Goal: Information Seeking & Learning: Understand process/instructions

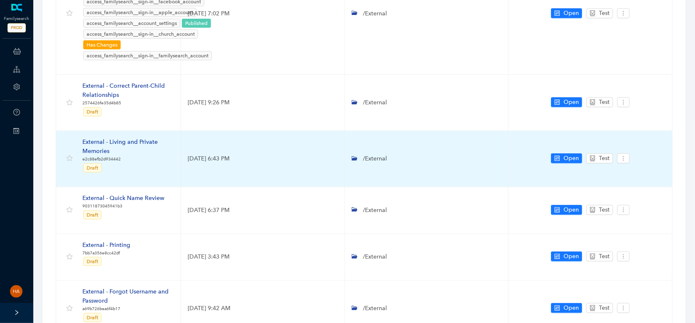
scroll to position [333, 0]
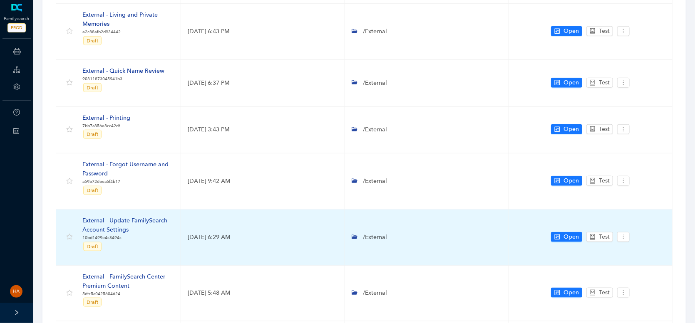
click at [138, 220] on div "External - Update FamilySearch Account Settings" at bounding box center [128, 225] width 92 height 18
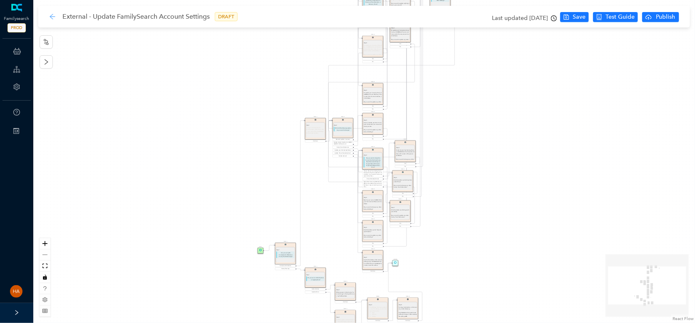
click at [50, 19] on icon "arrow-left" at bounding box center [52, 16] width 7 height 7
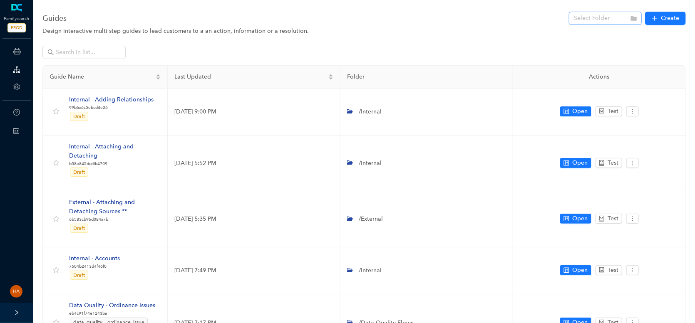
click at [586, 18] on input "search" at bounding box center [603, 18] width 58 height 12
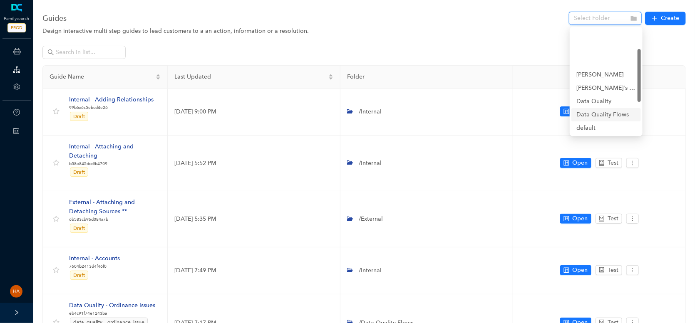
scroll to position [42, 0]
click at [590, 104] on div "External" at bounding box center [606, 99] width 60 height 9
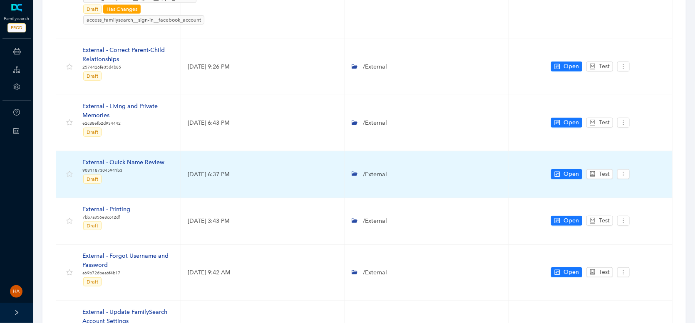
scroll to position [291, 0]
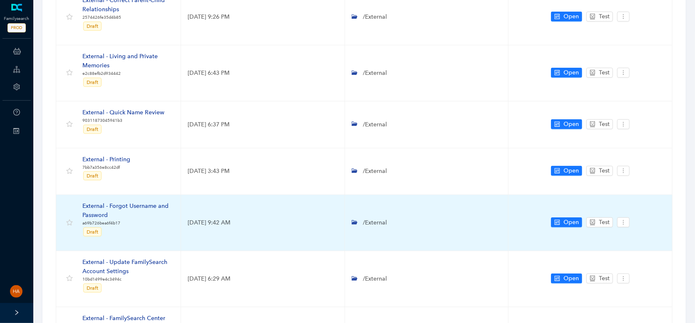
click at [136, 209] on div "External - Forgot Username and Password" at bounding box center [128, 211] width 92 height 18
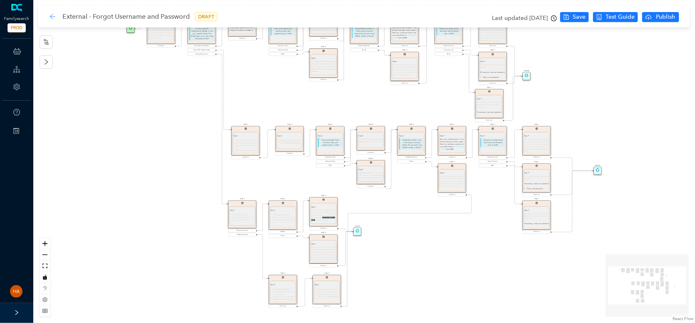
click at [55, 17] on icon "arrow-left" at bounding box center [52, 16] width 7 height 7
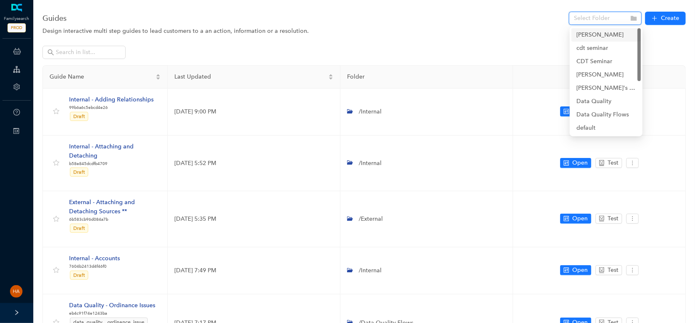
click at [595, 18] on input "search" at bounding box center [603, 18] width 58 height 12
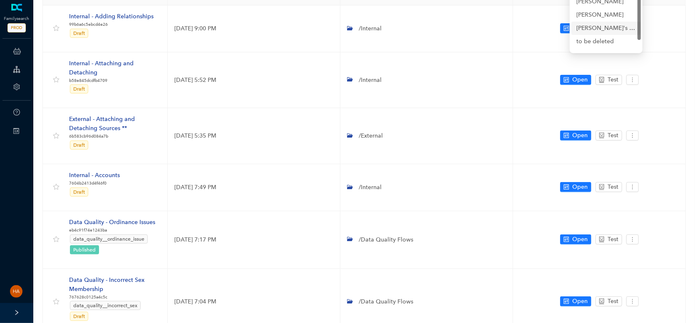
scroll to position [42, 0]
click at [587, 18] on div "External" at bounding box center [606, 16] width 60 height 9
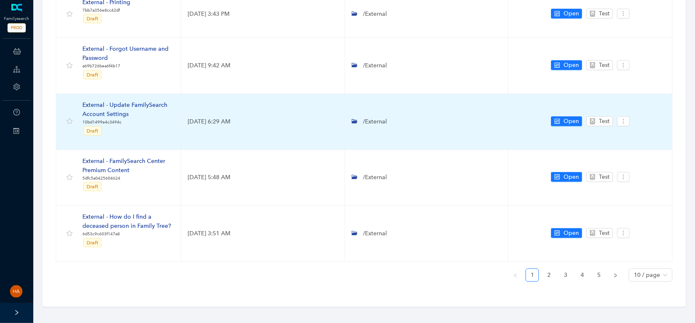
scroll to position [460, 0]
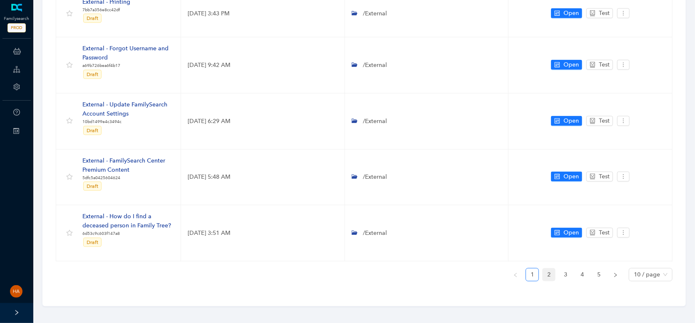
click at [553, 272] on link "2" at bounding box center [549, 275] width 12 height 12
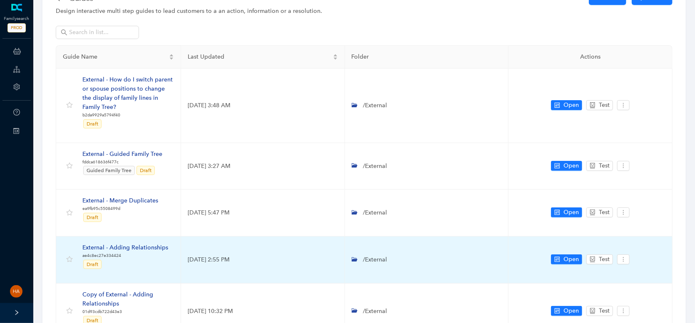
scroll to position [23, 0]
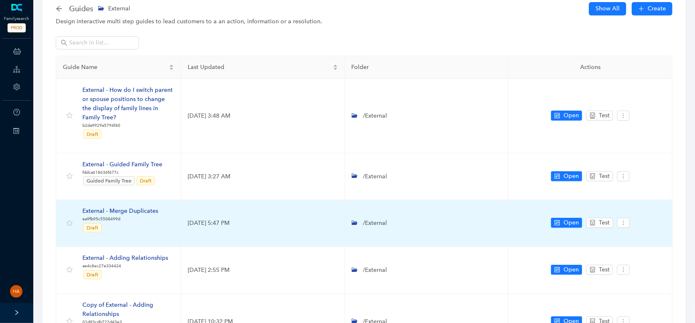
click at [139, 210] on div "External - Merge Duplicates" at bounding box center [120, 211] width 76 height 9
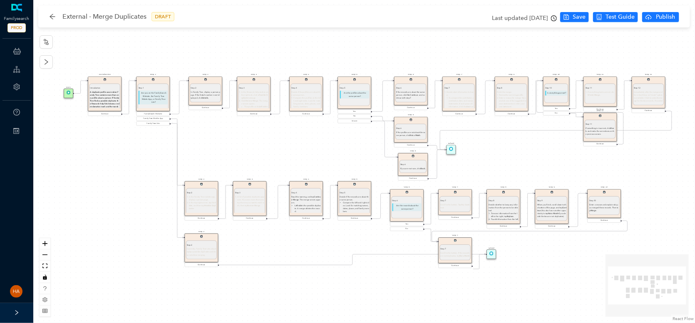
drag, startPoint x: 113, startPoint y: 167, endPoint x: 114, endPoint y: 179, distance: 12.5
click at [114, 179] on div "Start Introduction Introduction A duplicate profile occurs when Family Tree con…" at bounding box center [364, 161] width 662 height 323
click at [49, 15] on icon "arrow-left" at bounding box center [52, 16] width 7 height 7
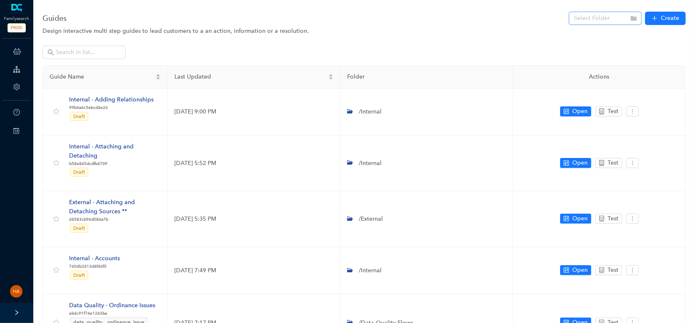
click at [596, 17] on input "search" at bounding box center [603, 18] width 58 height 12
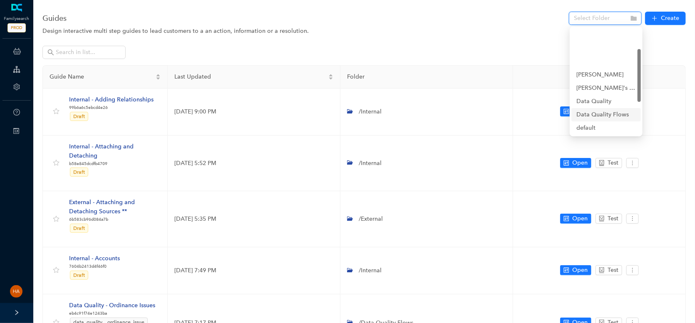
scroll to position [42, 0]
click at [593, 101] on div "External" at bounding box center [606, 99] width 60 height 9
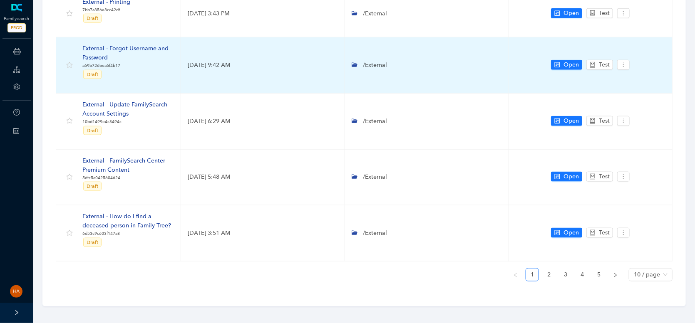
scroll to position [438, 0]
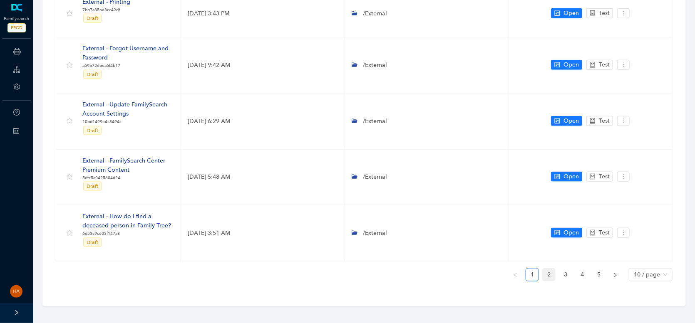
click at [554, 271] on link "2" at bounding box center [549, 275] width 12 height 12
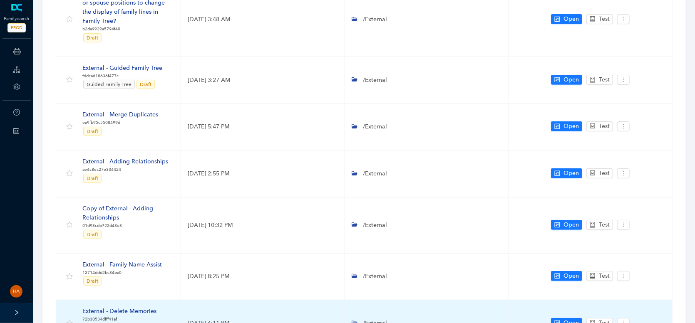
scroll to position [106, 0]
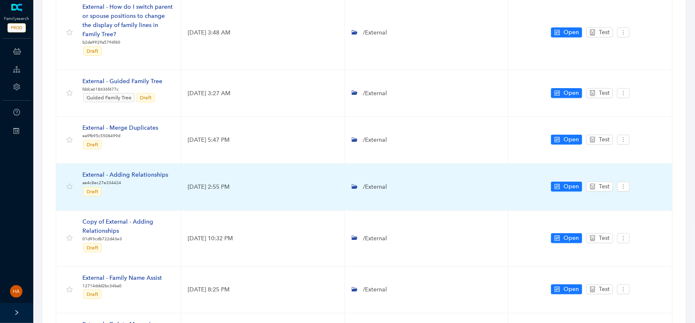
click at [134, 174] on div "External - Adding Relationships" at bounding box center [125, 175] width 86 height 9
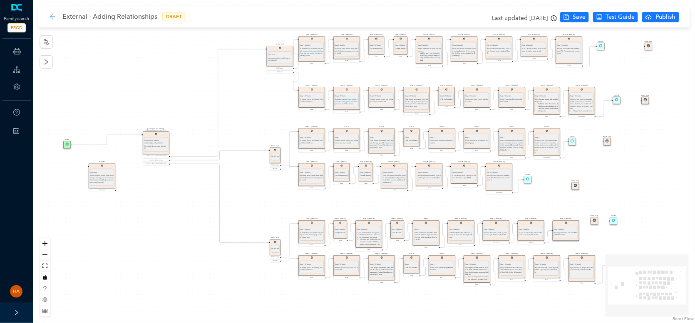
click at [51, 14] on icon "arrow-left" at bounding box center [52, 16] width 7 height 7
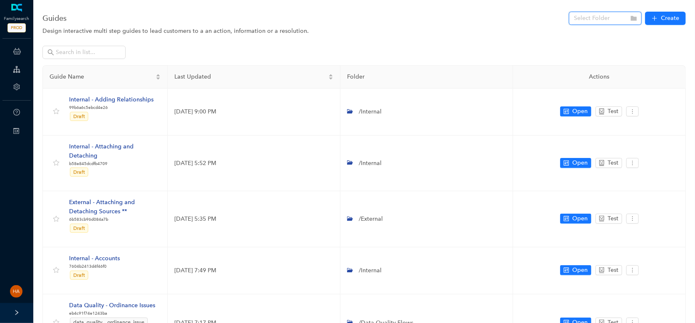
click at [599, 13] on input "search" at bounding box center [603, 18] width 58 height 12
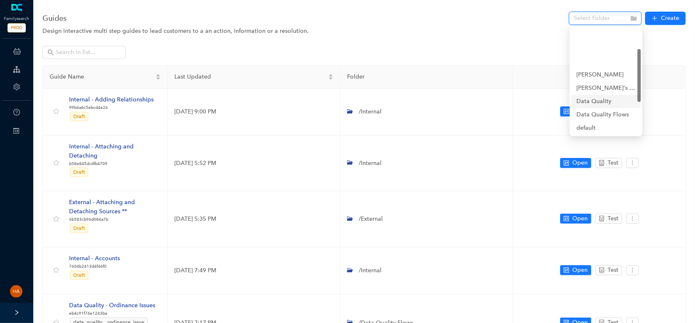
scroll to position [83, 0]
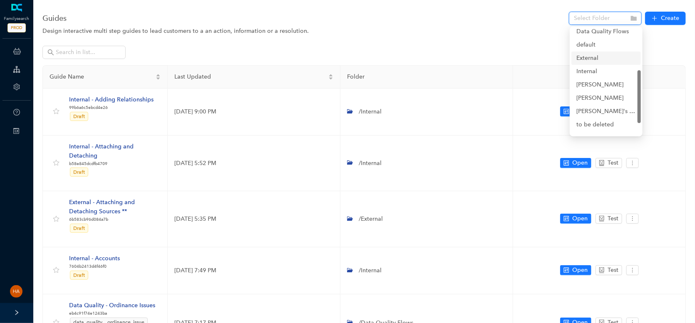
click at [584, 56] on div "External" at bounding box center [606, 58] width 60 height 9
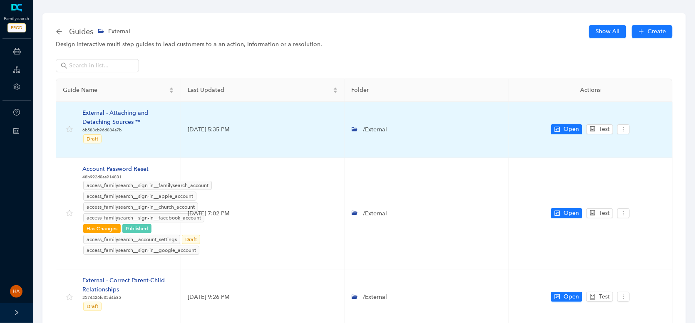
click at [119, 120] on div "External - Attaching and Detaching Sources **" at bounding box center [128, 118] width 92 height 18
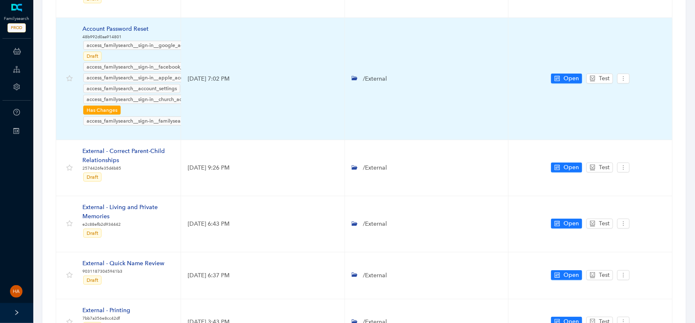
scroll to position [166, 0]
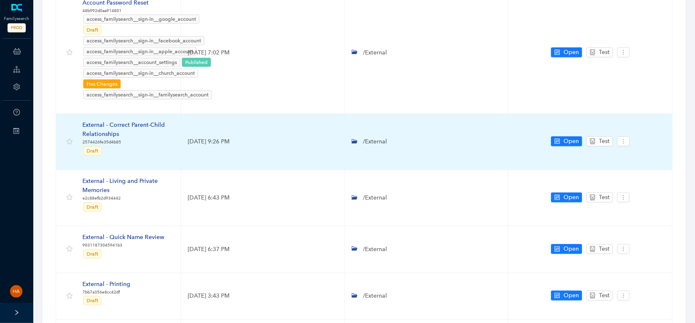
click at [125, 117] on td "External - Correct Parent-Child Relationships 2574426fe35d4b85 Draft" at bounding box center [118, 142] width 125 height 56
click at [125, 121] on div "External - Correct Parent-Child Relationships" at bounding box center [128, 130] width 92 height 18
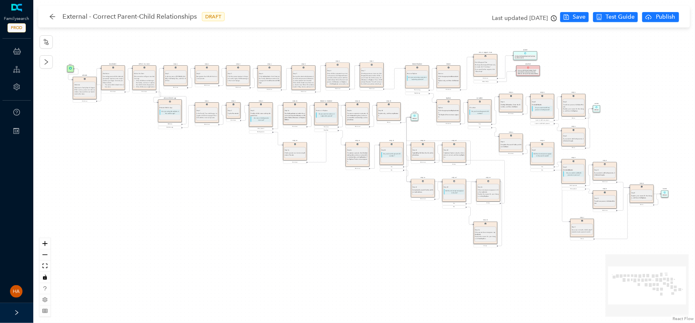
drag, startPoint x: 161, startPoint y: 221, endPoint x: 164, endPoint y: 209, distance: 12.5
click at [164, 209] on div "Start Disclaimer: Disclaimer: Correcting parent-child relationships usually req…" at bounding box center [364, 161] width 662 height 323
click at [49, 12] on div "External - Correct Parent-Child Relationships DRAFT" at bounding box center [141, 16] width 184 height 13
click at [52, 15] on icon "arrow-left" at bounding box center [52, 16] width 7 height 7
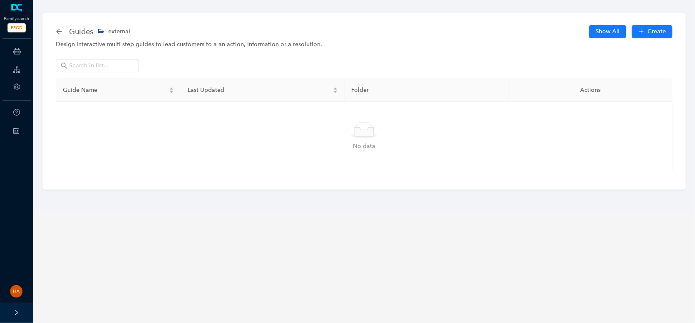
click at [117, 29] on span "external" at bounding box center [119, 31] width 22 height 7
click at [59, 32] on icon "arrow-left" at bounding box center [59, 31] width 7 height 7
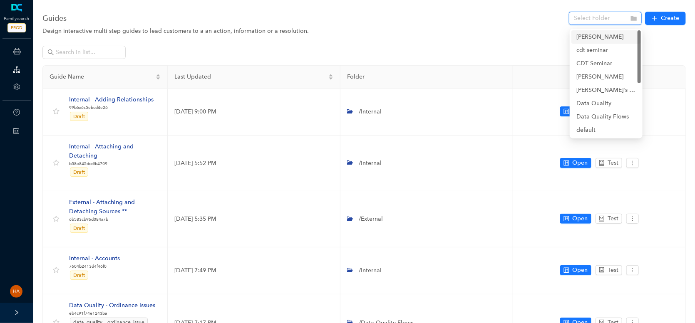
click at [586, 25] on input "search" at bounding box center [603, 18] width 58 height 12
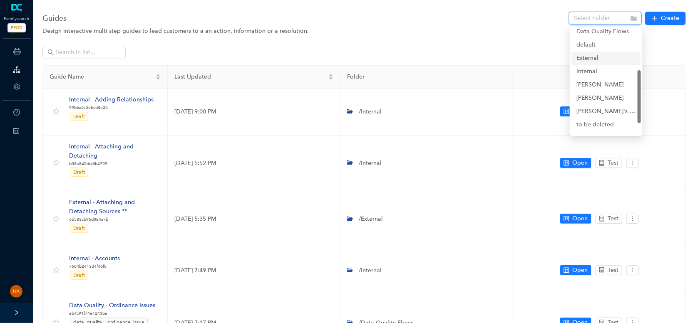
click at [580, 59] on div "External" at bounding box center [606, 58] width 60 height 9
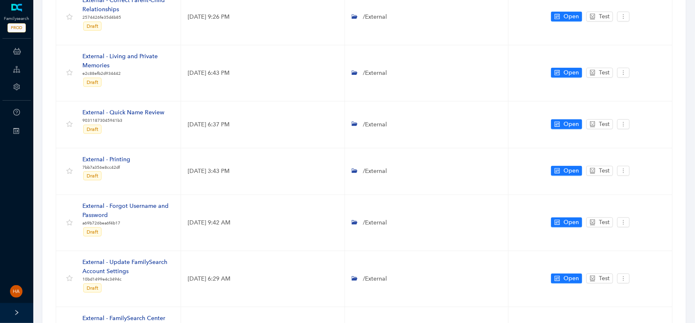
scroll to position [449, 0]
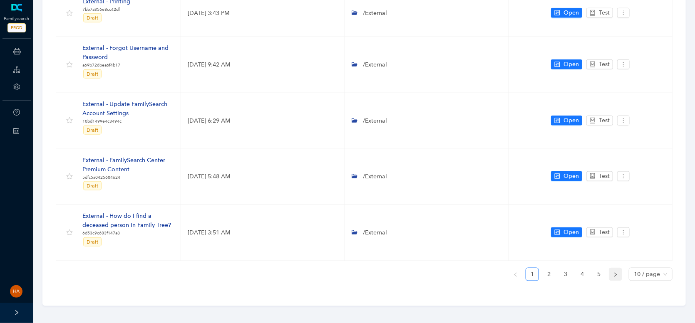
click at [617, 273] on icon "right" at bounding box center [615, 275] width 5 height 5
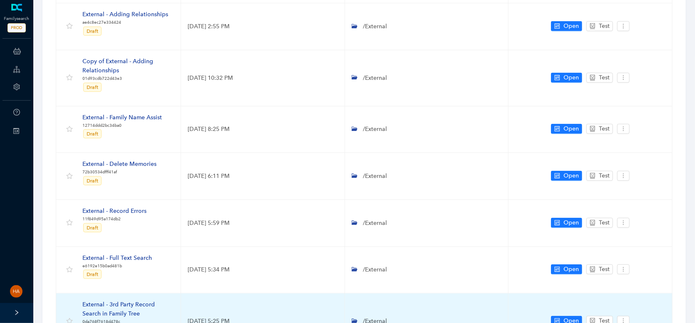
scroll to position [231, 0]
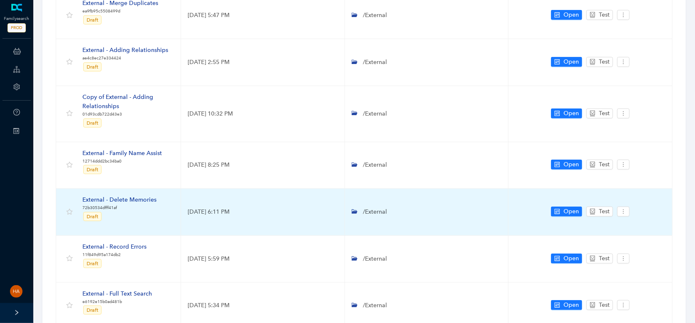
click at [131, 199] on div "External - Delete Memories" at bounding box center [119, 200] width 74 height 9
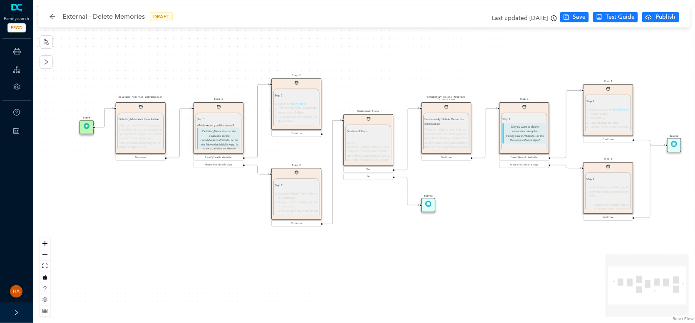
drag, startPoint x: 149, startPoint y: 213, endPoint x: 166, endPoint y: 204, distance: 18.4
click at [166, 204] on div "Start Permanently Delete Memories Introduction Permanently Delete Memories Intr…" at bounding box center [364, 161] width 662 height 323
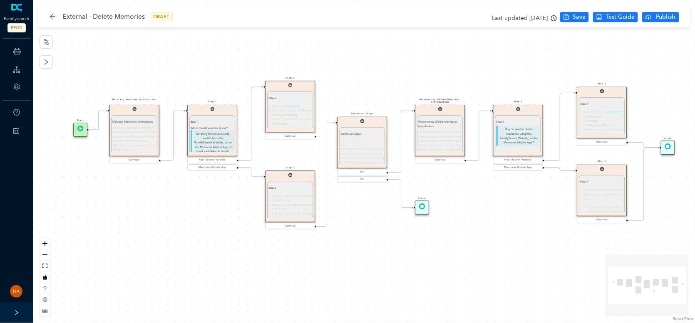
drag, startPoint x: 177, startPoint y: 210, endPoint x: 171, endPoint y: 213, distance: 6.7
click at [171, 213] on div "Start Permanently Delete Memories Introduction Permanently Delete Memories Intr…" at bounding box center [364, 161] width 662 height 323
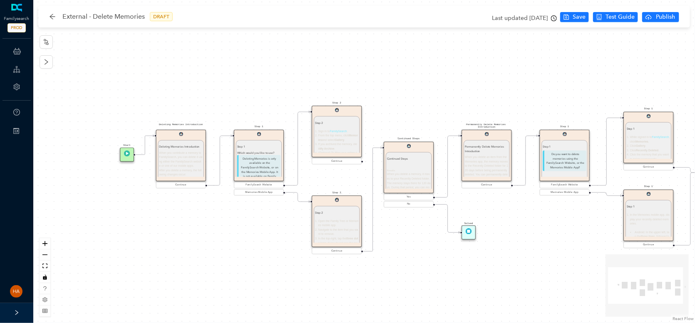
drag, startPoint x: 142, startPoint y: 201, endPoint x: 205, endPoint y: 222, distance: 66.4
click at [203, 223] on div "Start Permanently Delete Memories Introduction Permanently Delete Memories Intr…" at bounding box center [364, 161] width 662 height 323
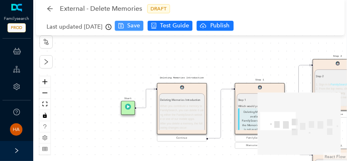
drag, startPoint x: 154, startPoint y: 58, endPoint x: 135, endPoint y: 30, distance: 34.7
click at [135, 30] on div "External - Delete Memories DRAFT Last updated 3 months ago Save Test Guide Publ…" at bounding box center [190, 80] width 314 height 161
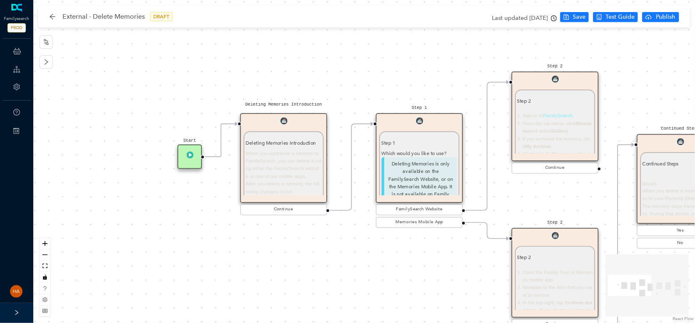
drag, startPoint x: 275, startPoint y: 224, endPoint x: 288, endPoint y: 241, distance: 21.9
click at [293, 241] on div "Start Permanently Delete Memories Introduction Permanently Delete Memories Intr…" at bounding box center [364, 161] width 662 height 323
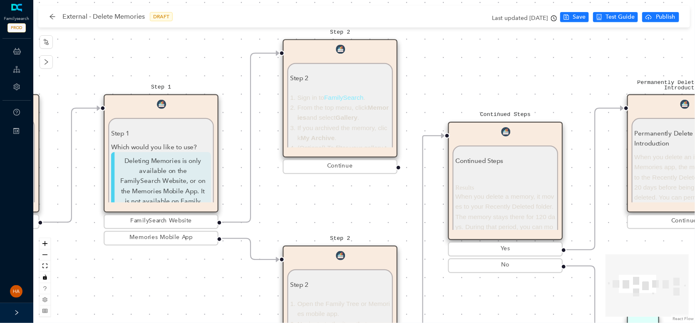
drag, startPoint x: 639, startPoint y: 200, endPoint x: 316, endPoint y: 214, distance: 323.2
click at [316, 214] on div "Start Permanently Delete Memories Introduction Permanently Delete Memories Intr…" at bounding box center [364, 161] width 662 height 323
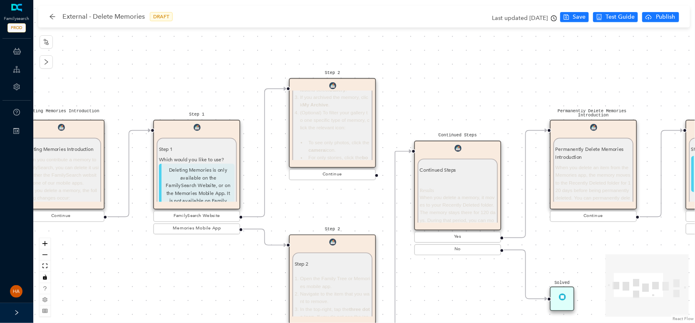
scroll to position [83, 0]
drag, startPoint x: 375, startPoint y: 176, endPoint x: 411, endPoint y: 150, distance: 44.2
click at [577, 16] on span "Save" at bounding box center [579, 16] width 13 height 9
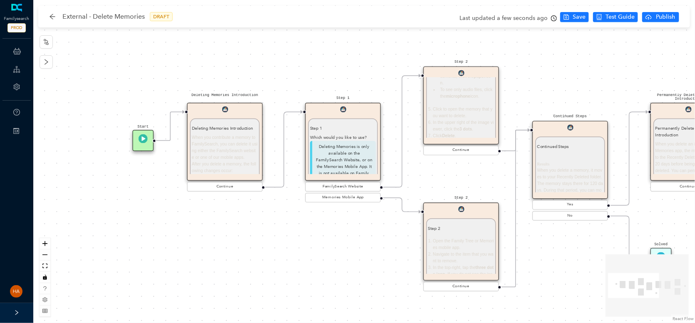
drag, startPoint x: 124, startPoint y: 274, endPoint x: 311, endPoint y: 259, distance: 187.4
click at [311, 259] on div "Start Permanently Delete Memories Introduction Permanently Delete Memories Intr…" at bounding box center [364, 161] width 662 height 323
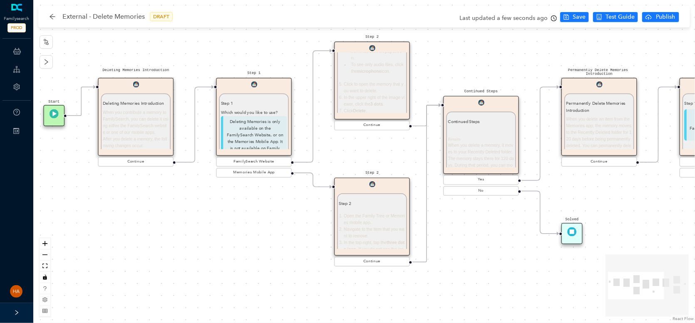
drag, startPoint x: 352, startPoint y: 268, endPoint x: 263, endPoint y: 243, distance: 92.5
click at [263, 243] on div "Start Permanently Delete Memories Introduction Permanently Delete Memories Intr…" at bounding box center [364, 161] width 662 height 323
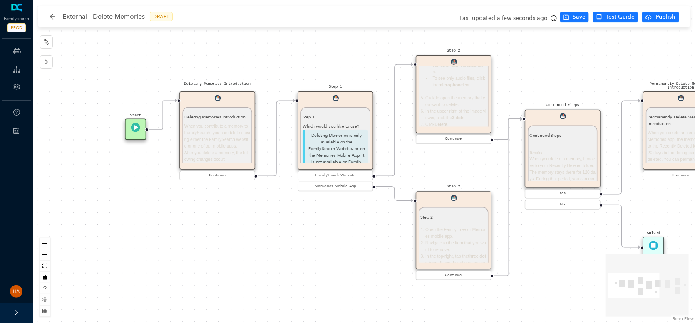
drag, startPoint x: 139, startPoint y: 216, endPoint x: 221, endPoint y: 230, distance: 82.7
click at [221, 230] on div "Start Permanently Delete Memories Introduction Permanently Delete Memories Intr…" at bounding box center [364, 161] width 662 height 323
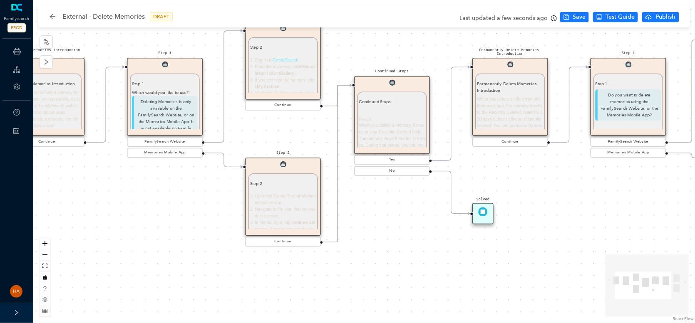
drag, startPoint x: 362, startPoint y: 268, endPoint x: 188, endPoint y: 238, distance: 176.8
click at [188, 238] on div "Start Permanently Delete Memories Introduction Permanently Delete Memories Intr…" at bounding box center [364, 161] width 662 height 323
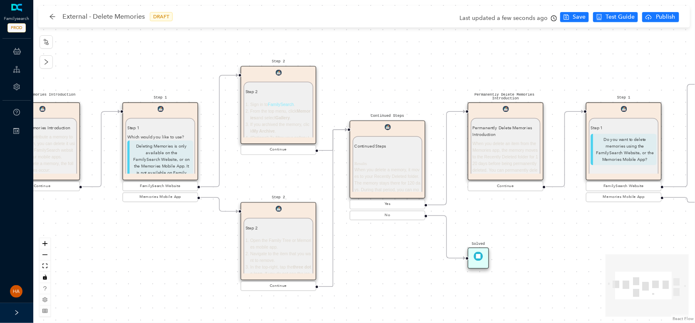
click at [289, 97] on div "Step 2 Sign in to FamilySearch . From the top menu, click Memories and select G…" at bounding box center [278, 194] width 66 height 211
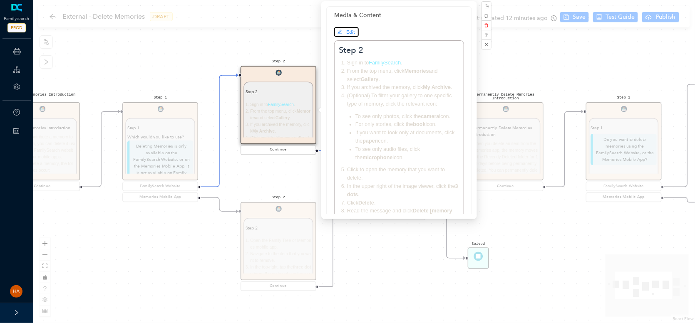
click at [351, 29] on span "Edit" at bounding box center [351, 32] width 9 height 6
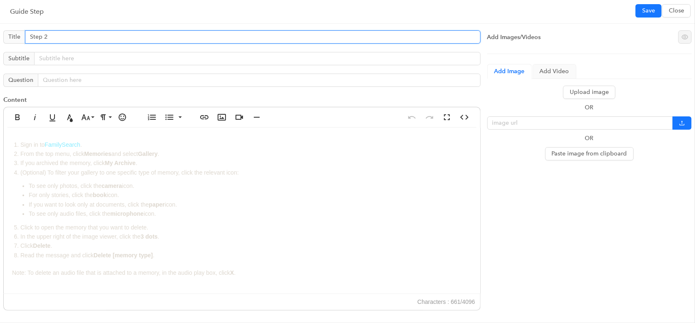
drag, startPoint x: 56, startPoint y: 37, endPoint x: -17, endPoint y: 37, distance: 73.6
click at [0, 37] on html "Familysearch PROD ChatBots & Ticket Automations Guide Account Help Switch Sites…" at bounding box center [347, 161] width 695 height 323
type input "FamilySearch Website Steps"
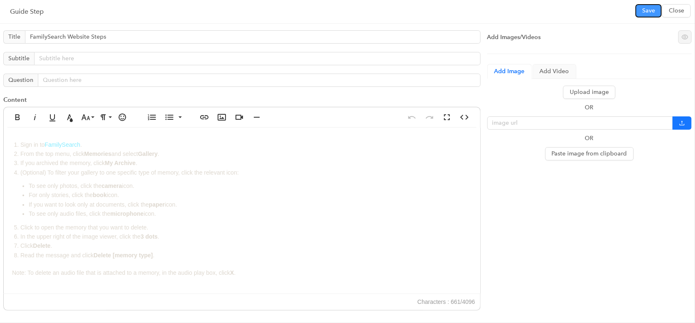
click at [643, 13] on span "Save" at bounding box center [648, 10] width 13 height 9
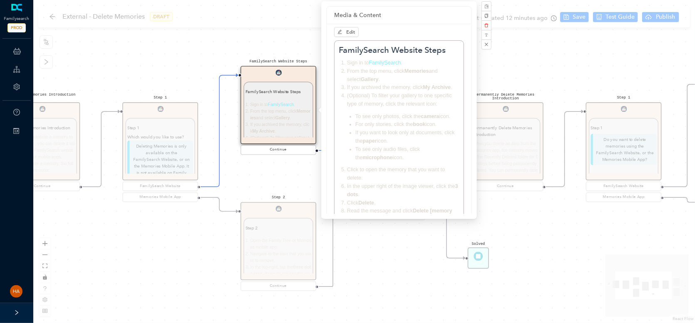
click at [271, 231] on div "Step 2 Step 2 Open the Family Tree or Memories mobile app. Navigate to the item…" at bounding box center [278, 247] width 76 height 90
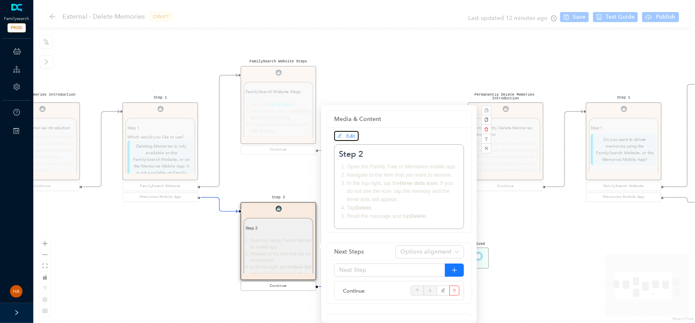
click at [349, 136] on span "Edit" at bounding box center [351, 136] width 9 height 6
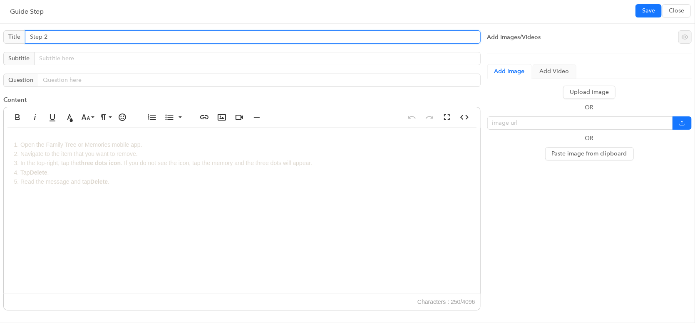
click at [68, 34] on input "Step 2" at bounding box center [253, 36] width 456 height 13
type input "FamilySearch Mobile App Steps"
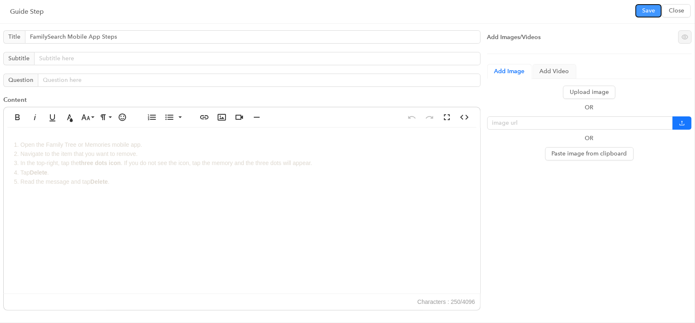
click at [646, 8] on span "Save" at bounding box center [648, 10] width 13 height 9
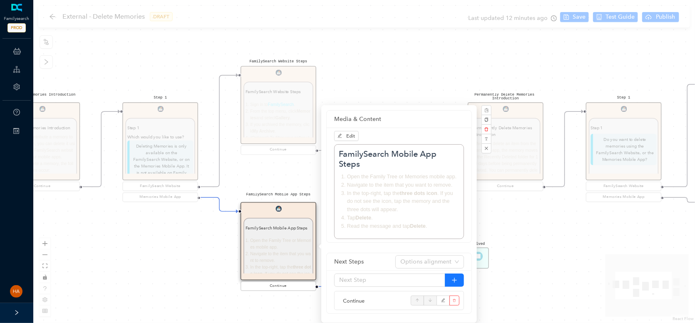
click at [578, 20] on div "Start Permanently Delete Memories Introduction Permanently Delete Memories Intr…" at bounding box center [364, 161] width 662 height 323
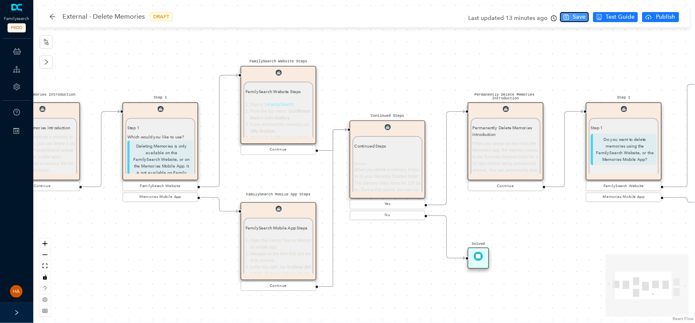
click at [573, 15] on span "Save" at bounding box center [579, 16] width 13 height 9
click at [395, 164] on p "You can also restore deleted Memories before they are permanently deleted." at bounding box center [388, 156] width 66 height 20
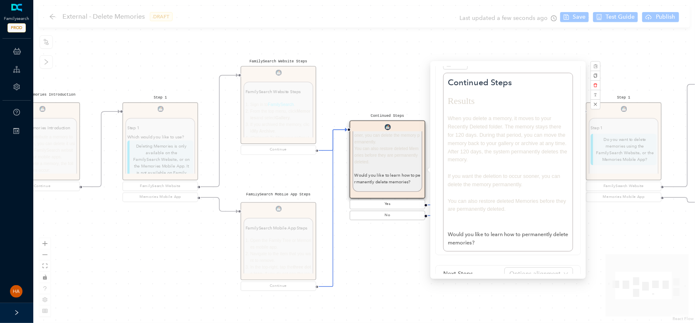
scroll to position [42, 0]
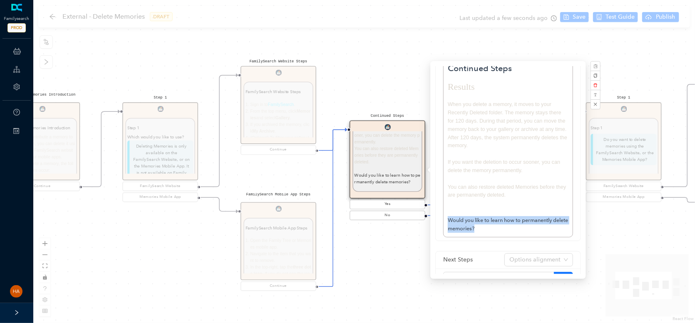
drag, startPoint x: 493, startPoint y: 230, endPoint x: 448, endPoint y: 219, distance: 47.0
click at [448, 219] on div "Results When you delete a memory, it moves to your Recently Deleted folder. The…" at bounding box center [508, 157] width 121 height 151
copy undefined "Would you like to learn how to permanently delete memories?"
click at [403, 284] on div "Start Permanently Delete Memories Introduction Permanently Delete Memories Intr…" at bounding box center [364, 161] width 662 height 323
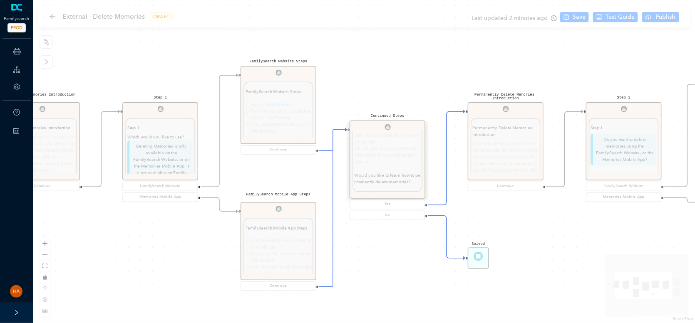
scroll to position [0, 0]
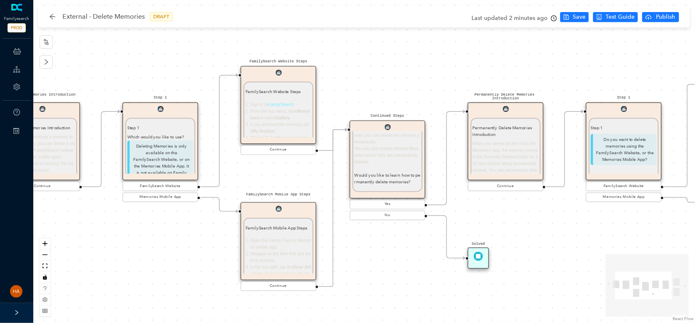
drag, startPoint x: 125, startPoint y: 238, endPoint x: 113, endPoint y: 247, distance: 14.3
click at [124, 239] on div "Start Permanently Delete Memories Introduction Permanently Delete Memories Intr…" at bounding box center [364, 161] width 662 height 323
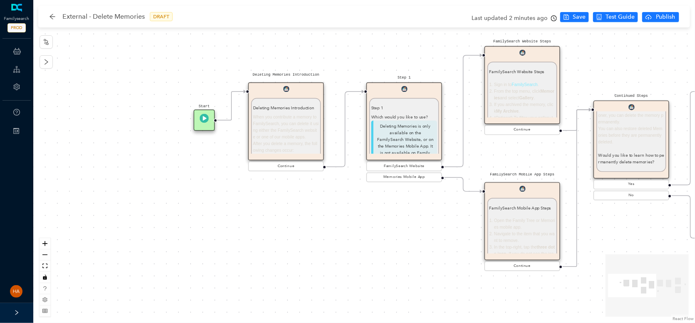
drag, startPoint x: 97, startPoint y: 239, endPoint x: 341, endPoint y: 218, distance: 245.1
click at [341, 218] on div "Start Permanently Delete Memories Introduction Permanently Delete Memories Intr…" at bounding box center [364, 161] width 662 height 323
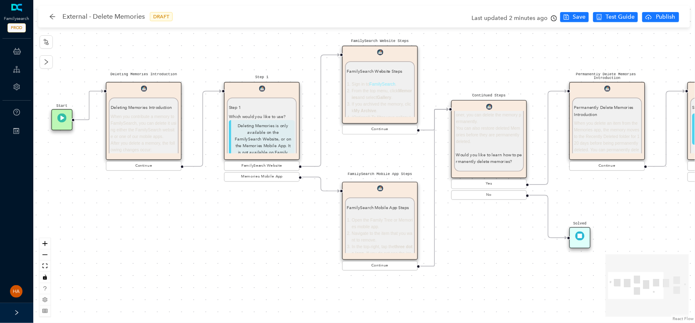
drag, startPoint x: 384, startPoint y: 266, endPoint x: 242, endPoint y: 265, distance: 142.3
click at [242, 265] on div "Start Permanently Delete Memories Introduction Permanently Delete Memories Intr…" at bounding box center [364, 161] width 662 height 323
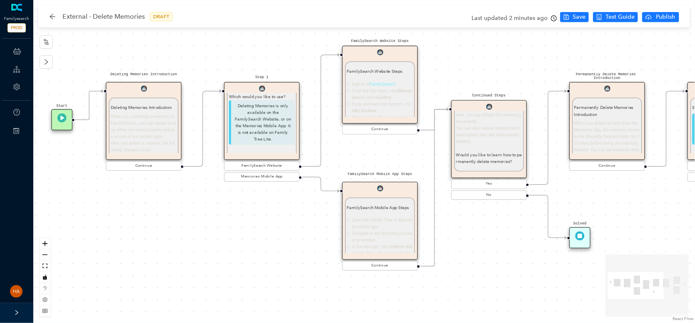
click at [266, 124] on p "Deleting Memories is only available on the FamilySearch Website, or on the Memo…" at bounding box center [262, 122] width 66 height 45
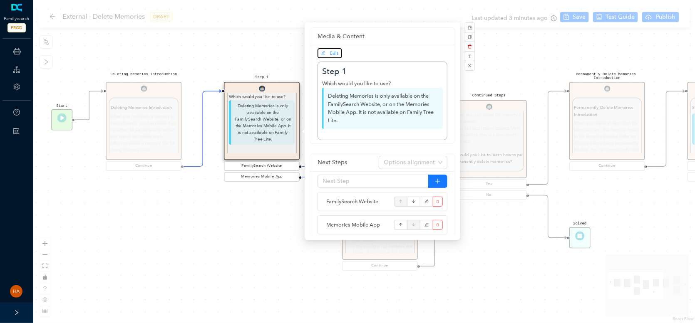
click at [328, 53] on span "Edit" at bounding box center [330, 53] width 18 height 7
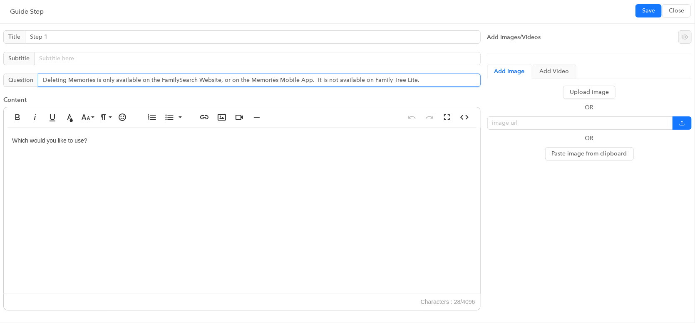
drag, startPoint x: 384, startPoint y: 75, endPoint x: 471, endPoint y: 75, distance: 87.0
click at [471, 75] on input "Deleting Memories is only available on the FamilySearch Website, or on the Memo…" at bounding box center [259, 80] width 443 height 13
type input "Deleting Memories is only available on the FamilySearch Website, or on the Memo…"
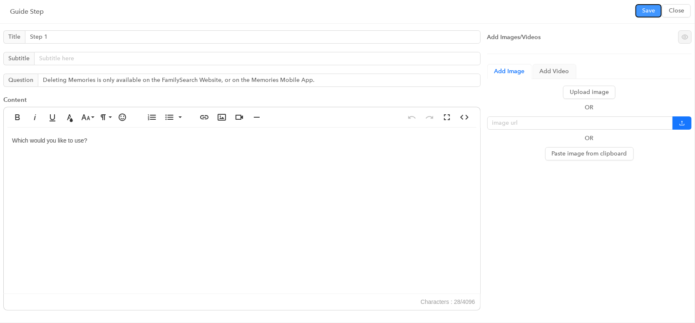
click at [642, 11] on button "Save" at bounding box center [648, 10] width 26 height 13
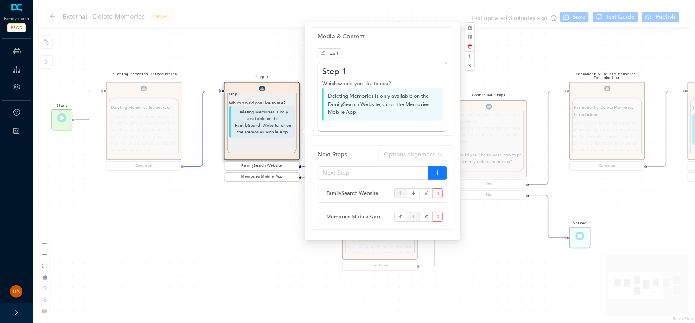
click at [580, 21] on div "Start Permanently Delete Memories Introduction Permanently Delete Memories Intr…" at bounding box center [364, 161] width 662 height 323
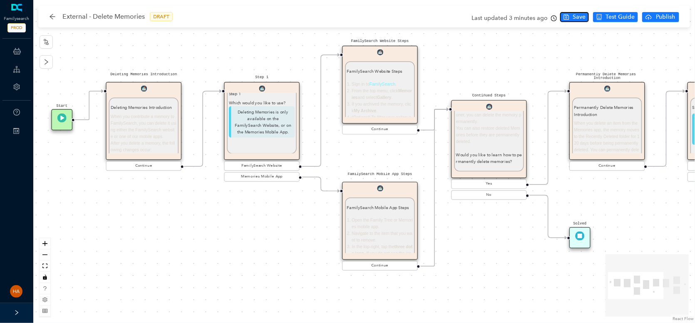
click at [576, 18] on span "Save" at bounding box center [579, 16] width 13 height 9
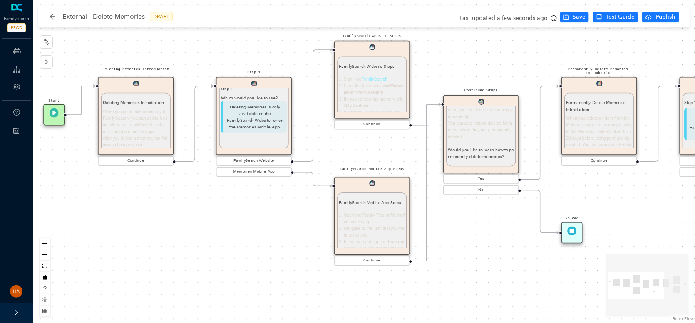
drag, startPoint x: 514, startPoint y: 270, endPoint x: 421, endPoint y: 242, distance: 97.0
click at [421, 242] on div "Start Permanently Delete Memories Introduction Permanently Delete Memories Intr…" at bounding box center [364, 161] width 662 height 323
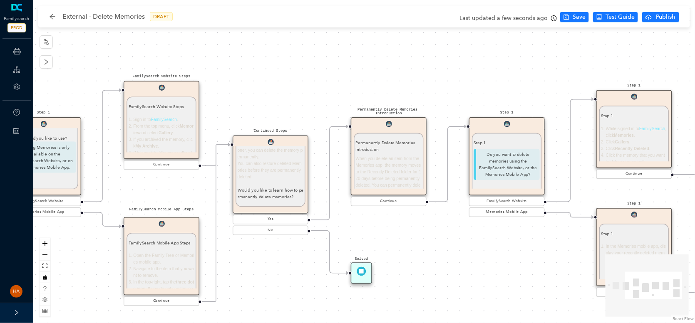
drag, startPoint x: 480, startPoint y: 254, endPoint x: 354, endPoint y: 317, distance: 140.9
click at [354, 317] on div "Start Permanently Delete Memories Introduction Permanently Delete Memories Intr…" at bounding box center [364, 161] width 662 height 323
click at [268, 166] on div "Continued Steps Results When you delete a memory, it moves to your Recently Del…" at bounding box center [271, 226] width 66 height 137
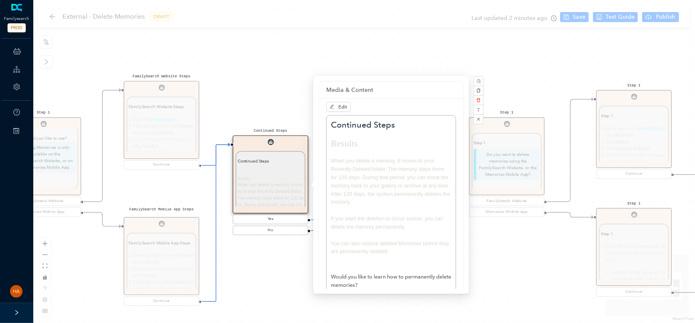
click at [275, 294] on div "Start Permanently Delete Memories Introduction Permanently Delete Memories Intr…" at bounding box center [364, 161] width 662 height 323
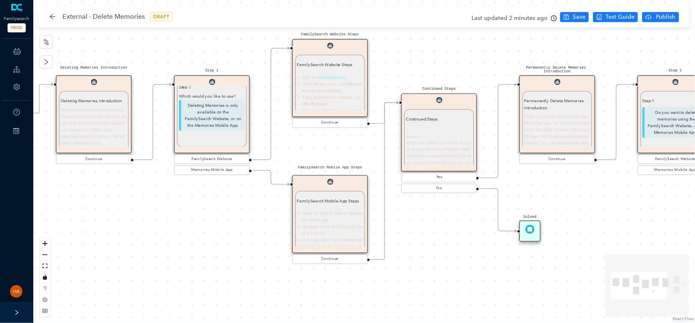
drag, startPoint x: 280, startPoint y: 270, endPoint x: 463, endPoint y: 220, distance: 190.0
click at [463, 220] on div "Start Permanently Delete Memories Introduction Permanently Delete Memories Intr…" at bounding box center [364, 161] width 662 height 323
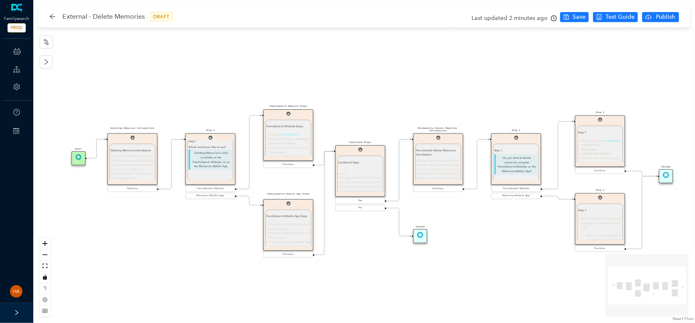
drag, startPoint x: 213, startPoint y: 221, endPoint x: 341, endPoint y: 177, distance: 135.4
click at [191, 243] on div "Start Permanently Delete Memories Introduction Permanently Delete Memories Intr…" at bounding box center [364, 161] width 662 height 323
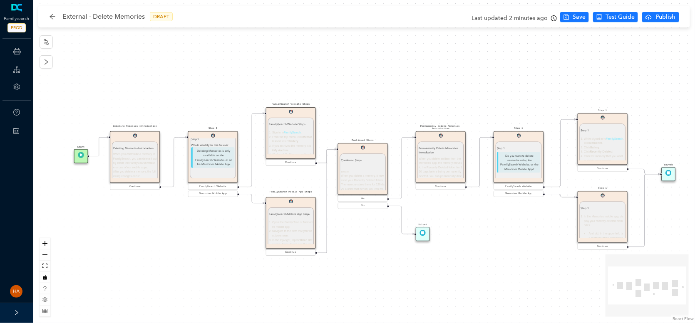
click at [217, 161] on p "Deleting Memories is only available on the FamilySearch Website, or on the Memo…" at bounding box center [213, 157] width 44 height 21
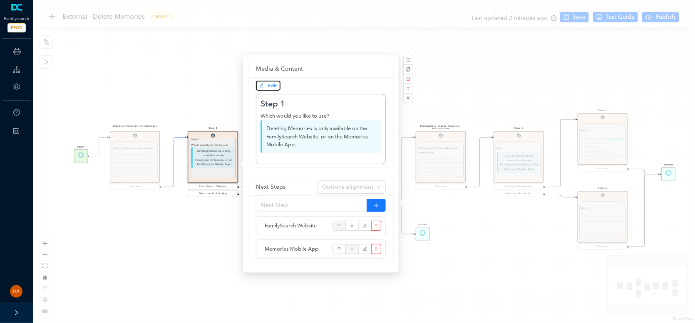
click at [266, 86] on span "Edit" at bounding box center [268, 85] width 18 height 7
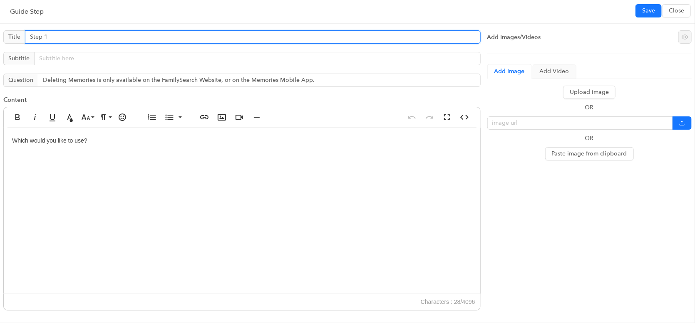
drag, startPoint x: 40, startPoint y: 35, endPoint x: -14, endPoint y: 35, distance: 53.7
click at [0, 35] on html "Familysearch PROD ChatBots & Ticket Automations Guide Account Help Switch Sites…" at bounding box center [347, 161] width 695 height 323
type input "Select your format."
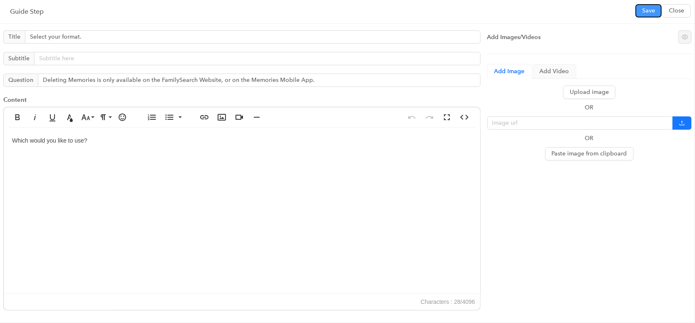
click at [646, 10] on span "Save" at bounding box center [648, 10] width 13 height 9
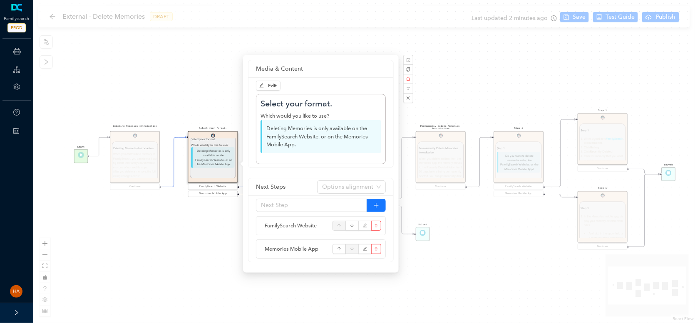
drag, startPoint x: 471, startPoint y: 283, endPoint x: 469, endPoint y: 278, distance: 5.8
click at [471, 283] on div "Start Permanently Delete Memories Introduction Permanently Delete Memories Intr…" at bounding box center [364, 161] width 662 height 323
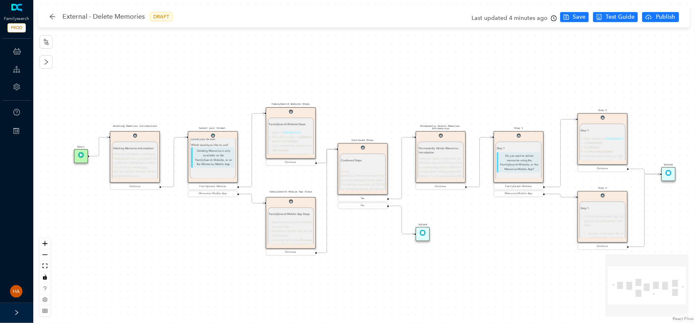
click at [456, 149] on p "Permanently Delete Memories Introduction" at bounding box center [441, 150] width 44 height 9
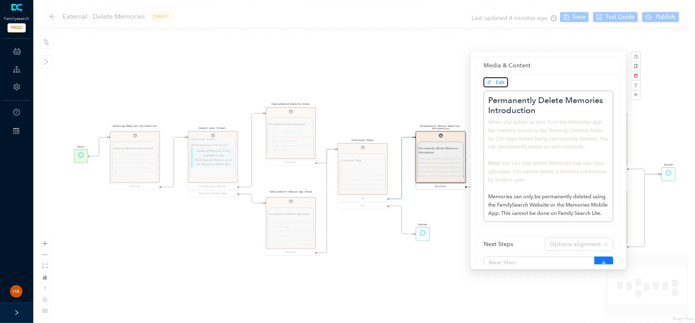
click at [491, 87] on button "Edit" at bounding box center [495, 82] width 25 height 10
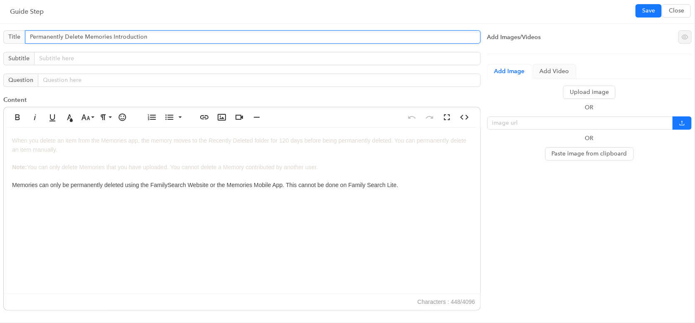
click at [131, 33] on input "Permanently Delete Memories Introduction" at bounding box center [253, 36] width 456 height 13
type input "Permanently Delete Memories"
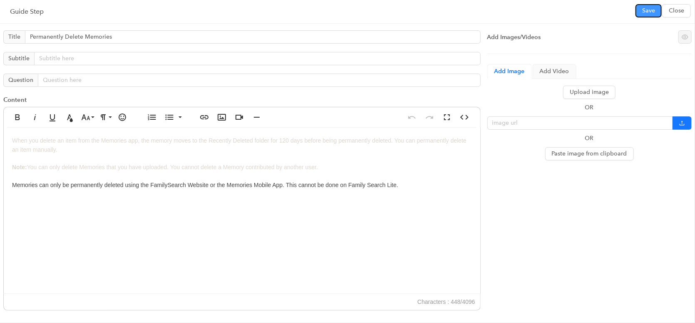
click at [653, 14] on span "Save" at bounding box center [648, 10] width 13 height 9
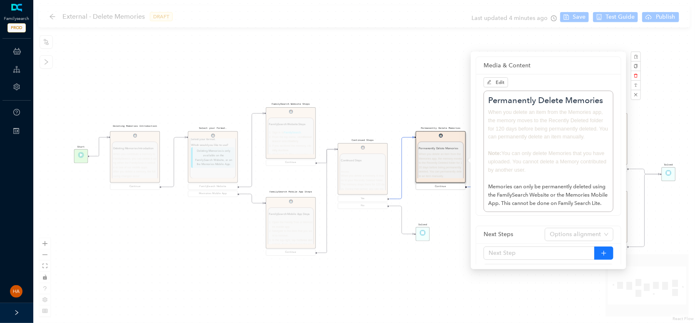
click at [576, 19] on div "Start Permanently Delete Memories Permanently Delete Memories When you delete a…" at bounding box center [364, 161] width 662 height 323
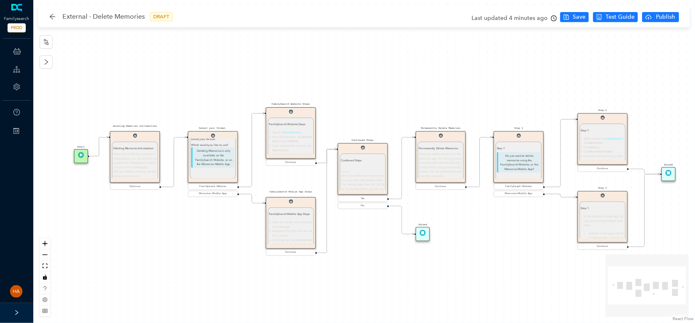
click at [578, 17] on span "Save" at bounding box center [579, 16] width 13 height 9
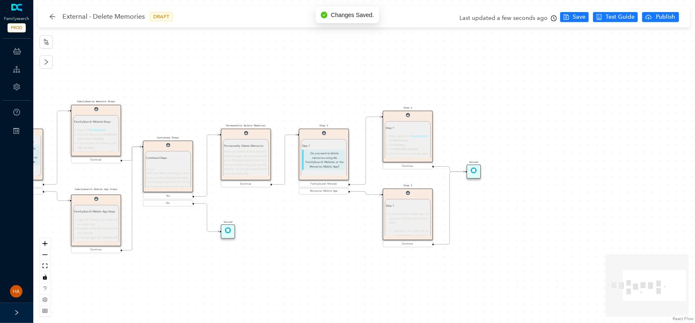
drag, startPoint x: 542, startPoint y: 89, endPoint x: 348, endPoint y: 87, distance: 194.3
click at [348, 87] on div "Start Permanently Delete Memories Permanently Delete Memories When you delete a…" at bounding box center [364, 161] width 662 height 323
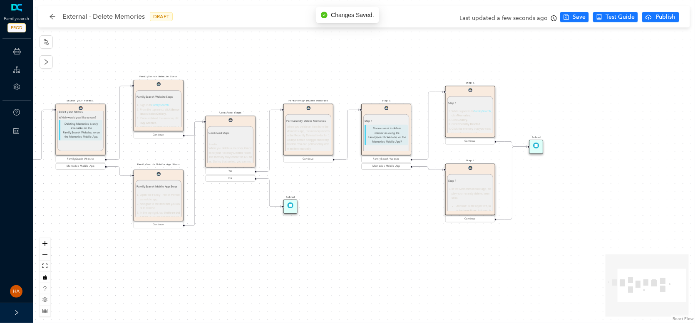
drag, startPoint x: 294, startPoint y: 213, endPoint x: 356, endPoint y: 188, distance: 66.8
click at [356, 188] on div "Start Permanently Delete Memories Permanently Delete Memories When you delete a…" at bounding box center [364, 161] width 662 height 323
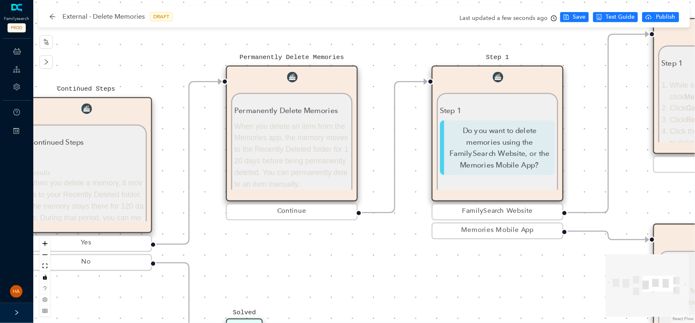
drag, startPoint x: 263, startPoint y: 215, endPoint x: 339, endPoint y: 291, distance: 107.4
click at [339, 291] on div "Start Permanently Delete Memories Permanently Delete Memories When you delete a…" at bounding box center [364, 161] width 662 height 323
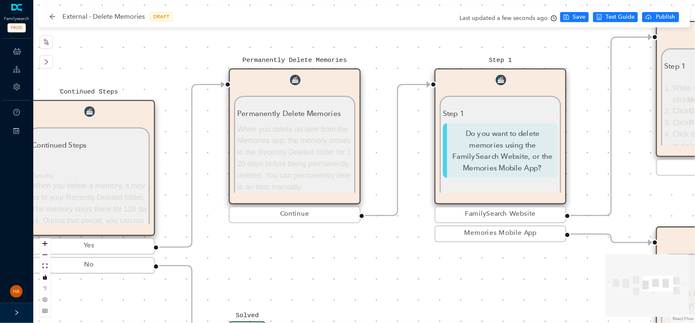
click at [511, 125] on p "Do you want to delete memories using the FamilySearch Website, or the Memories …" at bounding box center [500, 150] width 115 height 55
click at [479, 118] on p "Step 1" at bounding box center [500, 113] width 115 height 12
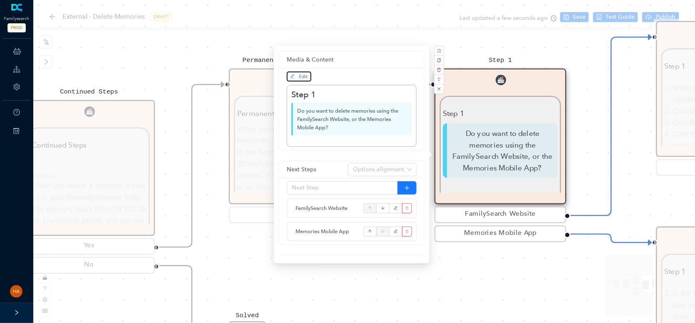
click at [305, 77] on span "Edit" at bounding box center [303, 77] width 9 height 6
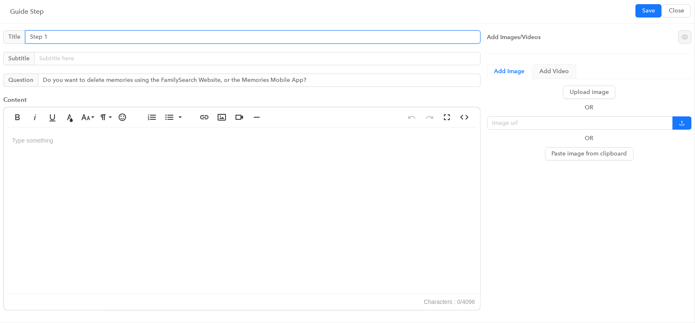
drag, startPoint x: 66, startPoint y: 37, endPoint x: -10, endPoint y: 36, distance: 75.7
click at [0, 36] on html "Familysearch PROD ChatBots & Ticket Automations Guide Account Help Switch Sites…" at bounding box center [347, 161] width 695 height 323
type input "Select your format."
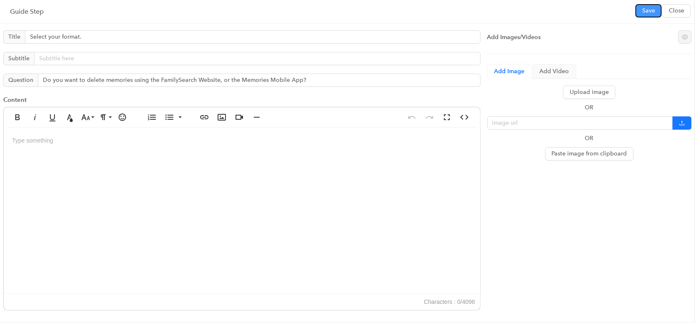
drag, startPoint x: 642, startPoint y: 12, endPoint x: 690, endPoint y: 39, distance: 55.0
click at [643, 12] on span "Save" at bounding box center [648, 10] width 13 height 9
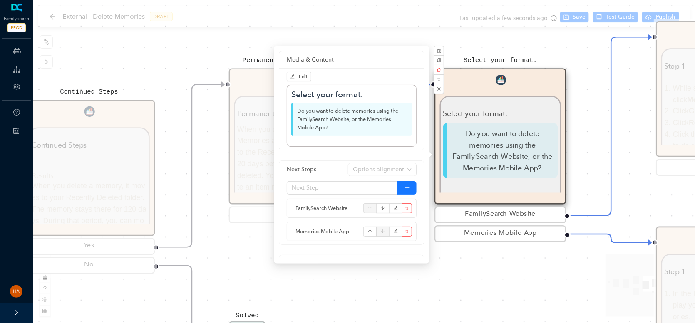
click at [276, 255] on div "Media & Content Edit Select your format. Do you want to delete memories using t…" at bounding box center [352, 155] width 156 height 218
click at [259, 277] on div "Start Permanently Delete Memories Permanently Delete Memories When you delete a…" at bounding box center [364, 161] width 662 height 323
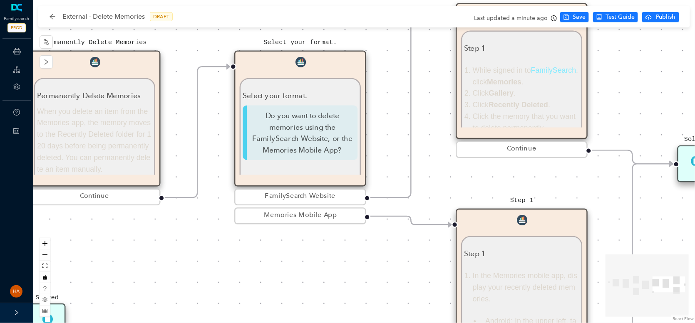
drag, startPoint x: 397, startPoint y: 267, endPoint x: 268, endPoint y: 263, distance: 128.6
click at [268, 263] on div "Start Permanently Delete Memories Permanently Delete Memories When you delete a…" at bounding box center [364, 161] width 662 height 323
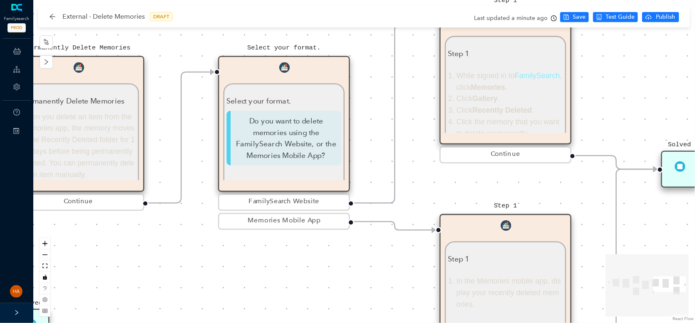
drag, startPoint x: 317, startPoint y: 280, endPoint x: 302, endPoint y: 285, distance: 15.5
click at [302, 285] on div "Start Permanently Delete Memories Permanently Delete Memories When you delete a…" at bounding box center [364, 161] width 662 height 323
click at [302, 135] on p "Do you want to delete memories using the FamilySearch Website, or the Memories …" at bounding box center [283, 138] width 115 height 55
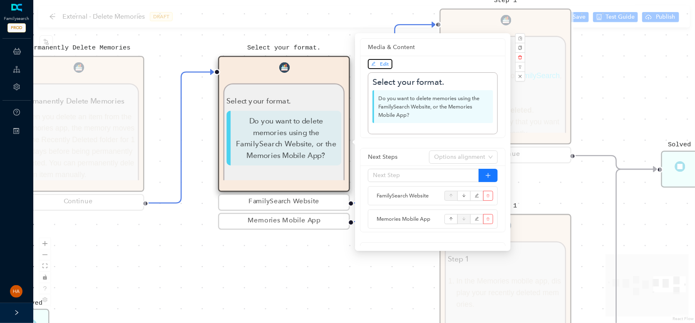
click at [384, 64] on span "Edit" at bounding box center [384, 64] width 9 height 6
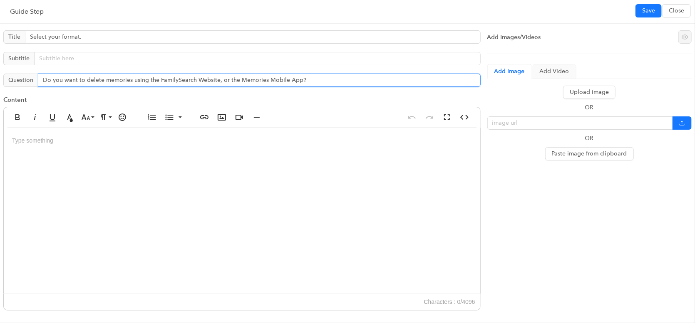
click at [83, 79] on input "Do you want to delete memories using the FamilySearch Website, or the Memories …" at bounding box center [259, 80] width 443 height 13
type input "Do you want to permanently delete memories using the FamilySearch Website, or t…"
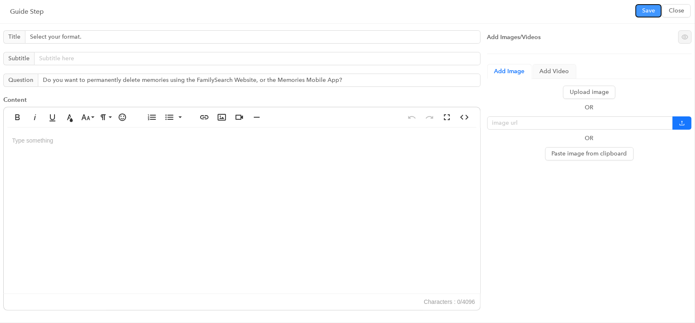
click at [647, 12] on span "Save" at bounding box center [648, 10] width 13 height 9
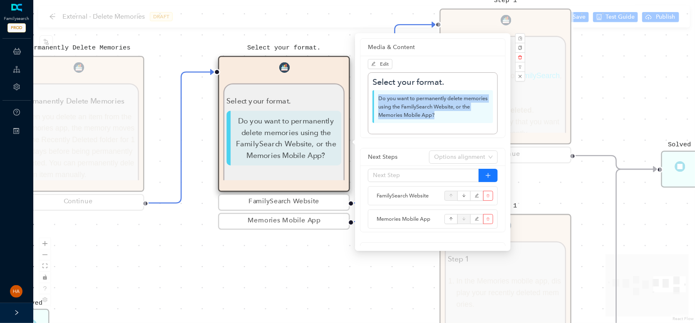
drag, startPoint x: 418, startPoint y: 112, endPoint x: 379, endPoint y: 99, distance: 40.9
click at [379, 99] on p "Do you want to permanently delete memories using the FamilySearch Website, or t…" at bounding box center [432, 106] width 121 height 33
copy p "Do you want to permanently delete memories using the FamilySearch Website, or t…"
drag, startPoint x: 141, startPoint y: 280, endPoint x: 279, endPoint y: 280, distance: 137.7
click at [282, 280] on div "Start Permanently Delete Memories Permanently Delete Memories When you delete a…" at bounding box center [364, 161] width 662 height 323
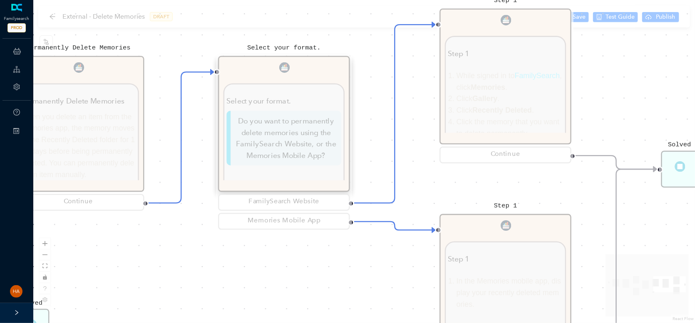
click at [133, 286] on div "Start Permanently Delete Memories Permanently Delete Memories When you delete a…" at bounding box center [364, 161] width 662 height 323
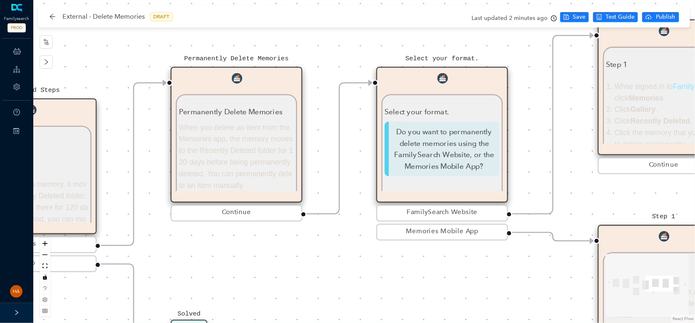
drag, startPoint x: 110, startPoint y: 272, endPoint x: 268, endPoint y: 283, distance: 158.5
click at [268, 283] on div "Start Permanently Delete Memories Permanently Delete Memories When you delete a…" at bounding box center [364, 161] width 662 height 323
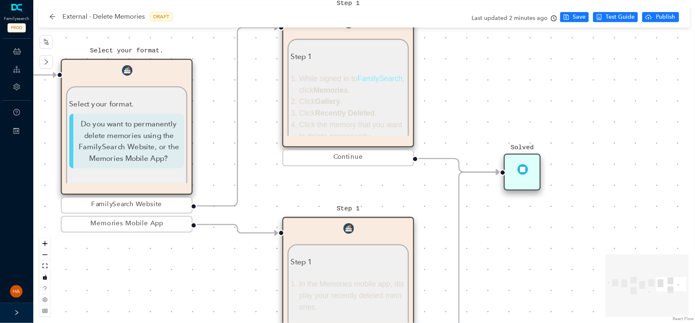
drag, startPoint x: 409, startPoint y: 301, endPoint x: 133, endPoint y: 285, distance: 276.3
click at [97, 300] on div "Start Permanently Delete Memories Permanently Delete Memories When you delete a…" at bounding box center [364, 161] width 662 height 323
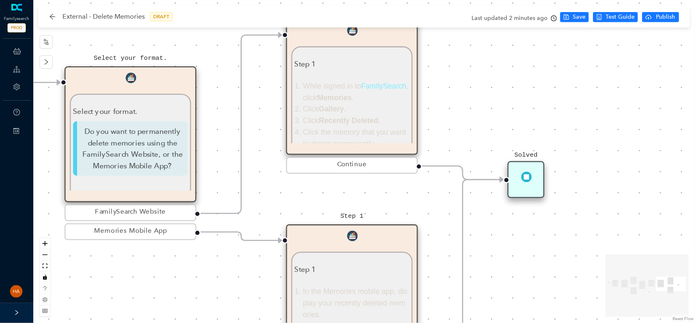
click at [170, 274] on div "Start Permanently Delete Memories Permanently Delete Memories When you delete a…" at bounding box center [364, 161] width 662 height 323
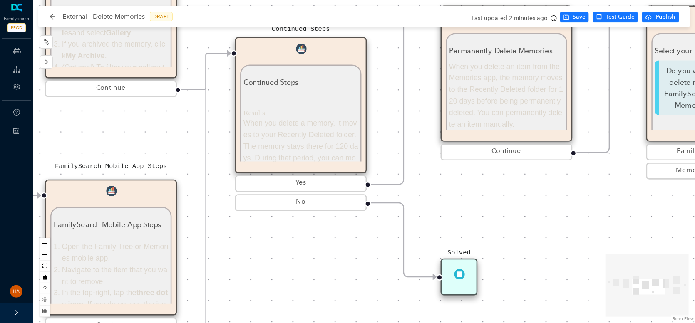
drag, startPoint x: 106, startPoint y: 273, endPoint x: 688, endPoint y: 213, distance: 584.8
click at [688, 213] on div "Start Permanently Delete Memories Permanently Delete Memories When you delete a…" at bounding box center [364, 161] width 662 height 323
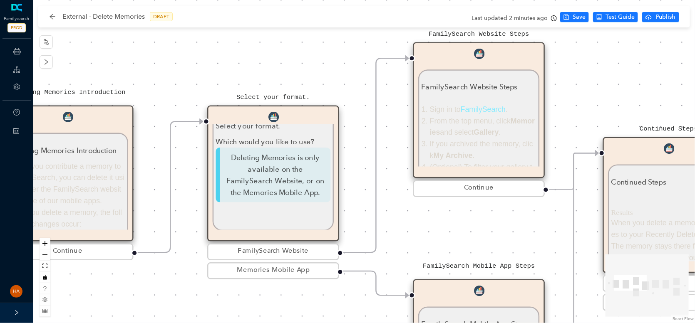
drag, startPoint x: 197, startPoint y: 146, endPoint x: 493, endPoint y: 234, distance: 309.2
click at [493, 234] on div "Start Permanently Delete Memories Permanently Delete Memories When you delete a…" at bounding box center [364, 161] width 662 height 323
click at [281, 179] on p "Deleting Memories is only available on the FamilySearch Website, or on the Memo…" at bounding box center [273, 175] width 115 height 55
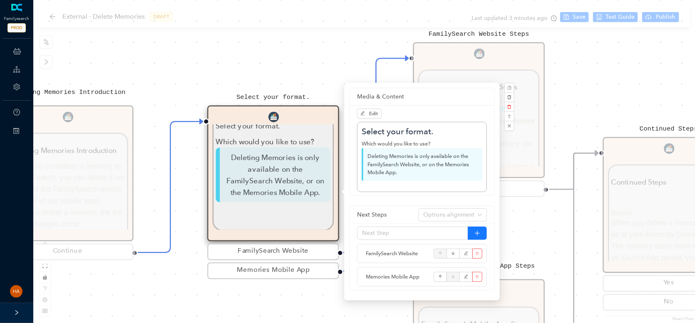
click at [434, 141] on div "Which would you like to use?" at bounding box center [422, 144] width 121 height 8
drag, startPoint x: 402, startPoint y: 175, endPoint x: 367, endPoint y: 158, distance: 39.6
click at [367, 158] on p "Deleting Memories is only available on the FamilySearch Website, or on the Memo…" at bounding box center [422, 164] width 121 height 33
copy p "Deleting Memories is only available on the FamilySearch Website, or on the Memo…"
drag, startPoint x: 439, startPoint y: 143, endPoint x: 362, endPoint y: 143, distance: 77.0
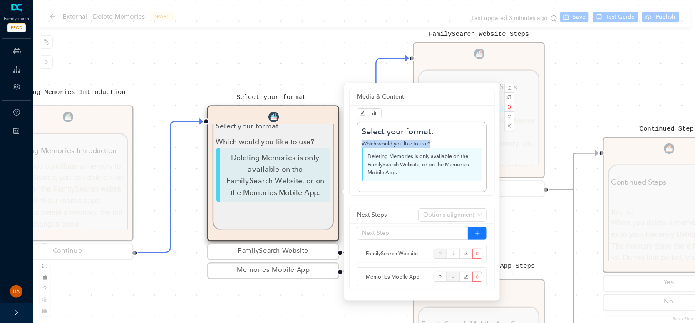
click at [362, 143] on div "Which would you like to use?" at bounding box center [422, 144] width 121 height 8
copy undefined "Which would you like to use?"
drag, startPoint x: 533, startPoint y: 246, endPoint x: 526, endPoint y: 251, distance: 8.1
click at [533, 246] on div "Start Permanently Delete Memories Permanently Delete Memories When you delete a…" at bounding box center [364, 161] width 662 height 323
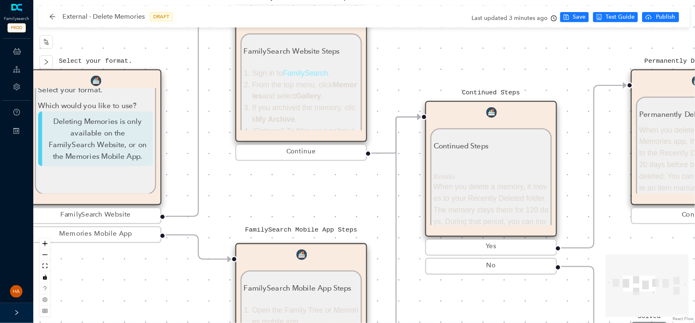
drag, startPoint x: 324, startPoint y: 296, endPoint x: 155, endPoint y: 265, distance: 171.3
click at [155, 265] on div "Start Permanently Delete Memories Permanently Delete Memories When you delete a…" at bounding box center [364, 161] width 662 height 323
click at [302, 88] on li "To see only photos, click the camera icon." at bounding box center [312, 76] width 94 height 23
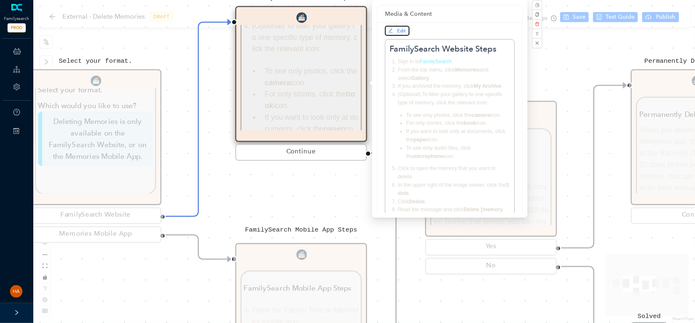
click at [402, 30] on span "Edit" at bounding box center [401, 31] width 9 height 6
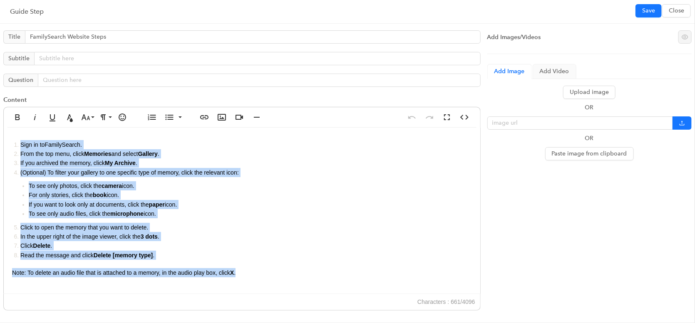
drag, startPoint x: 181, startPoint y: 261, endPoint x: 4, endPoint y: 121, distance: 226.0
click at [4, 121] on div "Bold Italic Underline Text Color Font Size 8 9 10 11 12 14 18 24 30 36 48 60 72…" at bounding box center [241, 209] width 477 height 204
copy div "Sign in to FamilySearch . From the top menu, click Memories and select Gallery …"
click at [674, 7] on span "Close" at bounding box center [676, 10] width 15 height 9
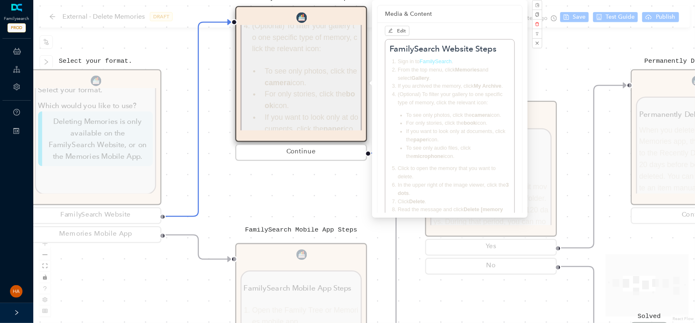
click at [605, 53] on div "Start Permanently Delete Memories Permanently Delete Memories When you delete a…" at bounding box center [364, 161] width 662 height 323
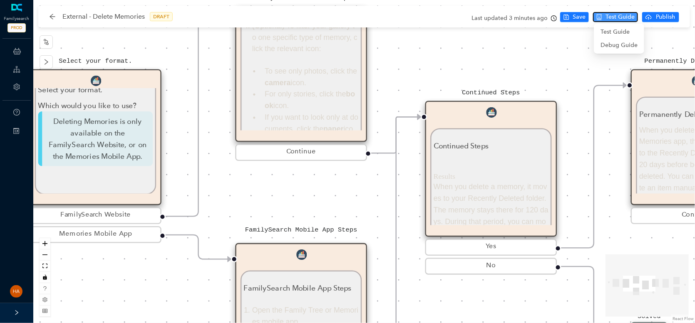
click at [613, 16] on span "Test Guide" at bounding box center [619, 16] width 29 height 9
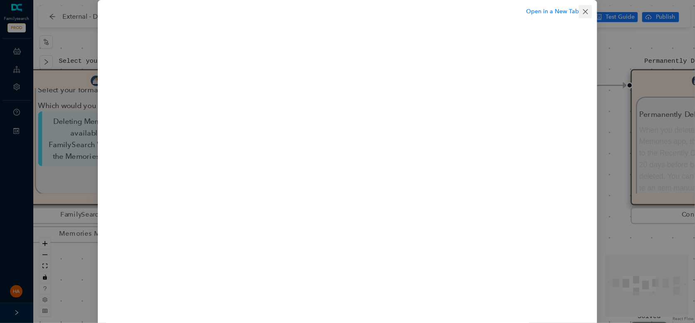
click at [586, 8] on icon "close" at bounding box center [585, 11] width 7 height 7
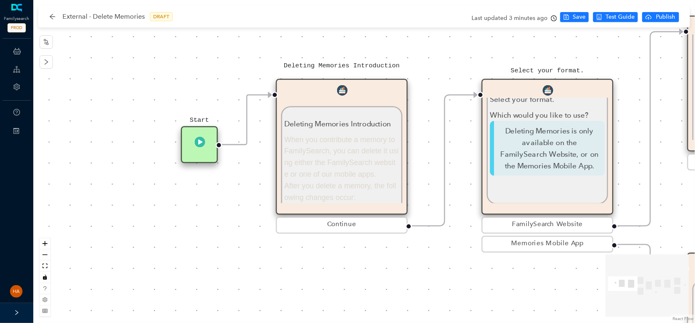
drag, startPoint x: 122, startPoint y: 288, endPoint x: 533, endPoint y: 279, distance: 411.6
click at [575, 299] on div "Start Permanently Delete Memories Permanently Delete Memories When you delete a…" at bounding box center [364, 161] width 662 height 323
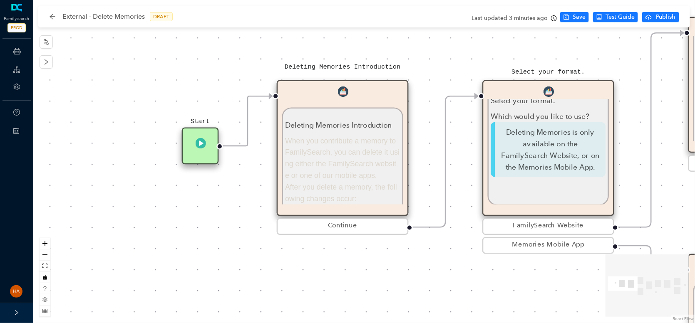
click at [341, 156] on p "When you contribute a memory to FamilySearch, you can delete it using either th…" at bounding box center [342, 158] width 115 height 47
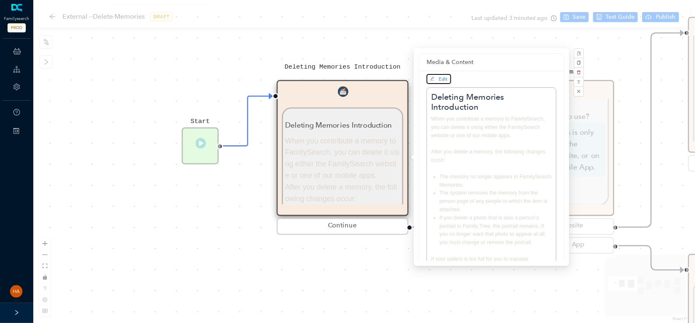
click at [439, 78] on span "Edit" at bounding box center [443, 79] width 9 height 6
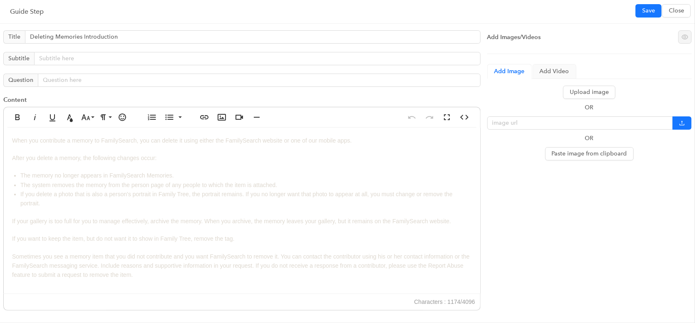
click at [161, 223] on p "If your gallery is too full for you to manage effectively, archive the memory. …" at bounding box center [242, 221] width 460 height 9
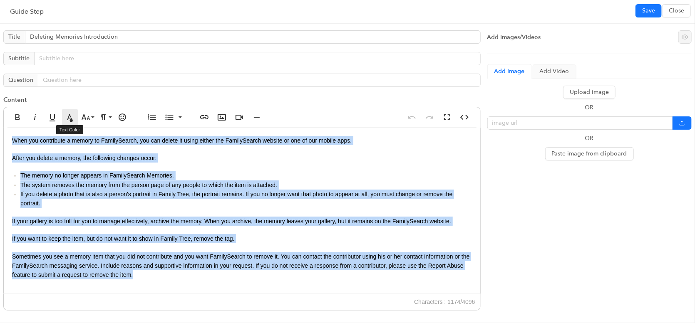
click at [67, 114] on icon "button" at bounding box center [70, 117] width 10 height 10
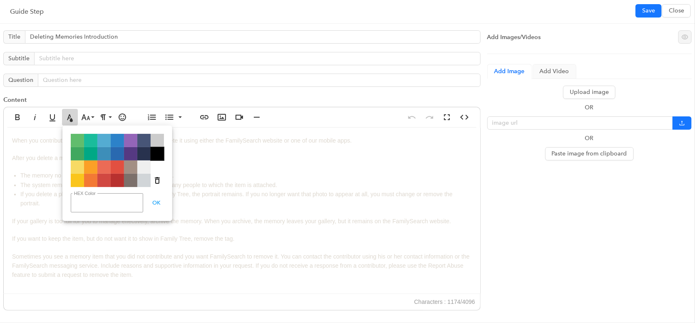
click at [157, 153] on span "Color#000000" at bounding box center [157, 153] width 13 height 13
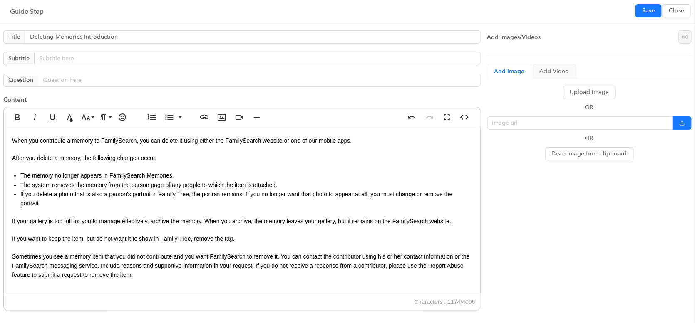
click at [436, 181] on li "The system removes the memory from the person page of any people to which the i…" at bounding box center [245, 185] width 451 height 9
click at [383, 152] on div "When you contribute a memory to FamilySearch, you can delete it using either th…" at bounding box center [242, 212] width 476 height 169
click at [328, 208] on div "When you contribute a memory to FamilySearch, you can delete it using either th…" at bounding box center [242, 212] width 476 height 169
click at [651, 11] on span "Save" at bounding box center [648, 10] width 13 height 9
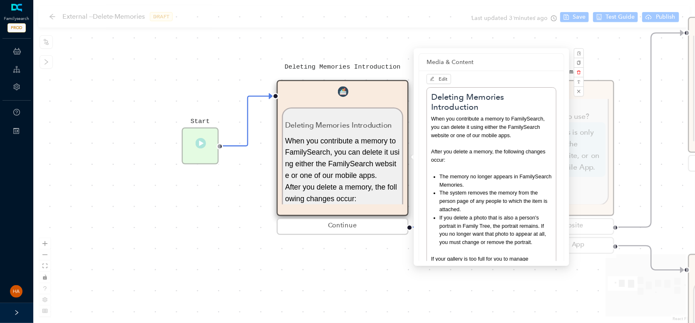
click at [371, 288] on div "Start Permanently Delete Memories Permanently Delete Memories When you delete a…" at bounding box center [364, 161] width 662 height 323
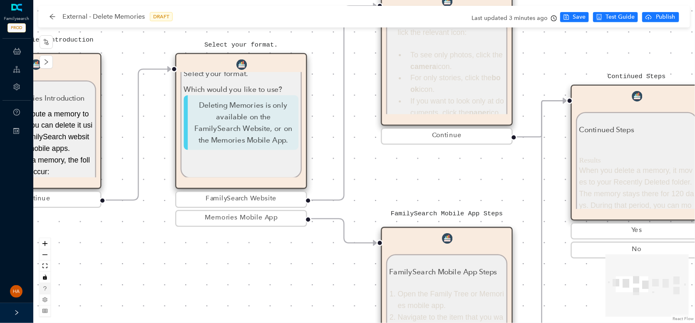
drag, startPoint x: 360, startPoint y: 289, endPoint x: 47, endPoint y: 289, distance: 312.9
click at [47, 289] on div "Start Permanently Delete Memories Permanently Delete Memories When you delete a…" at bounding box center [364, 161] width 662 height 323
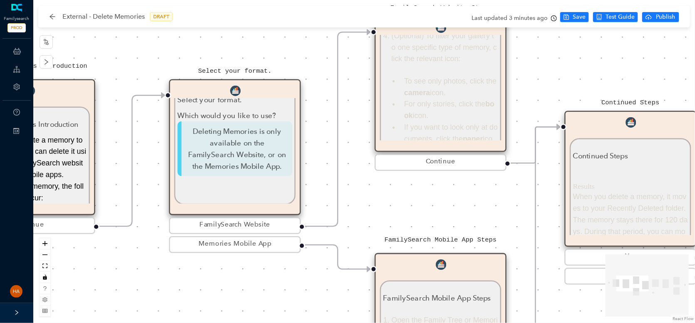
click at [410, 89] on li "(Optional) To filter your gallery to one specific type of memory, click the rel…" at bounding box center [445, 105] width 107 height 150
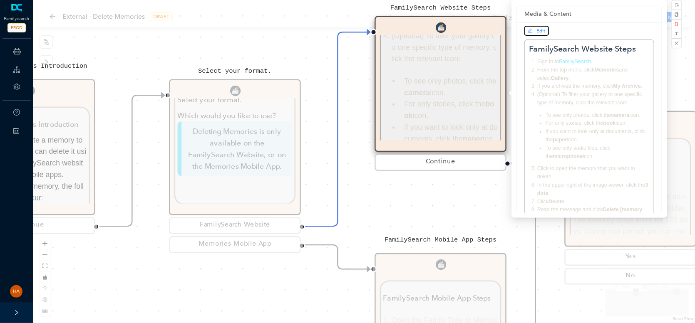
click at [539, 28] on span "Edit" at bounding box center [541, 31] width 9 height 6
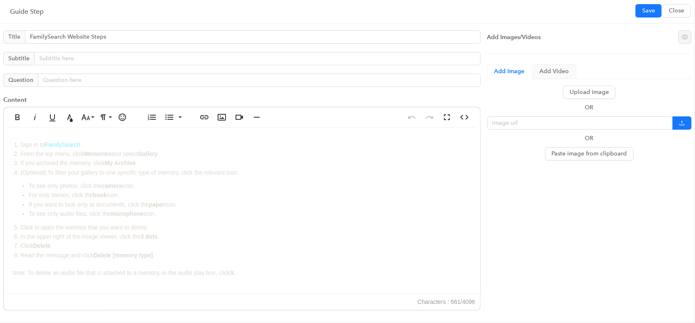
click at [122, 185] on span "camera" at bounding box center [112, 186] width 20 height 7
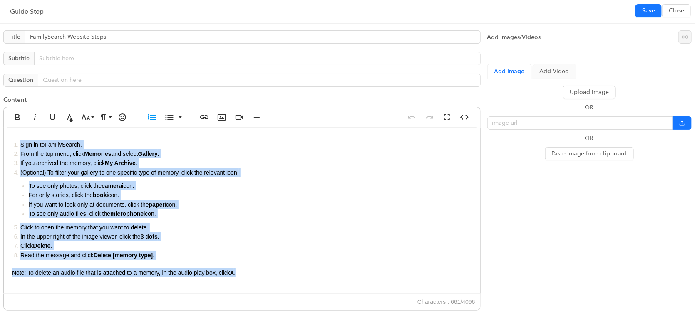
click at [69, 177] on li "(Optional) To filter your gallery to one specific type of memory, click the rel…" at bounding box center [245, 193] width 451 height 51
drag, startPoint x: 31, startPoint y: 164, endPoint x: 330, endPoint y: 280, distance: 320.4
click at [330, 280] on div "Sign in to FamilySearch . From the top menu, click Memories and select Gallery …" at bounding box center [242, 210] width 476 height 167
click at [71, 120] on icon "button" at bounding box center [70, 117] width 6 height 7
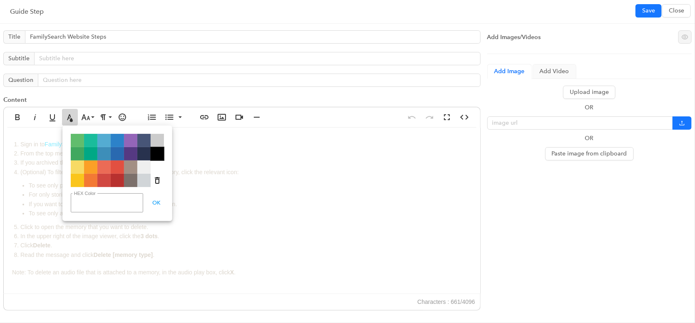
click at [158, 154] on span "Color#000000" at bounding box center [157, 153] width 13 height 13
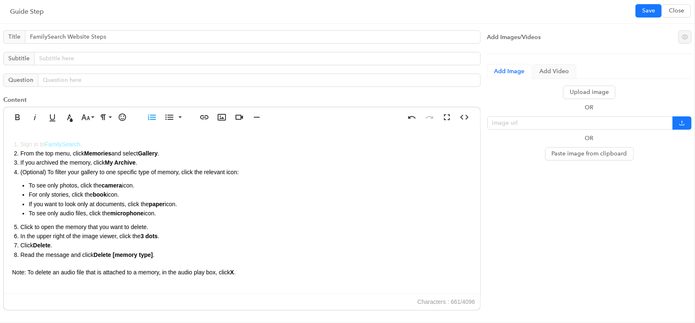
drag, startPoint x: 55, startPoint y: 166, endPoint x: 52, endPoint y: 157, distance: 9.1
click at [55, 166] on li "If you archived the memory, click My Archive ." at bounding box center [245, 162] width 451 height 9
drag, startPoint x: 49, startPoint y: 146, endPoint x: 2, endPoint y: 142, distance: 46.4
click at [2, 142] on div "Title FamilySearch Website Steps Subtitle Question Content Bold Italic Underlin…" at bounding box center [242, 173] width 484 height 292
click at [72, 116] on icon "button" at bounding box center [70, 117] width 10 height 10
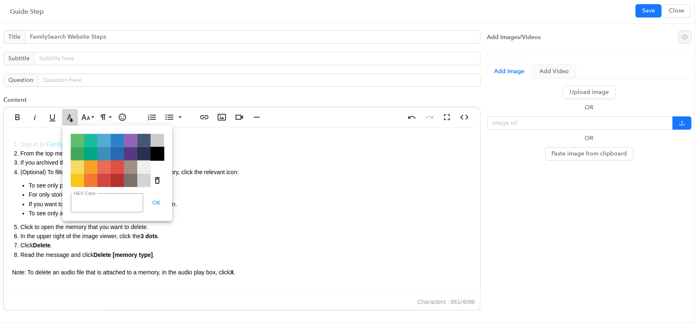
click at [161, 152] on span "Color#000000" at bounding box center [157, 153] width 13 height 13
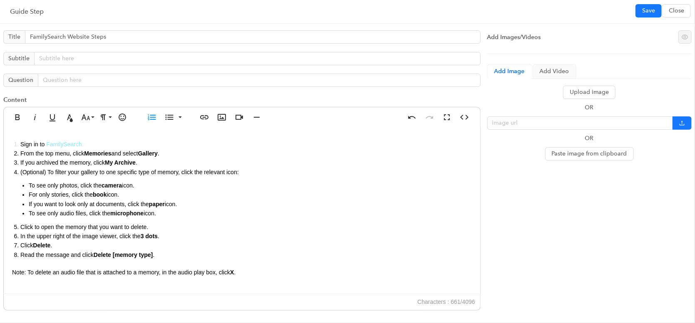
drag, startPoint x: 103, startPoint y: 184, endPoint x: 146, endPoint y: 174, distance: 43.9
click at [103, 184] on li "To see only photos, click the camera icon." at bounding box center [250, 185] width 443 height 9
click at [649, 9] on span "Save" at bounding box center [648, 10] width 13 height 9
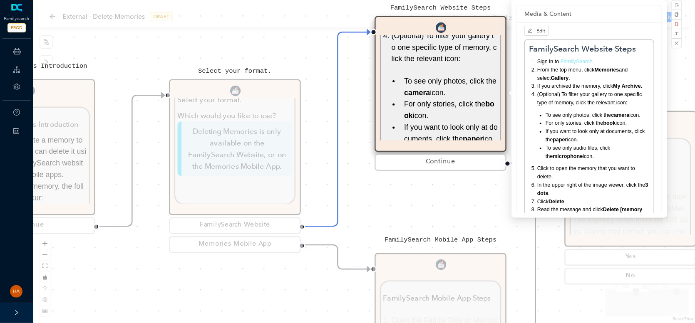
click at [387, 209] on div "Start Permanently Delete Memories Permanently Delete Memories When you delete a…" at bounding box center [364, 161] width 662 height 323
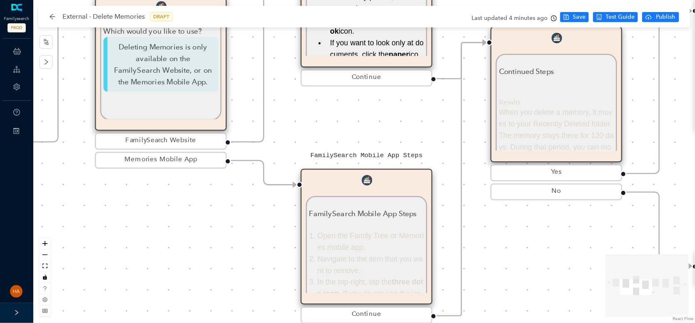
drag, startPoint x: 421, startPoint y: 206, endPoint x: 345, endPoint y: 119, distance: 116.4
click at [345, 119] on div "Start Permanently Delete Memories Permanently Delete Memories When you delete a…" at bounding box center [364, 161] width 662 height 323
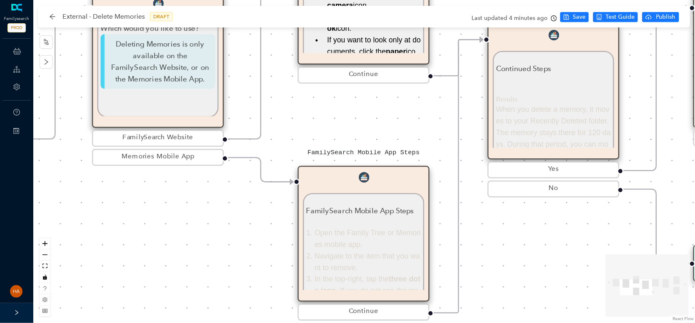
click at [351, 234] on li "Open the Family Tree or Memories mobile app." at bounding box center [368, 238] width 107 height 23
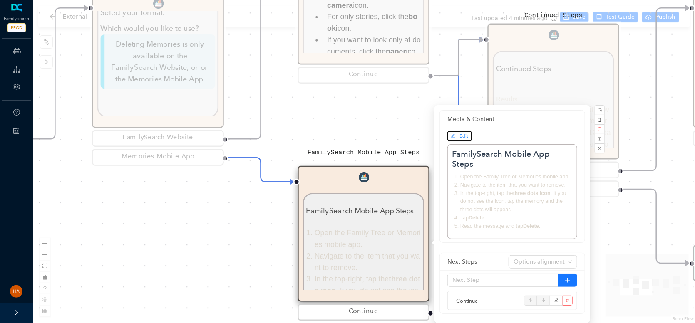
click at [460, 138] on span "Edit" at bounding box center [464, 136] width 9 height 6
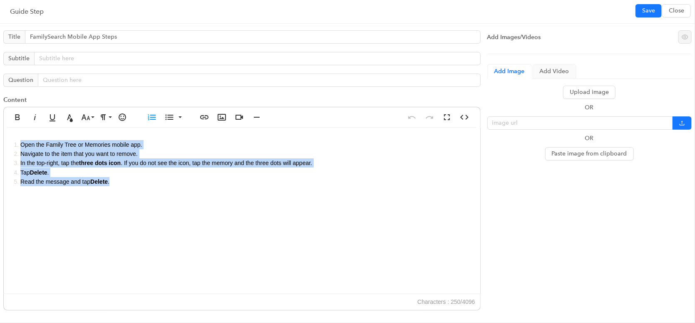
drag, startPoint x: 125, startPoint y: 185, endPoint x: -5, endPoint y: 141, distance: 137.0
click at [0, 141] on html "Familysearch PROD ChatBots & Ticket Automations Guide Account Help Switch Sites…" at bounding box center [347, 161] width 695 height 323
click at [66, 117] on icon "button" at bounding box center [70, 117] width 10 height 10
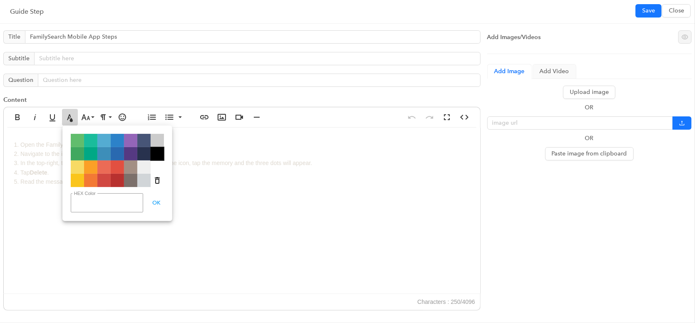
click at [153, 151] on span "Color#000000" at bounding box center [157, 153] width 13 height 13
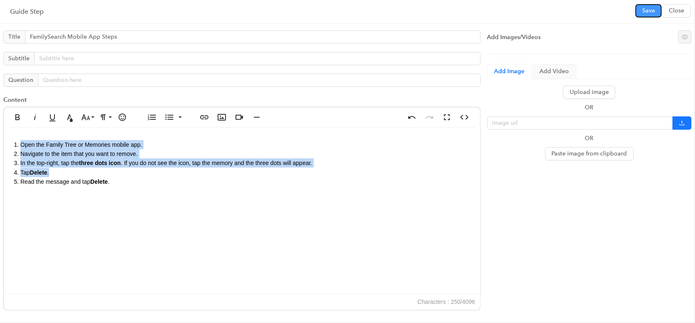
click at [643, 10] on span "Save" at bounding box center [648, 10] width 13 height 9
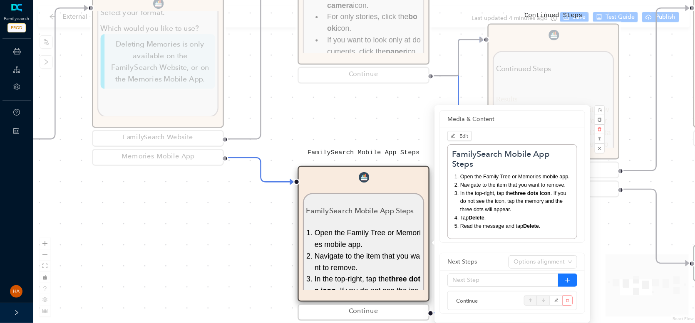
click at [271, 217] on div "Start Permanently Delete Memories Permanently Delete Memories When you delete a…" at bounding box center [364, 161] width 662 height 323
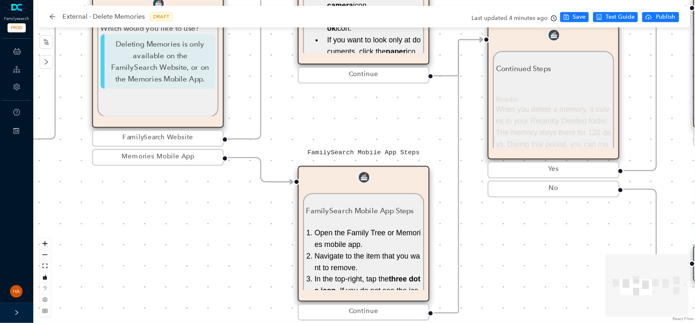
click at [521, 108] on p "When you delete a memory, it moves to your Recently Deleted folder. The memory …" at bounding box center [553, 150] width 115 height 93
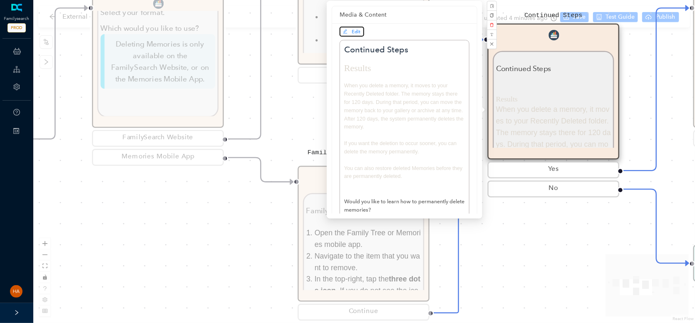
click at [358, 32] on span "Edit" at bounding box center [356, 32] width 9 height 6
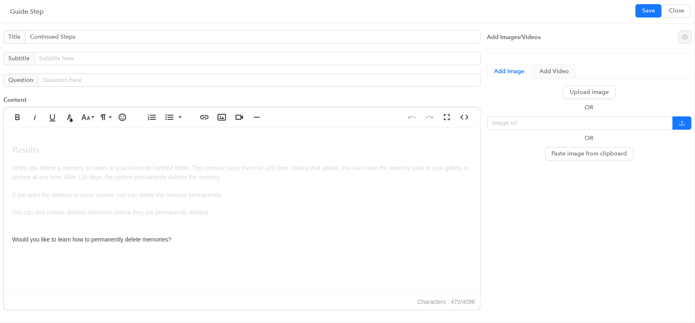
click at [210, 247] on div "Results When you delete a memory, it moves to your Recently Deleted folder. The…" at bounding box center [242, 211] width 476 height 166
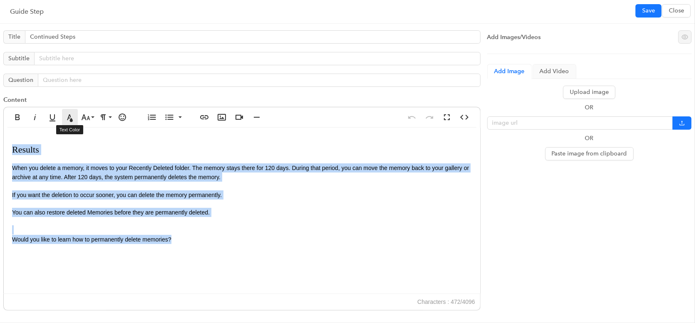
click at [70, 116] on icon "button" at bounding box center [70, 117] width 6 height 7
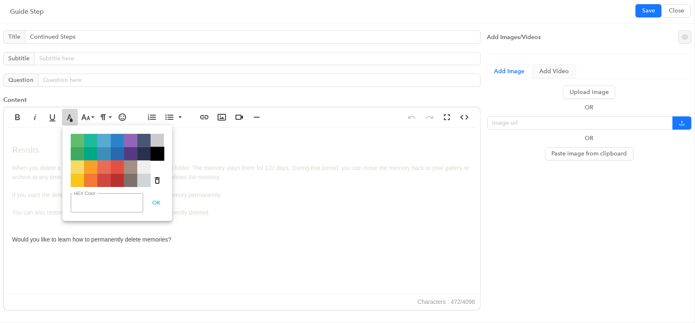
click at [156, 156] on span "Color#000000" at bounding box center [157, 153] width 13 height 13
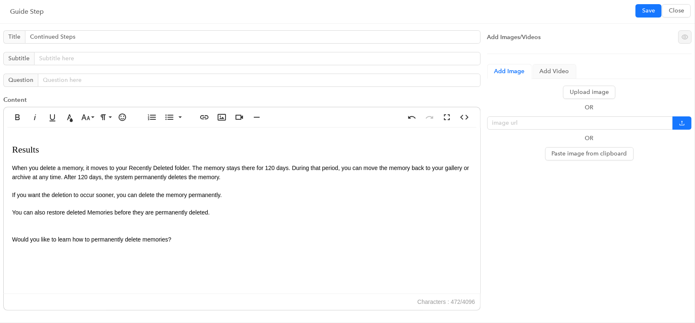
click at [128, 243] on div "Results When you delete a memory, it moves to your Recently Deleted folder. The…" at bounding box center [242, 211] width 476 height 166
drag, startPoint x: 97, startPoint y: 236, endPoint x: 1, endPoint y: 239, distance: 95.4
click at [1, 239] on div "Title Continued Steps Subtitle Question Content Bold Italic Underline Text Colo…" at bounding box center [242, 173] width 484 height 292
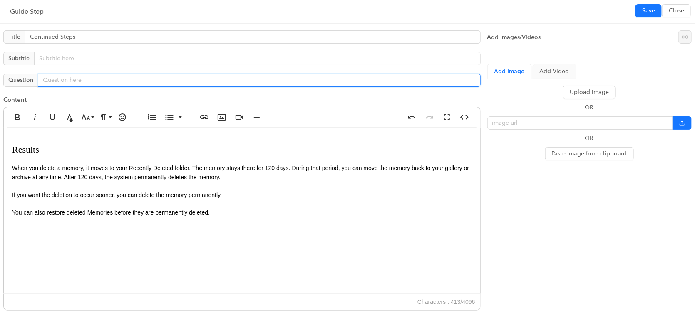
click at [75, 80] on input "text" at bounding box center [259, 80] width 443 height 13
paste input "Would you like to learn how to permanently delete memories?"
type input "Would you like to learn how to permanently delete memories?"
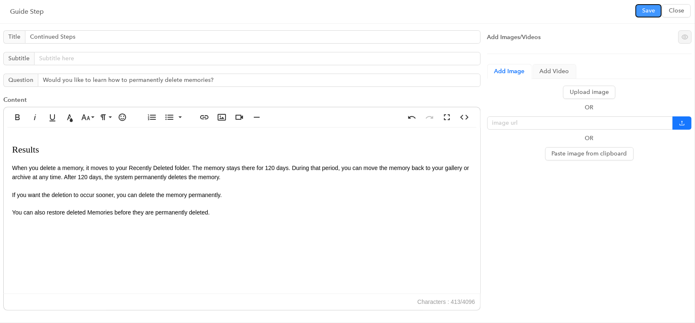
click at [642, 10] on span "Save" at bounding box center [648, 10] width 13 height 9
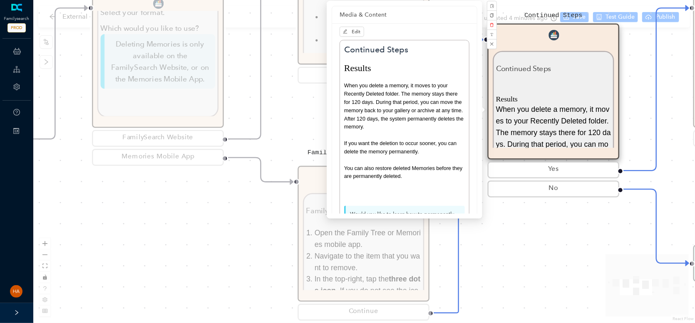
click at [225, 243] on div "Start Permanently Delete Memories Permanently Delete Memories When you delete a…" at bounding box center [364, 161] width 662 height 323
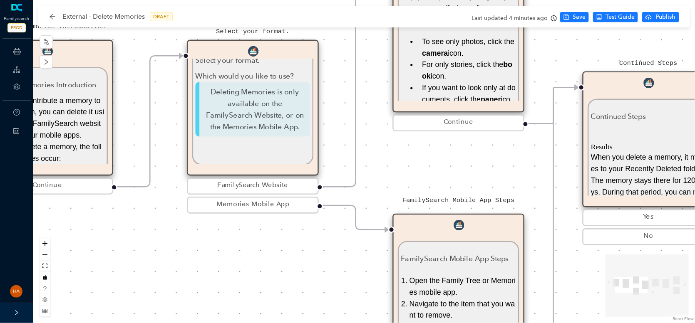
drag, startPoint x: 188, startPoint y: 247, endPoint x: 346, endPoint y: 302, distance: 167.0
click at [347, 302] on div "Start Permanently Delete Memories Permanently Delete Memories When you delete a…" at bounding box center [364, 161] width 662 height 323
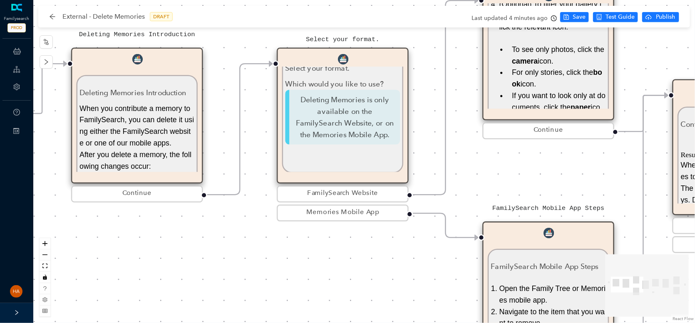
drag, startPoint x: 190, startPoint y: 236, endPoint x: 285, endPoint y: 253, distance: 96.7
click at [286, 254] on div "Start Permanently Delete Memories Permanently Delete Memories When you delete a…" at bounding box center [364, 161] width 662 height 323
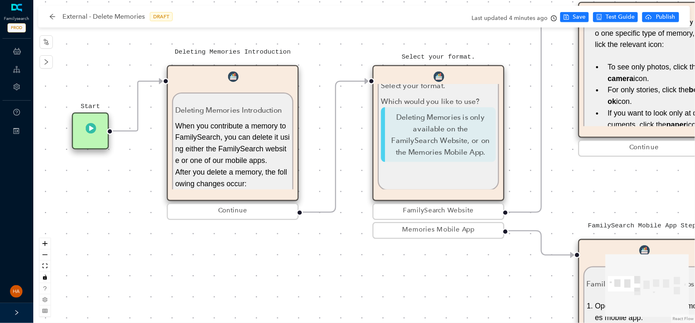
click at [223, 157] on span "When you contribute a memory to FamilySearch, you can delete it using either th…" at bounding box center [232, 143] width 114 height 42
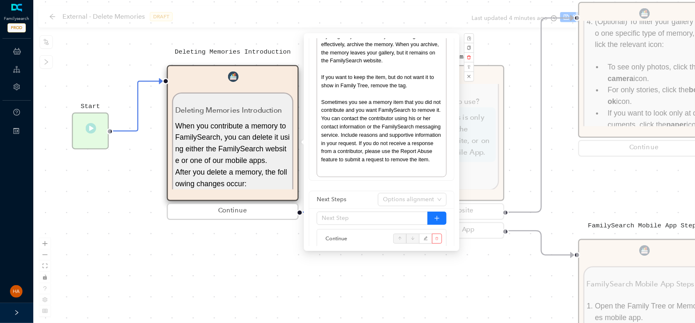
scroll to position [0, 0]
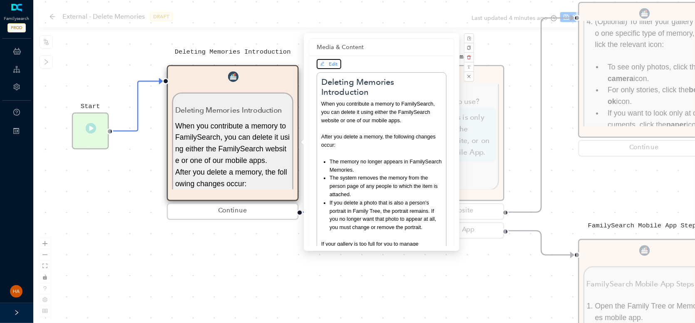
click at [333, 63] on span "Edit" at bounding box center [333, 64] width 9 height 6
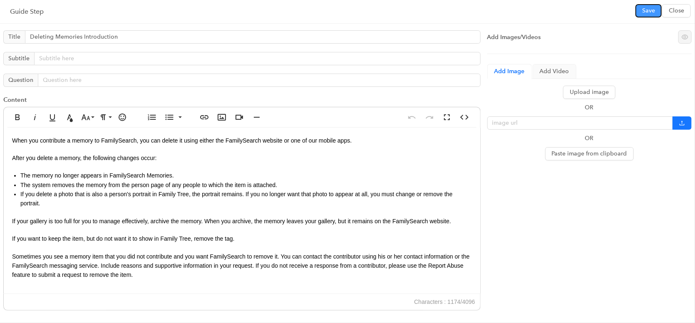
click at [645, 13] on span "Save" at bounding box center [648, 10] width 13 height 9
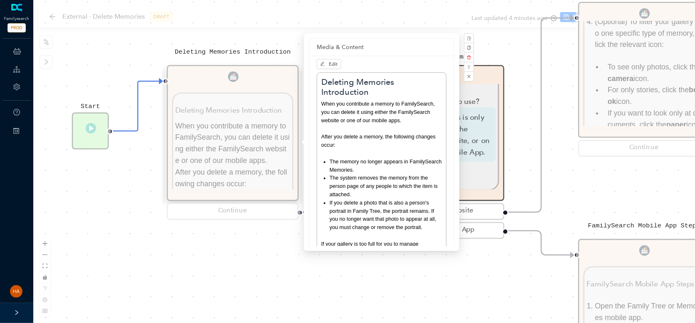
drag, startPoint x: 466, startPoint y: 135, endPoint x: 481, endPoint y: 135, distance: 14.6
click at [466, 135] on div "Select your format. Select your format. Which would you like to use? Deleting M…" at bounding box center [438, 153] width 132 height 176
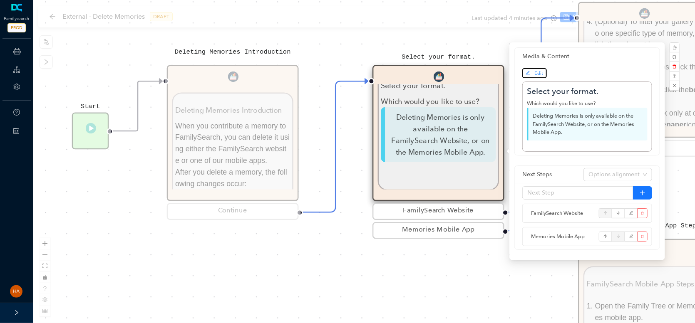
click at [538, 71] on span "Edit" at bounding box center [539, 73] width 9 height 6
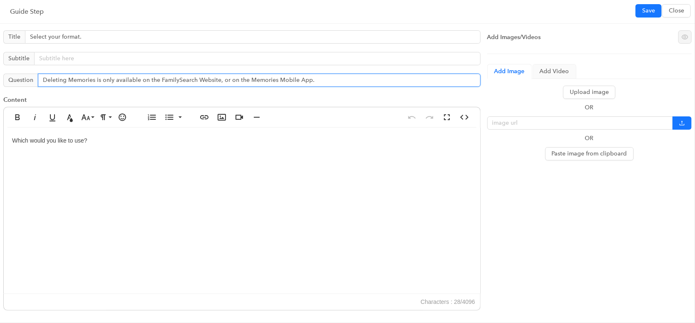
click at [70, 79] on input "Deleting Memories is only available on the FamilySearch Website, or on the Memo…" at bounding box center [259, 80] width 443 height 13
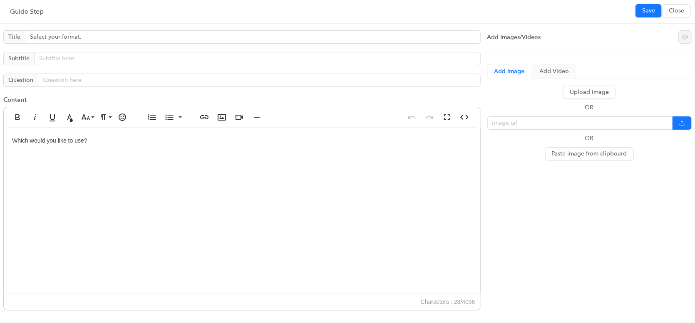
click at [10, 142] on div "Which would you like to use?" at bounding box center [242, 211] width 476 height 166
drag, startPoint x: 269, startPoint y: 139, endPoint x: 372, endPoint y: 140, distance: 102.8
click at [372, 140] on div "Deleting Memories is only available on the FamilySearch Website, or on the Memo…" at bounding box center [242, 211] width 476 height 166
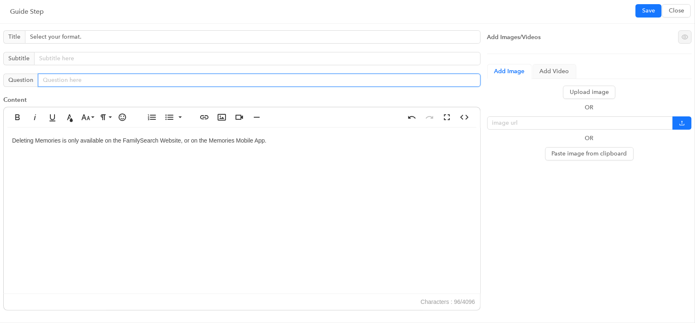
click at [93, 79] on input "text" at bounding box center [259, 80] width 443 height 13
paste input "Which would you like to use?"
type input "Which would you like to use?"
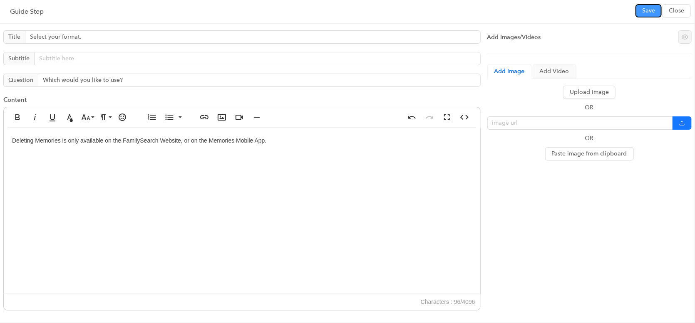
click at [652, 7] on span "Save" at bounding box center [648, 10] width 13 height 9
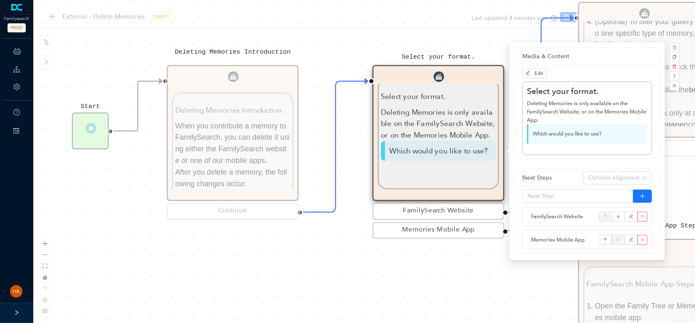
click at [385, 293] on div "Start Permanently Delete Memories Permanently Delete Memories When you delete a…" at bounding box center [364, 161] width 662 height 323
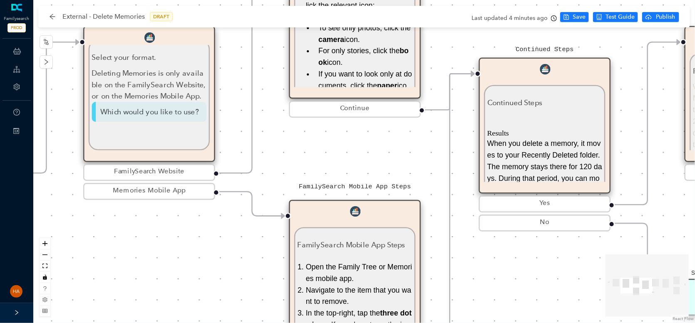
drag, startPoint x: 475, startPoint y: 293, endPoint x: 305, endPoint y: 131, distance: 234.6
click at [186, 253] on div "Start Permanently Delete Memories Permanently Delete Memories When you delete a…" at bounding box center [364, 161] width 662 height 323
click at [577, 15] on span "Save" at bounding box center [579, 16] width 13 height 9
click at [363, 68] on li "For only stories, click the book icon." at bounding box center [365, 56] width 94 height 23
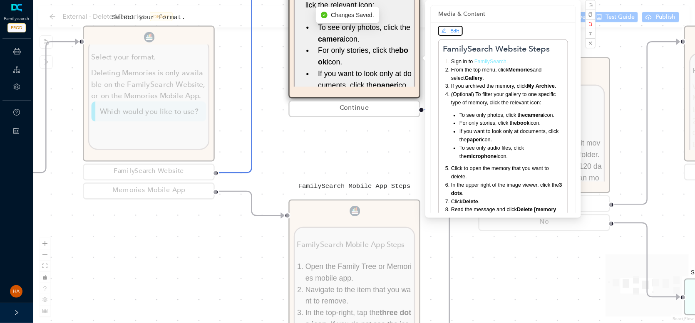
click at [446, 26] on button "Edit" at bounding box center [450, 31] width 25 height 10
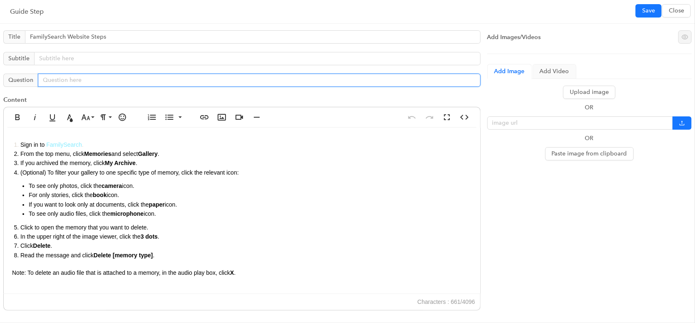
click at [78, 80] on input "text" at bounding box center [259, 80] width 443 height 13
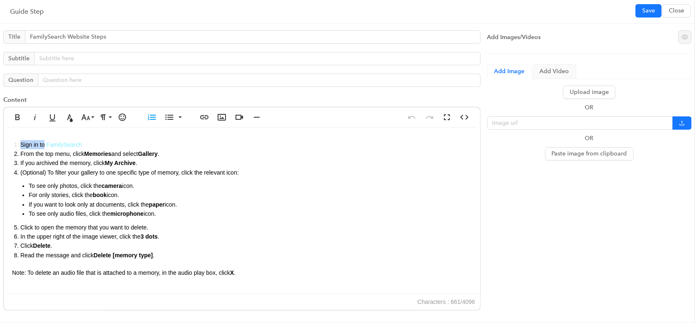
drag, startPoint x: 47, startPoint y: 146, endPoint x: 13, endPoint y: 141, distance: 34.5
click at [9, 144] on div "Sign in to FamilySearch . From the top menu, click Memories and select Gallery …" at bounding box center [242, 211] width 476 height 167
click at [70, 114] on icon "button" at bounding box center [70, 117] width 10 height 10
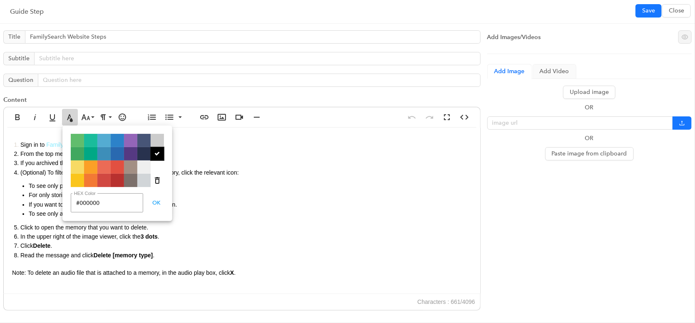
click at [159, 155] on span "" at bounding box center [157, 153] width 13 height 13
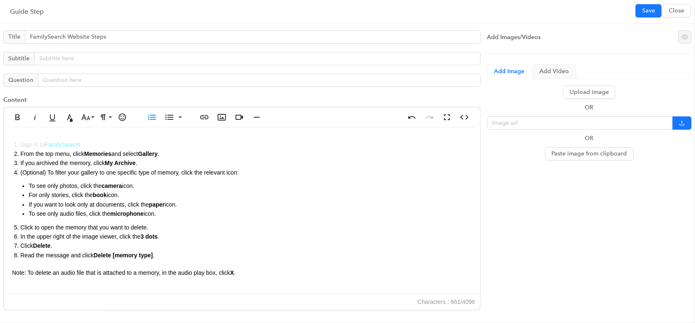
click at [158, 155] on li "From the top menu, click Memories and select Gallery ." at bounding box center [245, 153] width 451 height 9
click at [20, 144] on li "Sign in to FamilySearch ." at bounding box center [245, 144] width 451 height 9
click at [151, 115] on icon "button" at bounding box center [152, 117] width 10 height 10
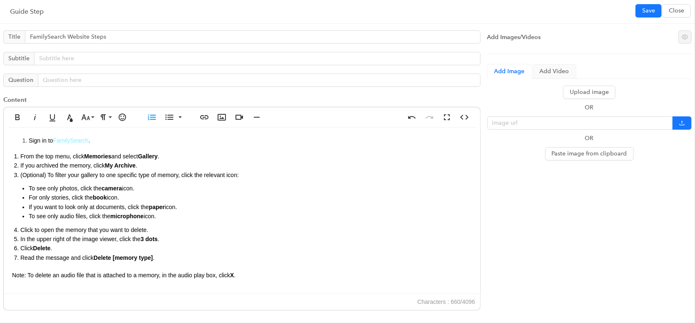
click at [20, 156] on li "From the top menu, click Memories and select Gallery ." at bounding box center [245, 156] width 451 height 9
click at [20, 165] on li "If you archived the memory, click My Archive ." at bounding box center [245, 165] width 451 height 9
click at [20, 175] on li "(Optional) To filter your gallery to one specific type of memory, click the rel…" at bounding box center [245, 196] width 451 height 51
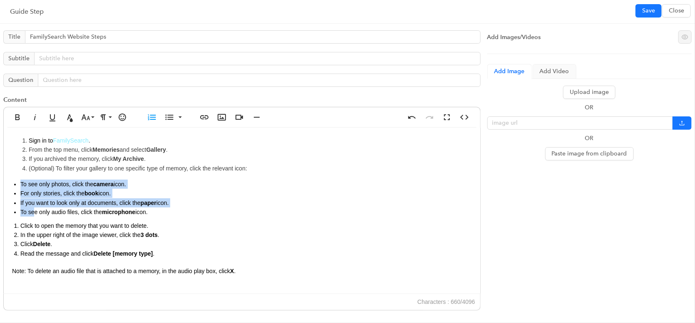
drag, startPoint x: 20, startPoint y: 183, endPoint x: 98, endPoint y: 143, distance: 87.1
click at [36, 210] on ul "To see only photos, click the camera icon. For only stories, click the book ico…" at bounding box center [242, 198] width 460 height 37
click at [170, 119] on icon "button" at bounding box center [170, 116] width 8 height 5
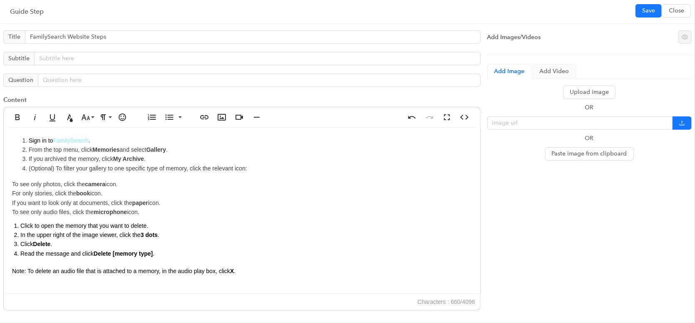
click at [14, 184] on div "Sign in to FamilySearch . From the top menu, click Memories and select Gallery …" at bounding box center [242, 211] width 476 height 166
click at [30, 177] on li "To see only photos, click the camera iconcon." at bounding box center [250, 177] width 443 height 9
click at [29, 176] on li "To see only photos, click the camera iconcon." at bounding box center [250, 177] width 443 height 9
click at [135, 176] on li "To see only photos, click the camera iconcon." at bounding box center [250, 177] width 443 height 9
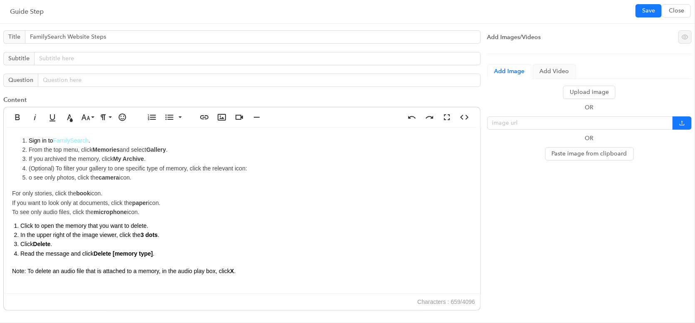
click at [37, 189] on div "Sign in to FamilySearch . From the top menu, click Memories and select Gallery …" at bounding box center [242, 211] width 476 height 166
click at [29, 177] on li "​ o see only photos, click the camera i ​ con." at bounding box center [250, 177] width 443 height 9
click at [29, 177] on li "​ To see only photos, click the camera i ​ con." at bounding box center [250, 177] width 443 height 9
click at [171, 119] on icon "button" at bounding box center [169, 117] width 10 height 10
click at [12, 191] on div "Sign in to FamilySearch . From the top menu, click Memories and select Gallery …" at bounding box center [242, 211] width 476 height 166
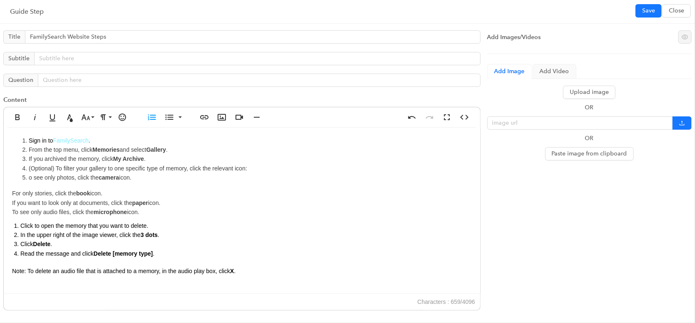
click at [11, 194] on div "Sign in to FamilySearch . From the top menu, click Memories and select Gallery …" at bounding box center [242, 211] width 476 height 166
click at [12, 201] on div "Sign in to FamilySearch . From the top menu, click Memories and select Gallery …" at bounding box center [242, 211] width 476 height 166
click at [11, 211] on div "Sign in to FamilySearch . From the top menu, click Memories and select Gallery …" at bounding box center [242, 211] width 476 height 166
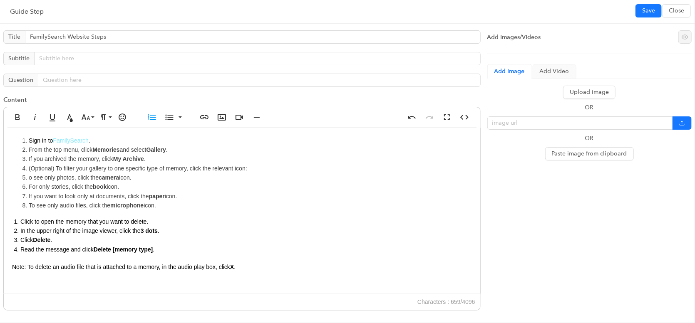
click at [20, 223] on li "Click to open the memory that you want to delete." at bounding box center [245, 221] width 451 height 9
click at [29, 176] on li "o see only photos, click the camera icon." at bounding box center [250, 177] width 443 height 9
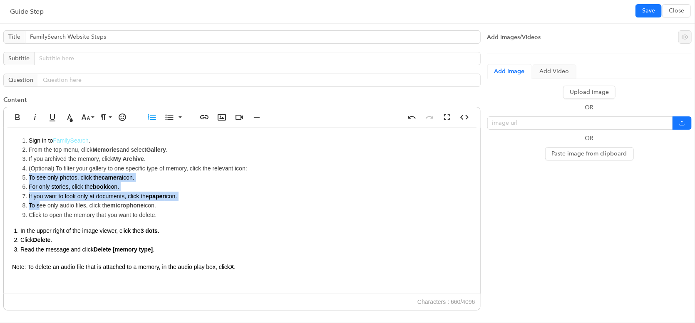
drag, startPoint x: 30, startPoint y: 176, endPoint x: 67, endPoint y: 169, distance: 37.6
click at [38, 201] on ol "Sign in to FamilySearch . From the top menu, click Memories and select Gallery …" at bounding box center [242, 178] width 460 height 84
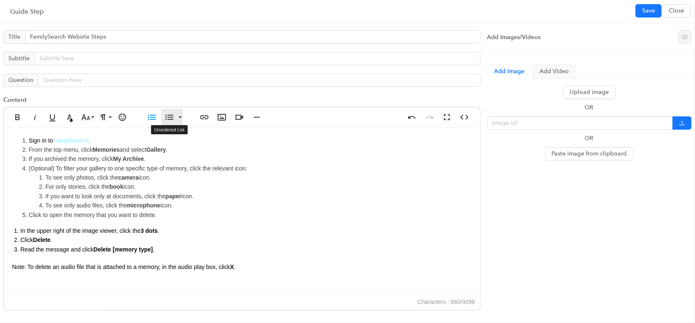
click at [168, 114] on icon "button" at bounding box center [169, 117] width 10 height 10
click at [20, 231] on li "In the upper right of the image viewer, click the 3 dots ." at bounding box center [245, 230] width 451 height 9
click at [21, 241] on li "Click Delete ." at bounding box center [245, 240] width 451 height 9
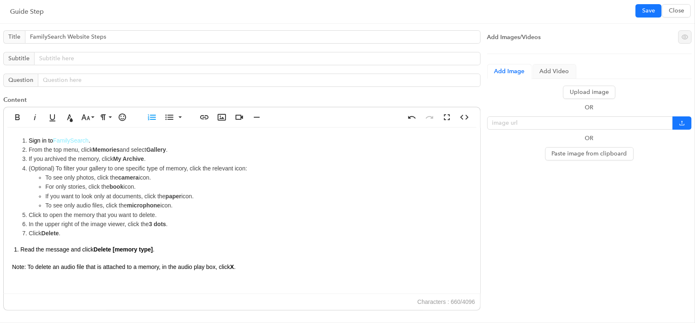
click at [20, 250] on li "Read the message and click Delete [memory type] ." at bounding box center [245, 249] width 451 height 9
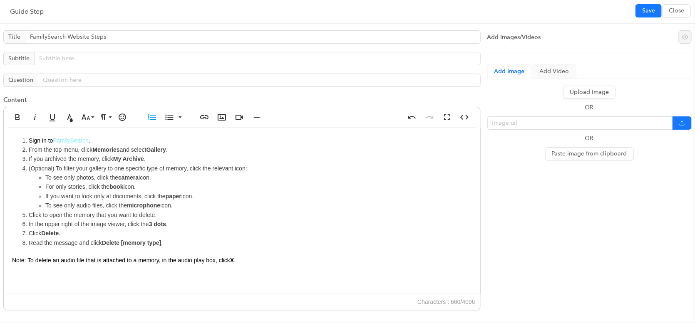
click at [17, 260] on span "Note: To delete an audio file that is attached to a memory, in the audio play b…" at bounding box center [123, 260] width 223 height 7
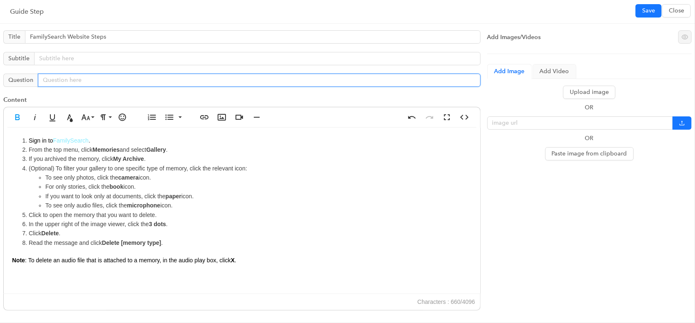
click at [102, 79] on input "text" at bounding box center [259, 80] width 443 height 13
type input "Click Continue to proceed."
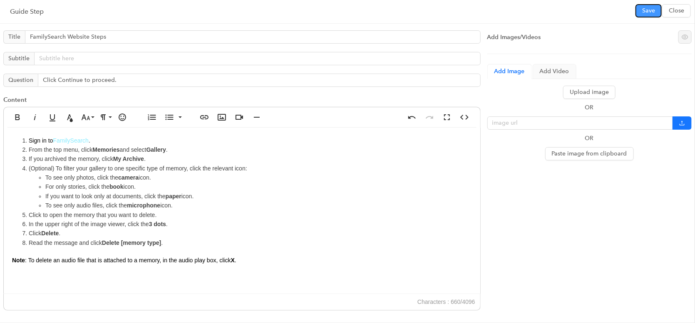
click at [647, 10] on span "Save" at bounding box center [648, 10] width 13 height 9
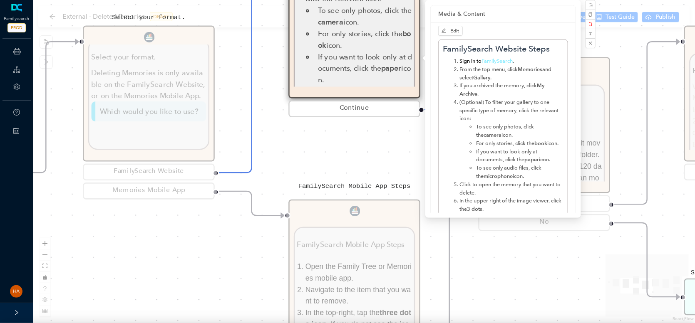
scroll to position [39, 0]
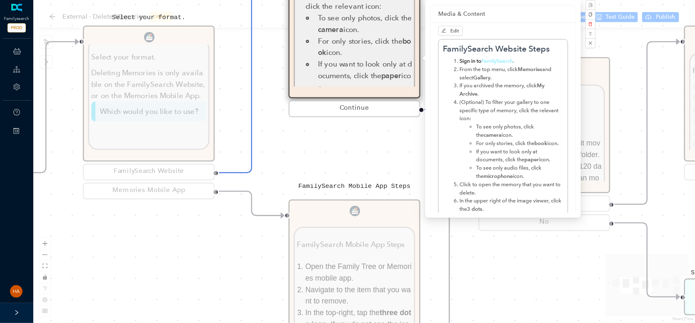
click at [326, 158] on div "Start Permanently Delete Memories Permanently Delete Memories When you delete a…" at bounding box center [364, 161] width 662 height 323
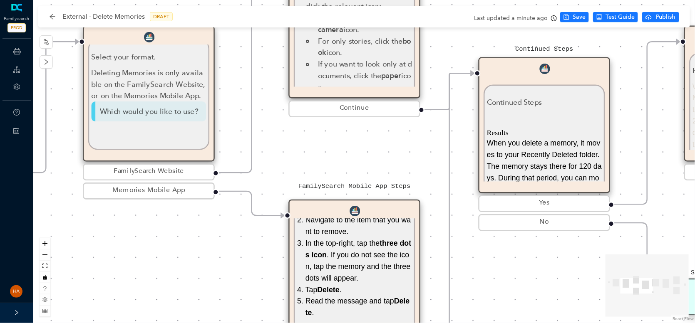
scroll to position [38, 0]
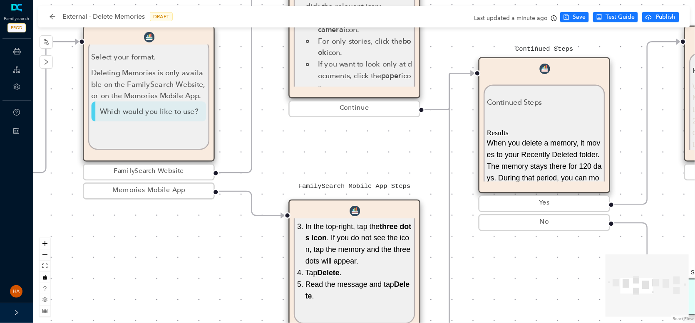
click at [357, 233] on li "In the top-right, tap the three dots icon . If you do not see the icon, tap the…" at bounding box center [358, 244] width 107 height 47
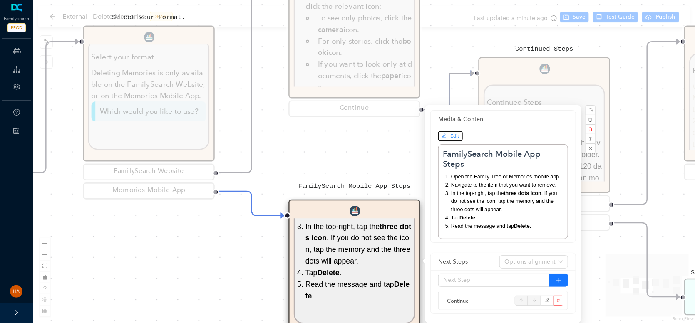
click at [451, 133] on span "Edit" at bounding box center [455, 136] width 9 height 6
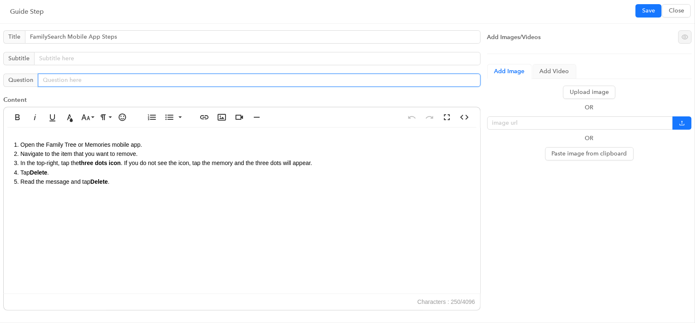
click at [74, 81] on input "text" at bounding box center [259, 80] width 443 height 13
paste input "Click Continue to proceed."
type input "Click Continue to proceed."
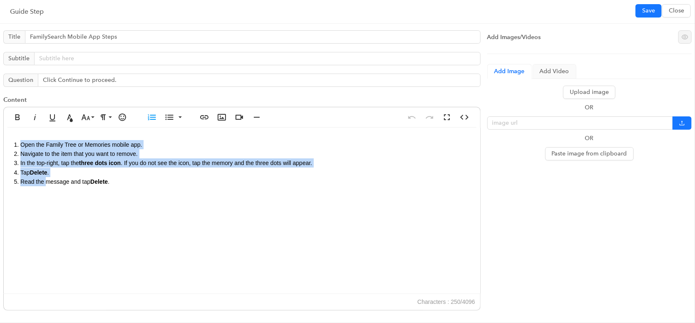
drag, startPoint x: 20, startPoint y: 142, endPoint x: 108, endPoint y: 130, distance: 89.1
click at [51, 186] on div "Open the Family Tree or Memories mobile app. Navigate to the item that you want…" at bounding box center [242, 211] width 476 height 166
click at [150, 117] on icon "button" at bounding box center [152, 117] width 10 height 10
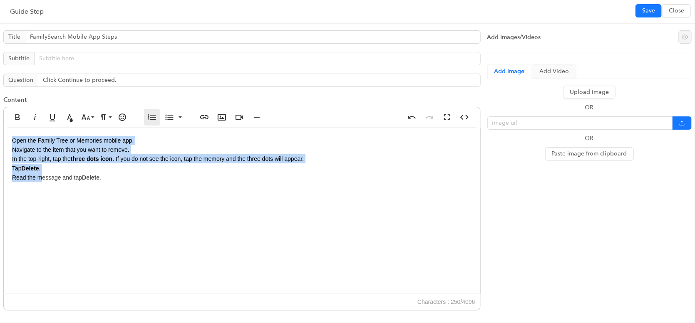
click at [150, 117] on icon "button" at bounding box center [152, 117] width 10 height 10
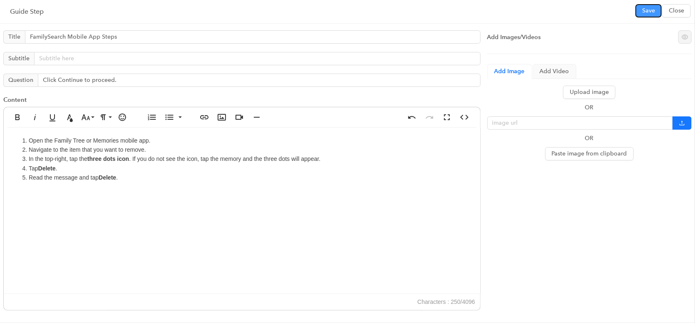
click at [656, 14] on button "Save" at bounding box center [648, 10] width 26 height 13
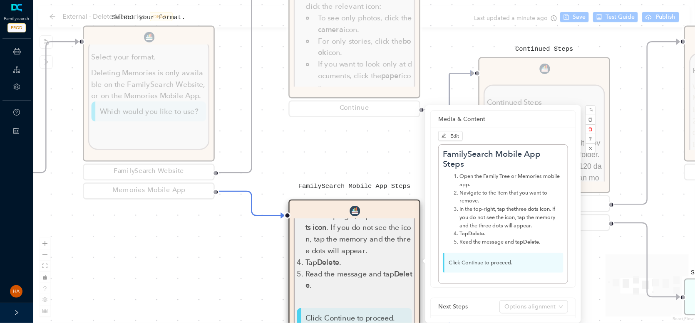
click at [203, 302] on div "Start Permanently Delete Memories Permanently Delete Memories When you delete a…" at bounding box center [364, 161] width 662 height 323
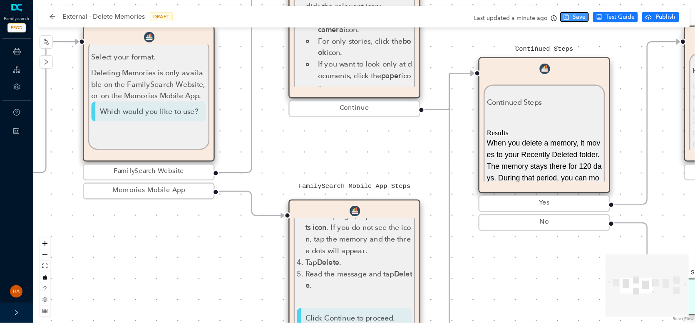
click at [575, 18] on span "Save" at bounding box center [579, 16] width 13 height 9
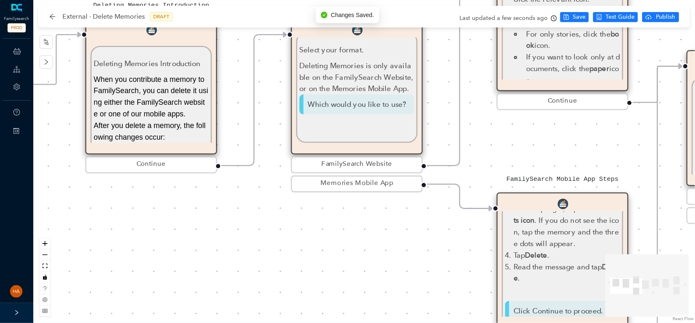
drag, startPoint x: 119, startPoint y: 293, endPoint x: 327, endPoint y: 286, distance: 208.2
click at [327, 286] on div "Start Permanently Delete Memories Permanently Delete Memories When you delete a…" at bounding box center [364, 161] width 662 height 323
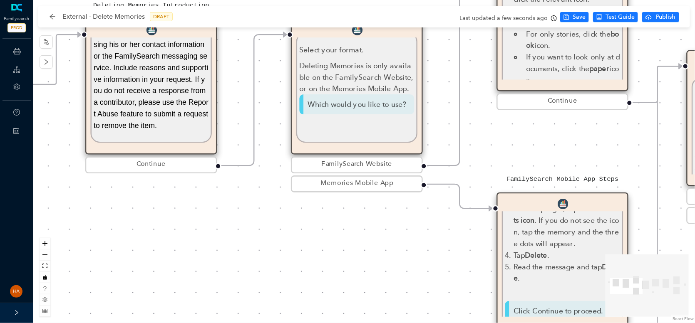
scroll to position [186, 0]
click at [158, 121] on p "Sometimes you see a memory item that you did not contribute and you want Family…" at bounding box center [151, 61] width 115 height 139
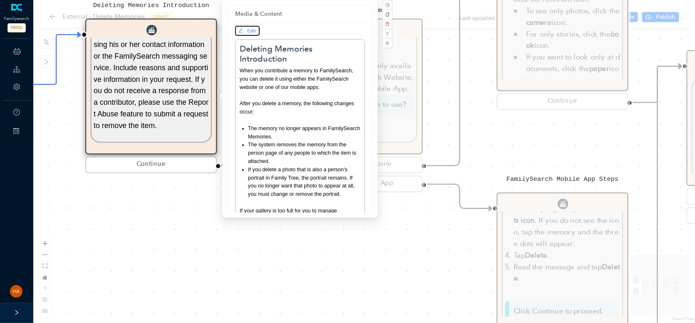
click at [242, 32] on icon "edit" at bounding box center [240, 30] width 5 height 5
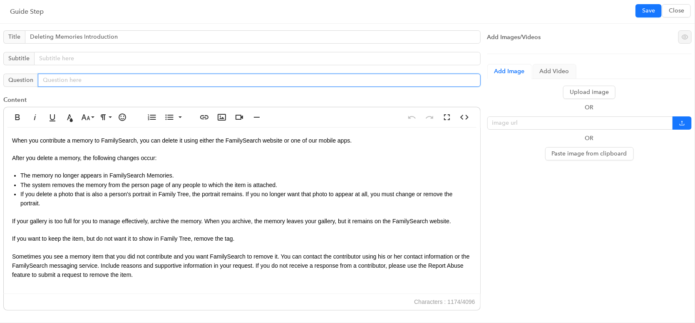
click at [75, 78] on input "text" at bounding box center [259, 80] width 443 height 13
paste input "Click Continue to proceed."
type input "Click Continue to proceed."
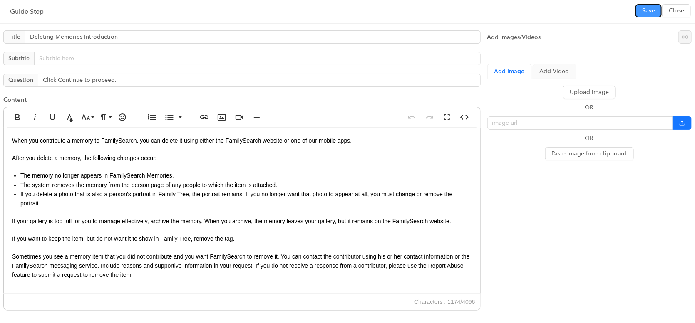
click at [642, 9] on button "Save" at bounding box center [648, 10] width 26 height 13
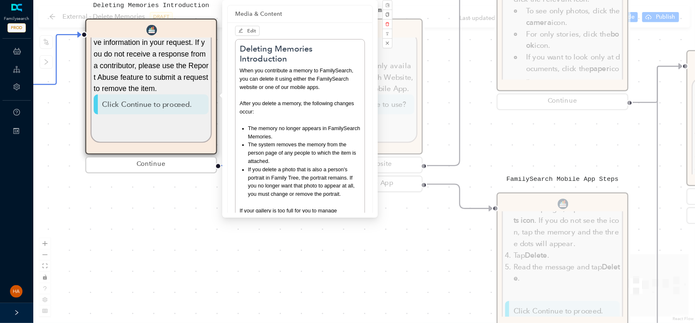
click at [590, 137] on div "Start Permanently Delete Memories Permanently Delete Memories When you delete a…" at bounding box center [364, 161] width 662 height 323
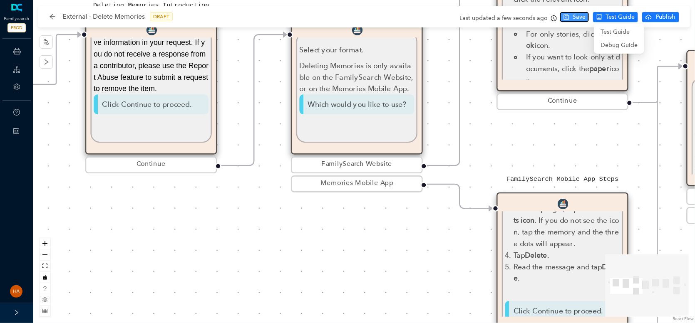
click at [585, 15] on span "Save" at bounding box center [579, 16] width 13 height 9
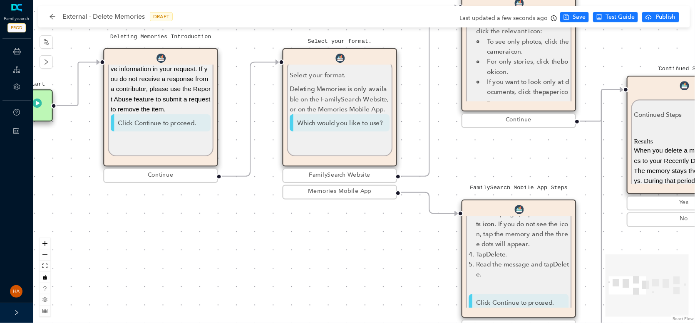
click at [317, 114] on p "Which would you like to use?" at bounding box center [340, 122] width 100 height 17
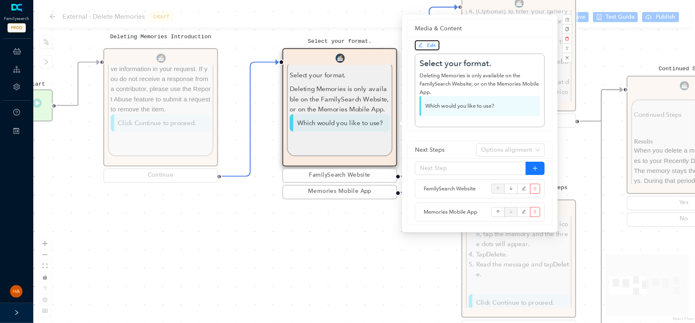
click at [429, 49] on span "Edit" at bounding box center [427, 45] width 18 height 7
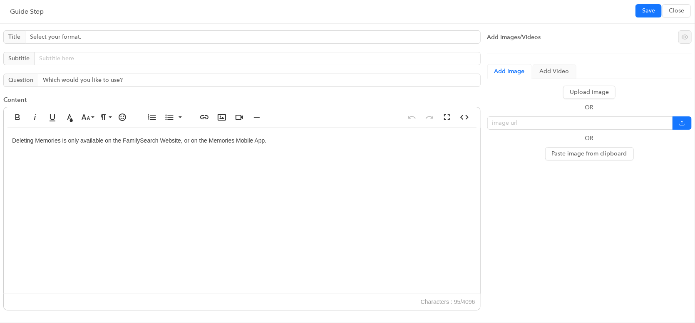
click at [183, 139] on div "Deleting Memories is only available on the FamilySearch Website, or on the Memo…" at bounding box center [242, 211] width 476 height 166
drag, startPoint x: 642, startPoint y: 14, endPoint x: 643, endPoint y: 18, distance: 4.2
click at [643, 14] on span "Save" at bounding box center [648, 10] width 13 height 9
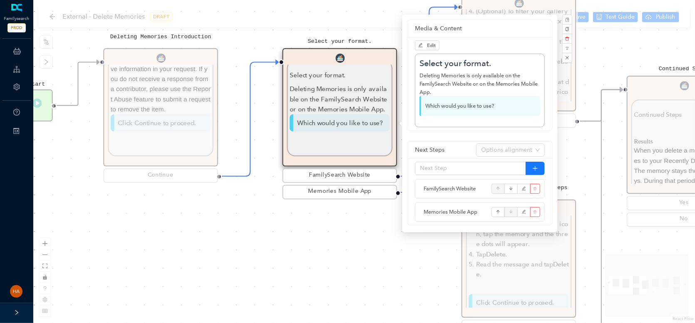
click at [596, 42] on div "Start Permanently Delete Memories Permanently Delete Memories When you delete a…" at bounding box center [364, 161] width 662 height 323
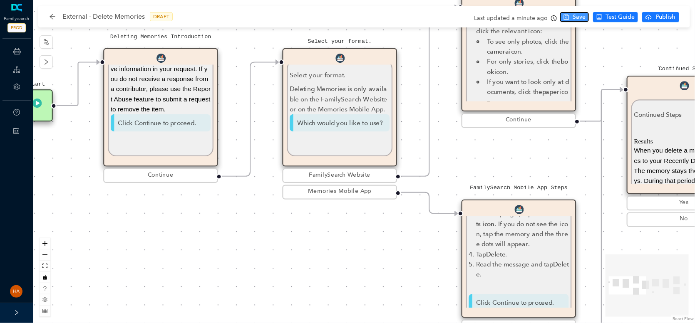
click at [575, 16] on span "Save" at bounding box center [579, 16] width 13 height 9
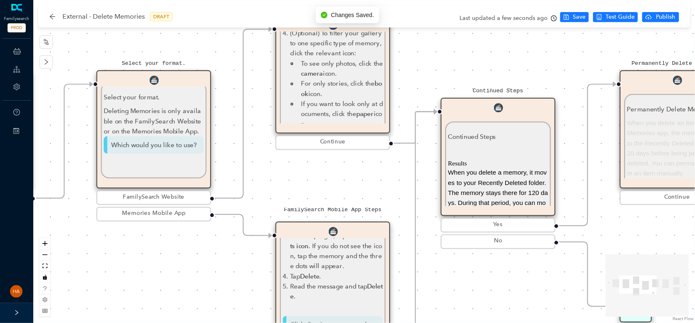
drag, startPoint x: 358, startPoint y: 286, endPoint x: 173, endPoint y: 310, distance: 186.7
click at [173, 310] on div "Start Permanently Delete Memories Permanently Delete Memories When you delete a…" at bounding box center [364, 161] width 662 height 323
click at [342, 82] on li "For only stories, click the book icon." at bounding box center [342, 89] width 82 height 20
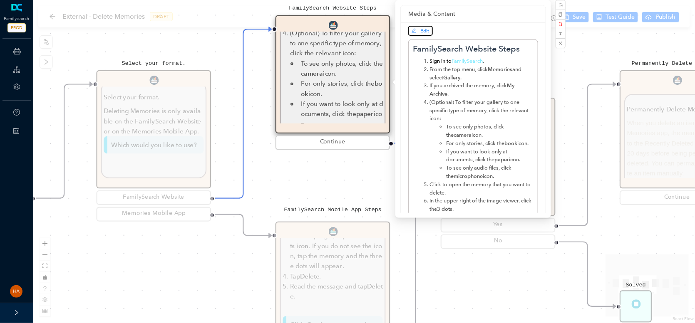
click at [417, 29] on span "Edit" at bounding box center [421, 30] width 18 height 7
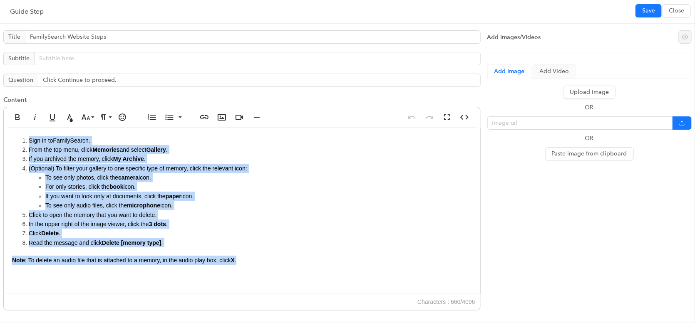
drag, startPoint x: 198, startPoint y: 262, endPoint x: 11, endPoint y: 140, distance: 223.8
click at [11, 140] on div "Sign in to FamilySearch . From the top menu, click Memories and select Gallery …" at bounding box center [242, 211] width 476 height 166
copy div "Sign in to FamilySearch . From the top menu, click Memories and select Gallery …"
click at [645, 10] on span "Save" at bounding box center [648, 10] width 13 height 9
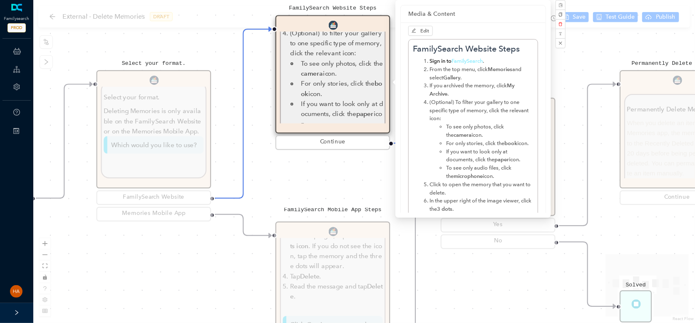
click at [461, 110] on li "(Optional) To filter your gallery to one specific type of memory, click the rel…" at bounding box center [481, 139] width 104 height 82
click at [427, 35] on button "Edit" at bounding box center [420, 31] width 25 height 10
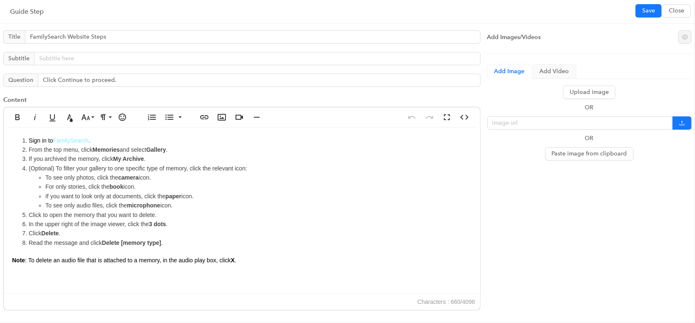
click at [52, 142] on span "Sign in to" at bounding box center [41, 140] width 24 height 7
click at [49, 140] on span "Sign in to" at bounding box center [41, 140] width 24 height 7
click at [651, 8] on span "Save" at bounding box center [648, 10] width 13 height 9
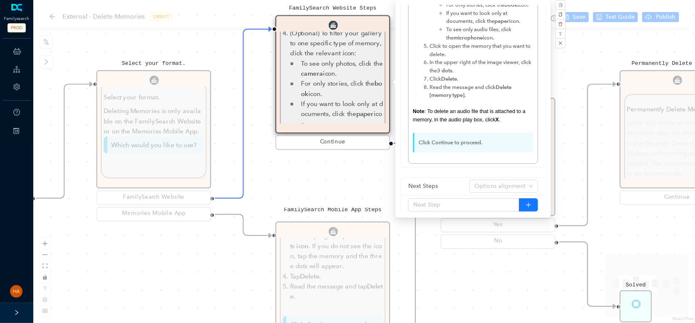
scroll to position [166, 0]
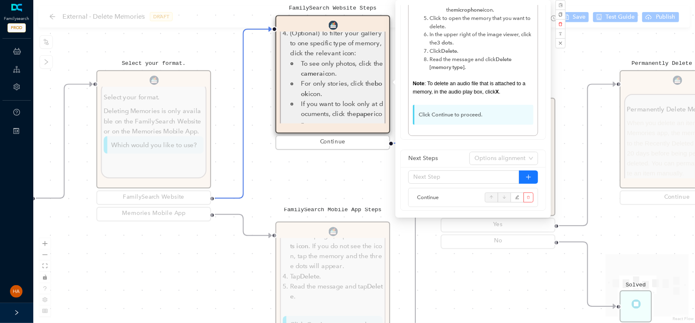
click at [163, 291] on div "Start Permanently Delete Memories Permanently Delete Memories When you delete a…" at bounding box center [364, 161] width 662 height 323
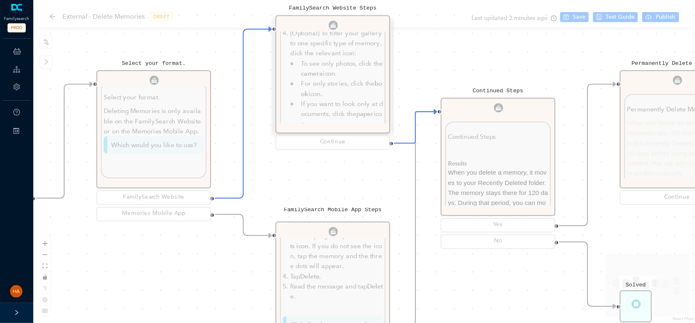
scroll to position [0, 0]
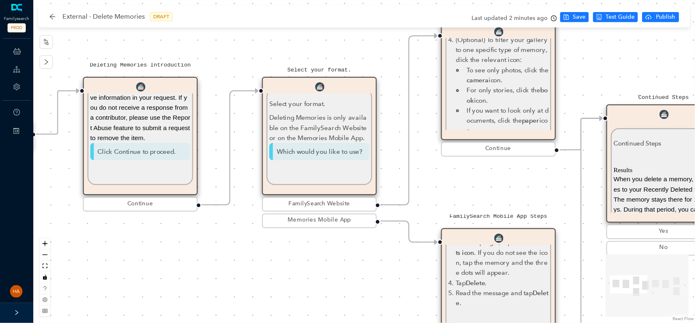
drag, startPoint x: 144, startPoint y: 277, endPoint x: 307, endPoint y: 284, distance: 163.7
click at [307, 284] on div "Start Permanently Delete Memories Permanently Delete Memories When you delete a…" at bounding box center [364, 161] width 662 height 323
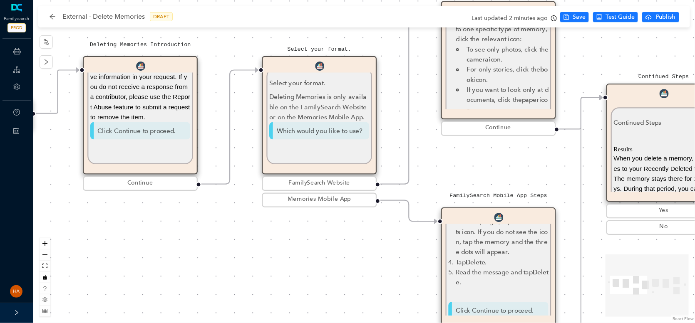
click at [476, 88] on li "If you want to look only at documents, click the paper icon." at bounding box center [508, 99] width 82 height 30
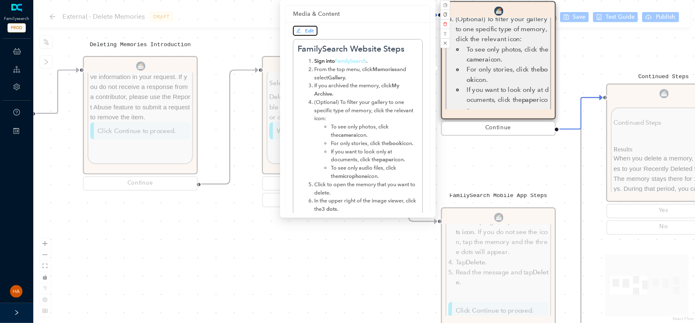
click at [302, 33] on span "Edit" at bounding box center [305, 30] width 18 height 7
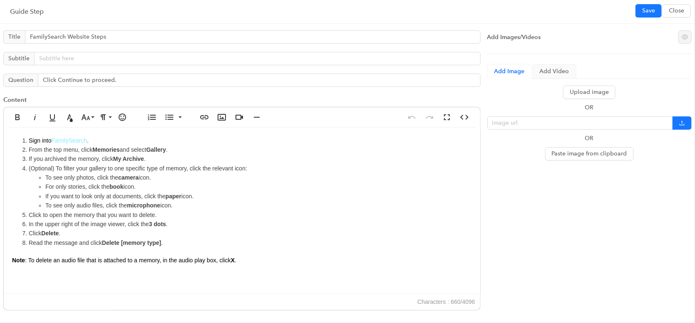
click at [11, 260] on div "Sign into FamilySearch . From the top menu, click Memories and select Gallery .…" at bounding box center [242, 211] width 476 height 166
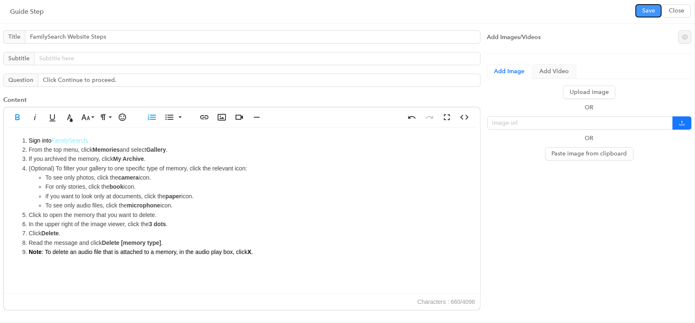
click at [642, 15] on button "Save" at bounding box center [648, 10] width 26 height 13
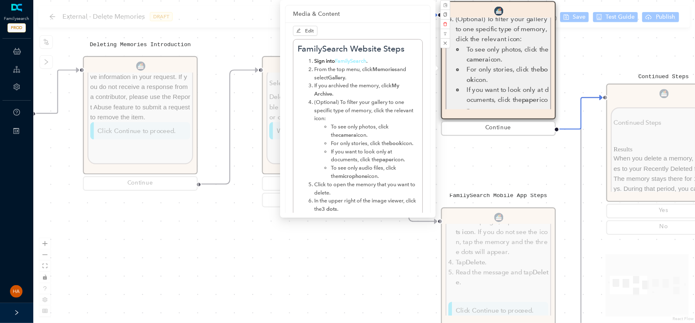
drag, startPoint x: 482, startPoint y: 237, endPoint x: 479, endPoint y: 248, distance: 11.7
click at [482, 237] on div "FamilySearch Mobile App Steps FamilySearch Mobile App Steps Open the Family Tre…" at bounding box center [498, 276] width 115 height 137
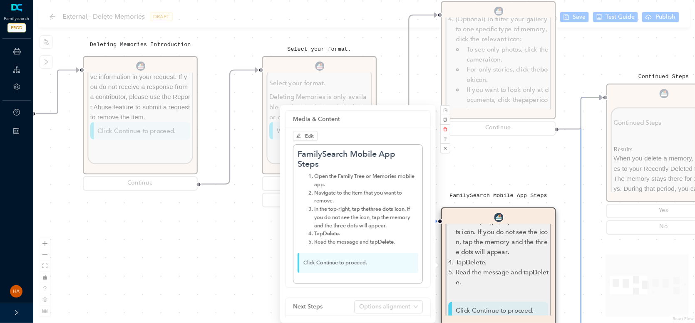
click at [482, 249] on li "In the top-right, tap the three dots icon . If you do not see the icon, tap the…" at bounding box center [502, 237] width 93 height 40
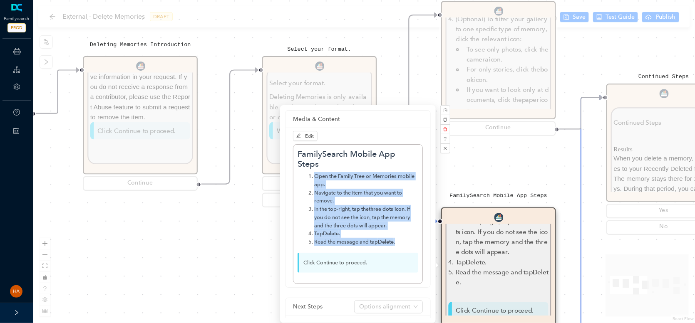
drag, startPoint x: 368, startPoint y: 235, endPoint x: 347, endPoint y: 195, distance: 45.8
click at [308, 176] on ol "Open the Family Tree or Memories mobile app. Navigate to the item that you want…" at bounding box center [358, 209] width 121 height 74
copy ol "Open the Family Tree or Memories mobile app. Navigate to the item that you want…"
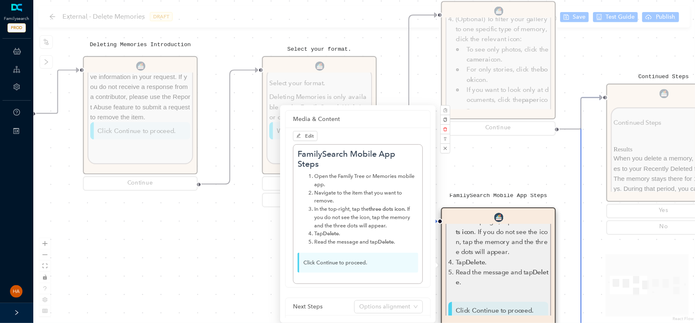
click at [249, 250] on div "Start Permanently Delete Memories Permanently Delete Memories When you delete a…" at bounding box center [364, 161] width 662 height 323
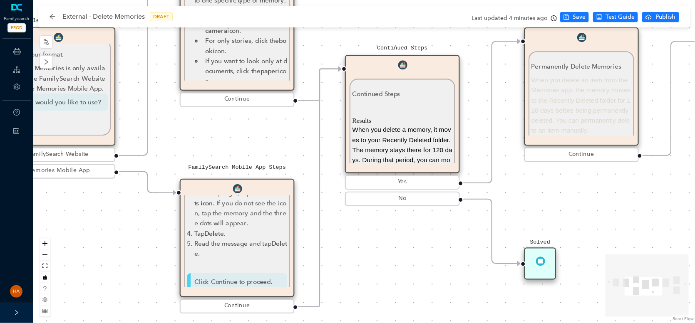
drag, startPoint x: 356, startPoint y: 272, endPoint x: 111, endPoint y: 244, distance: 246.7
click at [110, 244] on div "Start Permanently Delete Memories Permanently Delete Memories When you delete a…" at bounding box center [364, 161] width 662 height 323
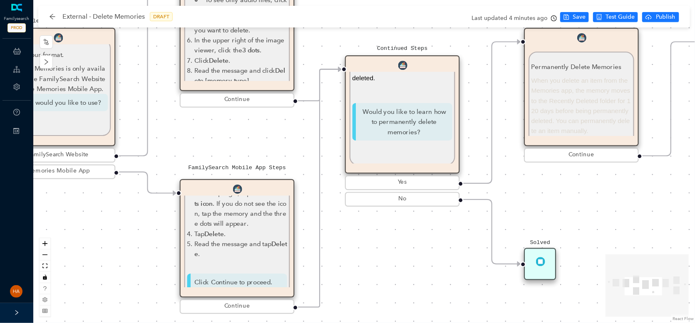
scroll to position [121, 0]
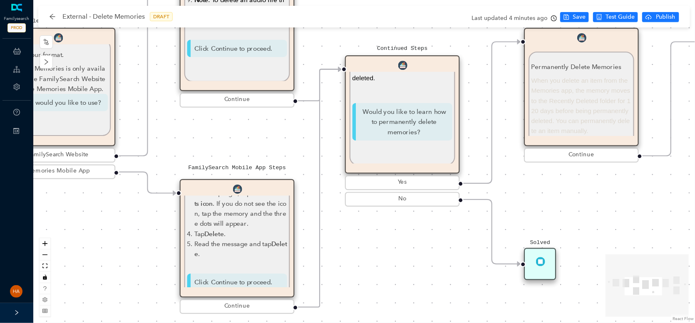
click at [119, 228] on div "Start Permanently Delete Memories Permanently Delete Memories When you delete a…" at bounding box center [364, 161] width 662 height 323
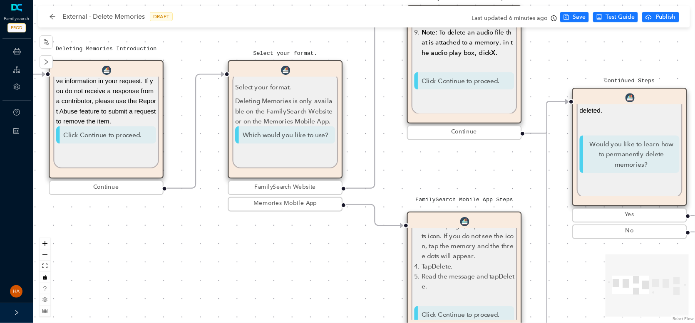
drag, startPoint x: 102, startPoint y: 230, endPoint x: 316, endPoint y: 261, distance: 217.0
click at [316, 261] on div "Start Permanently Delete Memories Permanently Delete Memories When you delete a…" at bounding box center [364, 161] width 662 height 323
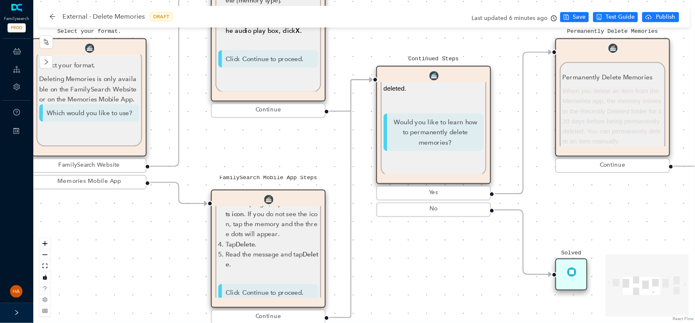
drag, startPoint x: 339, startPoint y: 266, endPoint x: 161, endPoint y: 238, distance: 180.3
click at [161, 238] on div "Start Permanently Delete Memories Permanently Delete Memories When you delete a…" at bounding box center [364, 161] width 662 height 323
click at [434, 108] on div "Results When you delete a memory, it moves to your Recently Deleted folder. The…" at bounding box center [434, 29] width 100 height 169
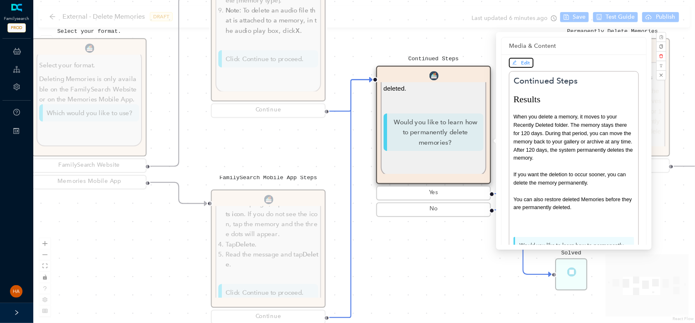
click at [521, 64] on span "Edit" at bounding box center [521, 62] width 18 height 7
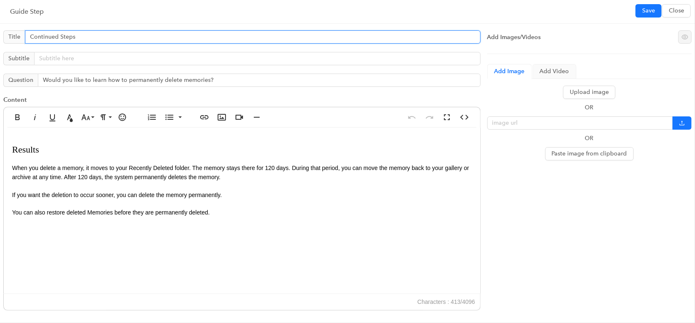
drag, startPoint x: 88, startPoint y: 37, endPoint x: -16, endPoint y: 42, distance: 104.2
click at [0, 42] on html "Familysearch PROD ChatBots & Ticket Automations Guide Account Help Switch Sites…" at bounding box center [347, 161] width 695 height 323
click at [55, 38] on input "Results of Deleting a memory" at bounding box center [253, 36] width 456 height 13
type input "Results o deleting a memory"
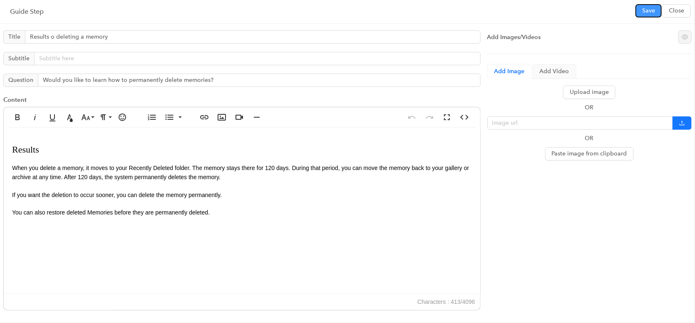
click at [652, 9] on span "Save" at bounding box center [648, 10] width 13 height 9
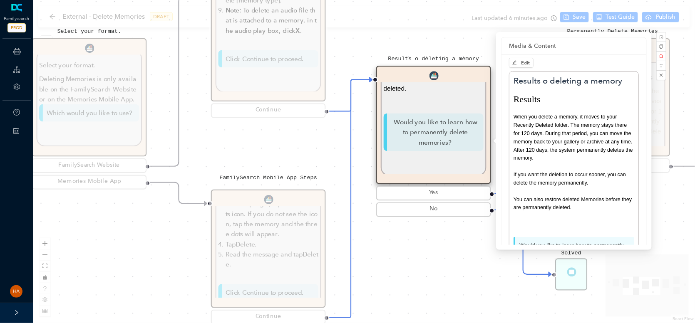
click at [421, 114] on div "Results When you delete a memory, it moves to your Recently Deleted folder. The…" at bounding box center [434, 29] width 100 height 169
click at [432, 104] on div "Results When you delete a memory, it moves to your Recently Deleted folder. The…" at bounding box center [434, 29] width 100 height 169
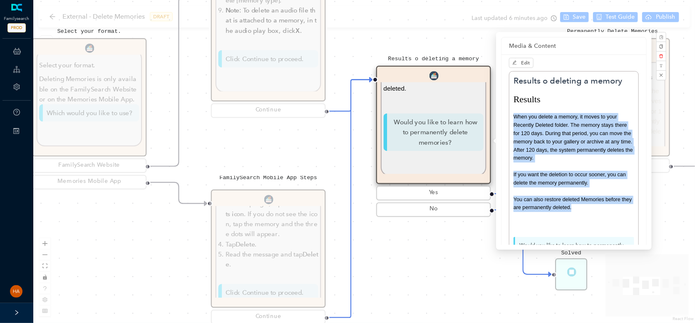
drag, startPoint x: 597, startPoint y: 208, endPoint x: 507, endPoint y: 119, distance: 126.8
click at [507, 119] on div "Edit Results o deleting a memory Results When you delete a memory, it moves to …" at bounding box center [573, 166] width 145 height 222
copy div "When you delete a memory, it moves to your Recently Deleted folder. The memory …"
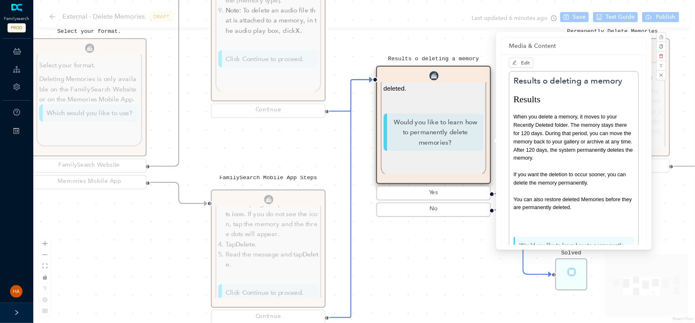
drag, startPoint x: 95, startPoint y: 212, endPoint x: 95, endPoint y: 221, distance: 9.2
click at [95, 212] on div "Start Permanently Delete Memories Permanently Delete Memories When you delete a…" at bounding box center [364, 161] width 662 height 323
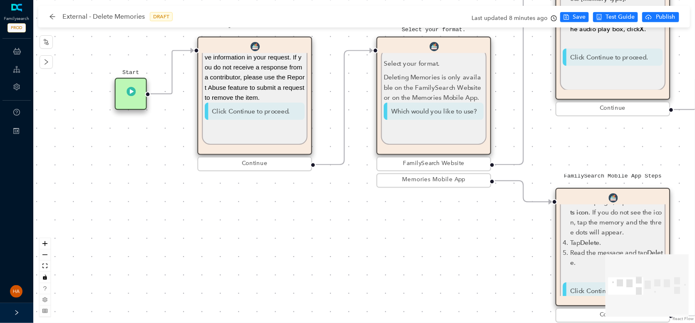
drag, startPoint x: 80, startPoint y: 246, endPoint x: 425, endPoint y: 244, distance: 344.5
click at [425, 244] on div "Start Permanently Delete Memories Permanently Delete Memories When you delete a…" at bounding box center [364, 161] width 662 height 323
click at [251, 78] on span "Sometimes you see a memory item that you did not contribute and you want Family…" at bounding box center [255, 41] width 100 height 117
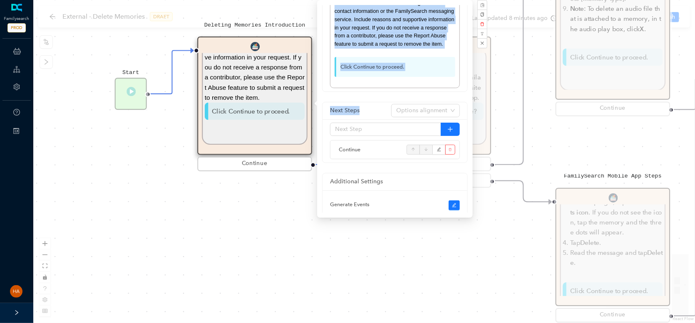
scroll to position [291, 0]
drag, startPoint x: 335, startPoint y: 71, endPoint x: 414, endPoint y: 84, distance: 79.7
copy div "When you contribute a memory to FamilySearch, you can delete it using either th…"
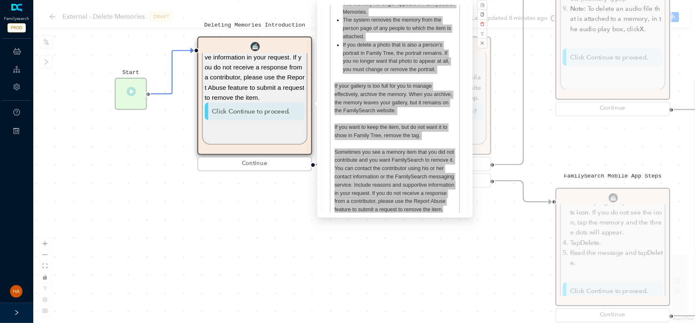
scroll to position [166, 0]
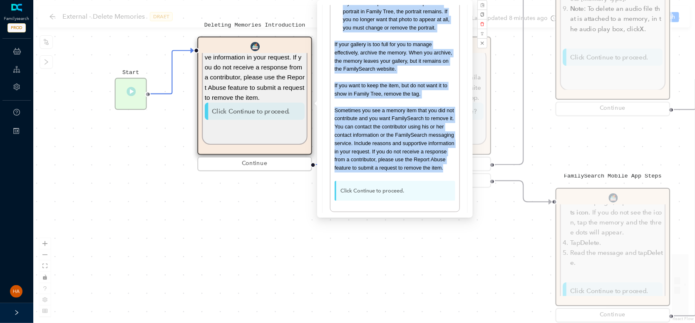
click at [408, 271] on div "Start Permanently Delete Memories Permanently Delete Memories When you delete a…" at bounding box center [364, 161] width 662 height 323
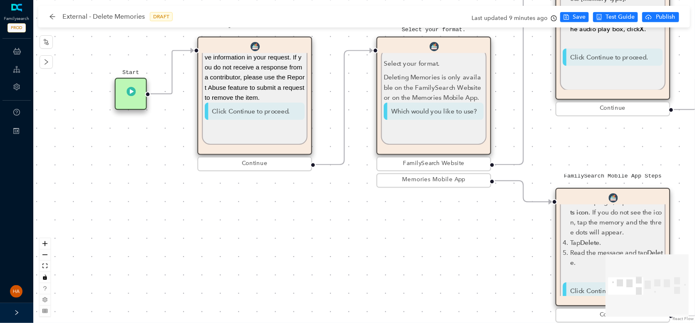
scroll to position [0, 0]
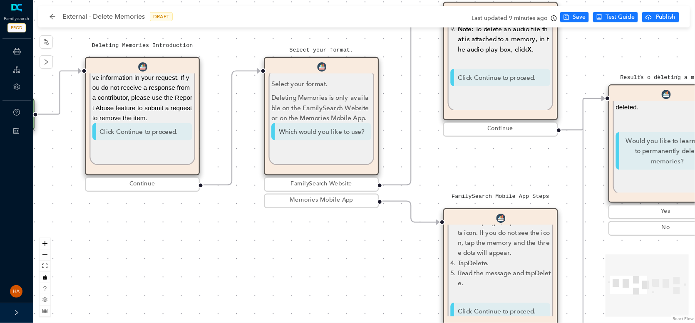
drag, startPoint x: 500, startPoint y: 254, endPoint x: 388, endPoint y: 275, distance: 114.2
click at [388, 275] on div "Start Permanently Delete Memories Permanently Delete Memories When you delete a…" at bounding box center [364, 161] width 662 height 323
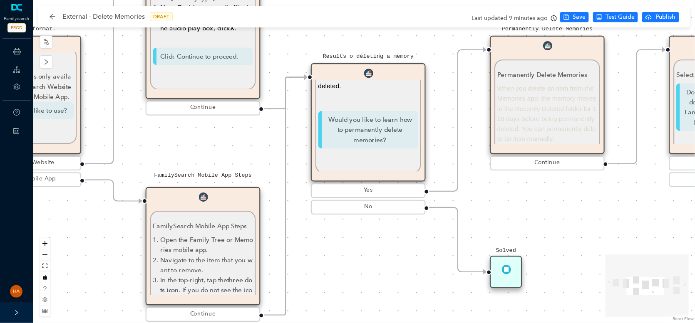
drag, startPoint x: 360, startPoint y: 274, endPoint x: 57, endPoint y: 274, distance: 302.5
click at [57, 274] on div "Start Permanently Delete Memories Permanently Delete Memories When you delete a…" at bounding box center [364, 161] width 662 height 323
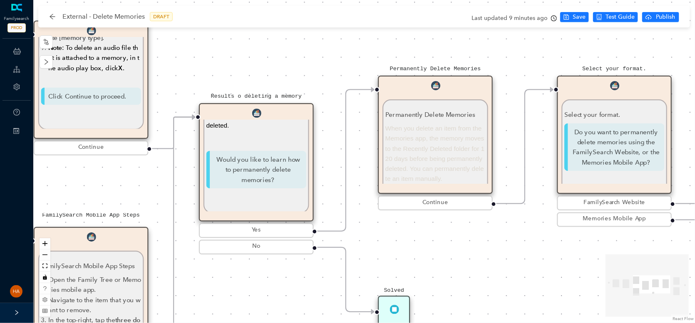
drag, startPoint x: 332, startPoint y: 268, endPoint x: 265, endPoint y: 308, distance: 78.4
click at [265, 308] on div "Start Permanently Delete Memories Permanently Delete Memories When you delete a…" at bounding box center [364, 161] width 662 height 323
click at [264, 150] on div "Results When you delete a memory, it moves to your Recently Deleted folder. The…" at bounding box center [256, 66] width 100 height 169
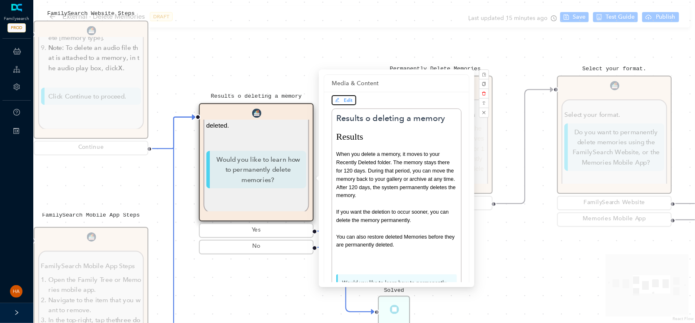
click at [350, 100] on span "Edit" at bounding box center [348, 100] width 9 height 6
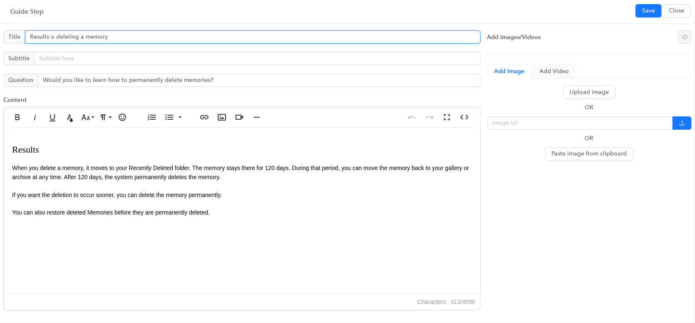
click at [52, 37] on input "Results o deleting a memory" at bounding box center [253, 36] width 456 height 13
type input "Results of deleting a memory"
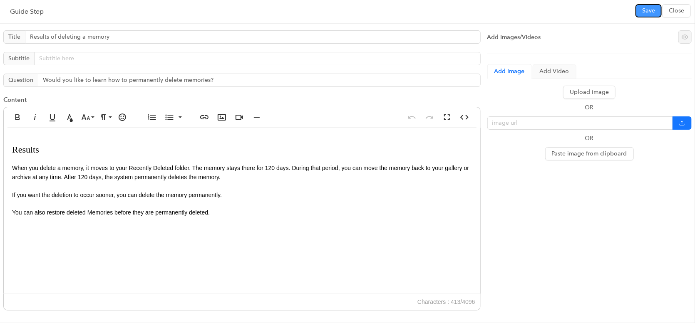
drag, startPoint x: 646, startPoint y: 9, endPoint x: 651, endPoint y: 11, distance: 5.6
click at [646, 9] on span "Save" at bounding box center [648, 10] width 13 height 9
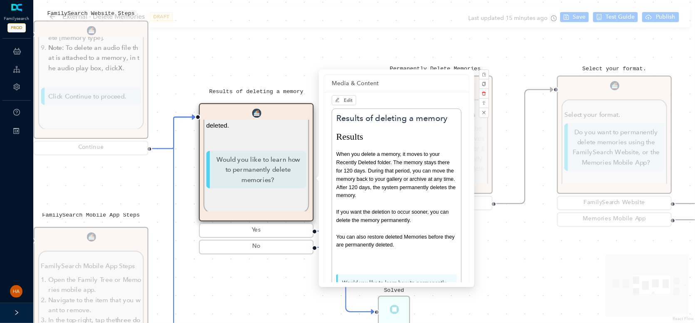
click at [300, 289] on div "Start Permanently Delete Memories Permanently Delete Memories When you delete a…" at bounding box center [364, 161] width 662 height 323
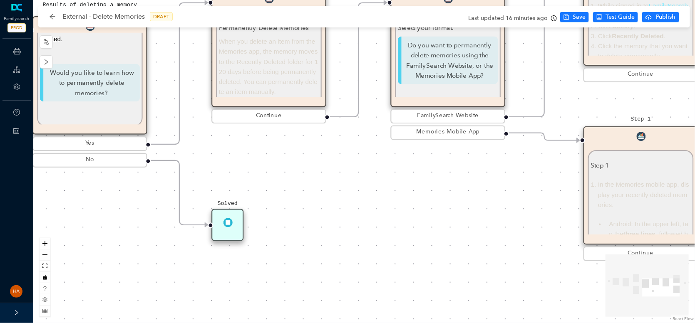
drag, startPoint x: 553, startPoint y: 278, endPoint x: 394, endPoint y: 193, distance: 179.9
click at [386, 192] on div "Start Permanently Delete Memories Permanently Delete Memories When you delete a…" at bounding box center [364, 161] width 662 height 323
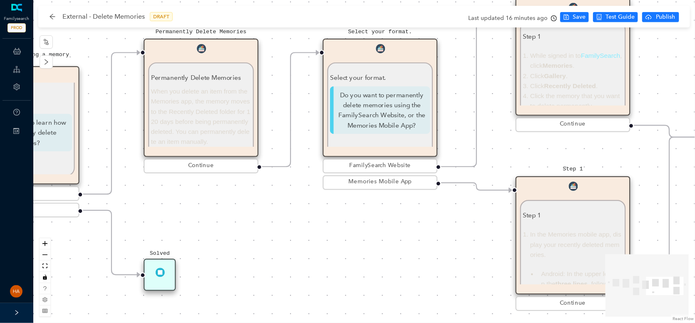
drag, startPoint x: 496, startPoint y: 187, endPoint x: 685, endPoint y: 213, distance: 190.3
click at [429, 236] on div "Start Permanently Delete Memories Permanently Delete Memories When you delete a…" at bounding box center [364, 161] width 662 height 323
click at [298, 242] on div "Start Permanently Delete Memories Permanently Delete Memories When you delete a…" at bounding box center [364, 161] width 662 height 323
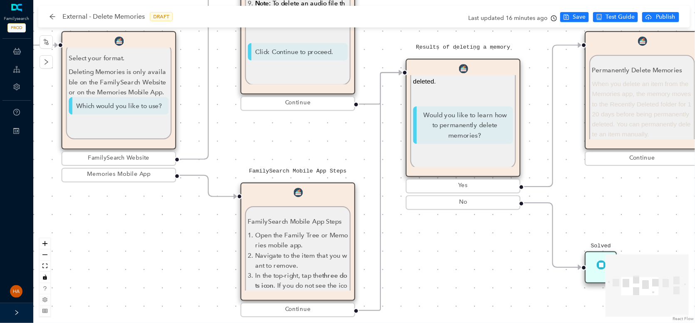
drag, startPoint x: 365, startPoint y: 237, endPoint x: 640, endPoint y: 228, distance: 274.7
click at [640, 228] on div "Start Permanently Delete Memories Permanently Delete Memories When you delete a…" at bounding box center [364, 161] width 662 height 323
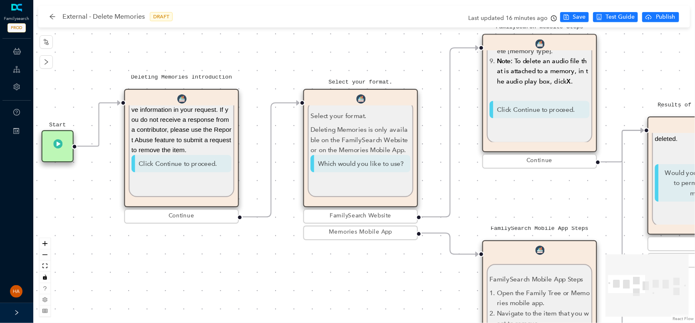
drag, startPoint x: 141, startPoint y: 250, endPoint x: 429, endPoint y: 293, distance: 291.0
click at [394, 315] on div "Start Permanently Delete Memories Permanently Delete Memories When you delete a…" at bounding box center [364, 161] width 662 height 323
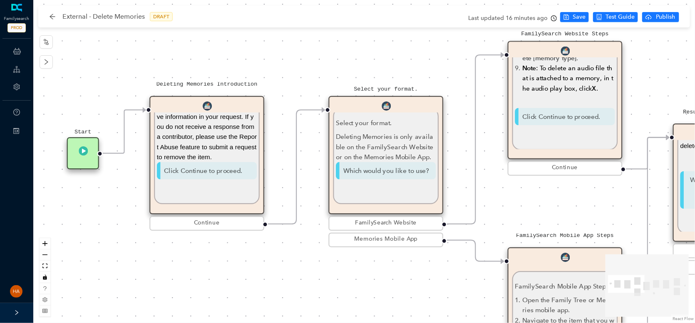
drag, startPoint x: 182, startPoint y: 268, endPoint x: 251, endPoint y: 265, distance: 69.2
click at [244, 268] on div "Start Permanently Delete Memories Permanently Delete Memories When you delete a…" at bounding box center [364, 161] width 662 height 323
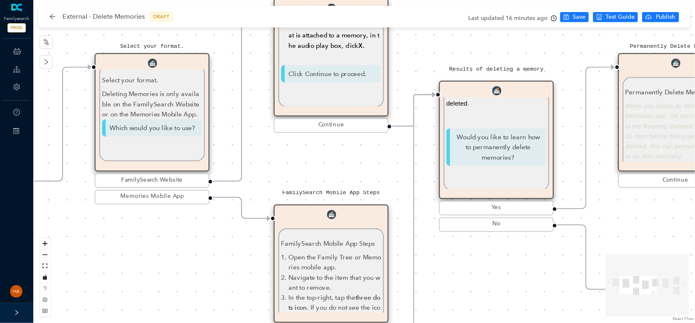
drag, startPoint x: 352, startPoint y: 282, endPoint x: 151, endPoint y: 255, distance: 202.4
click at [151, 255] on div "Start Permanently Delete Memories Permanently Delete Memories When you delete a…" at bounding box center [364, 161] width 662 height 323
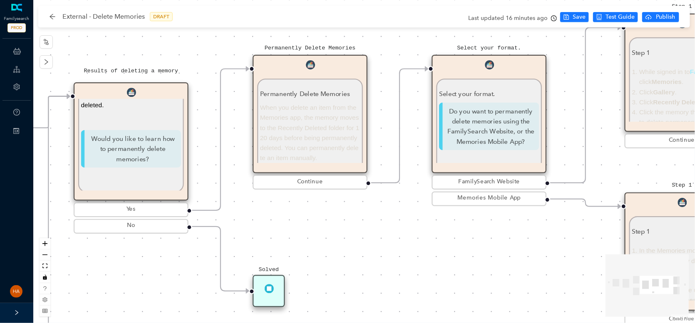
drag, startPoint x: 496, startPoint y: 274, endPoint x: 201, endPoint y: 271, distance: 294.6
click at [199, 279] on div "Start Permanently Delete Memories Permanently Delete Memories When you delete a…" at bounding box center [364, 161] width 662 height 323
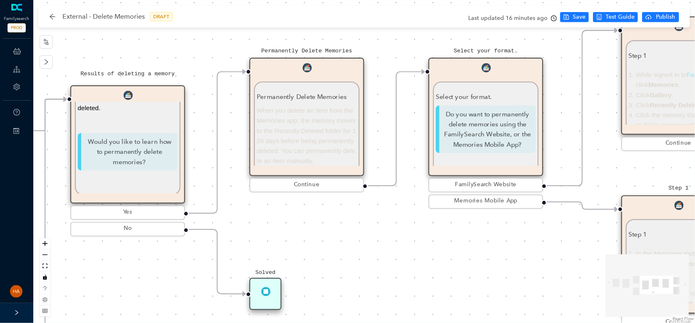
click at [305, 121] on p "When you delete an item from the Memories app, the memory moves to the Recently…" at bounding box center [307, 136] width 100 height 61
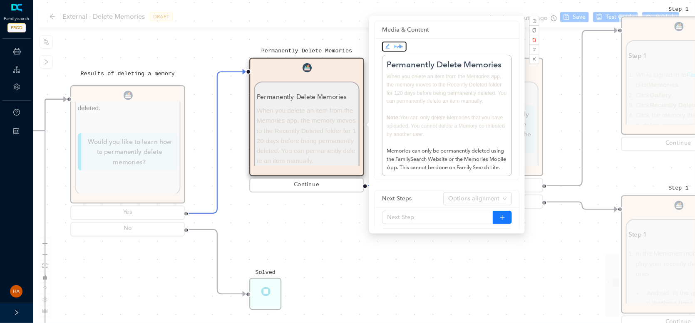
click at [389, 48] on icon "edit" at bounding box center [387, 46] width 5 height 5
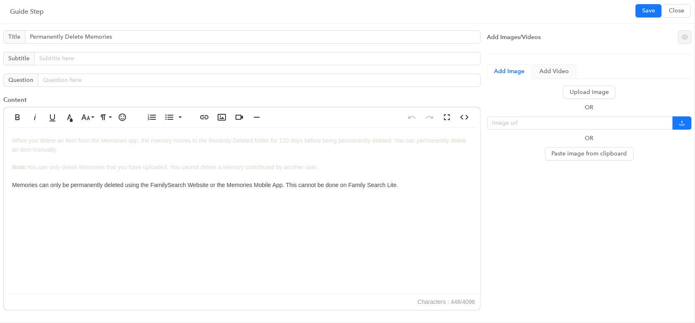
click at [65, 199] on div "When you delete an item from the Memories app, the memory moves to the Recently…" at bounding box center [242, 211] width 476 height 166
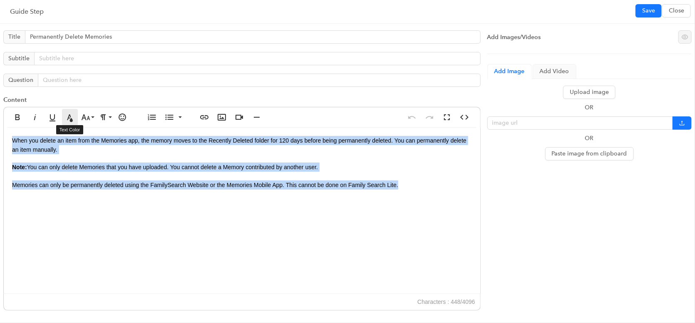
click at [71, 116] on icon "button" at bounding box center [70, 117] width 10 height 10
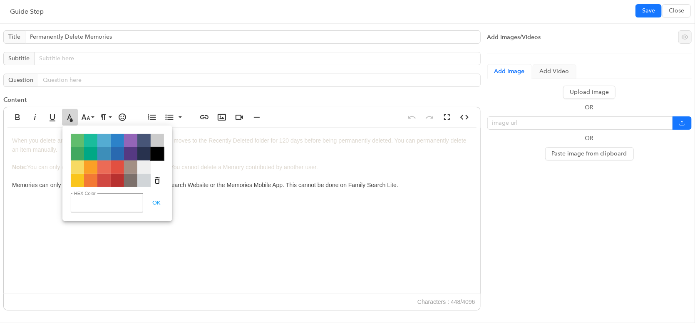
click at [157, 156] on span "Color#000000" at bounding box center [157, 153] width 13 height 13
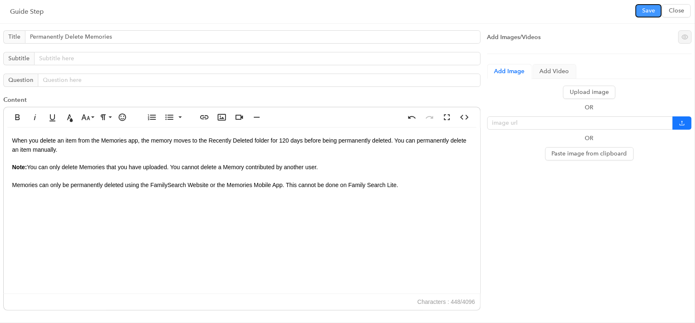
click at [657, 14] on button "Save" at bounding box center [648, 10] width 26 height 13
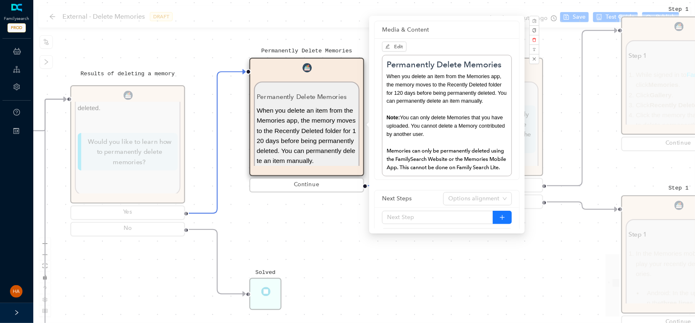
click at [573, 22] on div "Start Permanently Delete Memories Permanently Delete Memories When you delete a…" at bounding box center [364, 161] width 662 height 323
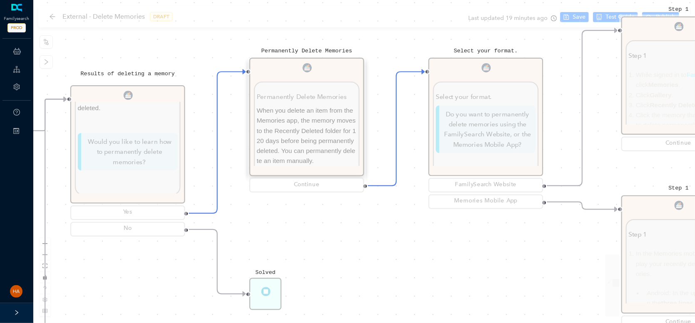
click at [571, 16] on div "External - Delete Memories DRAFT Last updated 19 minutes ago Save Test Guide Pu…" at bounding box center [364, 161] width 662 height 323
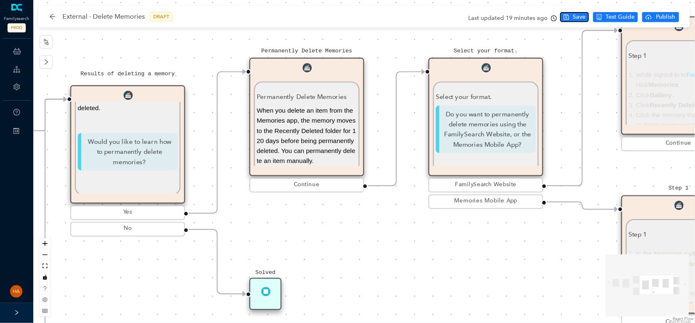
click at [571, 16] on button "Save" at bounding box center [574, 17] width 29 height 10
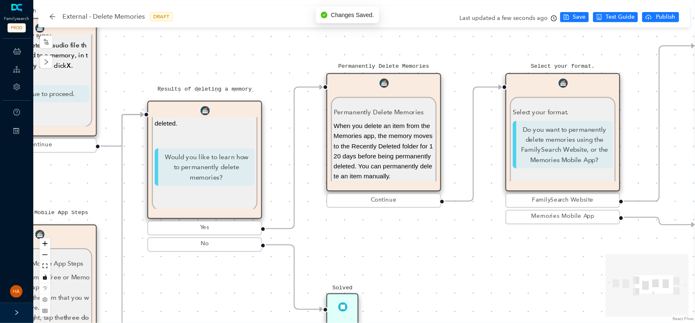
drag, startPoint x: 255, startPoint y: 224, endPoint x: 327, endPoint y: 244, distance: 74.6
click at [328, 244] on div "Start Permanently Delete Memories Permanently Delete Memories When you delete a…" at bounding box center [364, 161] width 662 height 323
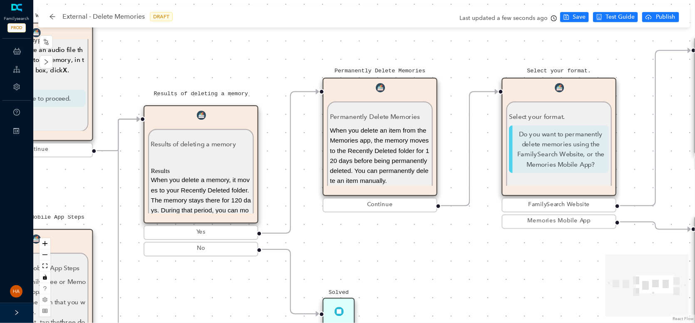
click at [380, 151] on span "When you delete an item from the Memories app, the memory moves to the Recently…" at bounding box center [379, 155] width 99 height 57
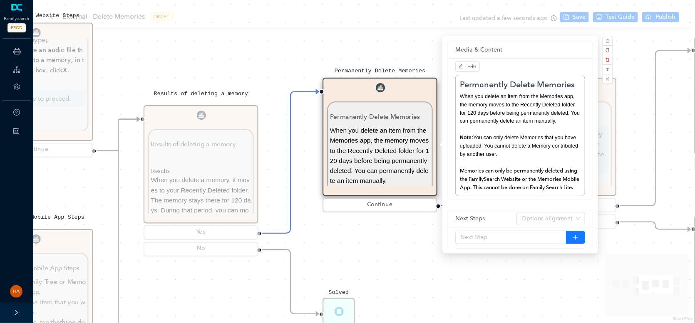
scroll to position [42, 0]
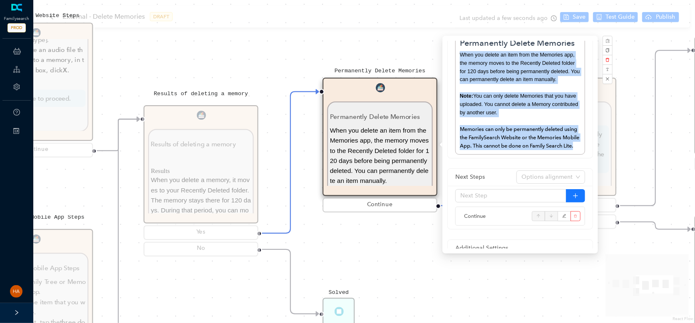
drag, startPoint x: 480, startPoint y: 149, endPoint x: 459, endPoint y: 54, distance: 97.4
click at [460, 54] on div "When you delete an item from the Memories app, the memory moves to the Recently…" at bounding box center [520, 100] width 121 height 99
click at [220, 187] on div "Results of deleting a memory Results of deleting a memory Results When you dele…" at bounding box center [201, 181] width 115 height 153
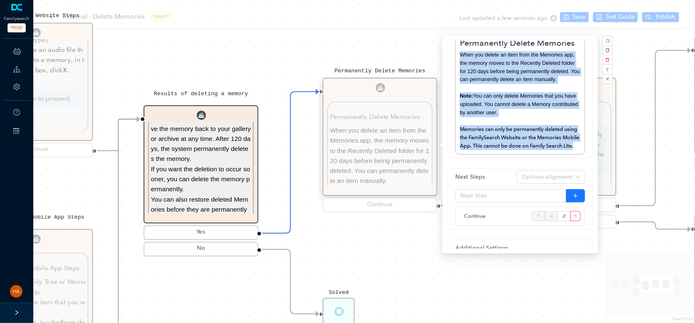
click at [474, 143] on span "Memories can only be permanently deleted using the FamilySearch Website or the …" at bounding box center [519, 137] width 119 height 23
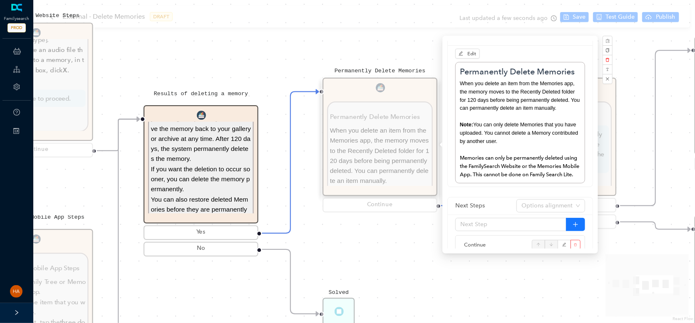
scroll to position [0, 0]
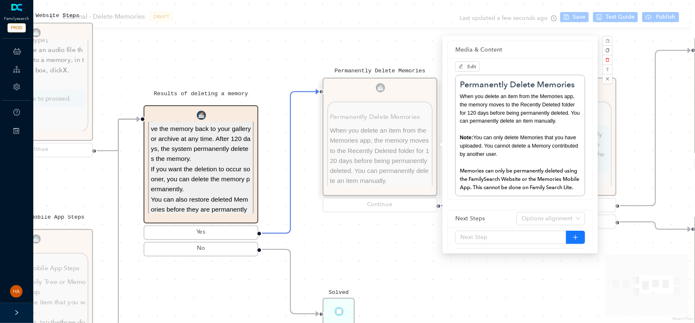
click at [535, 106] on span "When you delete an item from the Memories app, the memory moves to the Recently…" at bounding box center [520, 109] width 120 height 30
click at [476, 66] on button "Edit" at bounding box center [467, 67] width 25 height 10
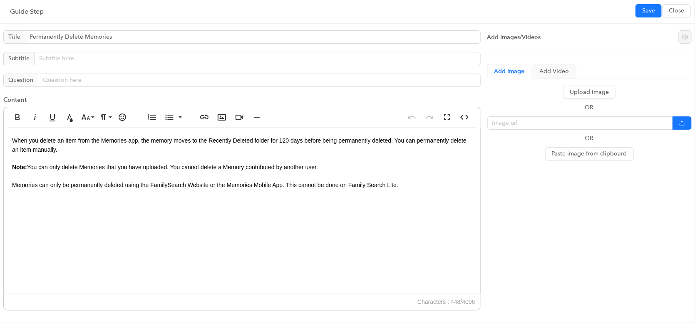
click at [73, 187] on span "Memories can only be permanently deleted using the FamilySearch Website or the …" at bounding box center [205, 185] width 386 height 7
click at [72, 187] on span "Memories can only be permanently deleted using the FamilySearch Website or the …" at bounding box center [205, 185] width 386 height 7
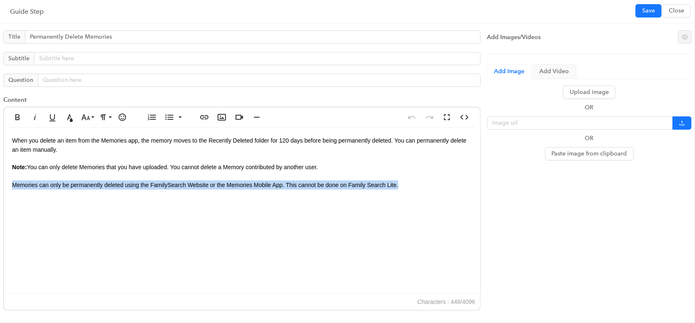
click at [72, 187] on span "Memories can only be permanently deleted using the FamilySearch Website or the …" at bounding box center [205, 185] width 386 height 7
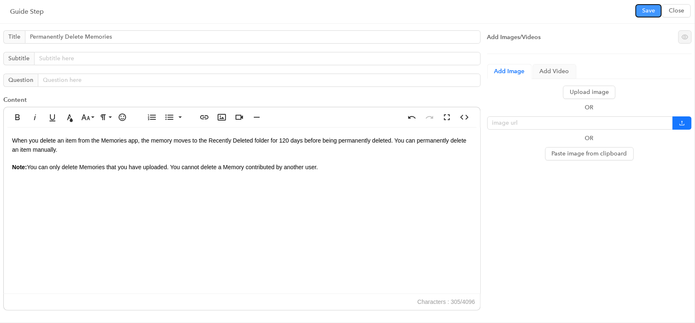
click at [646, 7] on span "Save" at bounding box center [648, 10] width 13 height 9
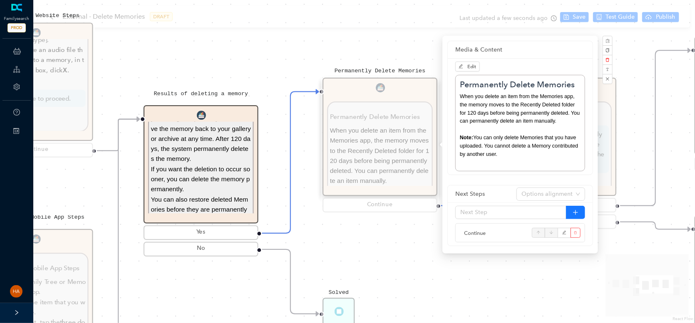
click at [192, 177] on span "If you want the deletion to occur sooner, you can delete the memory permanently." at bounding box center [200, 179] width 99 height 27
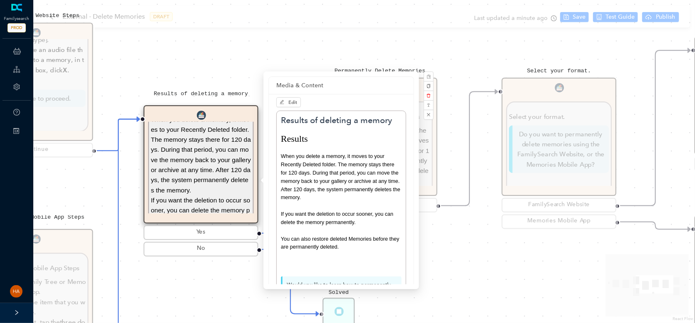
scroll to position [42, 0]
click at [430, 158] on div "Permanently Delete Memories Permanently Delete Memories When you delete an item…" at bounding box center [379, 146] width 115 height 137
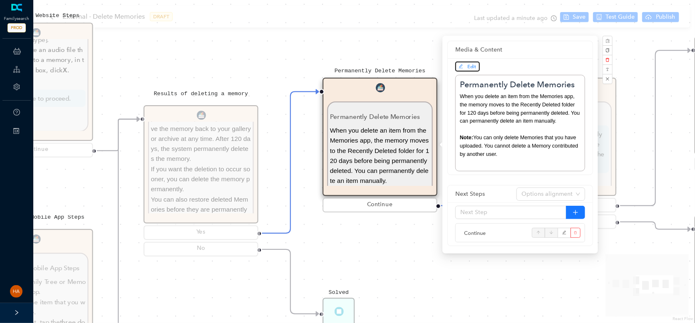
click at [469, 66] on span "Edit" at bounding box center [472, 67] width 9 height 6
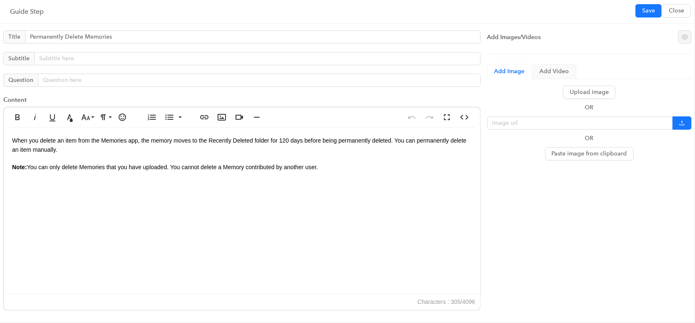
drag, startPoint x: 377, startPoint y: 169, endPoint x: 8, endPoint y: 139, distance: 370.6
click at [8, 139] on div "When you delete an item from the Memories app, the memory moves to the Recently…" at bounding box center [242, 211] width 476 height 166
copy div "When you delete an item from the Memories app, the memory moves to the Recently…"
click at [645, 14] on span "Save" at bounding box center [648, 10] width 13 height 9
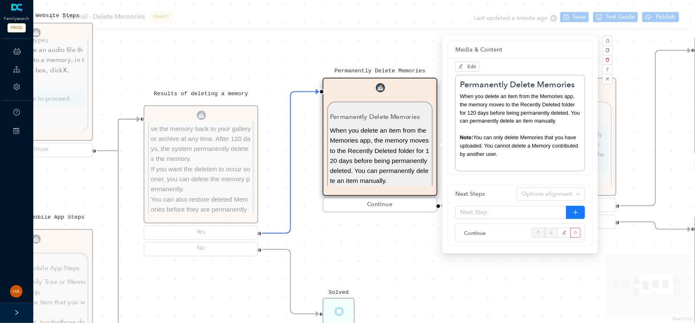
drag, startPoint x: 362, startPoint y: 226, endPoint x: 377, endPoint y: 241, distance: 21.5
click at [363, 226] on div "Start Permanently Delete Memories Permanently Delete Memories When you delete a…" at bounding box center [364, 161] width 662 height 323
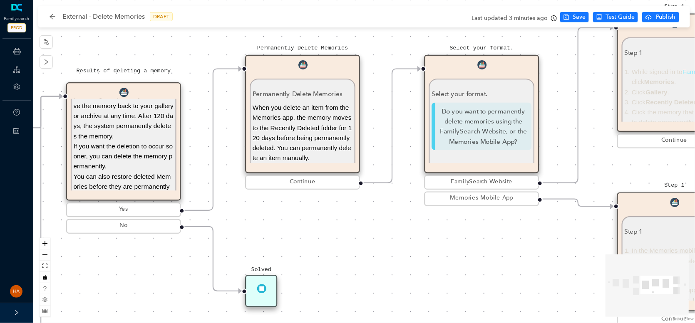
drag, startPoint x: 459, startPoint y: 258, endPoint x: 455, endPoint y: 258, distance: 4.6
click at [455, 258] on div "Start Permanently Delete Memories Permanently Delete Memories When you delete a…" at bounding box center [364, 161] width 662 height 323
click at [307, 118] on span "When you delete an item from the Memories app, the memory moves to the Recently…" at bounding box center [302, 132] width 99 height 57
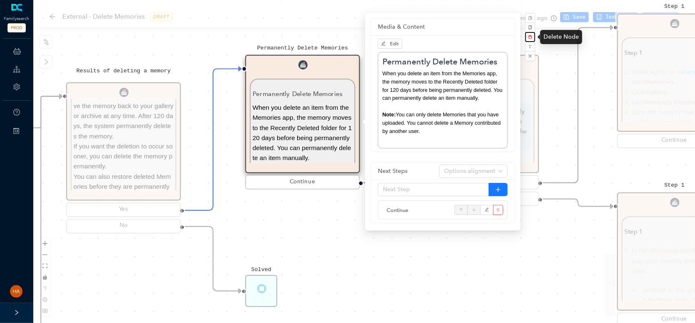
click at [529, 37] on icon "delete" at bounding box center [530, 37] width 4 height 4
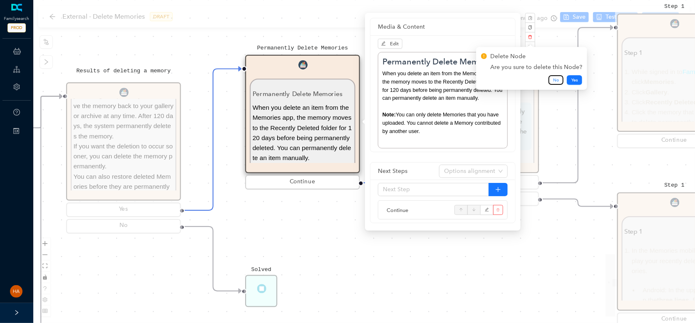
click at [555, 81] on span "No" at bounding box center [556, 80] width 6 height 7
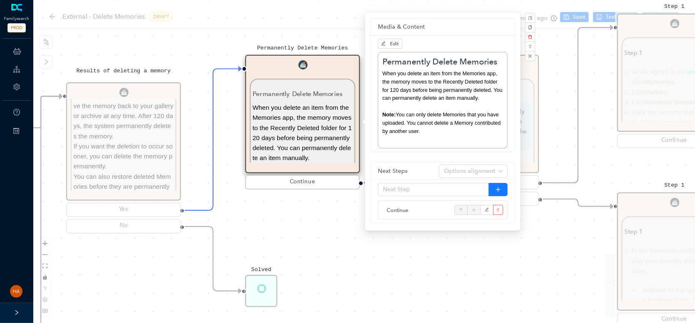
click at [287, 150] on span "When you delete an item from the Memories app, the memory moves to the Recently…" at bounding box center [302, 132] width 99 height 57
click at [305, 188] on div "Continue" at bounding box center [302, 182] width 115 height 15
click at [384, 47] on button "Edit" at bounding box center [390, 44] width 25 height 10
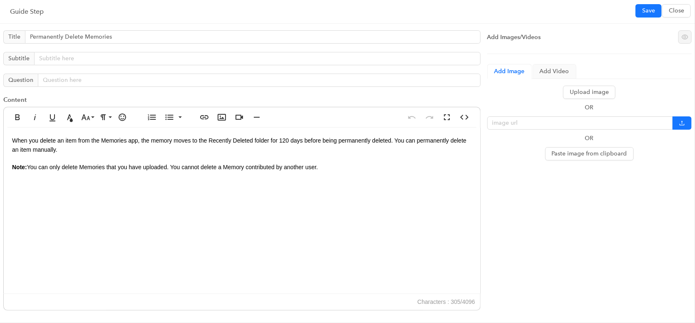
drag, startPoint x: 351, startPoint y: 167, endPoint x: -6, endPoint y: 144, distance: 358.1
click at [0, 144] on html "Familysearch PROD ChatBots & Ticket Automations Guide Account Help Switch Sites…" at bounding box center [347, 161] width 695 height 323
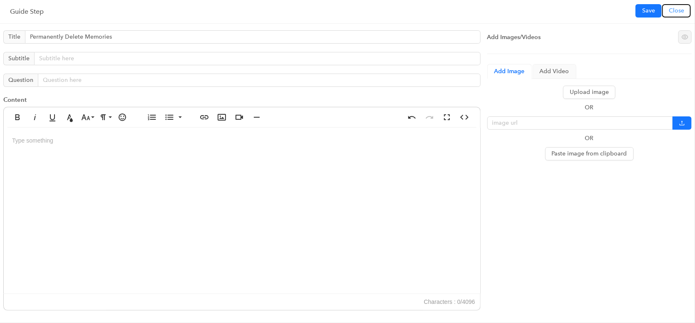
click at [677, 12] on span "Close" at bounding box center [676, 10] width 15 height 9
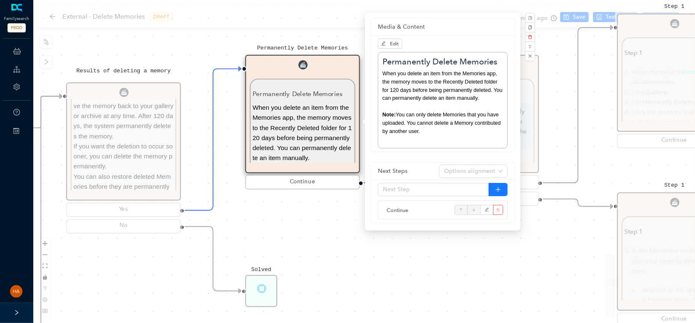
drag, startPoint x: 513, startPoint y: 271, endPoint x: 518, endPoint y: 190, distance: 81.8
click at [512, 271] on div "Start Permanently Delete Memories Permanently Delete Memories When you delete a…" at bounding box center [364, 161] width 662 height 323
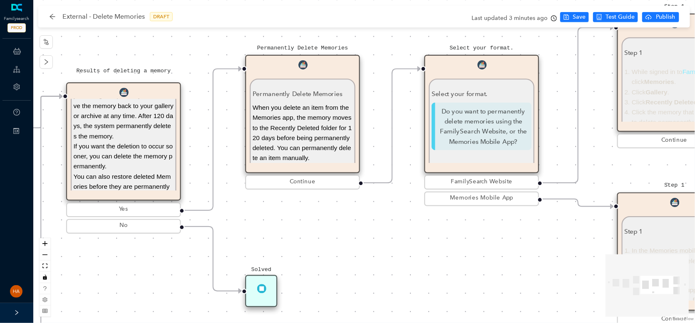
click at [499, 128] on p "Do you want to permanently delete memories using the FamilySearch Website, or t…" at bounding box center [481, 127] width 100 height 48
click at [477, 153] on div "Select your format. Do you want to permanently delete memories using the Family…" at bounding box center [481, 127] width 100 height 76
click at [476, 152] on div "Select your format. Do you want to permanently delete memories using the Family…" at bounding box center [481, 127] width 100 height 76
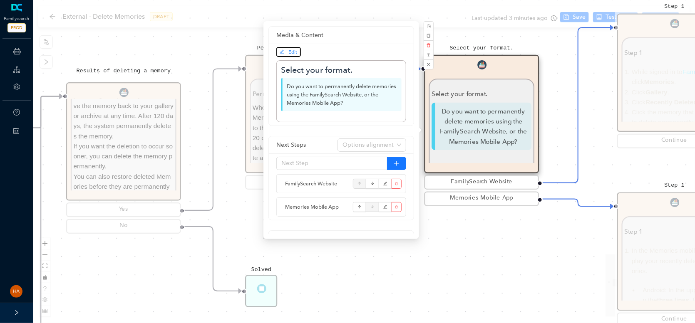
click at [290, 48] on span "Edit" at bounding box center [289, 51] width 18 height 7
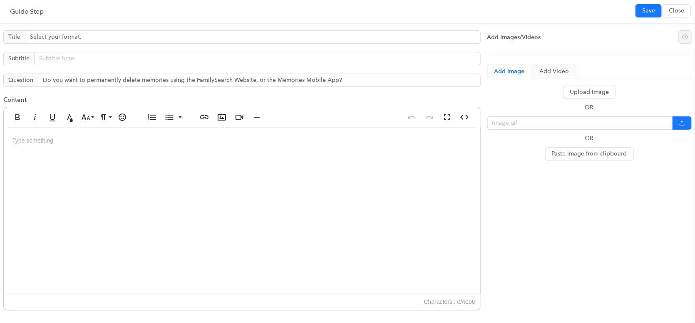
click at [28, 140] on div at bounding box center [242, 211] width 476 height 166
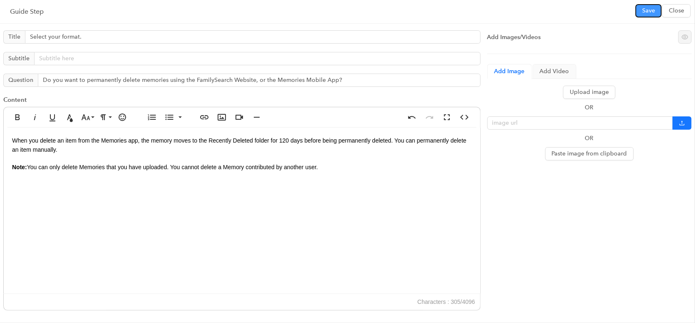
click at [652, 8] on span "Save" at bounding box center [648, 10] width 13 height 9
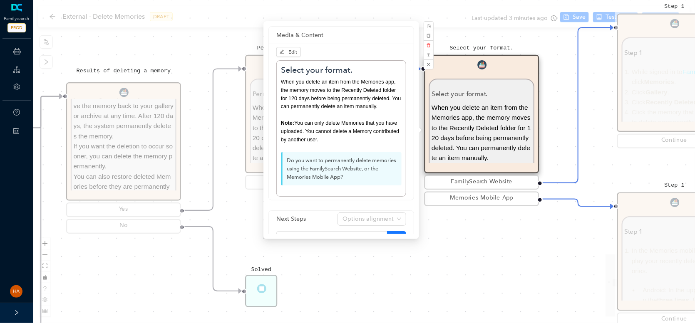
click at [401, 287] on div "Start Permanently Delete Memories Permanently Delete Memories When you delete a…" at bounding box center [364, 161] width 662 height 323
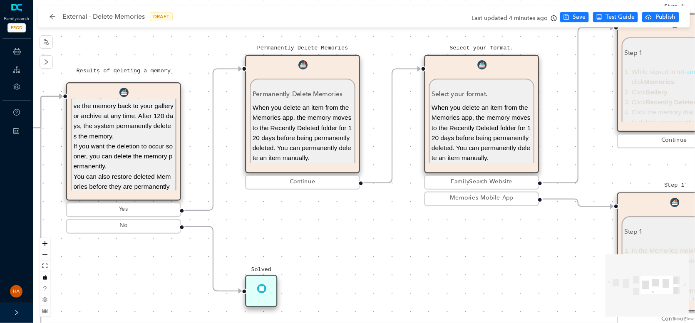
click at [296, 112] on p "When you delete an item from the Memories app, the memory moves to the Recently…" at bounding box center [303, 133] width 100 height 61
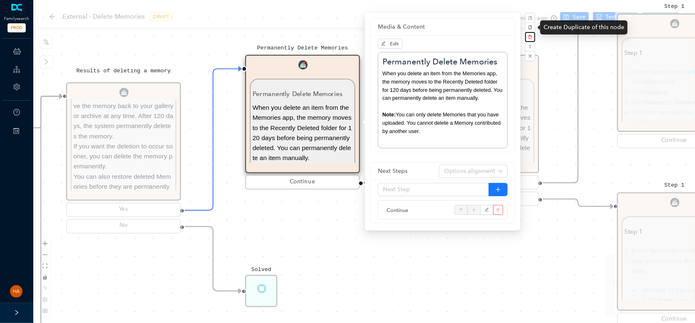
click at [528, 36] on icon "delete" at bounding box center [530, 37] width 4 height 4
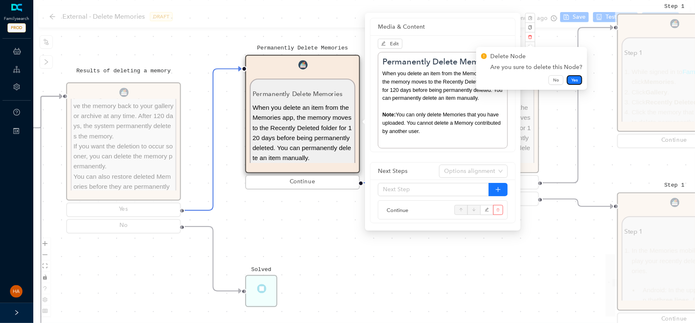
click at [574, 80] on span "Yes" at bounding box center [574, 80] width 6 height 7
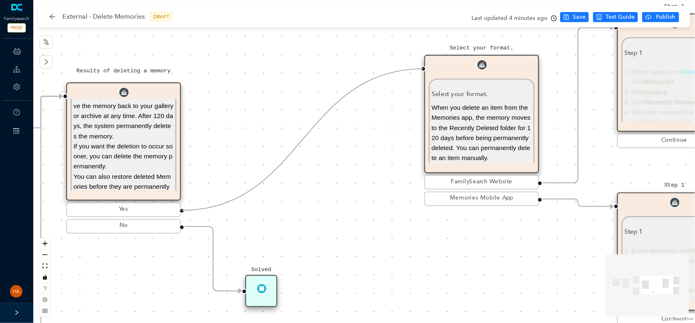
drag, startPoint x: 180, startPoint y: 211, endPoint x: 422, endPoint y: 69, distance: 280.7
click at [569, 16] on icon "save" at bounding box center [566, 17] width 6 height 6
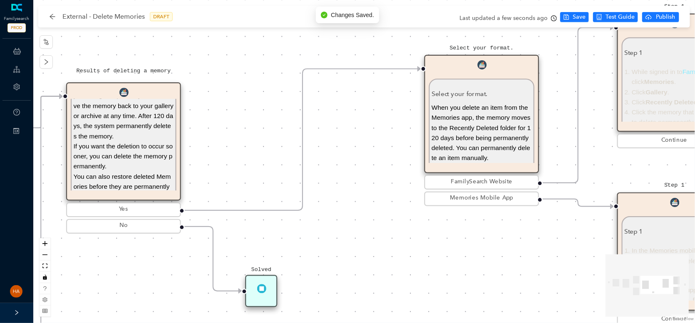
click at [400, 258] on div "Start Select your format. Select your format. When you delete an item from the …" at bounding box center [364, 161] width 662 height 323
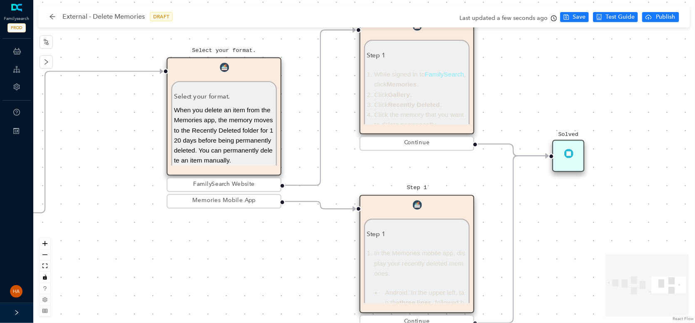
drag, startPoint x: 474, startPoint y: 264, endPoint x: 216, endPoint y: 267, distance: 257.6
click at [216, 267] on div "Start Select your format. Select your format. When you delete an item from the …" at bounding box center [364, 161] width 662 height 323
click at [223, 142] on span "When you delete an item from the Memories app, the memory moves to the Recently…" at bounding box center [223, 135] width 99 height 57
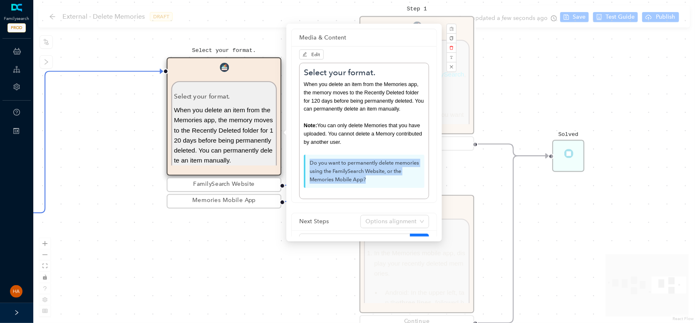
drag, startPoint x: 368, startPoint y: 188, endPoint x: 308, endPoint y: 171, distance: 62.7
click at [308, 171] on p "Do you want to permanently delete memories using the FamilySearch Website, or t…" at bounding box center [364, 171] width 121 height 33
click at [309, 52] on span "Edit" at bounding box center [311, 54] width 18 height 7
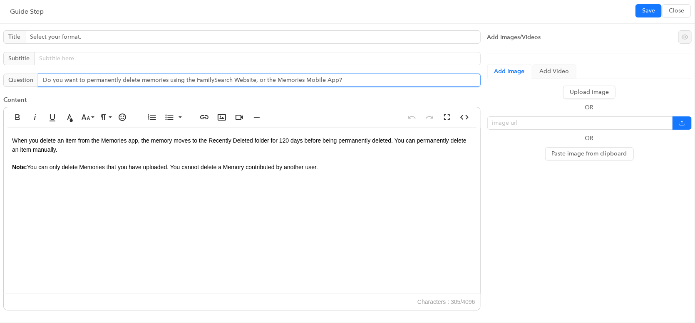
click at [252, 79] on input "Do you want to permanently delete memories using the FamilySearch Website, or t…" at bounding box center [259, 80] width 443 height 13
type input "Do you want to permanently delete memories using the FamilySearch Website or th…"
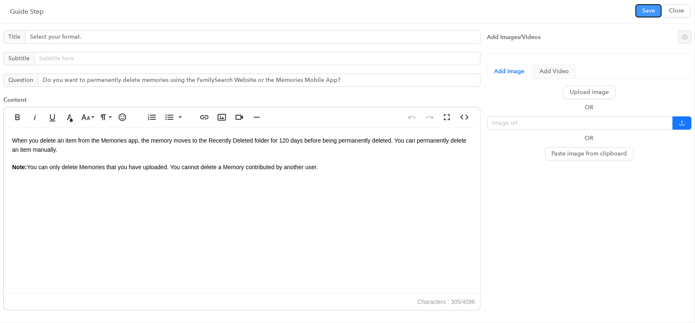
click at [652, 12] on span "Save" at bounding box center [648, 10] width 13 height 9
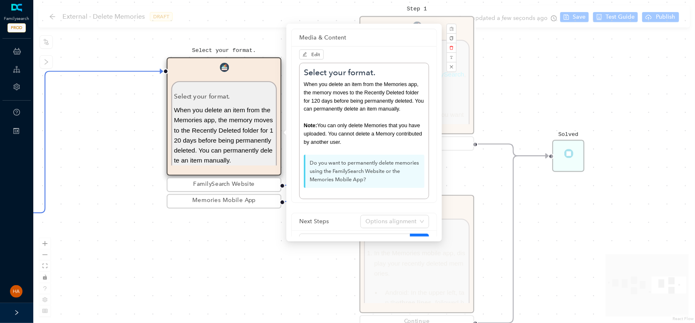
click at [208, 272] on div "Start Select your format. Select your format. When you delete an item from the …" at bounding box center [364, 161] width 662 height 323
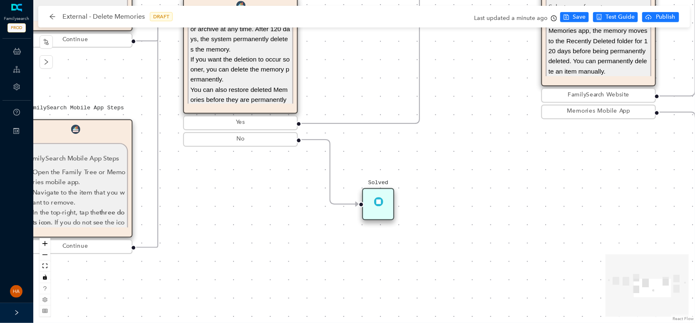
drag, startPoint x: 114, startPoint y: 239, endPoint x: 489, endPoint y: 150, distance: 385.0
click at [489, 150] on div "Start Select your format. Select your format. When you delete an item from the …" at bounding box center [364, 161] width 662 height 323
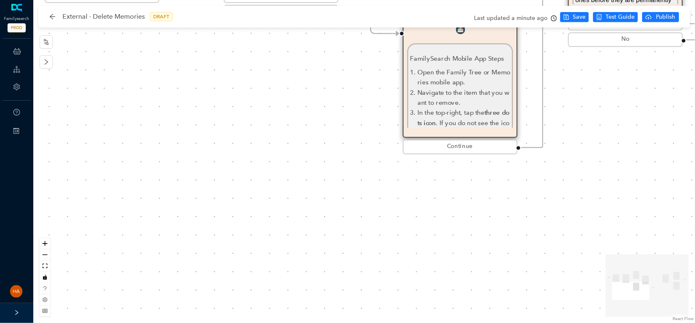
drag, startPoint x: 248, startPoint y: 218, endPoint x: 608, endPoint y: 124, distance: 372.4
click at [608, 124] on div "Start Select your format. Select your format. When you delete an item from the …" at bounding box center [364, 161] width 662 height 323
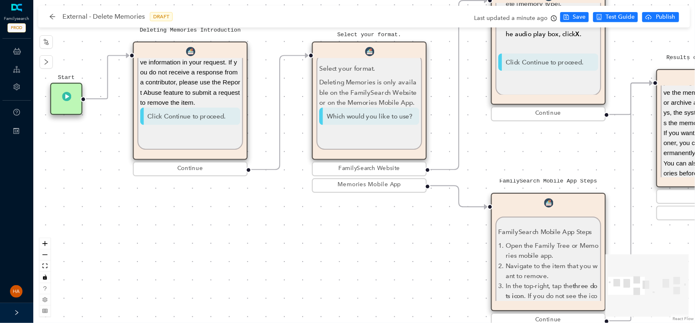
drag, startPoint x: 312, startPoint y: 155, endPoint x: 389, endPoint y: 298, distance: 162.4
click at [389, 298] on div "Start Select your format. Select your format. When you delete an item from the …" at bounding box center [364, 161] width 662 height 323
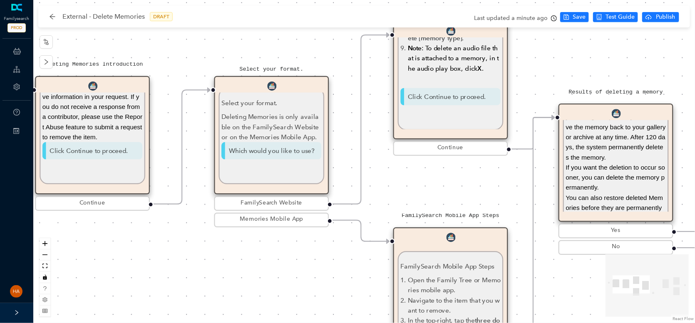
drag, startPoint x: 383, startPoint y: 243, endPoint x: 286, endPoint y: 278, distance: 103.1
click at [285, 278] on div "Start Select your format. Select your format. When you delete an item from the …" at bounding box center [364, 161] width 662 height 323
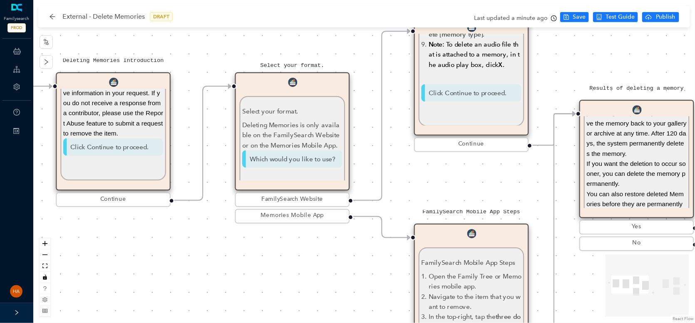
drag, startPoint x: 181, startPoint y: 277, endPoint x: 334, endPoint y: 285, distance: 153.4
click at [334, 285] on div "Start Select your format. Select your format. When you delete an item from the …" at bounding box center [364, 161] width 662 height 323
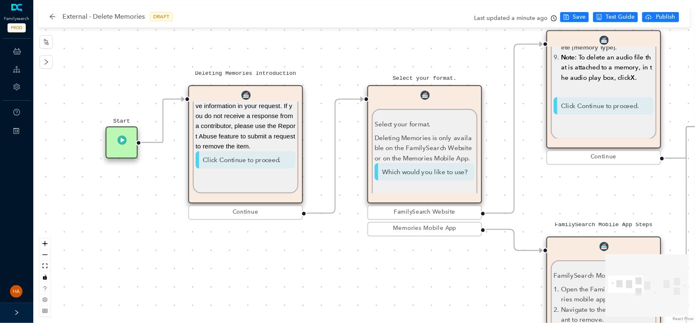
scroll to position [201, 0]
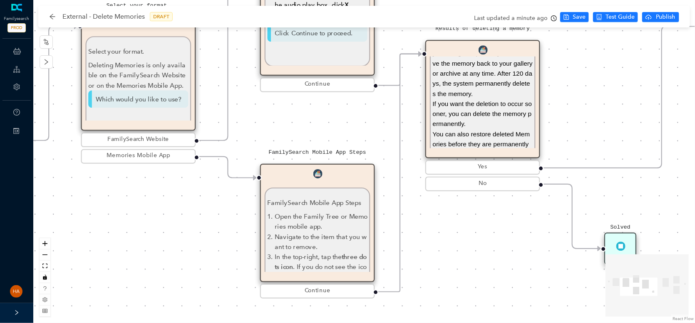
drag, startPoint x: 386, startPoint y: 282, endPoint x: 180, endPoint y: 198, distance: 221.9
click at [102, 206] on div "Start Select your format. Select your format. When you delete an item from the …" at bounding box center [364, 161] width 662 height 323
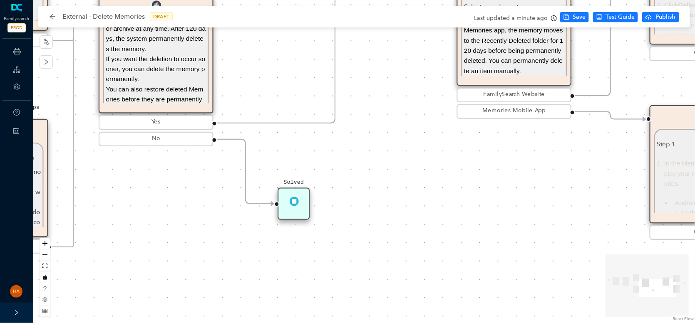
drag, startPoint x: 480, startPoint y: 238, endPoint x: 89, endPoint y: 231, distance: 391.2
click at [86, 233] on div "Start Select your format. Select your format. When you delete an item from the …" at bounding box center [364, 161] width 662 height 323
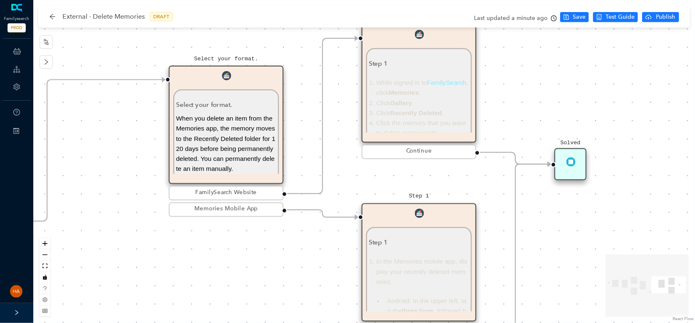
drag, startPoint x: 373, startPoint y: 203, endPoint x: 118, endPoint y: 277, distance: 265.5
click at [118, 278] on div "Start Select your format. Select your format. When you delete an item from the …" at bounding box center [364, 161] width 662 height 323
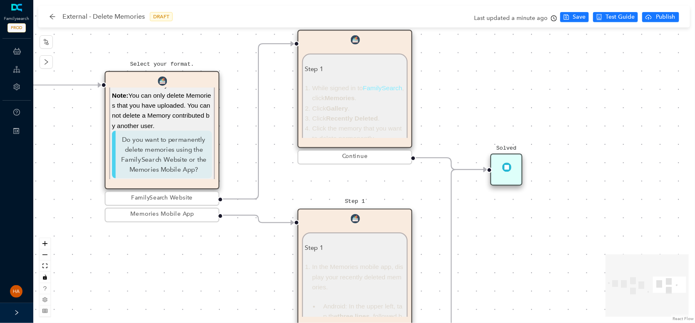
scroll to position [55, 0]
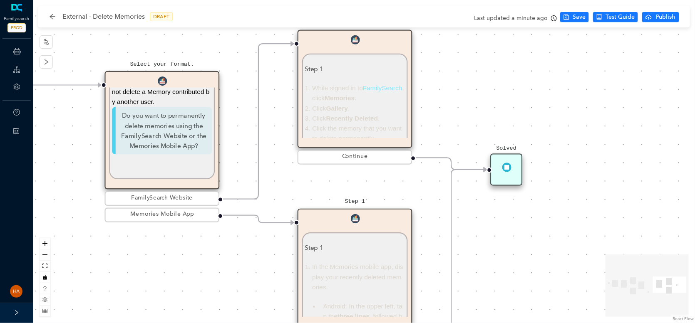
click at [148, 119] on p "Do you want to permanently delete memories using the FamilySearch Website or th…" at bounding box center [162, 131] width 100 height 48
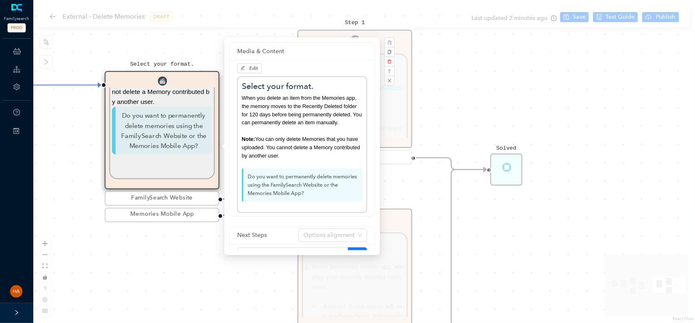
click at [209, 274] on div "Start Select your format. Select your format. When you delete an item from the …" at bounding box center [364, 161] width 662 height 323
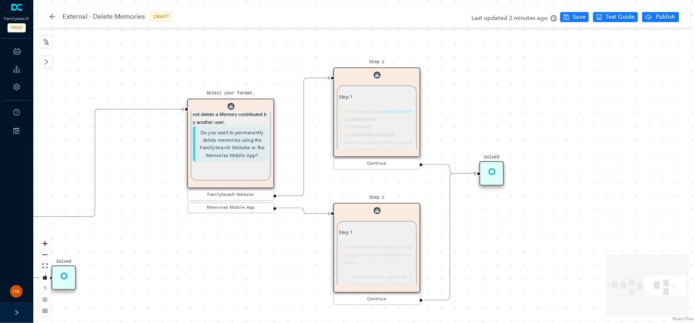
drag, startPoint x: 519, startPoint y: 268, endPoint x: 513, endPoint y: 267, distance: 5.4
click at [513, 267] on div "Start Select your format. Select your format. When you delete an item from the …" at bounding box center [364, 161] width 662 height 323
click at [379, 108] on li "While signed in to FamilySearch , click Memories ." at bounding box center [380, 115] width 70 height 15
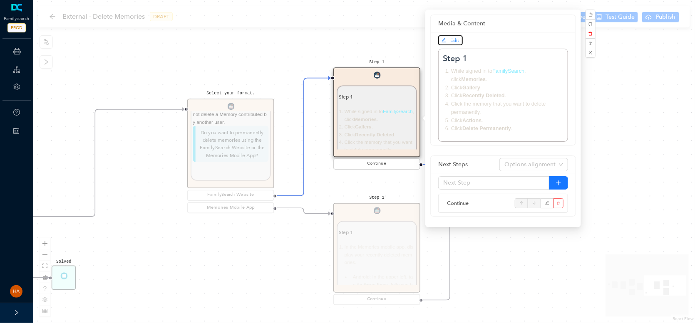
click at [449, 38] on span "Edit" at bounding box center [450, 40] width 18 height 7
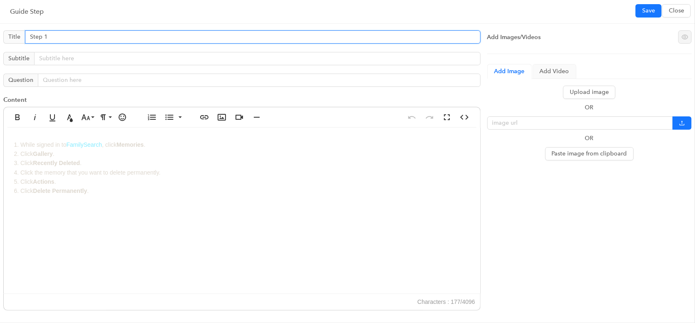
drag, startPoint x: 55, startPoint y: 35, endPoint x: -7, endPoint y: 33, distance: 62.5
click at [0, 33] on html "Familysearch PROD ChatBots & Ticket Automations Guide Account Help Switch Sites…" at bounding box center [347, 161] width 695 height 323
type input "FamilySearch Website"
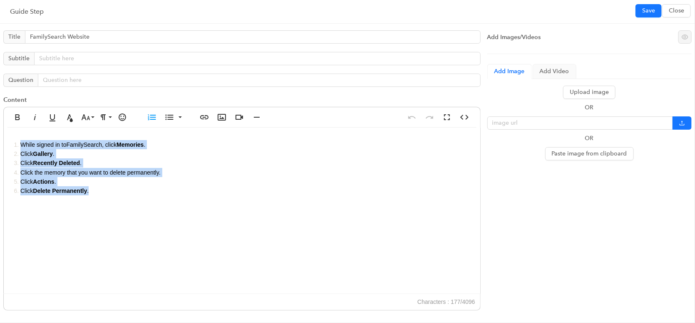
drag, startPoint x: 137, startPoint y: 211, endPoint x: 3, endPoint y: 122, distance: 161.2
click at [0, 137] on html "Familysearch PROD ChatBots & Ticket Automations Guide Account Help Switch Sites…" at bounding box center [347, 161] width 695 height 323
click at [66, 119] on icon "button" at bounding box center [70, 117] width 10 height 10
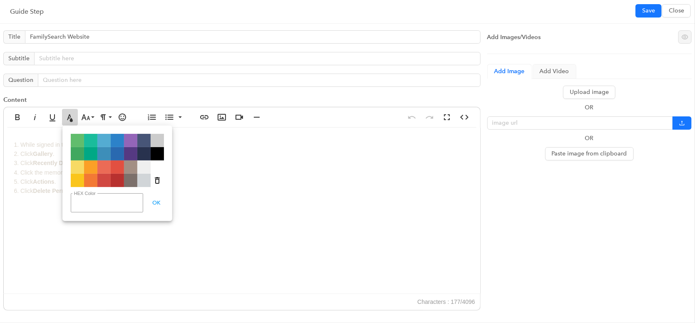
click at [218, 191] on li "Click Delete Permanently . ​" at bounding box center [245, 190] width 451 height 9
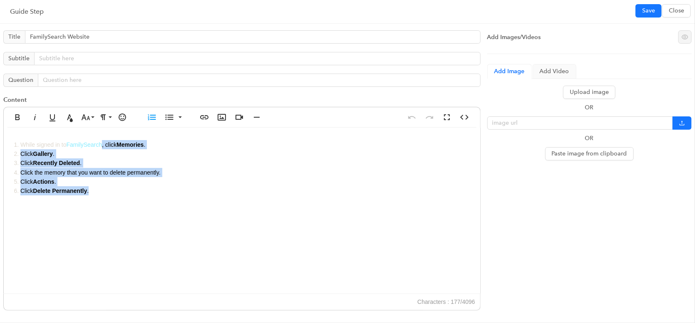
drag, startPoint x: 114, startPoint y: 144, endPoint x: 143, endPoint y: 181, distance: 46.2
click at [186, 228] on div "While signed in to FamilySearch , click Memories . Click Gallery . Click Recent…" at bounding box center [242, 211] width 476 height 166
click at [72, 115] on icon "button" at bounding box center [70, 117] width 10 height 10
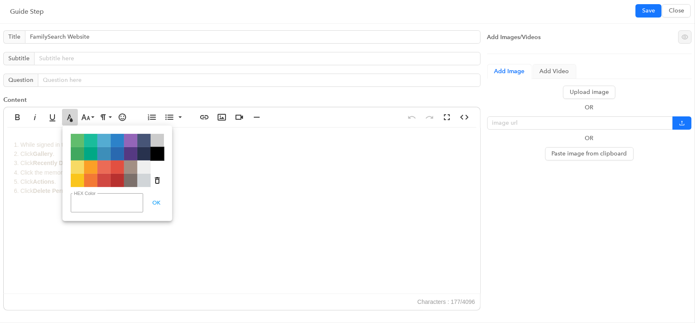
click at [159, 153] on span "Color#000000" at bounding box center [157, 153] width 13 height 13
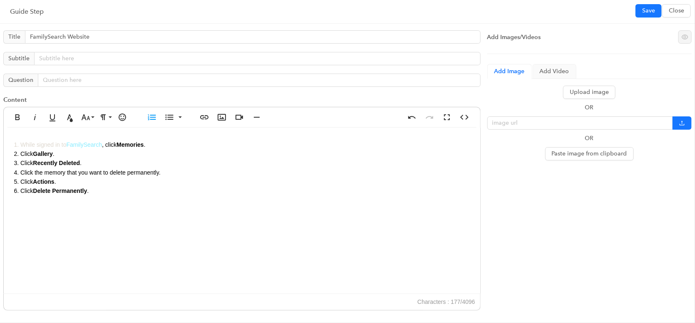
click at [45, 179] on span "Actions" at bounding box center [43, 182] width 21 height 7
drag, startPoint x: 74, startPoint y: 144, endPoint x: -9, endPoint y: 141, distance: 83.7
click at [0, 141] on html "Familysearch PROD ChatBots & Ticket Automations Guide Account Help Switch Sites…" at bounding box center [347, 161] width 695 height 323
click at [70, 116] on icon "button" at bounding box center [70, 117] width 6 height 7
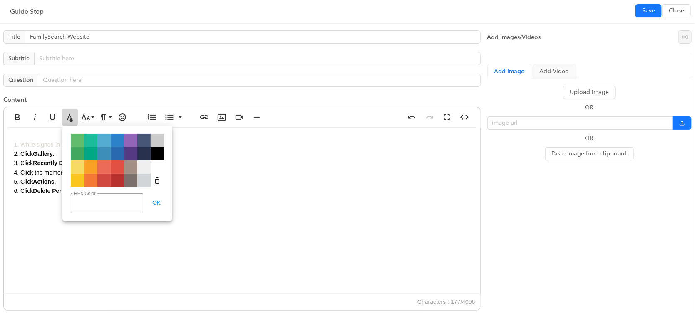
click at [70, 116] on icon "button" at bounding box center [70, 117] width 6 height 7
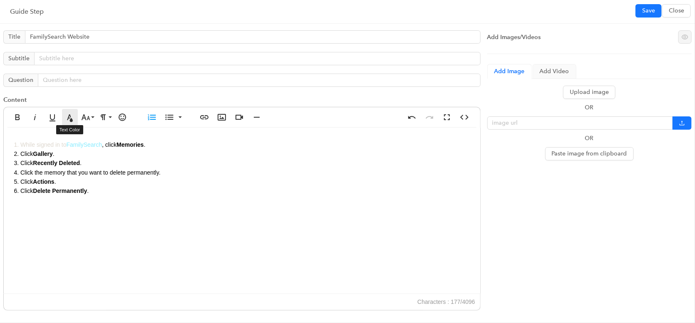
click at [69, 114] on icon "button" at bounding box center [70, 117] width 6 height 7
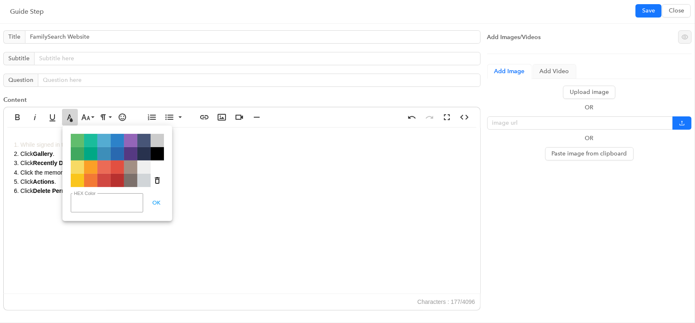
click at [161, 152] on span "Color#000000" at bounding box center [157, 153] width 13 height 13
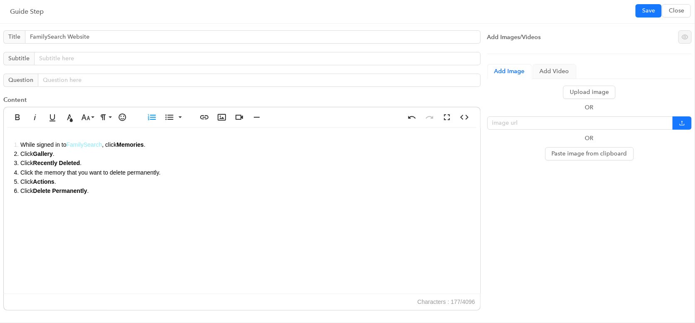
click at [52, 151] on span "Gallery" at bounding box center [43, 154] width 20 height 7
click at [20, 144] on li "While signed in to FamilySearch , click Memories ." at bounding box center [245, 144] width 451 height 9
click at [151, 118] on icon "button" at bounding box center [152, 117] width 10 height 10
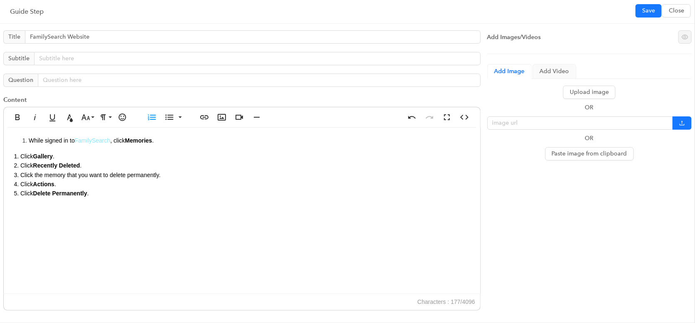
click at [20, 156] on li "Click Gallery ." at bounding box center [245, 156] width 451 height 9
click at [20, 164] on li "Click Recently Deleted ." at bounding box center [245, 165] width 451 height 9
click at [21, 176] on li "Click the memory that you want to delete permanently." at bounding box center [245, 175] width 451 height 9
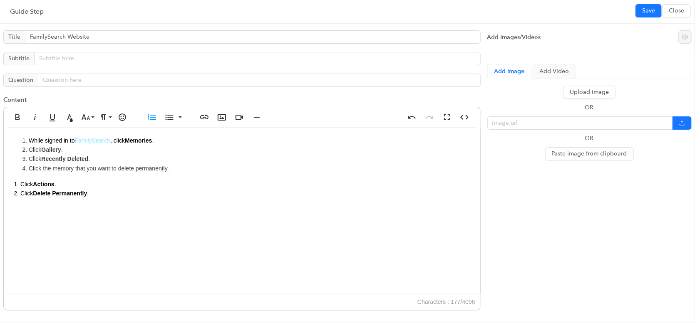
click at [22, 183] on li "Click Actions ." at bounding box center [245, 184] width 451 height 9
click at [20, 194] on li "Click Delete Permanently ." at bounding box center [245, 193] width 451 height 9
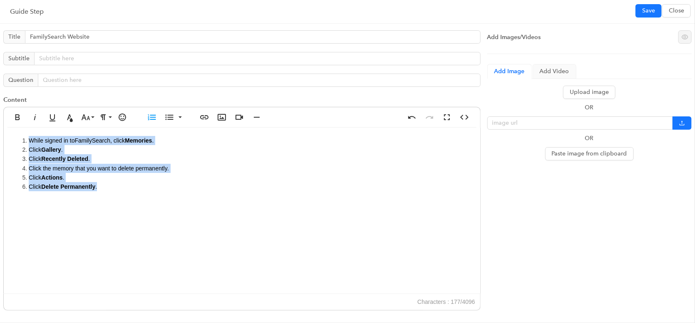
drag, startPoint x: 109, startPoint y: 188, endPoint x: 11, endPoint y: 139, distance: 109.0
click at [11, 139] on div "While signed in to FamilySearch , click Memories . Click Gallery . Click Recent…" at bounding box center [242, 211] width 476 height 166
click at [645, 14] on span "Save" at bounding box center [648, 10] width 13 height 9
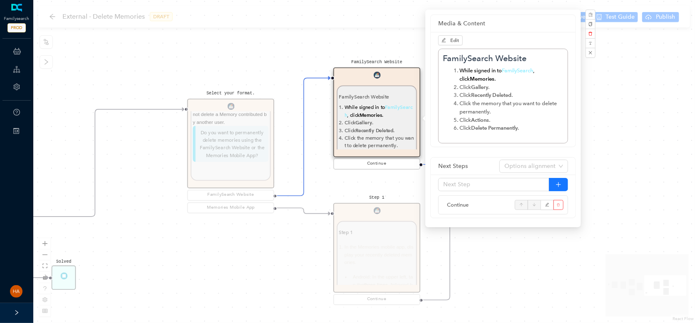
click at [626, 171] on div "Start Select your format. Select your format. When you delete an item from the …" at bounding box center [364, 161] width 662 height 323
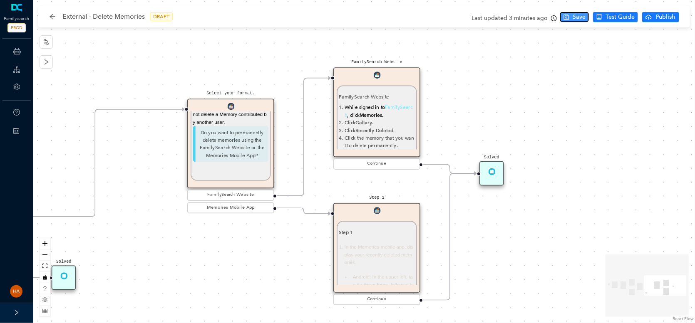
click at [580, 17] on span "Save" at bounding box center [579, 16] width 13 height 9
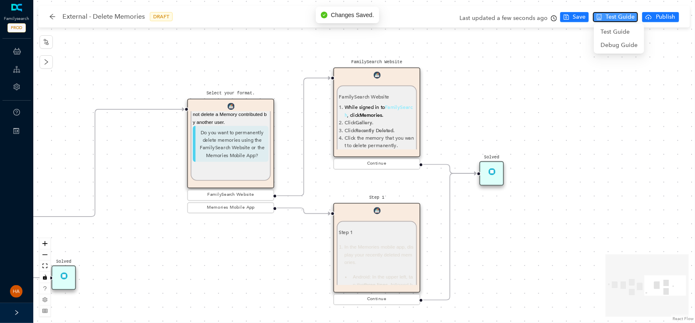
click at [618, 21] on span "Test Guide" at bounding box center [619, 16] width 29 height 9
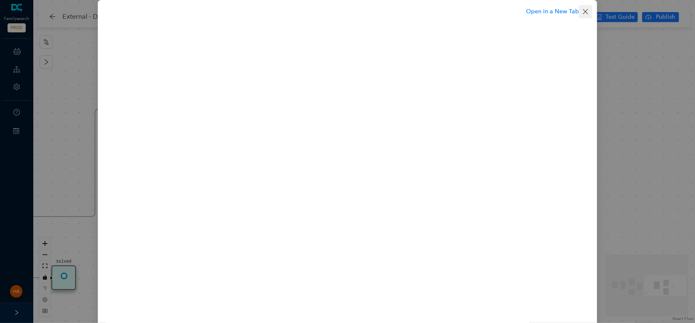
click at [585, 11] on icon "close" at bounding box center [585, 11] width 5 height 5
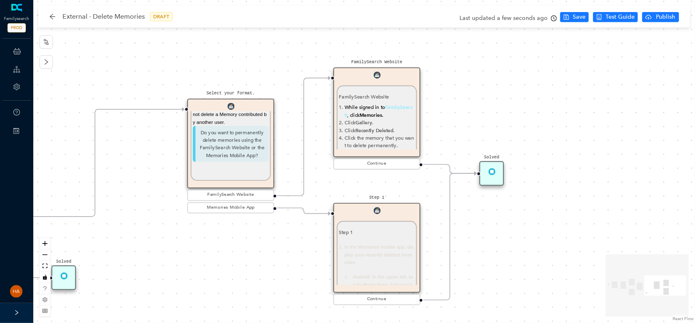
click at [489, 180] on div "Solved" at bounding box center [491, 173] width 25 height 25
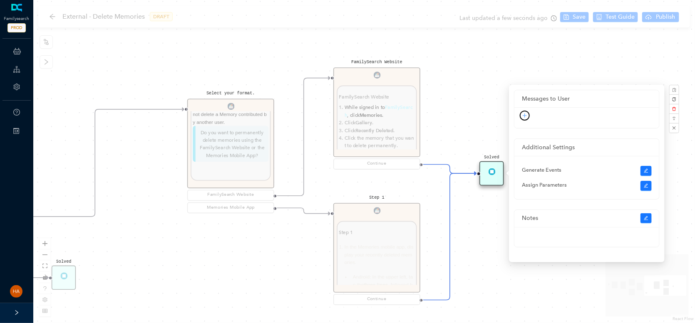
click at [521, 113] on button "button" at bounding box center [525, 116] width 10 height 10
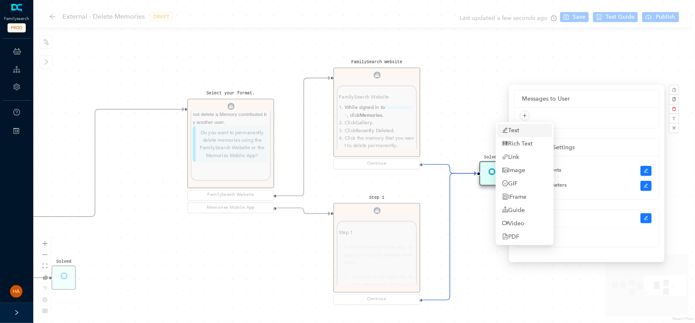
click at [517, 129] on link "Text" at bounding box center [510, 130] width 17 height 9
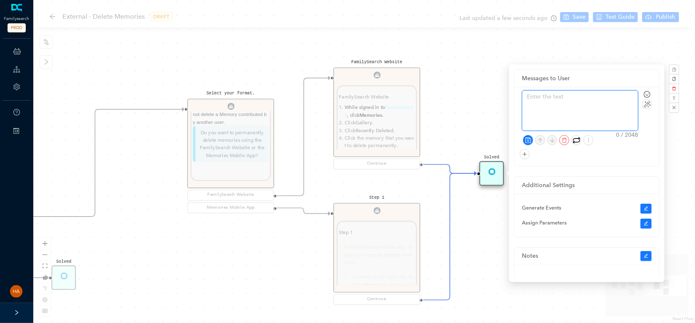
click at [548, 97] on textarea at bounding box center [580, 111] width 116 height 40
type textarea "D"
type textarea "Do"
type textarea "Don"
type textarea "Done"
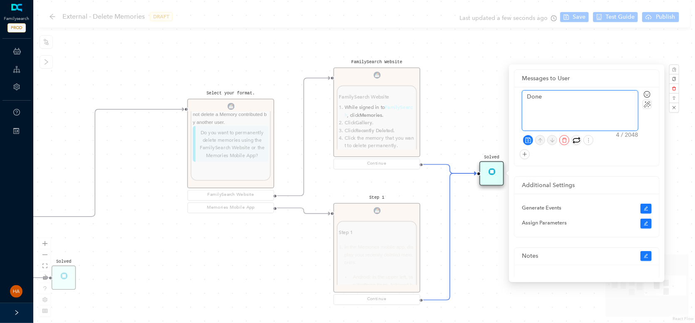
type textarea "Done!"
type textarea "Done! Y"
type textarea "Done! Yo"
type textarea "Done! You"
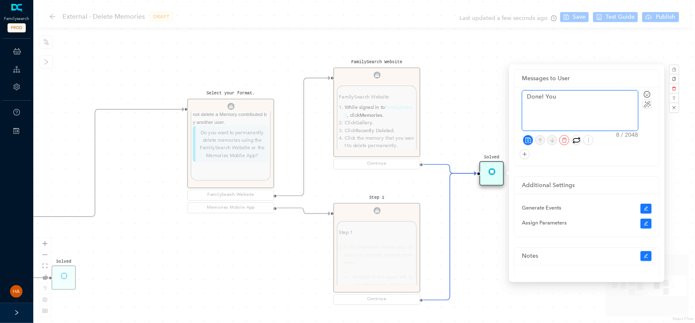
type textarea "Done! You"
type textarea "Done! You h"
type textarea "Done! You ha"
type textarea "Done! You hav"
type textarea "Done! You have"
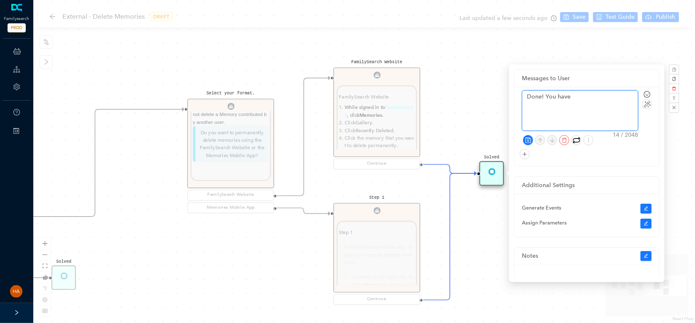
type textarea "Done! You have"
type textarea "Done! You have s"
type textarea "Done! You have su"
type textarea "Done! You have suc"
type textarea "Done! You have succ"
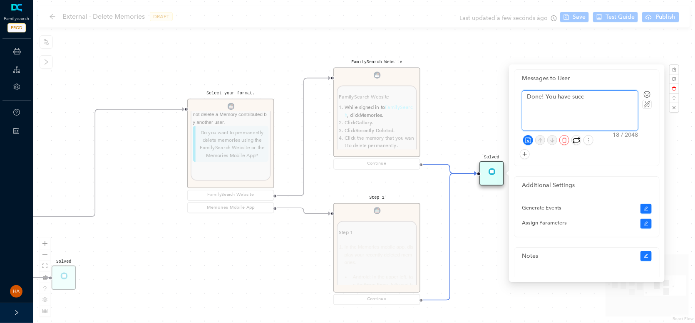
type textarea "Done! You have succe"
type textarea "Done! You have succes"
type textarea "Done! You have success"
type textarea "Done! You have successf"
type textarea "Done! You have successfu"
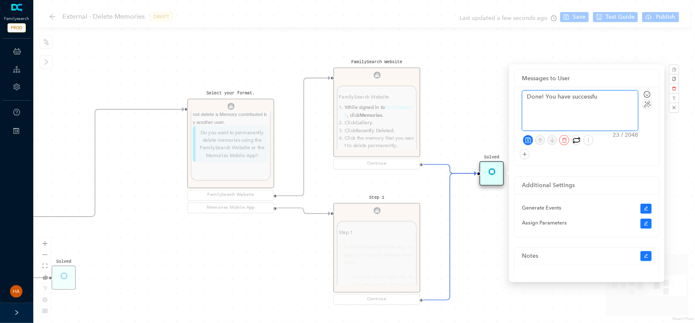
type textarea "Done! You have successful"
type textarea "Done! You have successfull"
type textarea "Done! You have successfully"
type textarea "Done! You have successfully a"
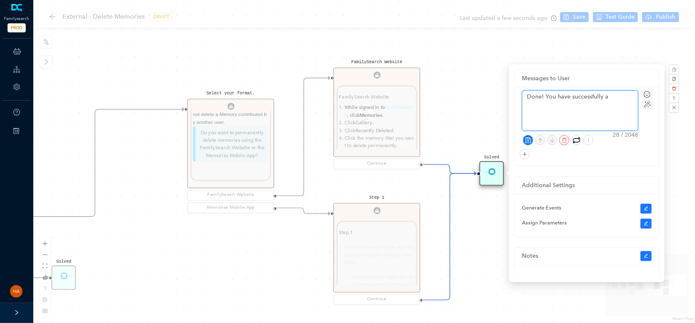
type textarea "Done! You have successfully an"
type textarea "Done! You have successfully and"
type textarea "Done! You have successfully and p"
type textarea "Done! You have successfully and pe"
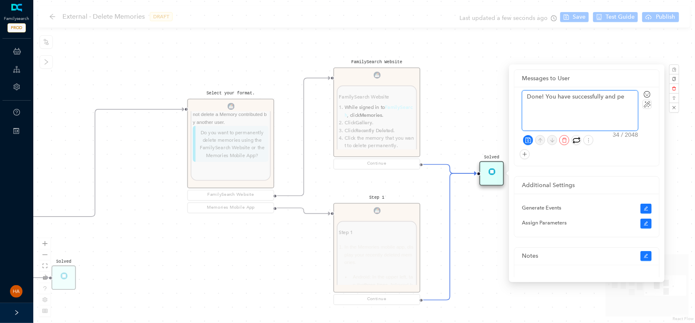
type textarea "Done! You have successfully and per"
type textarea "Done! You have successfully and perm"
type textarea "Done! You have successfully and perma"
type textarea "Done! You have successfully and perman"
type textarea "Done! You have successfully and permane"
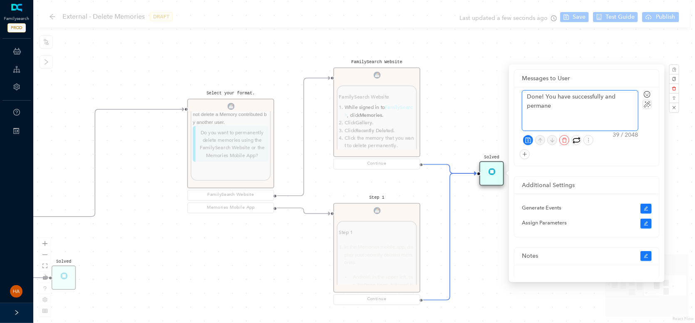
type textarea "Done! You have successfully and permanen"
type textarea "Done! You have successfully and permanent"
type textarea "Done! You have successfully and permanentl"
type textarea "Done! You have successfully and permanently"
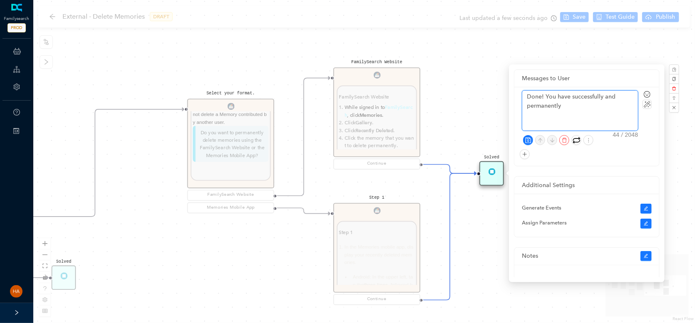
type textarea "Done! You have successfully and permanently d"
type textarea "Done! You have successfully and permanently de"
type textarea "Done! You have successfully and permanently del"
type textarea "Done! You have successfully and permanently dele"
type textarea "Done! You have successfully and permanently delet"
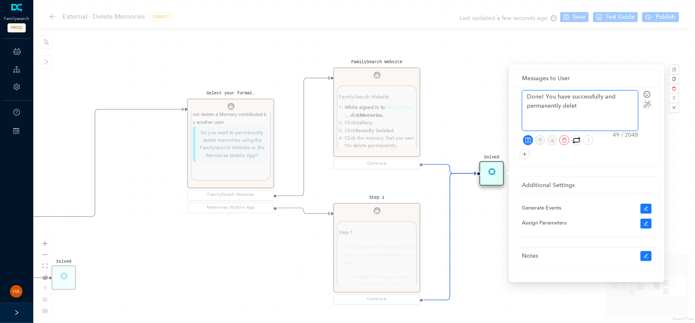
type textarea "Done! You have successfully and permanently delete"
type textarea "Done! You have successfully and permanently deleted"
click at [604, 97] on textarea "Done! You have successfully and permanently deleted" at bounding box center [580, 111] width 116 height 40
type textarea "Done! You have successfully land permanently deleted"
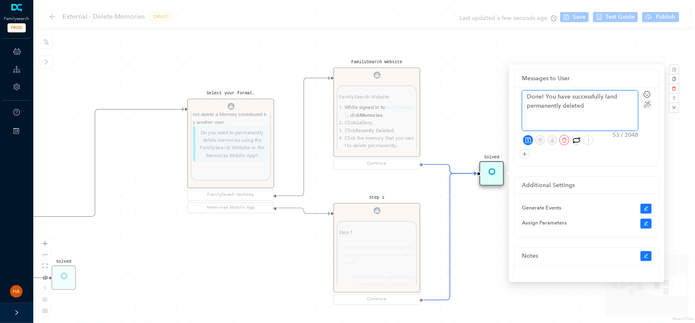
type textarea "Done! You have successfully leand permanently deleted"
type textarea "Done! You have successfully leaand permanently deleted"
type textarea "Done! You have successfully learand permanently deleted"
type textarea "Done! You have successfully learnand permanently deleted"
type textarea "Done! You have successfully learneand permanently deleted"
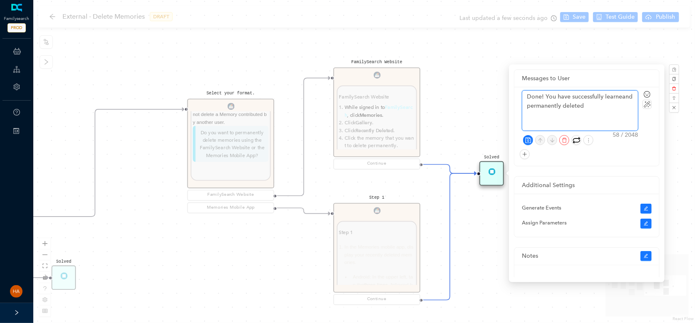
type textarea "Done! You have successfully learnedand permanently deleted"
type textarea "Done! You have successfully learned and permanently deleted"
type textarea "Done! You have successfully learned hand permanently deleted"
type textarea "Done! You have successfully learned hoand permanently deleted"
type textarea "Done! You have successfully learned howand permanently deleted"
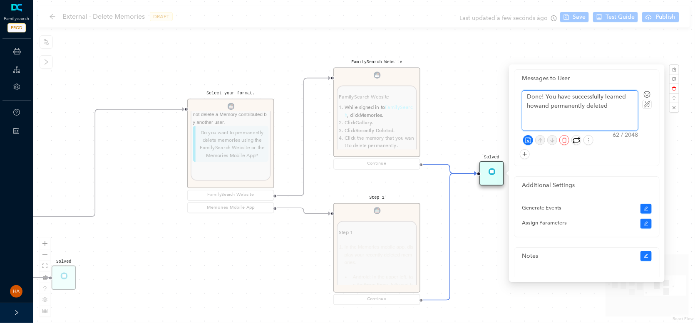
type textarea "Done! You have successfully learned how and permanently deleted"
type textarea "Done! You have successfully learned how tand permanently deleted"
type textarea "Done! You have successfully learned how toand permanently deleted"
type textarea "Done! You have successfully learned how tond permanently deleted"
type textarea "Done! You have successfully learned how tod permanently deleted"
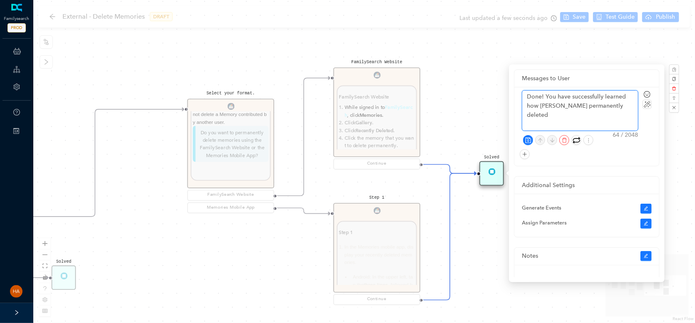
type textarea "Done! You have successfully learned how to permanently deleted"
type textarea "Done! You have successfully learned how topermanently deleted"
type textarea "Done! You have successfully learned how to permanently deleted"
type textarea "Done! You have successfully learned how to permanently delete"
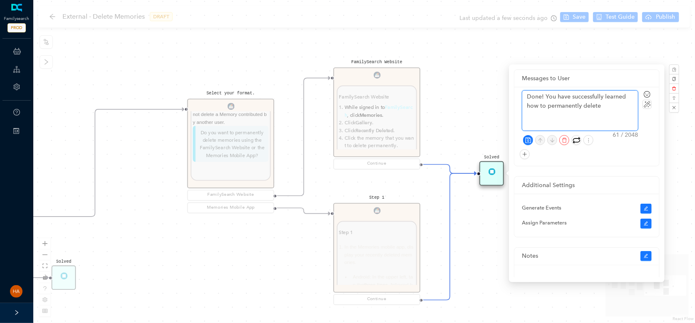
type textarea "Done! You have successfully learned how to permanently delete"
type textarea "Done! You have successfully learned how to permanently delete a"
type textarea "Done! You have successfully learned how to permanently delete a m"
type textarea "Done! You have successfully learned how to permanently delete a me"
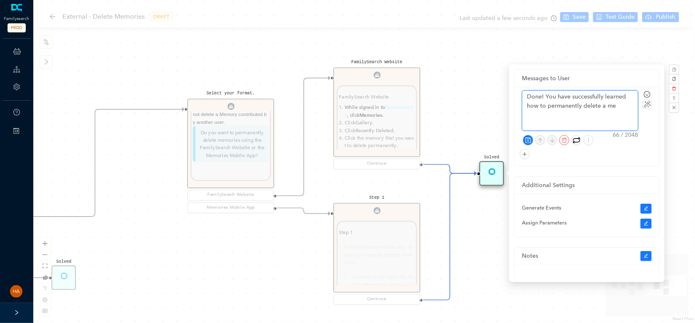
type textarea "Done! You have successfully learned how to permanently delete a mem"
type textarea "Done! You have successfully learned how to permanently delete a memo"
type textarea "Done! You have successfully learned how to permanently delete a memor"
type textarea "Done! You have successfully learned how to permanently delete a memori"
type textarea "Done! You have successfully learned how to permanently delete a memorie"
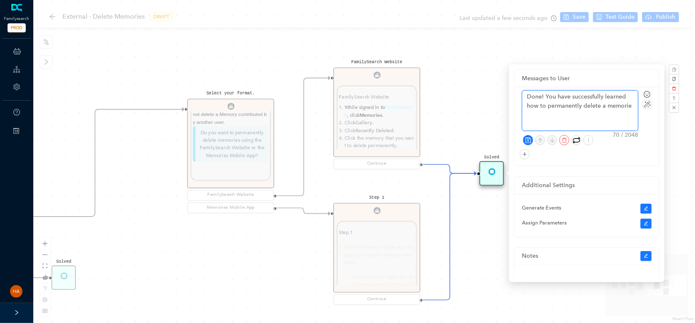
type textarea "Done! You have successfully learned how to permanently delete a memories"
type textarea "Done! You have successfully learned how to permanently delete a memorie"
type textarea "Done! You have successfully learned how to permanently delete a memori"
type textarea "Done! You have successfully learned how to permanently delete a memor"
type textarea "Done! You have successfully learned how to permanently delete a memory"
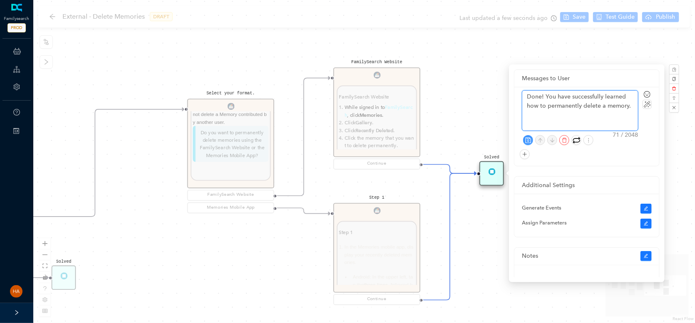
type textarea "Done! You have successfully learned how to permanently delete a memory."
click at [526, 141] on icon "save" at bounding box center [528, 140] width 6 height 6
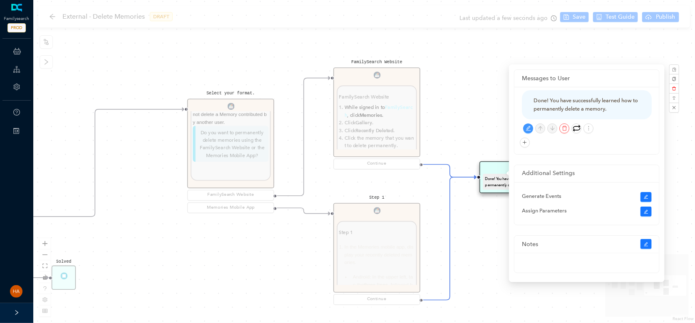
click at [486, 92] on div "Start Select your format. Select your format. When you delete an item from the …" at bounding box center [364, 161] width 662 height 323
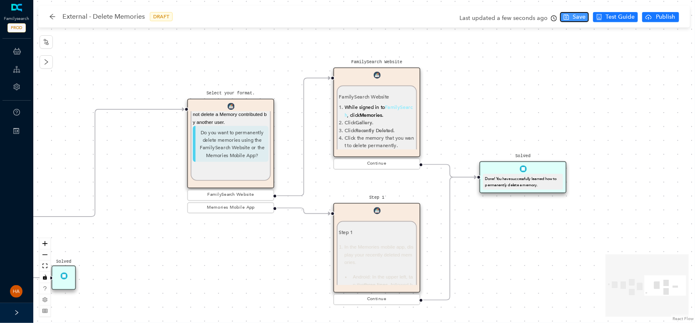
click at [568, 20] on icon "save" at bounding box center [566, 17] width 6 height 6
click at [394, 235] on p "Step 1" at bounding box center [377, 232] width 76 height 7
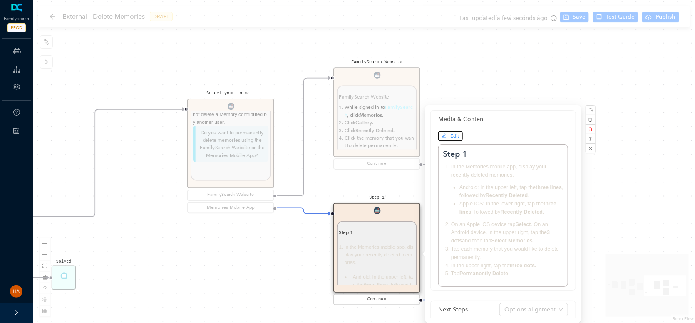
click at [454, 136] on span "Edit" at bounding box center [455, 136] width 9 height 6
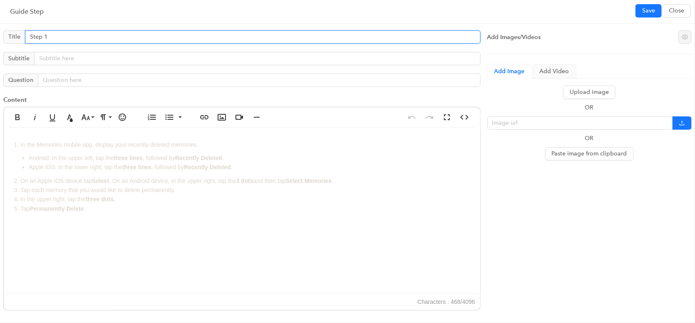
click at [44, 30] on input "Step 1" at bounding box center [253, 36] width 456 height 13
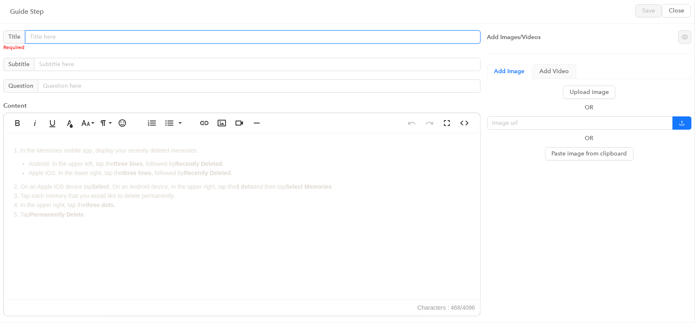
paste input "Memories Mobile App"
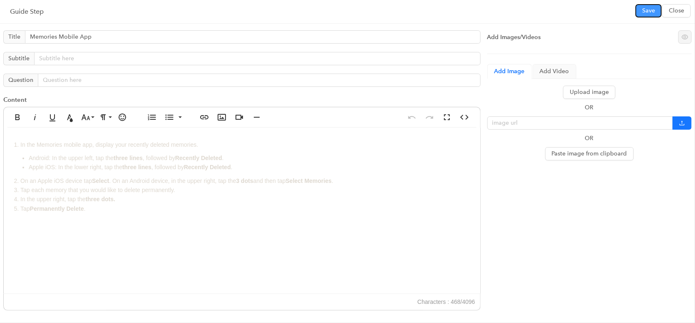
click at [649, 12] on span "Save" at bounding box center [648, 10] width 13 height 9
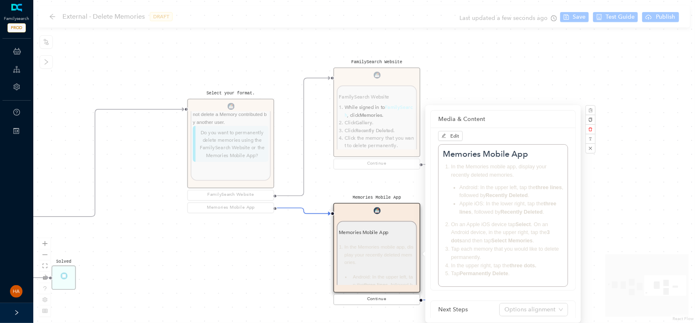
click at [145, 263] on div "Start Select your format. Select your format. When you delete an item from the …" at bounding box center [364, 161] width 662 height 323
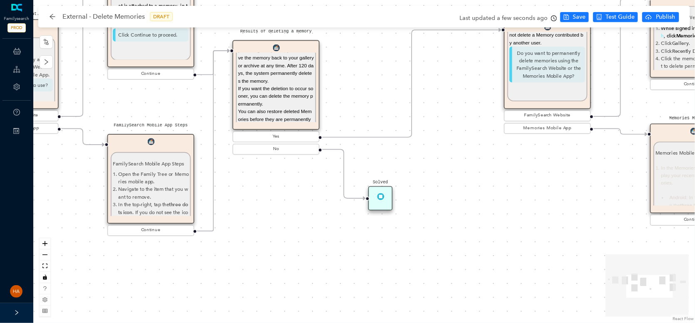
drag, startPoint x: 112, startPoint y: 271, endPoint x: 389, endPoint y: 193, distance: 287.5
click at [430, 192] on div "Start Select your format. Select your format. When you delete an item from the …" at bounding box center [364, 161] width 662 height 323
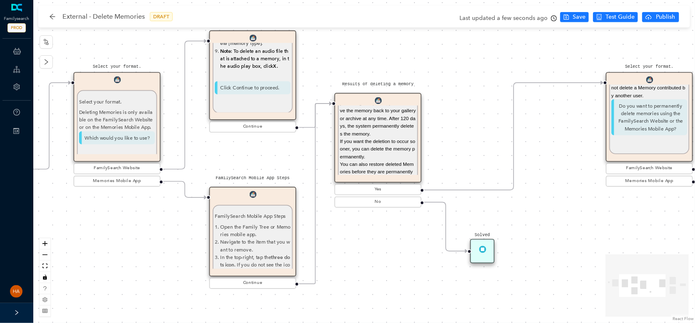
drag, startPoint x: 260, startPoint y: 201, endPoint x: 357, endPoint y: 250, distance: 108.7
click at [357, 250] on div "Start Select your format. Select your format. When you delete an item from the …" at bounding box center [364, 161] width 662 height 323
click at [260, 225] on li "Open the Family Tree or Memories mobile app." at bounding box center [256, 230] width 70 height 15
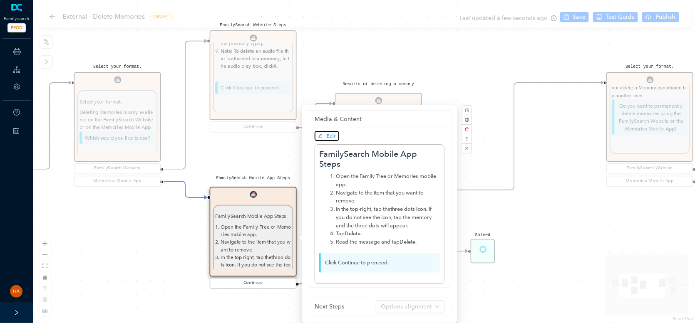
click at [330, 136] on span "Edit" at bounding box center [331, 136] width 9 height 6
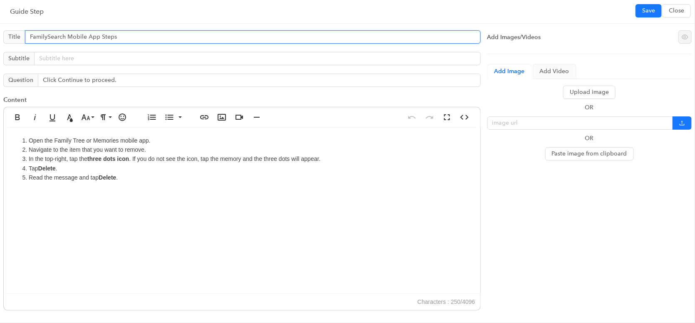
click at [99, 37] on input "FamilySearch Mobile App Steps" at bounding box center [253, 36] width 456 height 13
paste input "Memories Mobile App"
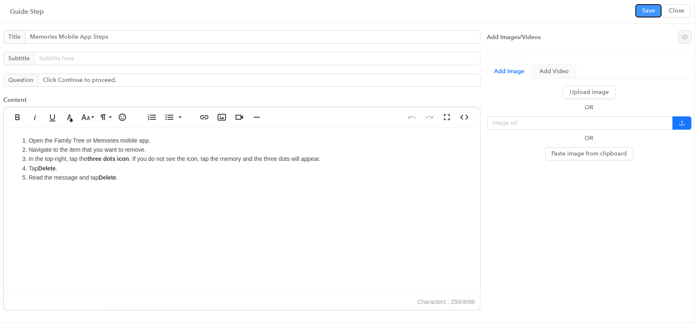
click at [647, 7] on span "Save" at bounding box center [648, 10] width 13 height 9
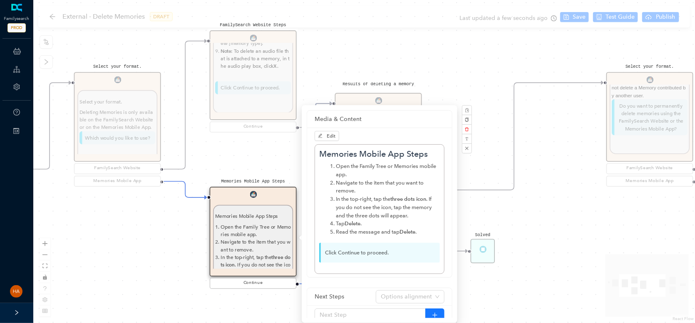
click at [543, 230] on div "Start Select your format. Select your format. When you delete an item from the …" at bounding box center [364, 161] width 662 height 323
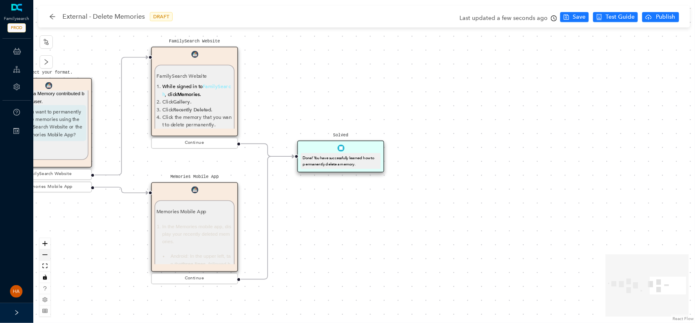
drag, startPoint x: 645, startPoint y: 245, endPoint x: 43, endPoint y: 251, distance: 601.7
click at [43, 251] on div "Start Select your format. Select your format. When you delete an item from the …" at bounding box center [364, 161] width 662 height 323
click at [189, 211] on p "Memories Mobile App" at bounding box center [194, 211] width 76 height 7
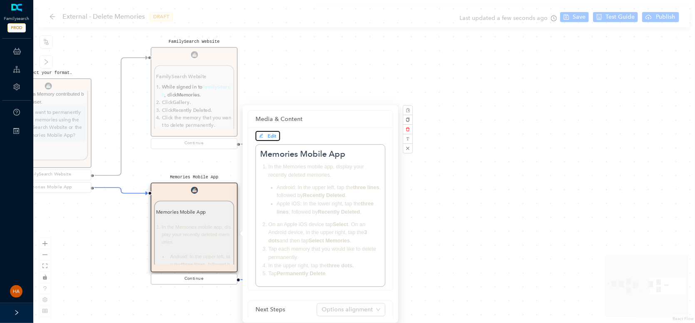
click at [276, 135] on button "Edit" at bounding box center [267, 136] width 25 height 10
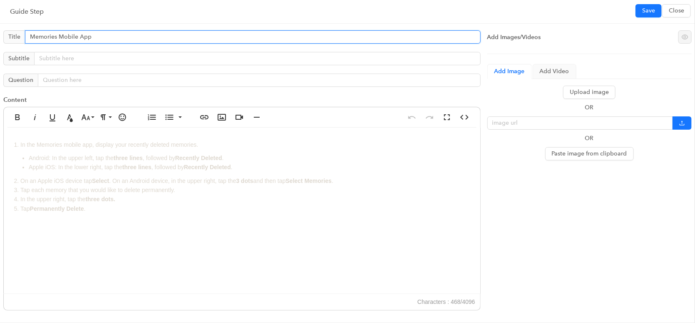
click at [130, 38] on input "Memories Mobile App" at bounding box center [253, 36] width 456 height 13
click at [115, 33] on input "Memories Mobile App Steps to Permanently Delete" at bounding box center [253, 36] width 456 height 13
drag, startPoint x: 89, startPoint y: 33, endPoint x: 233, endPoint y: 41, distance: 143.8
click at [231, 41] on input "Memories Mobile App Steps to Permanently Delete" at bounding box center [253, 36] width 456 height 13
paste input "Steps to Permanently Delete"
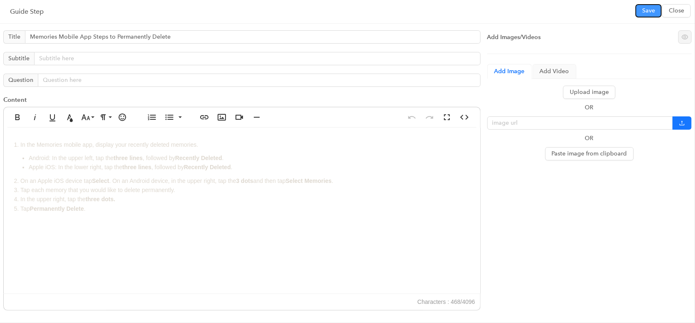
click at [653, 10] on span "Save" at bounding box center [648, 10] width 13 height 9
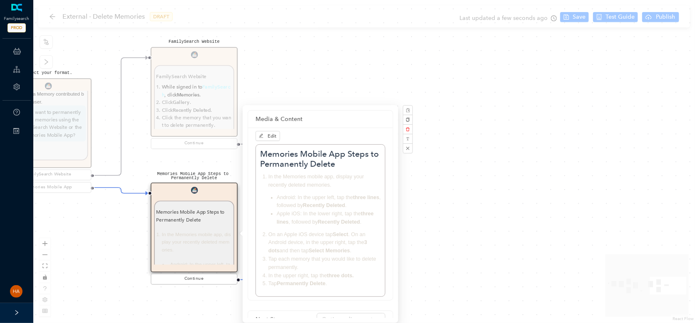
click at [191, 99] on div "FamilySearch Website FamilySearch Website While signed in to FamilySearch , cli…" at bounding box center [194, 99] width 87 height 104
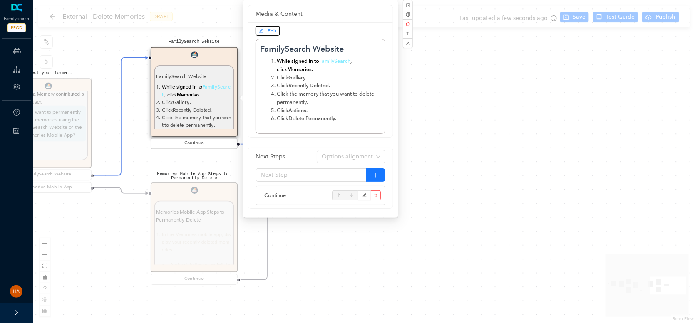
click at [266, 30] on span "Edit" at bounding box center [268, 30] width 18 height 7
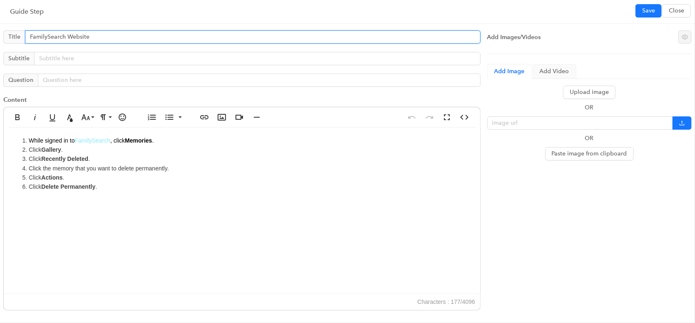
click at [91, 36] on input "FamilySearch Website" at bounding box center [253, 36] width 456 height 13
paste input "Steps to Permanently Delete"
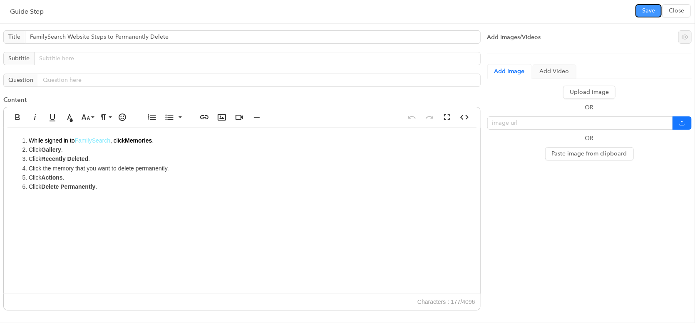
click at [642, 10] on span "Save" at bounding box center [648, 10] width 13 height 9
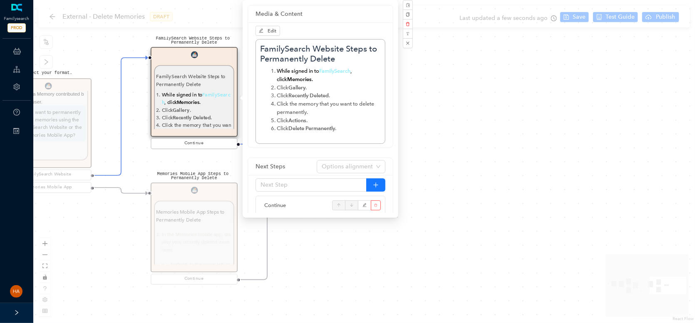
click at [330, 300] on div "Start Select your format. Select your format. When you delete an item from the …" at bounding box center [364, 161] width 662 height 323
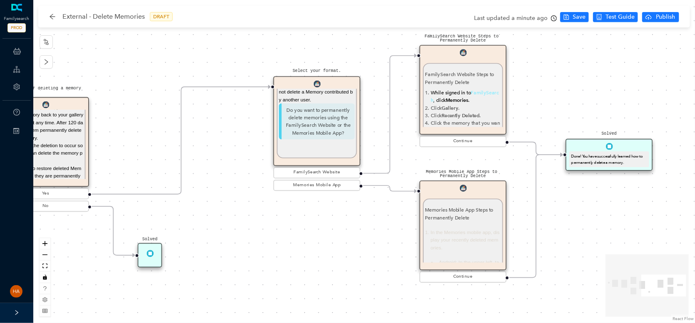
drag, startPoint x: 115, startPoint y: 233, endPoint x: 372, endPoint y: 230, distance: 256.7
click at [372, 235] on div "Start Select your format. Select your format. When you delete an item from the …" at bounding box center [364, 161] width 662 height 323
click at [454, 100] on span "Memories" at bounding box center [457, 101] width 22 height 6
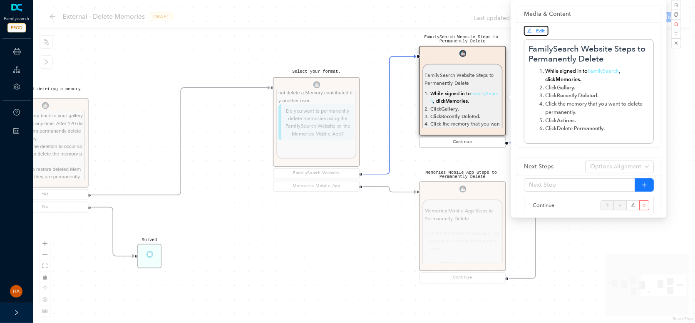
click at [534, 31] on span "Edit" at bounding box center [536, 30] width 18 height 7
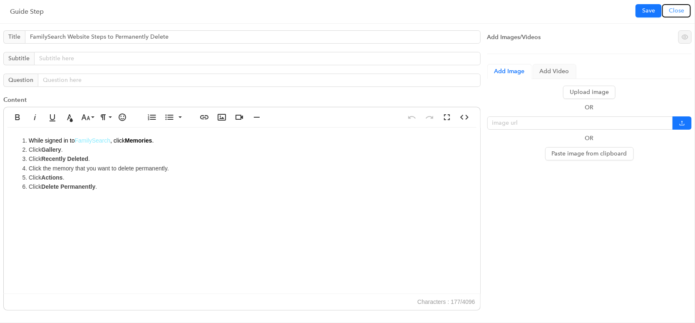
click at [684, 13] on button "Close" at bounding box center [676, 10] width 29 height 13
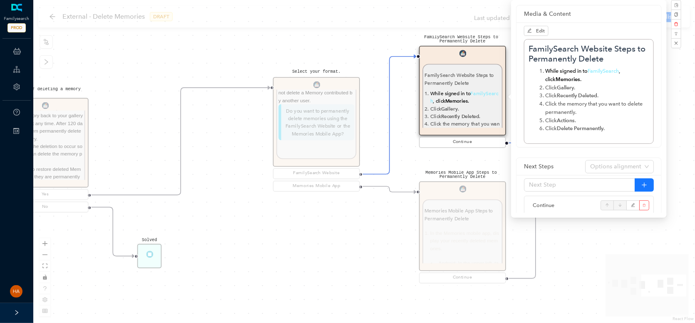
drag, startPoint x: 80, startPoint y: 240, endPoint x: 541, endPoint y: 248, distance: 461.5
click at [546, 248] on div "Start Select your format. Select your format. When you delete an item from the …" at bounding box center [364, 161] width 662 height 323
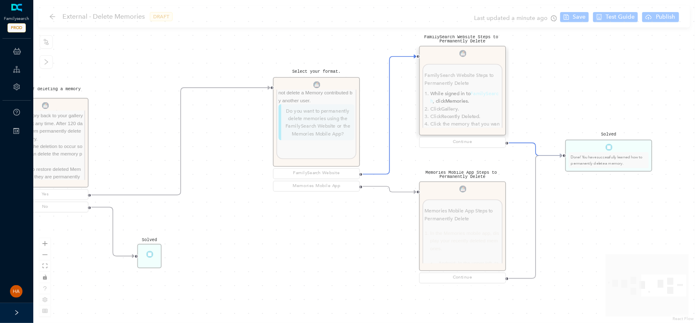
click at [211, 216] on div "Start Select your format. Select your format. When you delete an item from the …" at bounding box center [364, 161] width 662 height 323
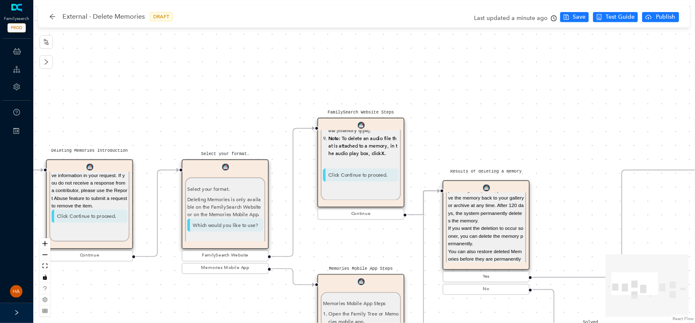
drag, startPoint x: 200, startPoint y: 213, endPoint x: 575, endPoint y: 223, distance: 374.6
click at [590, 234] on div "Start Select your format. Select your format. When you delete an item from the …" at bounding box center [364, 161] width 662 height 323
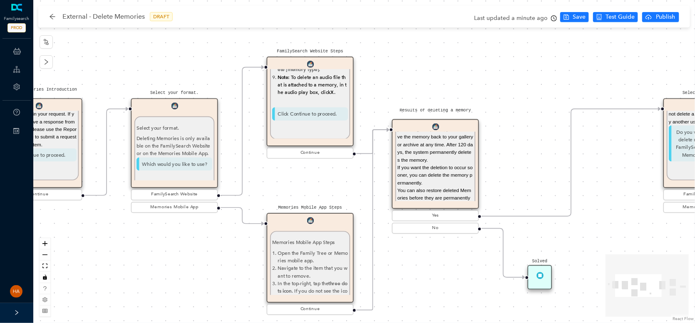
click at [298, 102] on div "FamilySearch Website Steps Sign into FamilySearch . From the top menu, click Me…" at bounding box center [310, 5] width 76 height 253
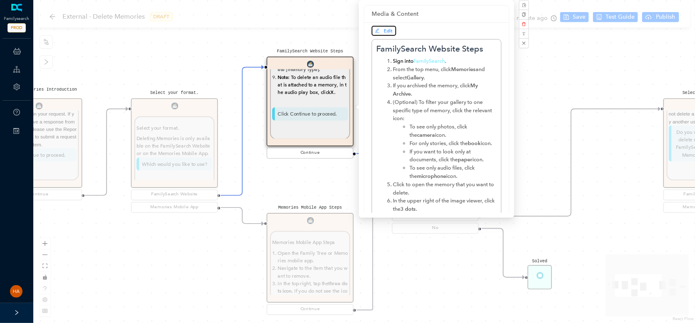
click at [383, 32] on span "Edit" at bounding box center [384, 30] width 18 height 7
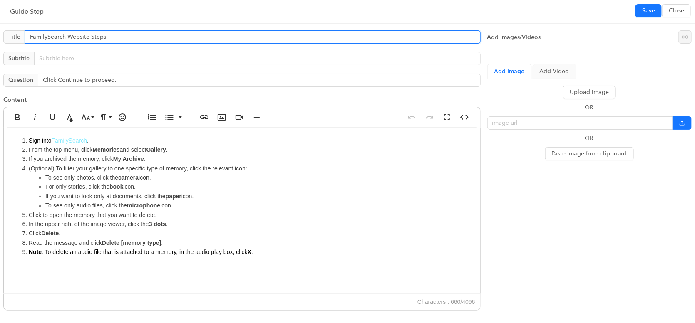
click at [70, 36] on input "FamilySearch Website Steps" at bounding box center [253, 36] width 456 height 13
click at [92, 34] on input "FamilySearch website Steps" at bounding box center [253, 36] width 456 height 13
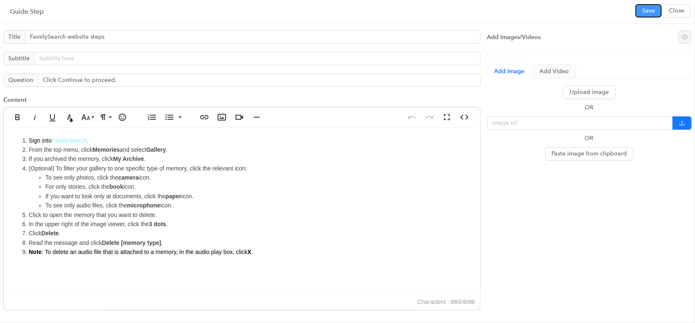
click at [638, 9] on button "Save" at bounding box center [648, 10] width 26 height 13
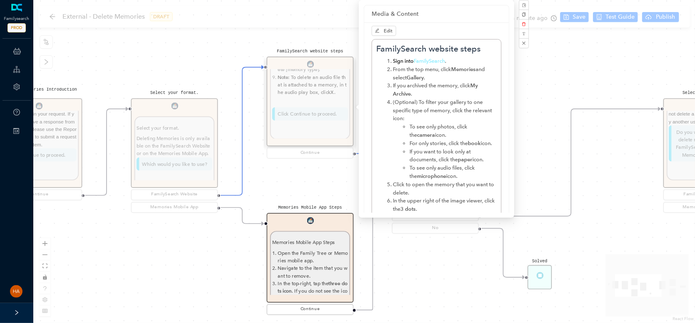
click at [315, 241] on div "Memories Mobile App Steps Memories Mobile App Steps Open the Family Tree or Mem…" at bounding box center [310, 265] width 87 height 104
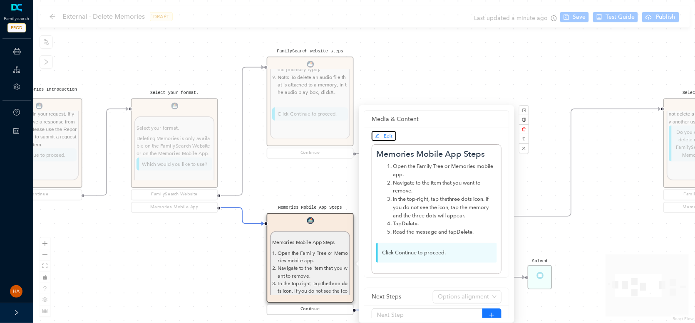
click at [382, 136] on span "Edit" at bounding box center [384, 135] width 18 height 7
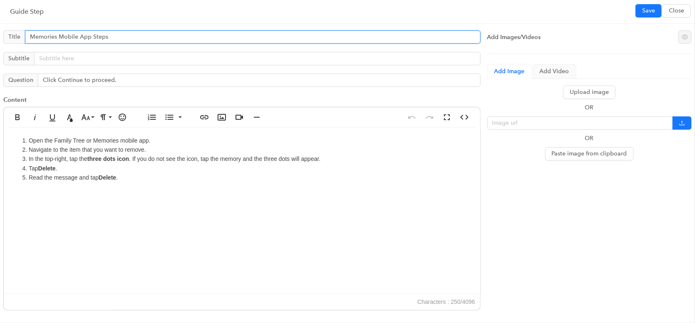
click at [62, 38] on input "Memories Mobile App Steps" at bounding box center [253, 36] width 456 height 13
click at [82, 35] on input "Memories mobile App Steps" at bounding box center [253, 36] width 456 height 13
click at [92, 35] on input "Memories mobile app Steps" at bounding box center [253, 36] width 456 height 13
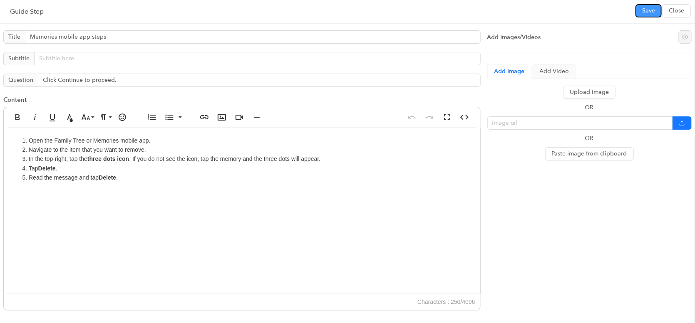
click at [640, 9] on button "Save" at bounding box center [648, 10] width 26 height 13
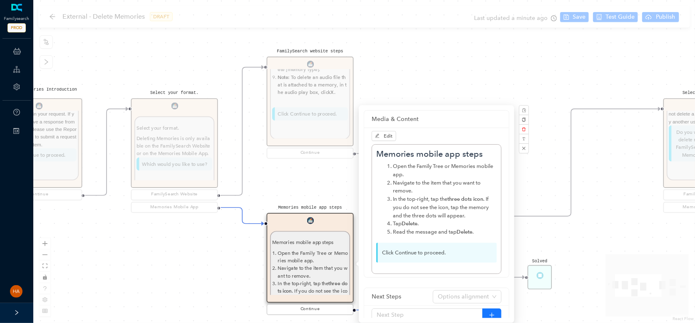
click at [577, 21] on div "Start Select your format. Select your format. When you delete an item from the …" at bounding box center [364, 161] width 662 height 323
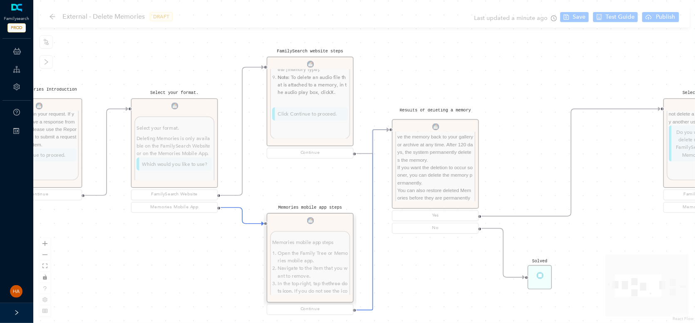
click at [574, 17] on div "External - Delete Memories DRAFT Last updated a minute ago Save Test Guide Publ…" at bounding box center [364, 161] width 662 height 323
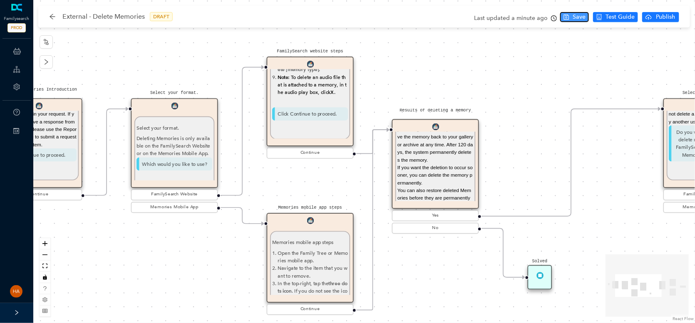
click at [576, 21] on span "Save" at bounding box center [579, 16] width 13 height 9
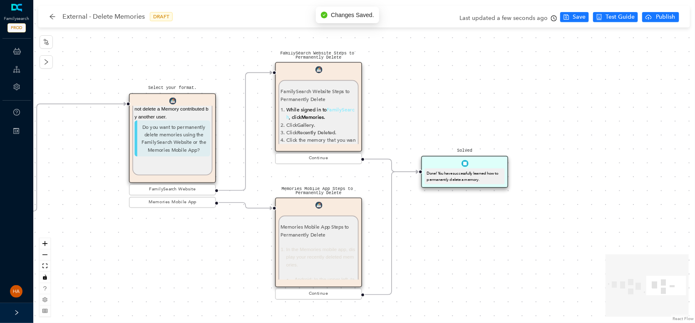
drag, startPoint x: 647, startPoint y: 216, endPoint x: 113, endPoint y: 211, distance: 534.3
click at [113, 211] on div "Start Select your format. Select your format. When you delete an item from the …" at bounding box center [364, 161] width 662 height 323
click at [321, 107] on span "While signed in to" at bounding box center [306, 110] width 40 height 6
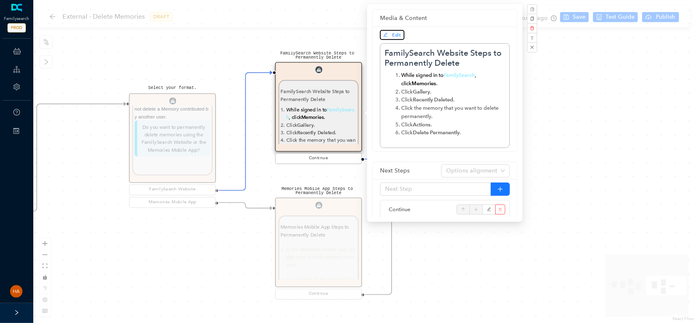
click at [395, 37] on span "Edit" at bounding box center [396, 35] width 9 height 6
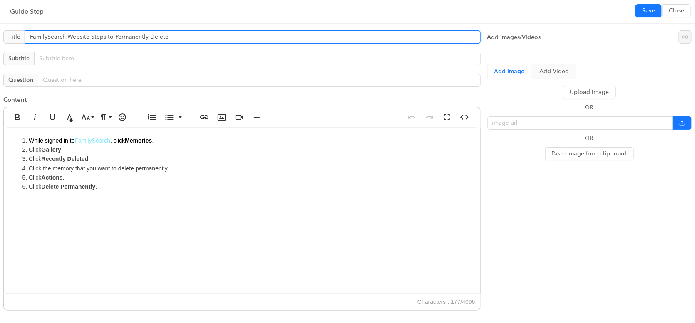
click at [70, 37] on input "FamilySearch Website Steps to Permanently Delete" at bounding box center [253, 36] width 456 height 13
click at [90, 37] on input "FamilySearch website Steps to Permanently Delete" at bounding box center [253, 36] width 456 height 13
click at [114, 36] on input "FamilySearch website steps to Permanently Delete" at bounding box center [253, 36] width 456 height 13
click at [149, 37] on input "FamilySearch website steps to permanently Delete" at bounding box center [253, 36] width 456 height 13
drag, startPoint x: 89, startPoint y: 36, endPoint x: 317, endPoint y: 50, distance: 228.5
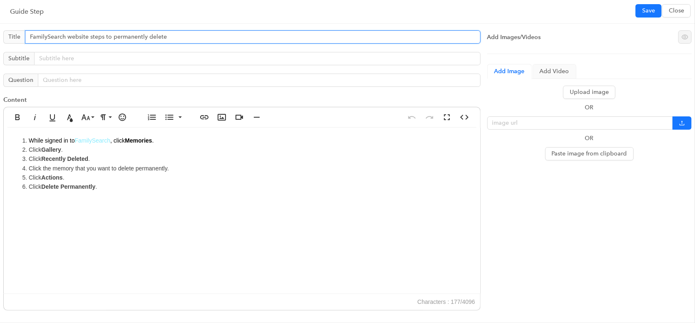
click at [313, 50] on div "Title FamilySearch website steps to permanently delete Subtitle Question Conten…" at bounding box center [242, 173] width 484 height 292
paste input "steps to permanently delete"
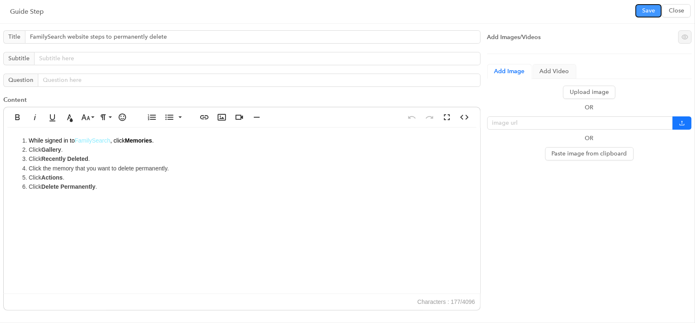
click at [644, 14] on span "Save" at bounding box center [648, 10] width 13 height 9
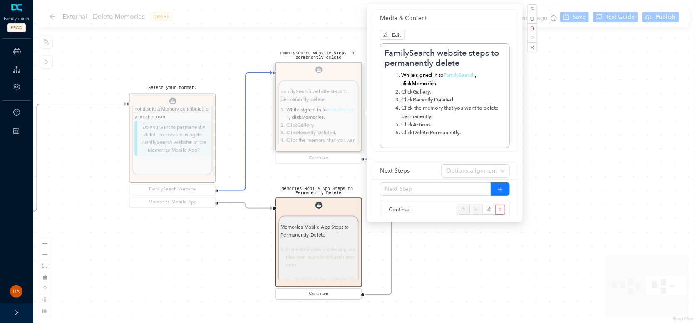
click at [315, 228] on div "Memories Mobile App Steps to Permanently Delete Memories Mobile App Steps to Pe…" at bounding box center [318, 250] width 87 height 104
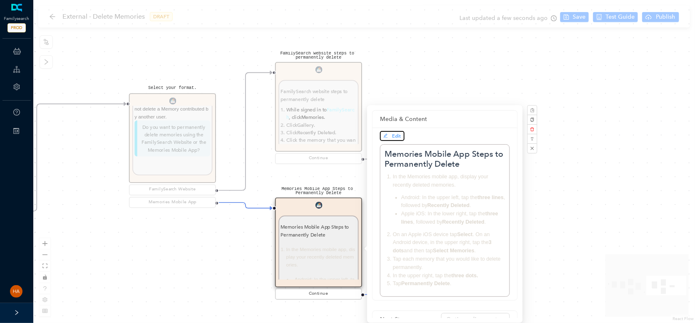
click at [391, 134] on span "Edit" at bounding box center [392, 135] width 18 height 7
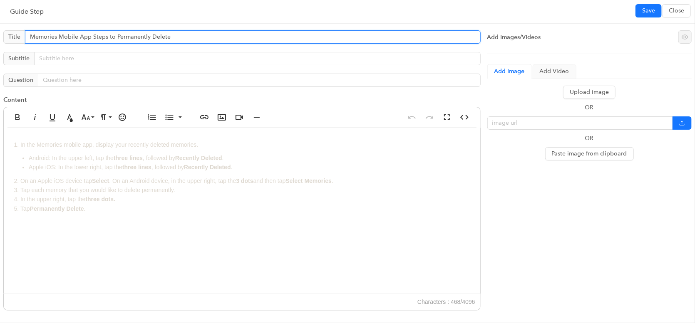
drag, startPoint x: 90, startPoint y: 37, endPoint x: 253, endPoint y: 43, distance: 163.6
click at [252, 43] on input "Memories Mobile App Steps to Permanently Delete" at bounding box center [253, 36] width 456 height 13
paste input "steps to permanently d"
click at [89, 37] on input "Memories Mobile Appsteps to permanently delete" at bounding box center [253, 36] width 456 height 13
click at [79, 36] on input "Memories Mobile App steps to permanently delete" at bounding box center [253, 36] width 456 height 13
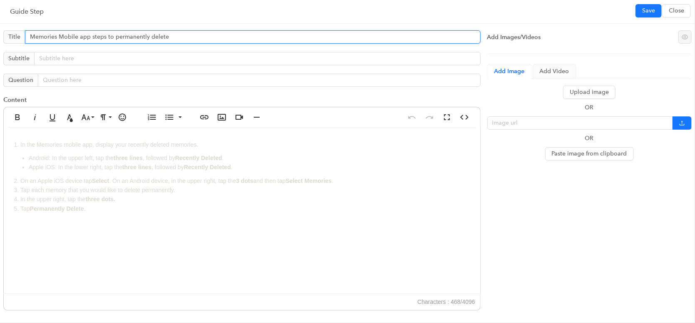
click at [62, 38] on input "Memories Mobile app steps to permanently delete" at bounding box center [253, 36] width 456 height 13
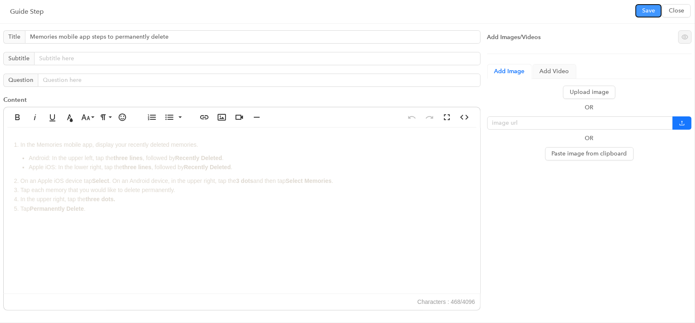
click at [647, 8] on span "Save" at bounding box center [648, 10] width 13 height 9
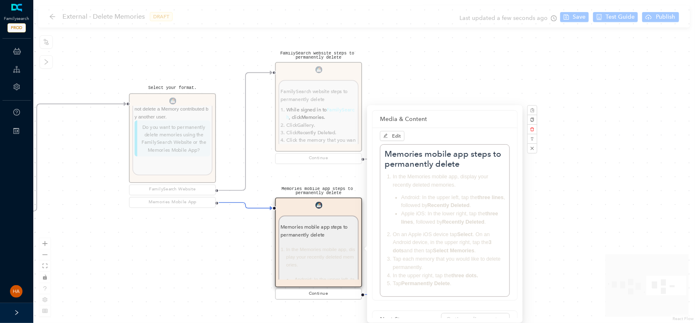
click at [176, 271] on div "Start Select your format. Select your format. When you delete an item from the …" at bounding box center [364, 161] width 662 height 323
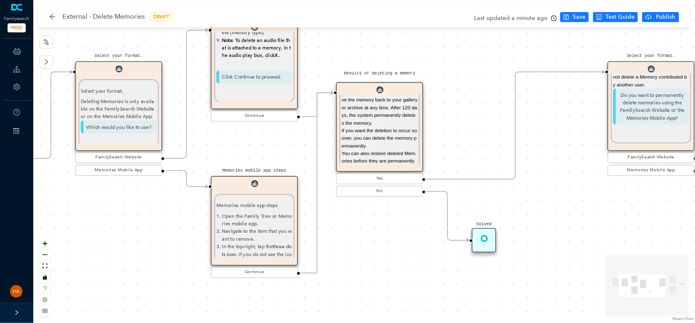
drag, startPoint x: 131, startPoint y: 229, endPoint x: 583, endPoint y: 194, distance: 453.2
click at [599, 193] on div "Start Select your format. Select your format. When you delete an item from the …" at bounding box center [364, 161] width 662 height 323
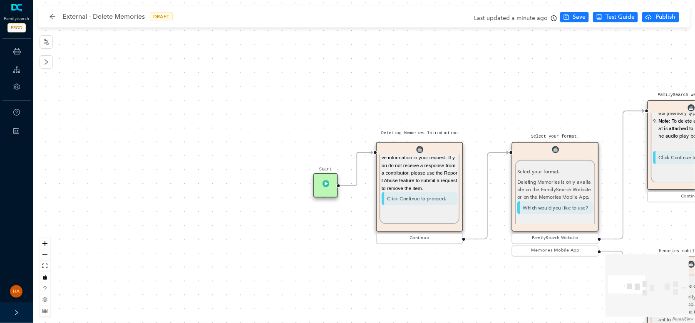
drag, startPoint x: 69, startPoint y: 230, endPoint x: 498, endPoint y: 310, distance: 436.4
click at [498, 310] on div "Start Select your format. Select your format. When you delete an item from the …" at bounding box center [364, 161] width 662 height 323
click at [396, 176] on p "Sometimes you see a memory item that you did not contribute and you want Family…" at bounding box center [420, 146] width 76 height 92
click at [436, 167] on span "Sometimes you see a memory item that you did not contribute and you want Family…" at bounding box center [420, 146] width 76 height 89
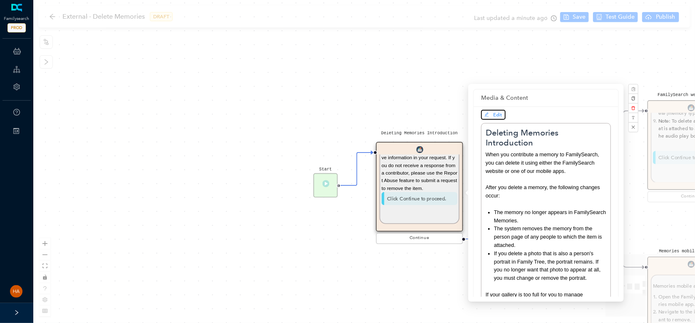
click at [496, 115] on span "Edit" at bounding box center [497, 115] width 9 height 6
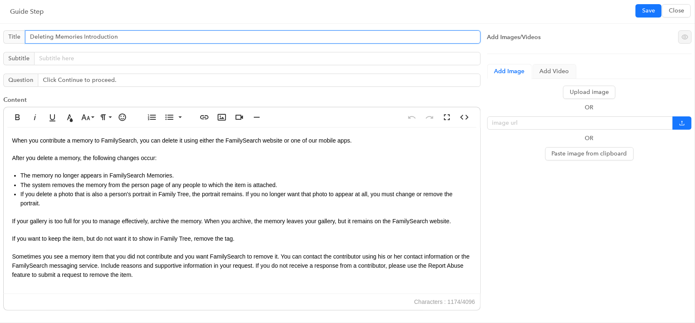
click at [54, 35] on input "Deleting Memories Introduction" at bounding box center [253, 36] width 456 height 13
click at [82, 35] on input "Deleting memories Introduction" at bounding box center [253, 36] width 456 height 13
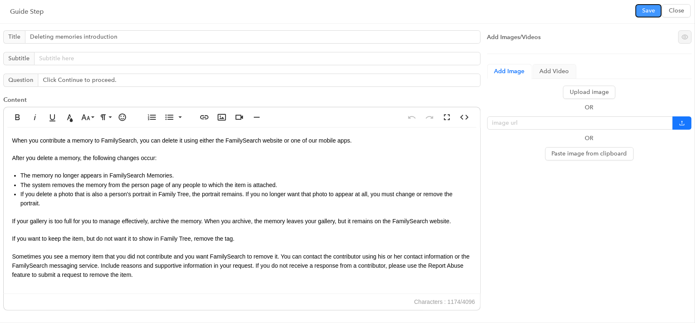
click at [646, 10] on span "Save" at bounding box center [648, 10] width 13 height 9
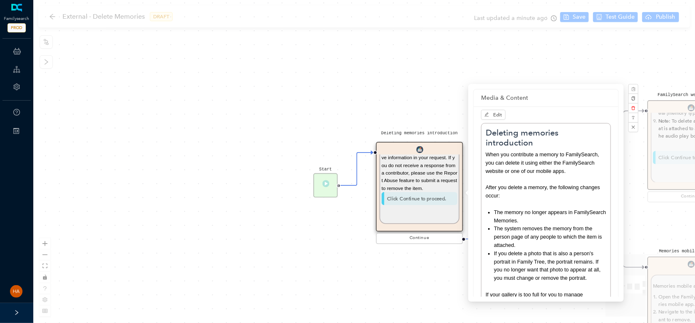
click at [575, 15] on div "Start Select your format. Select your format. When you delete an item from the …" at bounding box center [364, 161] width 662 height 323
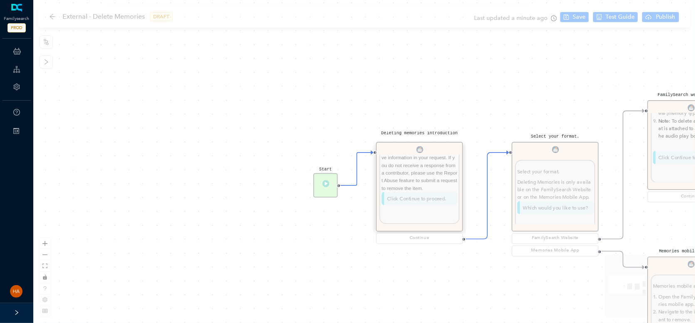
click at [577, 19] on div "External - Delete Memories DRAFT Last updated a minute ago Save Test Guide Publ…" at bounding box center [364, 161] width 662 height 323
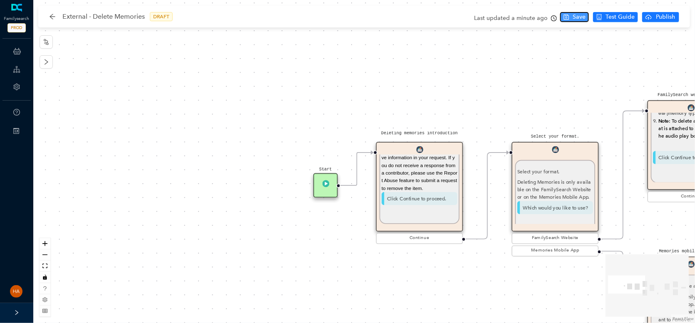
click at [575, 20] on span "Save" at bounding box center [579, 16] width 13 height 9
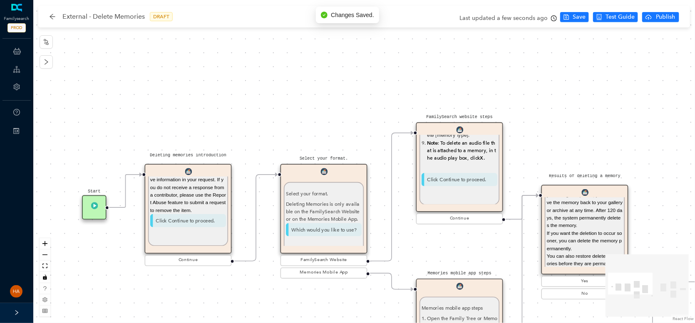
drag, startPoint x: 405, startPoint y: 91, endPoint x: -7, endPoint y: 97, distance: 412.8
click at [0, 97] on html "Familysearch PROD ChatBots & Ticket Automations Guide Account Help Switch Sites…" at bounding box center [347, 161] width 695 height 323
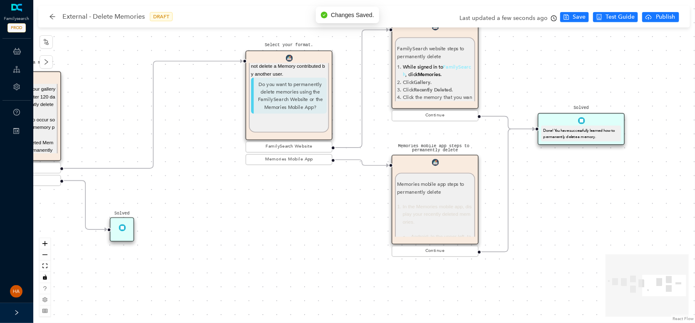
drag, startPoint x: 316, startPoint y: 131, endPoint x: 115, endPoint y: 29, distance: 225.4
click at [110, 27] on div "External - Delete Memories DRAFT Last updated a few seconds ago Save Test Guide…" at bounding box center [364, 161] width 662 height 323
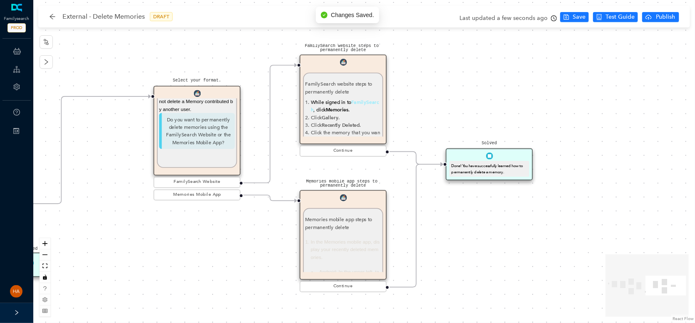
drag, startPoint x: 570, startPoint y: 196, endPoint x: 536, endPoint y: 234, distance: 51.6
click at [535, 236] on div "Start Select your format. Select your format. When you delete an item from the …" at bounding box center [364, 161] width 662 height 323
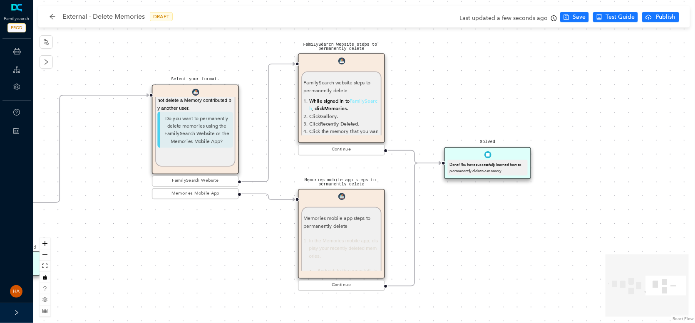
click at [347, 231] on div "Memories mobile app steps to permanently delete In the Memories mobile app, dis…" at bounding box center [341, 305] width 76 height 181
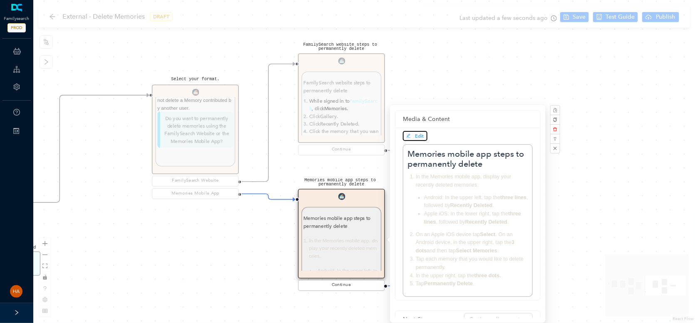
click at [414, 134] on span "Edit" at bounding box center [415, 135] width 18 height 7
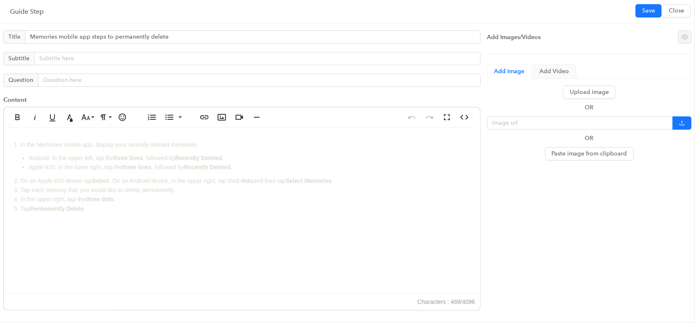
click at [142, 211] on li "Tap Permanently Delete ." at bounding box center [245, 208] width 451 height 9
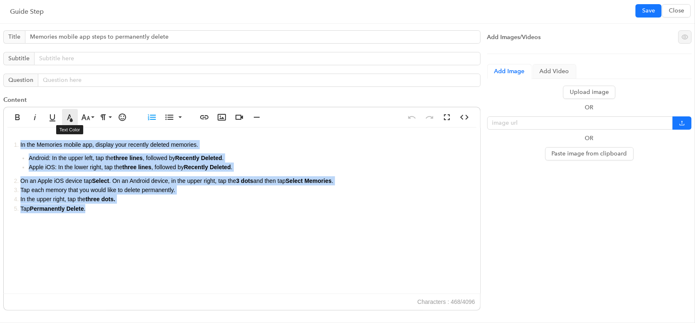
click at [69, 114] on icon "button" at bounding box center [70, 117] width 6 height 7
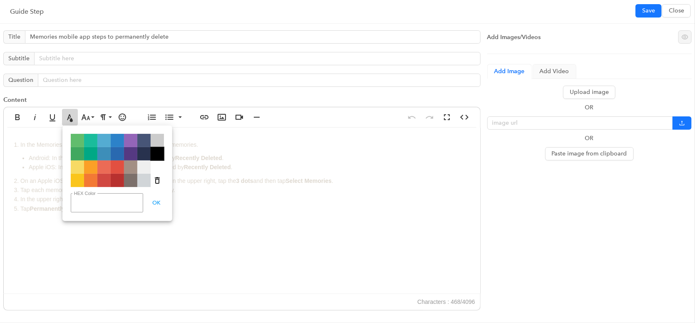
click at [161, 157] on span "Color#000000" at bounding box center [157, 153] width 13 height 13
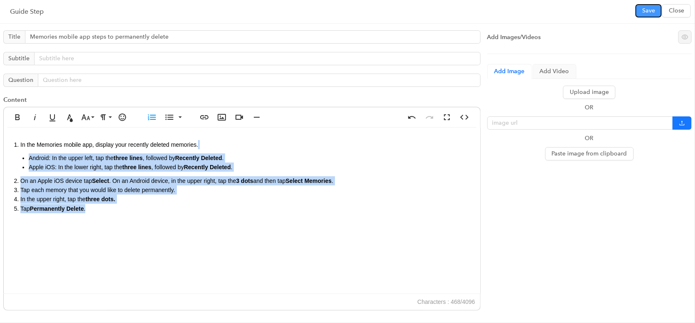
click at [647, 8] on span "Save" at bounding box center [648, 10] width 13 height 9
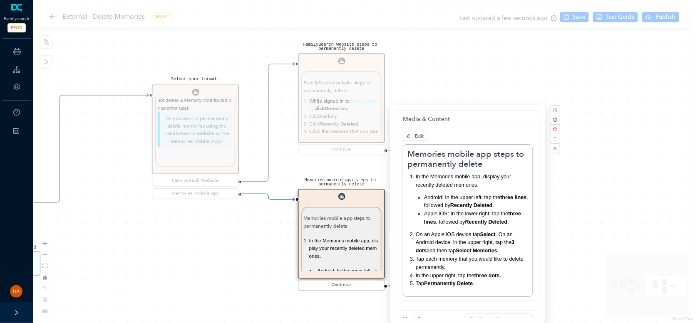
drag, startPoint x: 346, startPoint y: 121, endPoint x: 341, endPoint y: 107, distance: 14.5
click at [346, 121] on div "FamilySearch website steps to permanently delete FamilySearch website steps to …" at bounding box center [341, 105] width 87 height 104
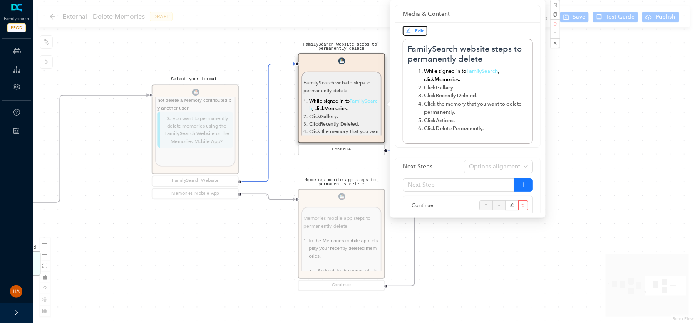
click at [415, 31] on span "Edit" at bounding box center [419, 31] width 9 height 6
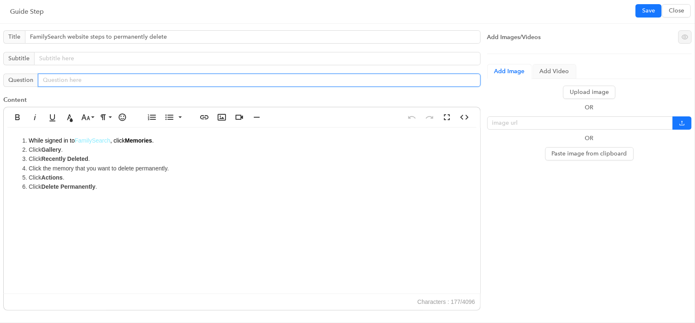
click at [83, 83] on input "text" at bounding box center [259, 80] width 443 height 13
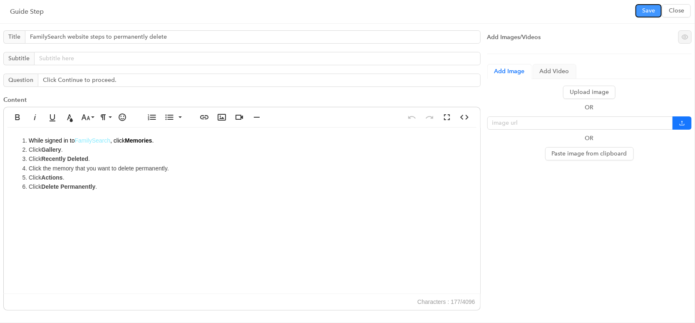
click at [637, 15] on button "Save" at bounding box center [648, 10] width 26 height 13
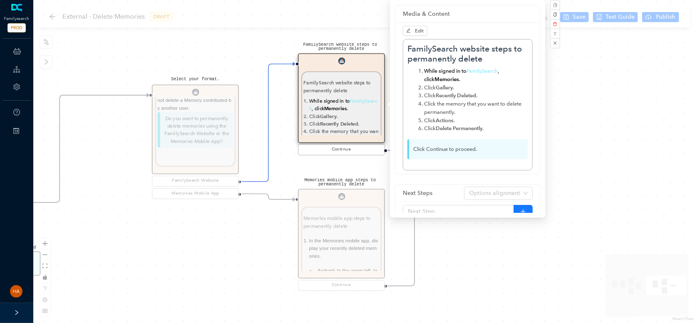
click at [350, 233] on div "Memories mobile app steps to permanently delete Memories mobile app steps to pe…" at bounding box center [341, 241] width 87 height 104
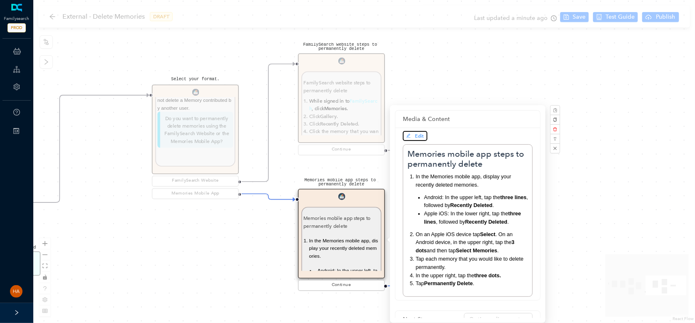
click at [419, 134] on span "Edit" at bounding box center [419, 136] width 9 height 6
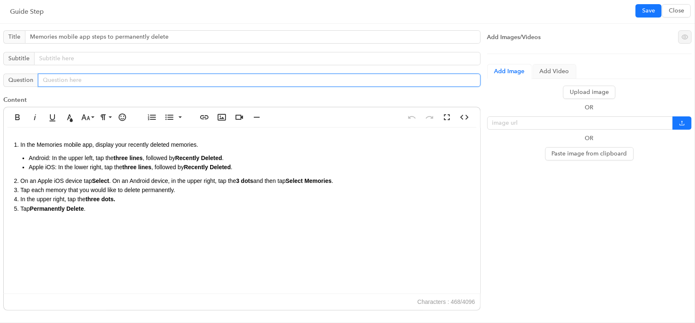
click at [64, 79] on input "text" at bounding box center [259, 80] width 443 height 13
paste input "Click Continue to proceed."
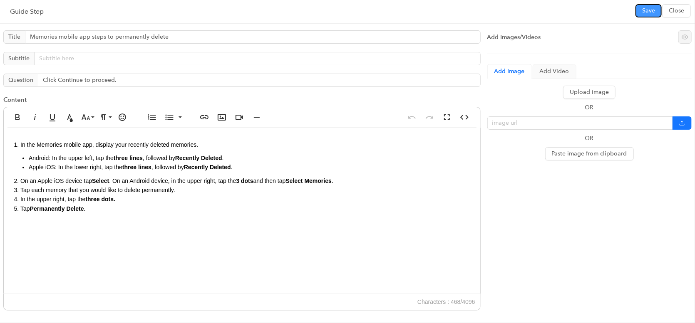
click at [640, 11] on button "Save" at bounding box center [648, 10] width 26 height 13
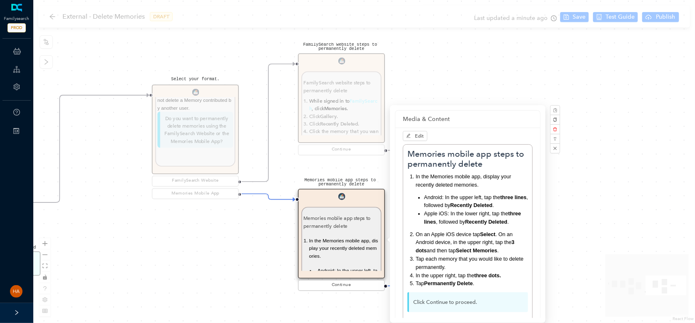
click at [599, 217] on div "Start Select your format. Select your format. When you delete an item from the …" at bounding box center [364, 161] width 662 height 323
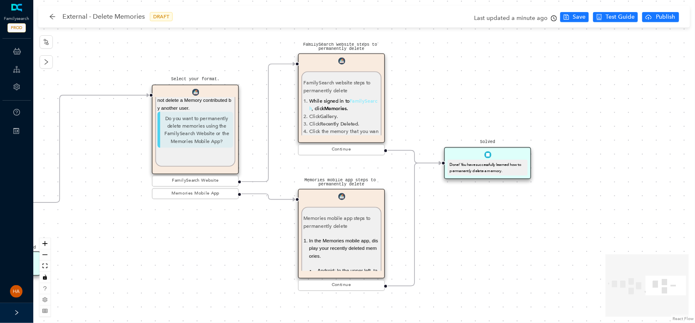
click at [471, 171] on div "Done! You have successfully learned how to permanently delete a memory." at bounding box center [487, 168] width 76 height 12
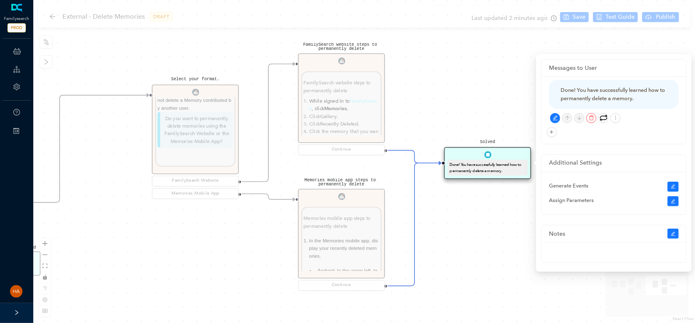
click at [586, 90] on div "Done! You have successfully learned how to permanently delete a memory." at bounding box center [613, 94] width 107 height 17
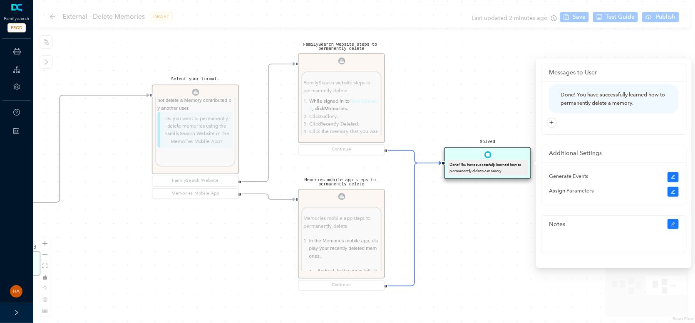
drag, startPoint x: 518, startPoint y: 267, endPoint x: 505, endPoint y: 263, distance: 13.6
click at [518, 267] on div "Start Select your format. Select your format. When you delete an item from the …" at bounding box center [364, 161] width 662 height 323
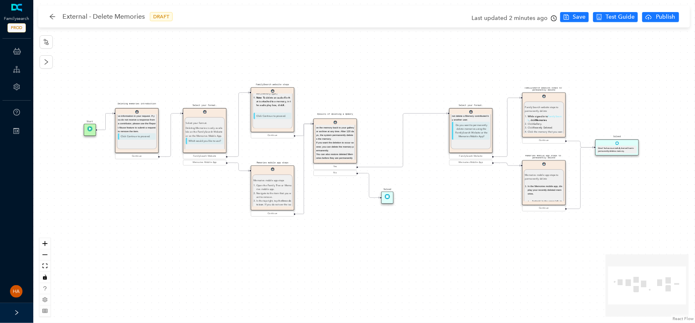
drag, startPoint x: 350, startPoint y: 277, endPoint x: 439, endPoint y: 169, distance: 140.4
click at [454, 221] on div "Start Select your format. Select your format. When you delete an item from the …" at bounding box center [364, 161] width 662 height 323
click at [469, 130] on p "Do you want to permanently delete memories using the FamilySearch Website or th…" at bounding box center [470, 130] width 38 height 18
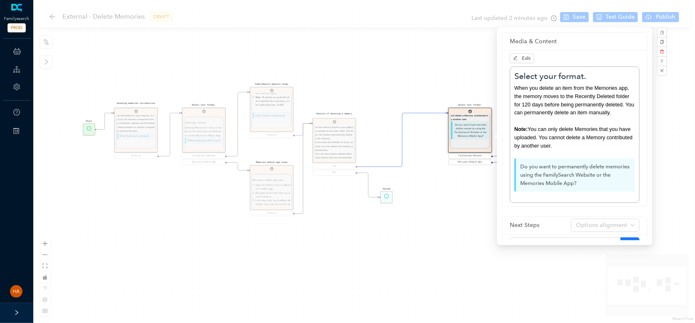
click at [470, 218] on div "Start Select your format. Select your format. When you delete an item from the …" at bounding box center [364, 161] width 662 height 323
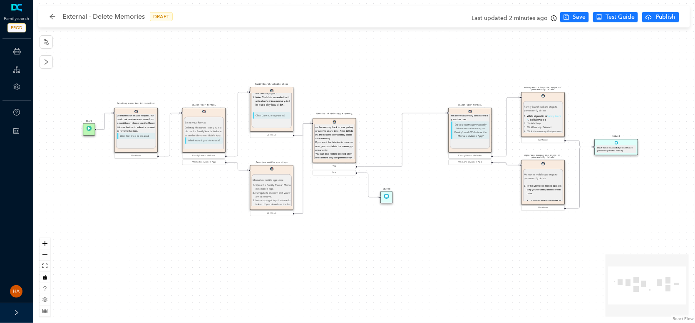
drag, startPoint x: 474, startPoint y: 135, endPoint x: 499, endPoint y: 132, distance: 26.0
click at [473, 135] on p "Do you want to permanently delete memories using the FamilySearch Website or th…" at bounding box center [470, 130] width 38 height 18
drag, startPoint x: 543, startPoint y: 117, endPoint x: 545, endPoint y: 141, distance: 24.2
click at [543, 117] on span "While signed in to" at bounding box center [537, 115] width 20 height 3
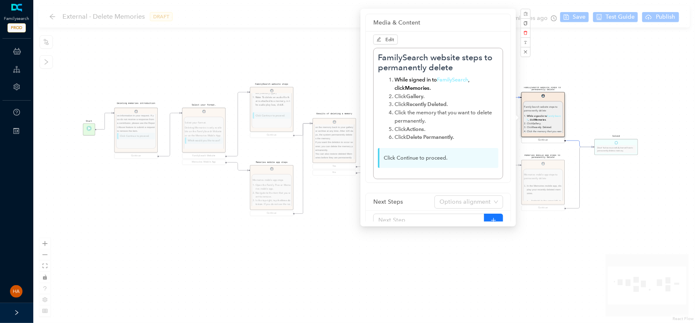
click at [615, 209] on div "Start Select your format. Select your format. When you delete an item from the …" at bounding box center [364, 161] width 662 height 323
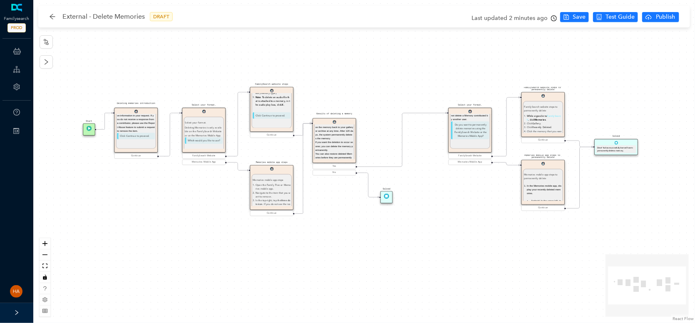
click at [540, 128] on span "Recently Deleted" at bounding box center [542, 127] width 19 height 3
click at [478, 129] on p "Do you want to permanently delete memories using the FamilySearch Website or th…" at bounding box center [470, 130] width 38 height 18
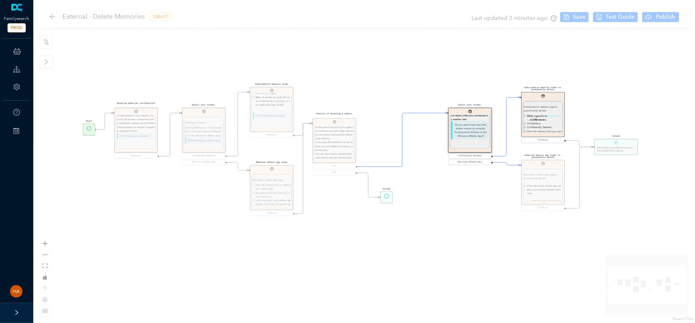
click at [480, 218] on div "Start Select your format. Select your format. When you delete an item from the …" at bounding box center [364, 161] width 662 height 323
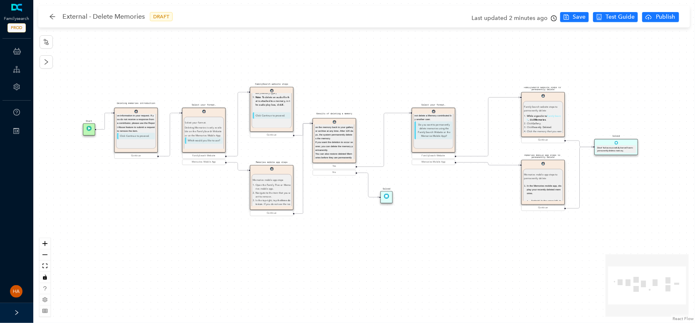
drag, startPoint x: 466, startPoint y: 130, endPoint x: 428, endPoint y: 129, distance: 37.9
click at [428, 129] on p "Do you want to permanently delete memories using the FamilySearch Website or th…" at bounding box center [433, 130] width 38 height 18
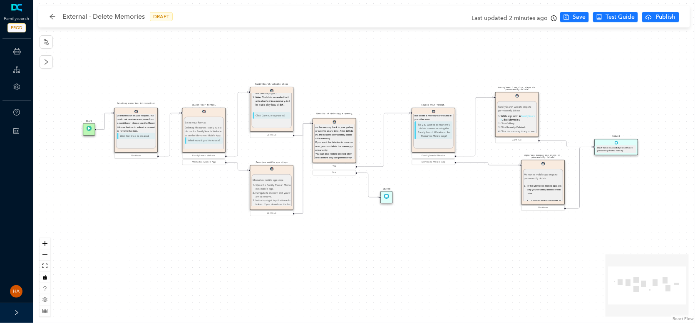
drag, startPoint x: 541, startPoint y: 108, endPoint x: 514, endPoint y: 107, distance: 26.6
click at [514, 107] on p "FamilySearch website steps to permanently delete" at bounding box center [517, 108] width 38 height 7
drag, startPoint x: 548, startPoint y: 183, endPoint x: 529, endPoint y: 183, distance: 19.1
click at [529, 183] on div "Memories mobile app steps to permanently delete In the Memories mobile app, dis…" at bounding box center [522, 224] width 38 height 103
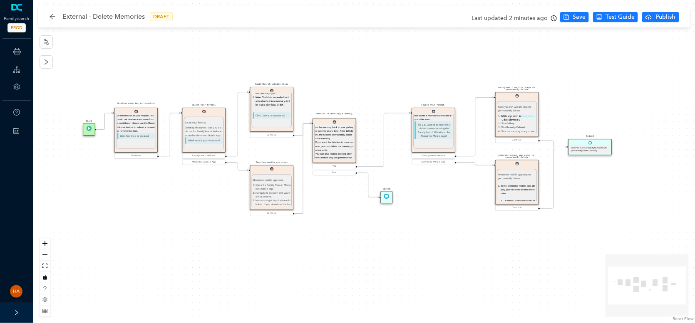
drag, startPoint x: 622, startPoint y: 148, endPoint x: 600, endPoint y: 149, distance: 22.9
click at [600, 149] on div "Done! You have successfully learned how to permanently delete a memory." at bounding box center [590, 149] width 38 height 6
click at [573, 16] on button "Save" at bounding box center [574, 17] width 29 height 10
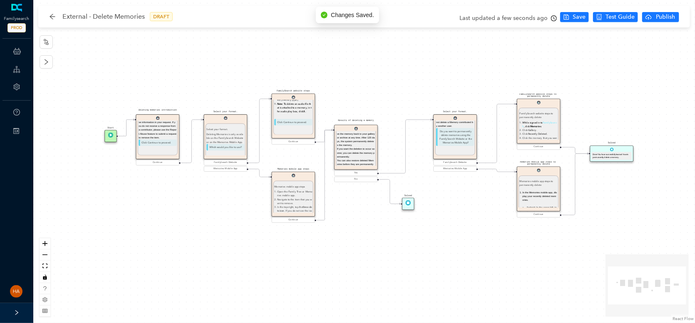
drag, startPoint x: 362, startPoint y: 254, endPoint x: 392, endPoint y: 210, distance: 53.6
click at [382, 261] on div "Start Select your format. Select your format. When you delete an item from the …" at bounding box center [364, 161] width 662 height 323
drag, startPoint x: 449, startPoint y: 135, endPoint x: 435, endPoint y: 134, distance: 14.2
click at [435, 134] on p "Do you want to permanently delete memories using the FamilySearch Website or th…" at bounding box center [445, 137] width 38 height 18
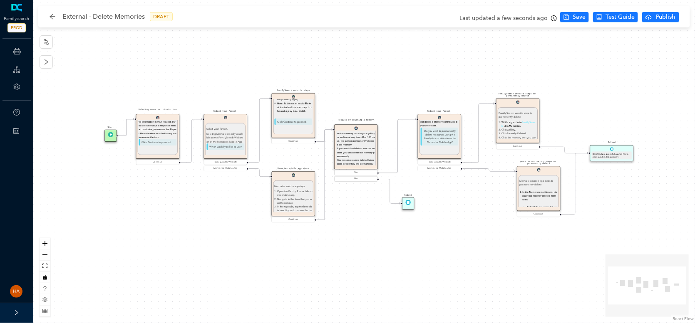
drag, startPoint x: 525, startPoint y: 128, endPoint x: 503, endPoint y: 127, distance: 21.7
click at [503, 127] on ol "While signed in to FamilySearch , click Memories . Click Gallery . Click Recent…" at bounding box center [518, 135] width 38 height 31
drag, startPoint x: 526, startPoint y: 191, endPoint x: 517, endPoint y: 191, distance: 8.7
click at [517, 191] on li "In the Memories mobile app, display your recently deleted memories. Android: In…" at bounding box center [518, 209] width 35 height 38
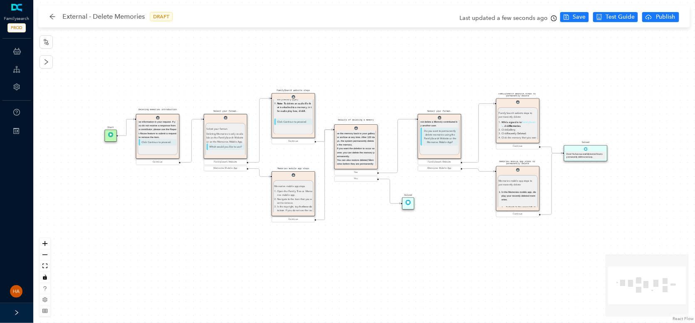
drag, startPoint x: 606, startPoint y: 154, endPoint x: 578, endPoint y: 156, distance: 28.4
click at [578, 156] on div "Done! You have successfully learned how to permanently delete a memory." at bounding box center [586, 156] width 38 height 6
click at [574, 17] on span "Save" at bounding box center [579, 16] width 13 height 9
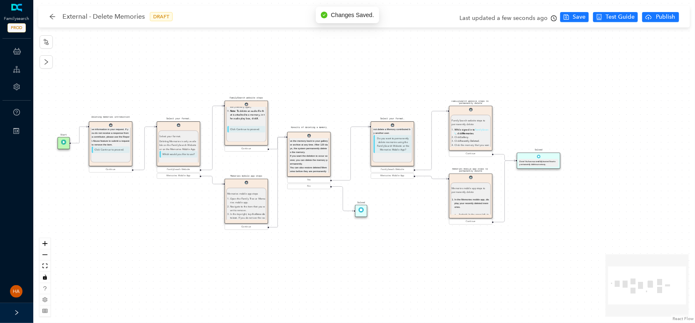
drag, startPoint x: 364, startPoint y: 257, endPoint x: 358, endPoint y: 258, distance: 6.3
click at [358, 258] on div "Start Select your format. Select your format. When you delete an item from the …" at bounding box center [364, 161] width 662 height 323
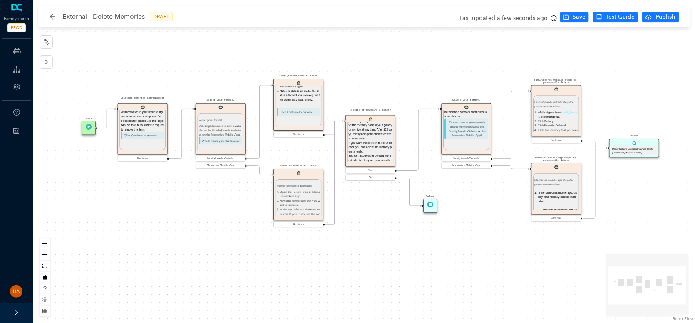
drag, startPoint x: 326, startPoint y: 267, endPoint x: 404, endPoint y: 247, distance: 80.4
click at [400, 262] on div "Start Select your format. Select your format. When you delete an item from the …" at bounding box center [364, 161] width 662 height 323
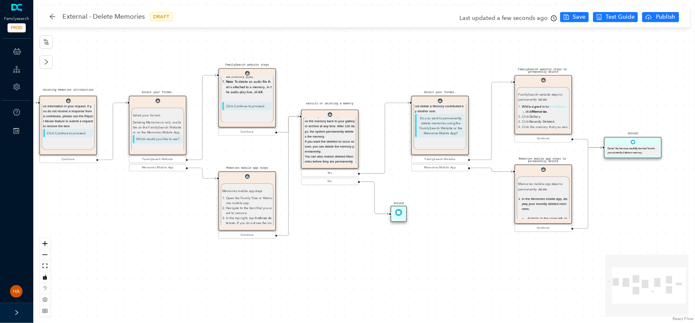
drag, startPoint x: 402, startPoint y: 262, endPoint x: 391, endPoint y: 265, distance: 12.0
click at [391, 265] on div "Start Select your format. Select your format. When you delete an item from the …" at bounding box center [364, 161] width 662 height 323
drag, startPoint x: 387, startPoint y: 253, endPoint x: 403, endPoint y: 245, distance: 18.4
click at [403, 245] on div "Start Select your format. Select your format. When you delete an item from the …" at bounding box center [364, 161] width 662 height 323
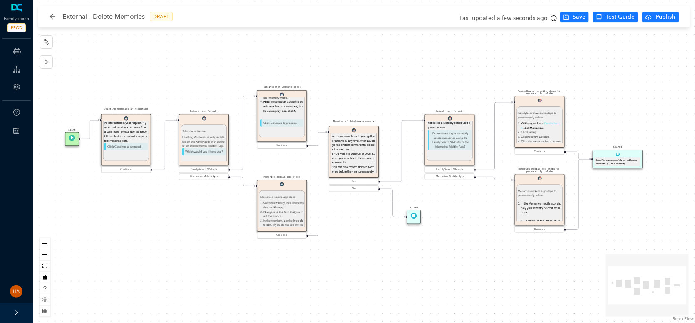
drag, startPoint x: 260, startPoint y: 263, endPoint x: 260, endPoint y: 269, distance: 5.8
click at [260, 269] on div "Start Select your format. Select your format. When you delete an item from the …" at bounding box center [364, 161] width 662 height 323
click at [624, 217] on div "Start Select your format. Select your format. When you delete an item from the …" at bounding box center [364, 161] width 662 height 323
click at [613, 13] on span "Test Guide" at bounding box center [619, 16] width 29 height 9
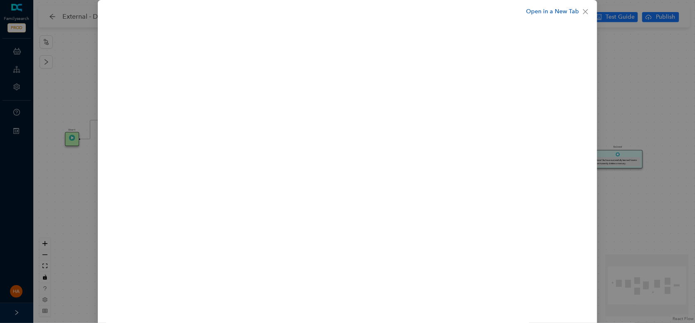
click at [544, 11] on link "Open in a New Tab" at bounding box center [552, 11] width 53 height 9
click at [583, 11] on icon "close" at bounding box center [585, 11] width 7 height 7
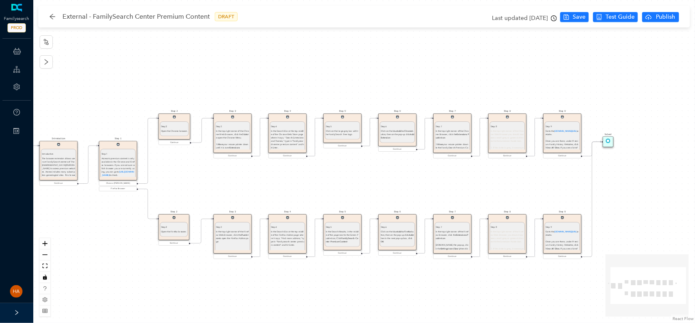
drag, startPoint x: 435, startPoint y: 214, endPoint x: 247, endPoint y: 195, distance: 189.5
click at [245, 193] on div "Step 9 Step 9 Go to the [DOMAIN_NAME][URL] website. Once you are there, under P…" at bounding box center [364, 161] width 662 height 323
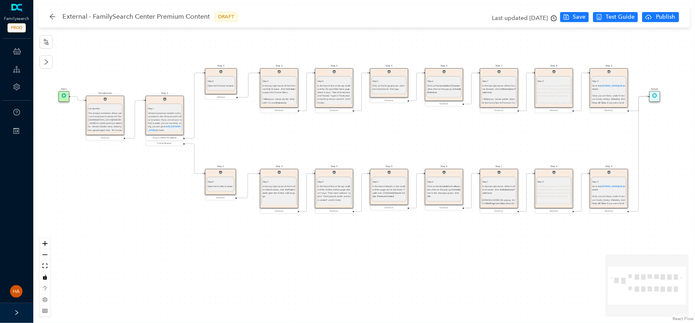
drag, startPoint x: 272, startPoint y: 187, endPoint x: 313, endPoint y: 141, distance: 61.9
click at [313, 141] on div "Step 9 Step 9 Go to the [DOMAIN_NAME][URL] website. Once you are there, under P…" at bounding box center [364, 161] width 662 height 323
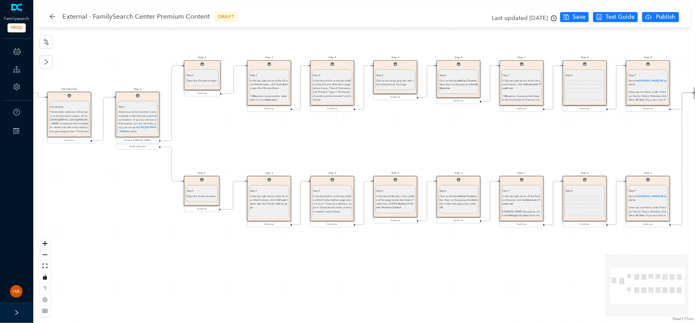
drag, startPoint x: 341, startPoint y: 143, endPoint x: 336, endPoint y: 145, distance: 6.0
click at [336, 145] on div "Step 9 Step 9 Go to the [DOMAIN_NAME][URL] website. Once you are there, under P…" at bounding box center [364, 161] width 662 height 323
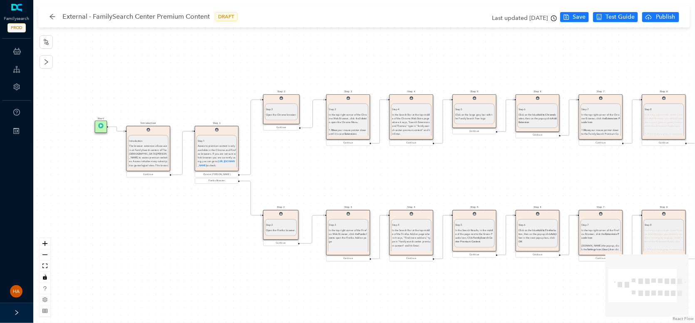
drag, startPoint x: 157, startPoint y: 224, endPoint x: 243, endPoint y: 212, distance: 87.0
click at [195, 233] on div "Step 9 Step 9 Go to the [DOMAIN_NAME][URL] website. Once you are there, under P…" at bounding box center [364, 161] width 662 height 323
click at [203, 230] on div "Step 9 Step 9 Go to the [DOMAIN_NAME][URL] website. Once you are there, under P…" at bounding box center [364, 161] width 662 height 323
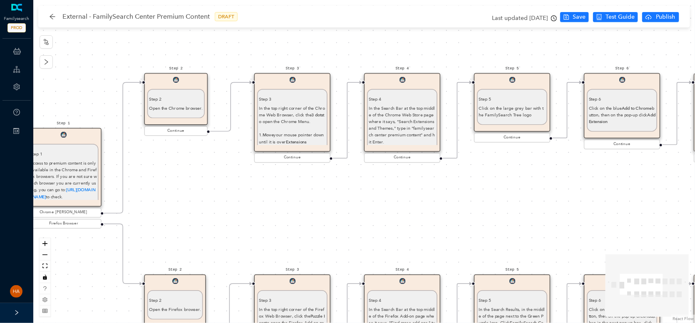
drag, startPoint x: 567, startPoint y: 168, endPoint x: 345, endPoint y: 207, distance: 224.8
click at [345, 207] on div "Step 9 Step 9 Go to the [DOMAIN_NAME][URL] website. Once you are there, under P…" at bounding box center [364, 161] width 662 height 323
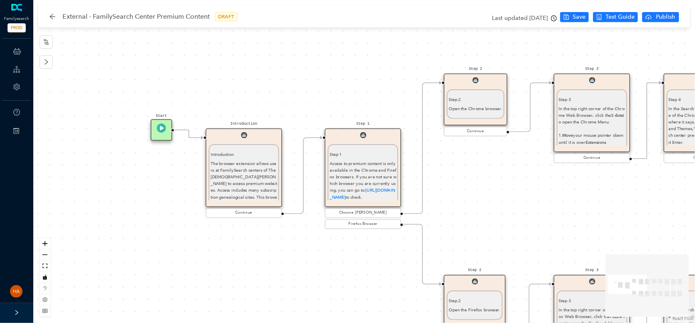
drag, startPoint x: 219, startPoint y: 207, endPoint x: 513, endPoint y: 205, distance: 294.2
click at [513, 205] on div "Step 9 Step 9 Go to the [DOMAIN_NAME][URL] website. Once you are there, under P…" at bounding box center [364, 161] width 662 height 323
click at [246, 176] on p "The browser extension allows users at FamilySearch centers of The Church of Jes…" at bounding box center [244, 197] width 67 height 74
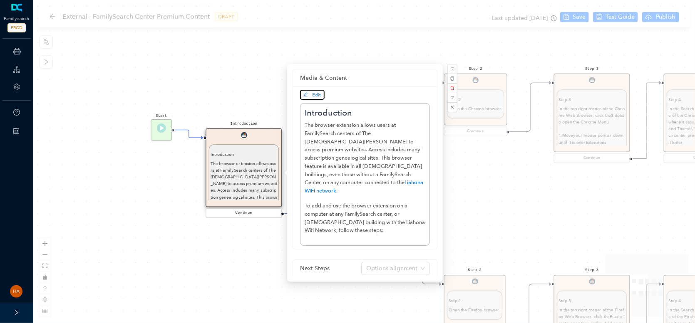
click at [310, 96] on span "Edit" at bounding box center [312, 94] width 18 height 7
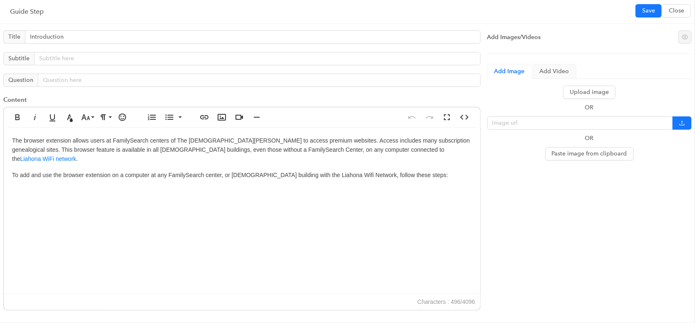
click at [402, 171] on p "To add and use the browser extension on a computer at any FamilySearch center, …" at bounding box center [242, 175] width 460 height 9
click at [390, 141] on p "The browser extension allows users at FamilySearch centers of The Church of Jes…" at bounding box center [242, 150] width 460 height 28
click at [408, 171] on p "To add and use the browser extension on a computer at any FamilySearch center, …" at bounding box center [242, 175] width 460 height 9
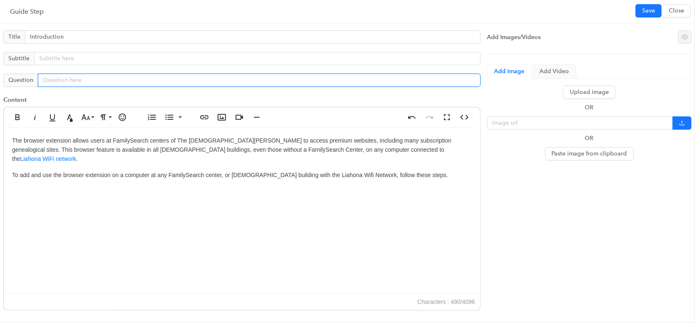
click at [67, 77] on input "text" at bounding box center [259, 80] width 443 height 13
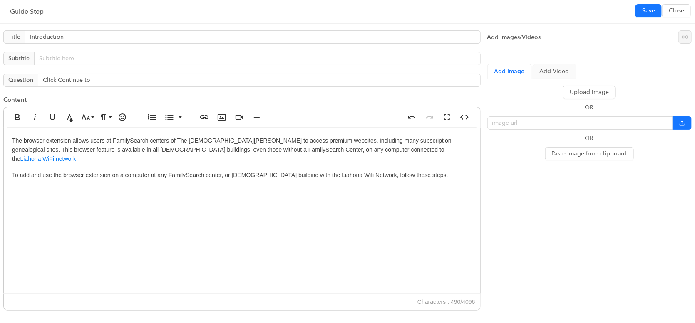
click at [323, 171] on p "To add and use the browser extension on a computer at any FamilySearch center, …" at bounding box center [242, 175] width 460 height 9
drag, startPoint x: 320, startPoint y: 164, endPoint x: 207, endPoint y: 201, distance: 119.7
click at [207, 201] on div "The browser extension allows users at FamilySearch centers of The Church of Jes…" at bounding box center [242, 211] width 476 height 166
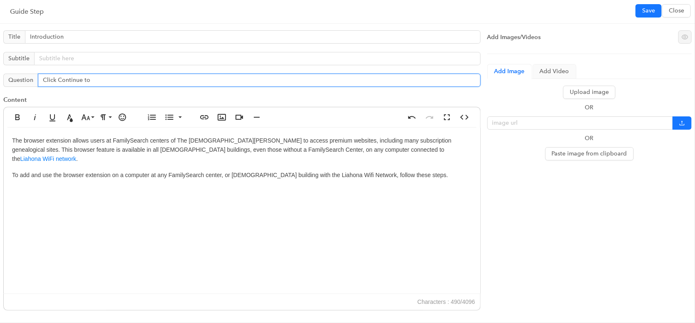
click at [95, 80] on input "Click Continue to" at bounding box center [259, 80] width 443 height 13
type input "Click Continue to proceed."
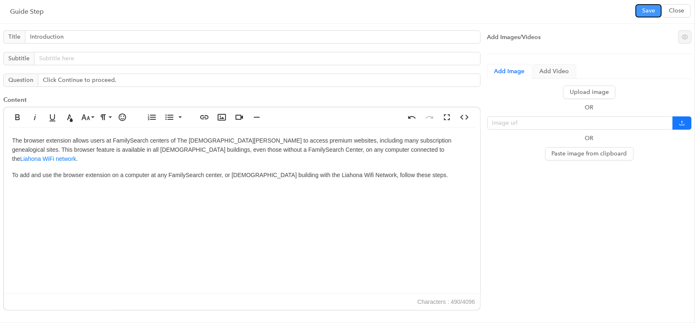
click at [641, 15] on button "Save" at bounding box center [648, 10] width 26 height 13
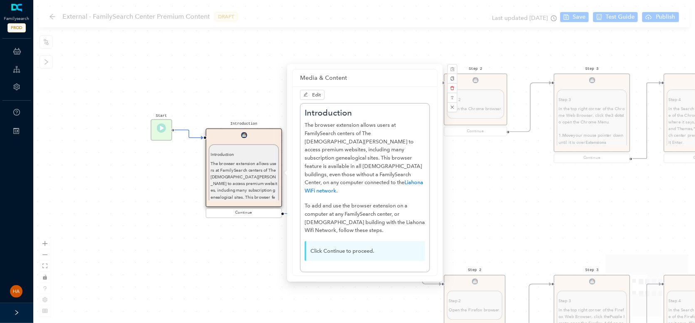
click at [240, 268] on div "Step 9 Step 9 Go to the familysearch.org/centers/portal website. Once you are t…" at bounding box center [364, 161] width 662 height 323
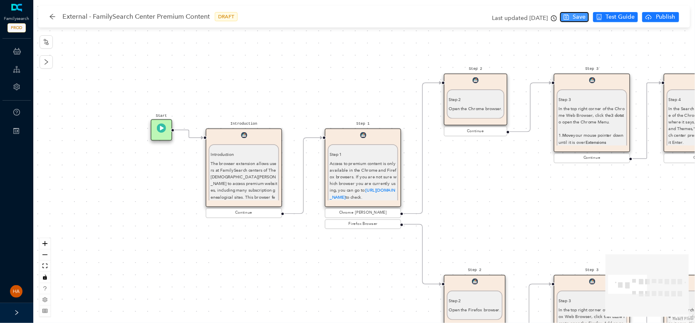
click at [570, 17] on button "Save" at bounding box center [574, 17] width 29 height 10
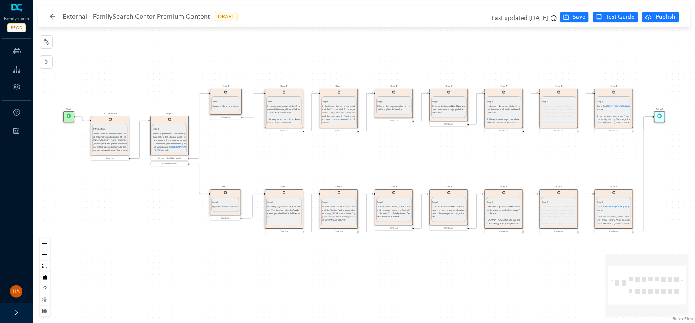
click at [121, 136] on p "The browser extension allows users at FamilySearch centers of The Church of Jes…" at bounding box center [109, 150] width 33 height 37
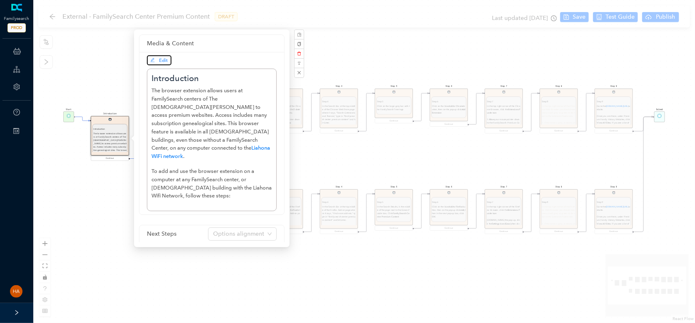
click at [166, 58] on span "Edit" at bounding box center [163, 60] width 9 height 6
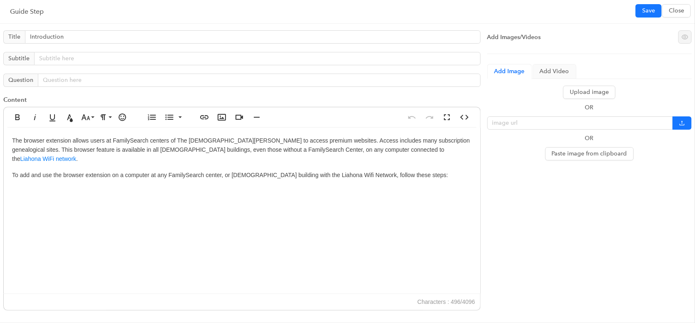
click at [387, 141] on p "The browser extension allows users at FamilySearch centers of The Church of Jes…" at bounding box center [242, 150] width 460 height 28
click at [375, 138] on p "The browser extension allows users at FamilySearch centers of The Church of Jes…" at bounding box center [242, 150] width 460 height 28
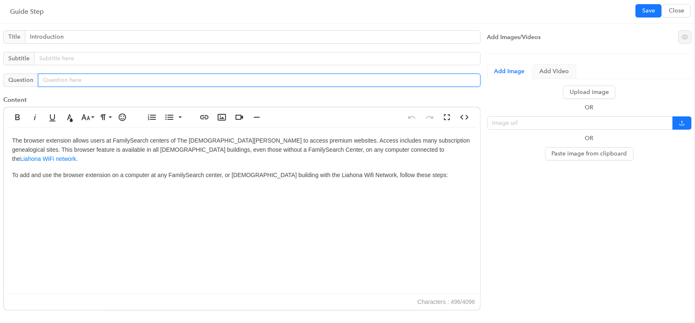
click at [117, 80] on input "text" at bounding box center [259, 80] width 443 height 13
paste input "Click Continue to proceed."
type input "Click Continue to proceed."
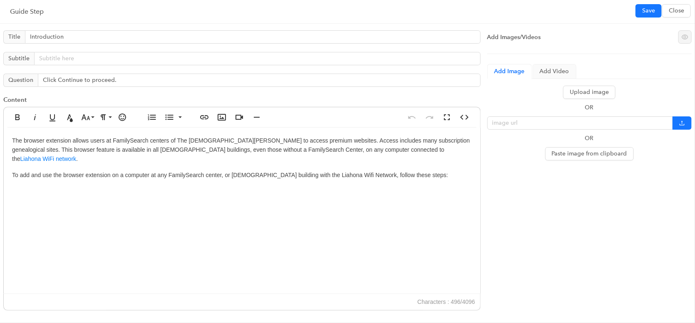
click at [383, 149] on p "The browser extension allows users at FamilySearch centers of The Church of Jes…" at bounding box center [242, 150] width 460 height 28
click at [376, 141] on p "The browser extension allows users at FamilySearch centers of The Church of Jes…" at bounding box center [242, 150] width 460 height 28
click at [377, 139] on p "The browser extension allows users at FamilySearch centers of The Church of Jes…" at bounding box center [242, 150] width 460 height 28
click at [381, 142] on p "The browser extension allows users at FamilySearch centers of The Church of Jes…" at bounding box center [242, 150] width 460 height 28
click at [381, 139] on p "The browser extension allows users at FamilySearch centers of The Church of Jes…" at bounding box center [242, 150] width 460 height 28
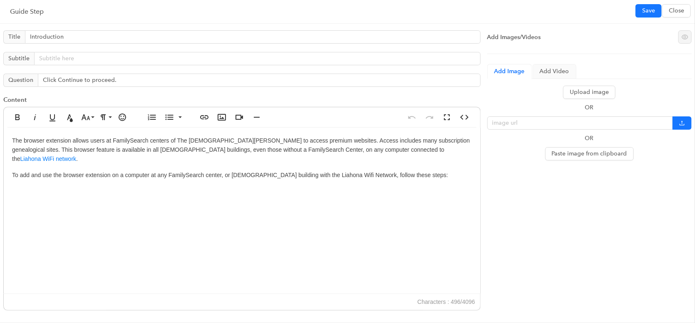
click at [383, 139] on p "The browser extension allows users at FamilySearch centers of The Church of Jes…" at bounding box center [242, 150] width 460 height 28
click at [387, 141] on p "The browser extension allows users at FamilySearch centers of The Church of Jes…" at bounding box center [242, 150] width 460 height 28
click at [391, 142] on p "The browser extension allows users at FamilySearch centers of The Church of Jes…" at bounding box center [242, 150] width 460 height 28
click at [394, 142] on p "The browser extension allows users at FamilySearch centers of The Church of Jes…" at bounding box center [242, 150] width 460 height 28
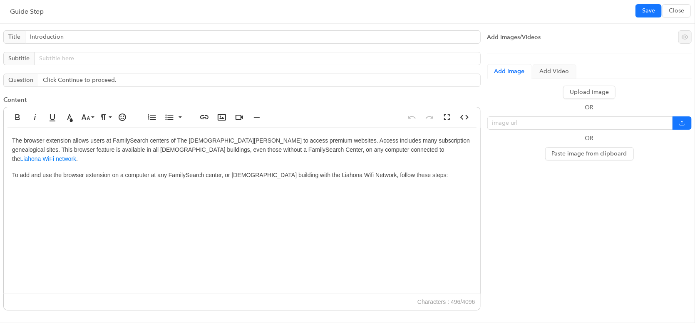
click at [395, 141] on p "The browser extension allows users at FamilySearch centers of The Church of Jes…" at bounding box center [242, 150] width 460 height 28
click at [382, 141] on p "The browser extension allows users at FamilySearch centers of The Church of Jes…" at bounding box center [242, 150] width 460 height 28
click at [650, 10] on span "Save" at bounding box center [648, 10] width 13 height 9
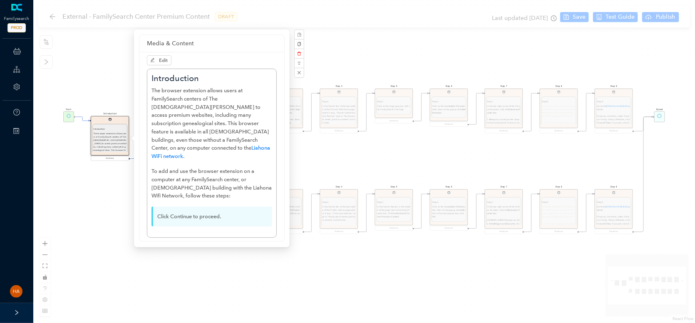
click at [575, 13] on div "Step 9 Step 9 Go to the familysearch.org/centers/portal website. Once you are t…" at bounding box center [364, 161] width 662 height 323
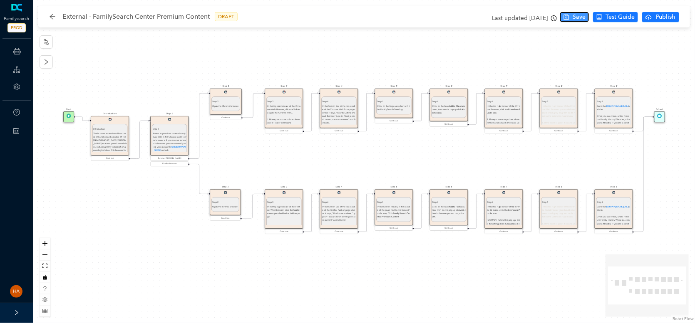
click at [572, 17] on button "Save" at bounding box center [574, 17] width 29 height 10
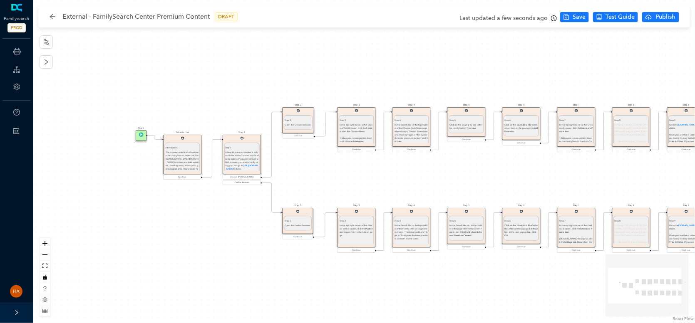
drag, startPoint x: 166, startPoint y: 204, endPoint x: 164, endPoint y: 240, distance: 35.9
click at [166, 240] on div "Step 9 Step 9 Go to the familysearch.org/centers/portal website. Once you are t…" at bounding box center [364, 161] width 662 height 323
click at [45, 245] on icon "zoom in" at bounding box center [44, 243] width 5 height 5
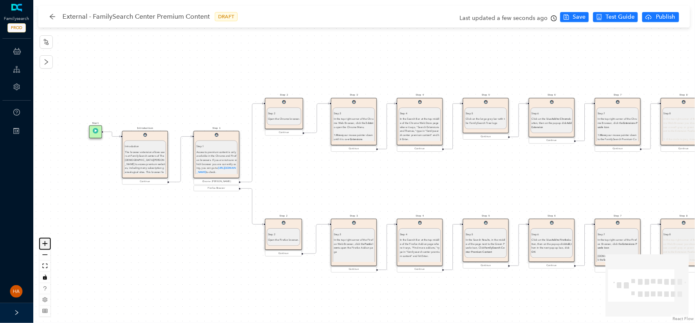
click at [45, 245] on icon "zoom in" at bounding box center [44, 243] width 5 height 5
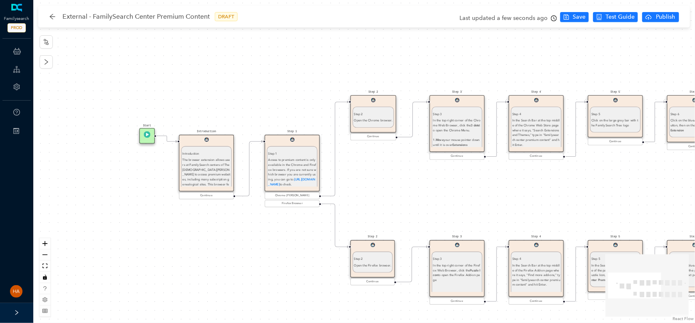
drag, startPoint x: 123, startPoint y: 240, endPoint x: 149, endPoint y: 251, distance: 28.0
click at [208, 246] on div "Step 9 Step 9 Go to the familysearch.org/centers/portal website. Once you are t…" at bounding box center [364, 161] width 662 height 323
click at [44, 245] on icon "zoom in" at bounding box center [44, 243] width 5 height 5
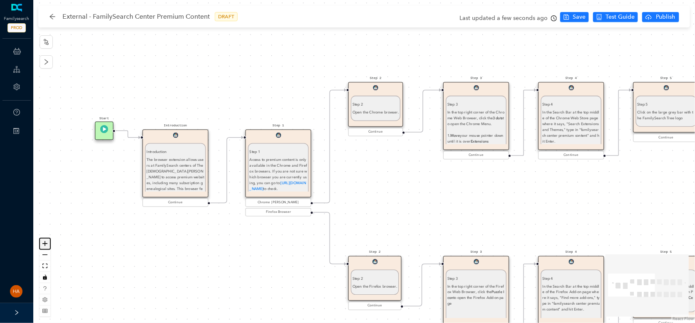
click at [44, 245] on icon "zoom in" at bounding box center [44, 243] width 5 height 5
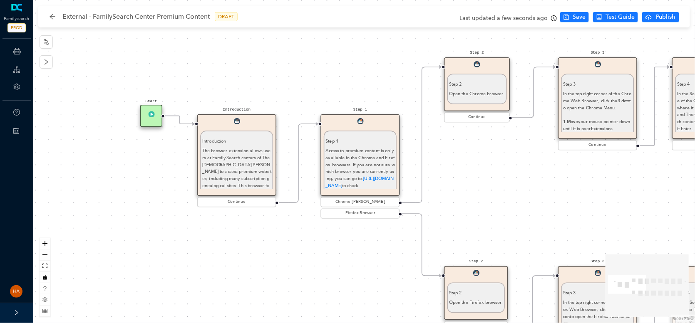
drag, startPoint x: 151, startPoint y: 266, endPoint x: 229, endPoint y: 253, distance: 79.3
click at [229, 253] on div "Step 9 Step 9 Go to the familysearch.org/centers/portal website. Once you are t…" at bounding box center [364, 161] width 662 height 323
click at [263, 171] on p "The browser extension allows users at FamilySearch centers of The Church of Jes…" at bounding box center [235, 184] width 69 height 77
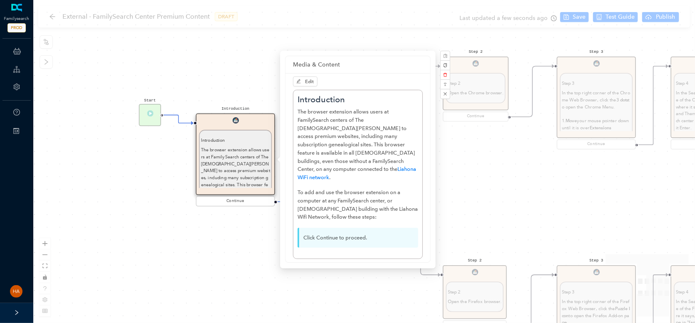
click at [325, 203] on p "To add and use the browser extension on a computer at any FamilySearch center, …" at bounding box center [358, 204] width 121 height 33
click at [302, 82] on span "Edit" at bounding box center [305, 81] width 18 height 7
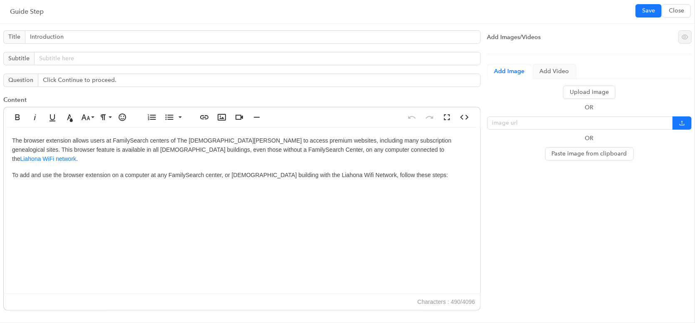
click at [409, 171] on p "To add and use the browser extension on a computer at any FamilySearch center, …" at bounding box center [242, 175] width 460 height 9
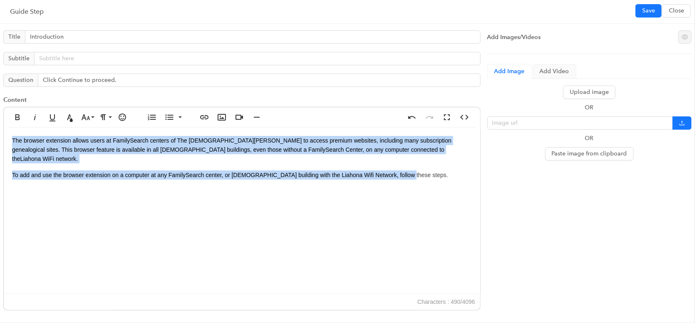
copy div "The browser extension allows users at FamilySearch centers of The Church of Jes…"
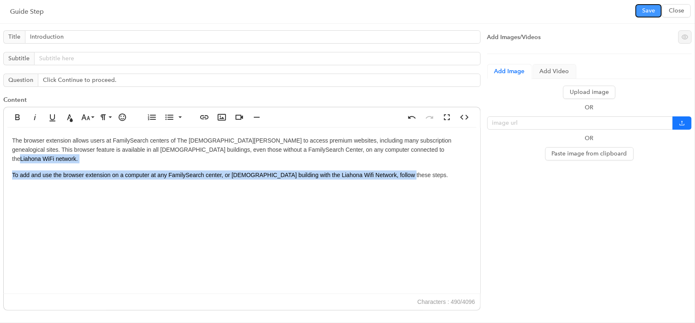
click at [643, 12] on span "Save" at bounding box center [648, 10] width 13 height 9
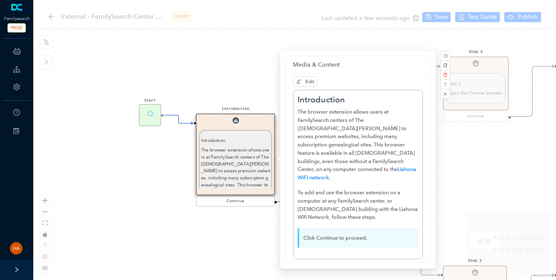
click at [122, 190] on div "Step 9 Step 9 Go to the familysearch.org/centers/portal website. Once you are t…" at bounding box center [294, 140] width 523 height 280
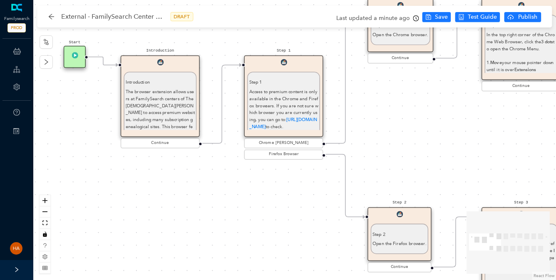
drag, startPoint x: 150, startPoint y: 195, endPoint x: 78, endPoint y: 140, distance: 90.8
click at [78, 140] on div "Step 9 Step 9 Go to the familysearch.org/centers/portal website. Once you are t…" at bounding box center [294, 140] width 523 height 280
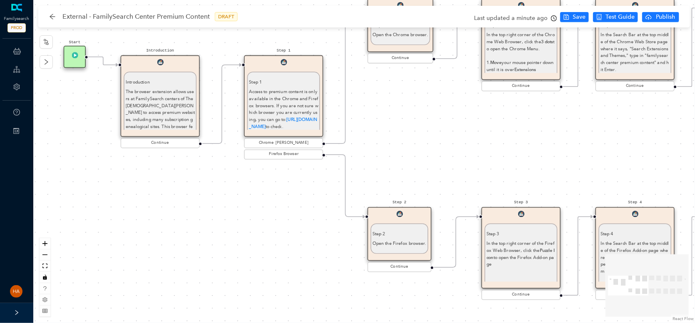
click at [295, 108] on p "Access to premium content is only available in the Chrome and Firefox browsers.…" at bounding box center [283, 109] width 69 height 42
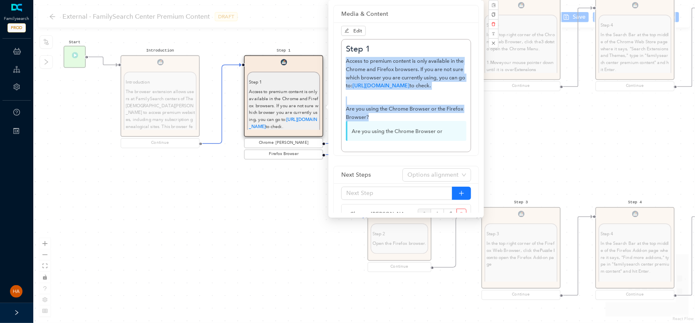
drag, startPoint x: 374, startPoint y: 116, endPoint x: 344, endPoint y: 65, distance: 59.7
click at [344, 65] on div "Step 1 Access to premium content is only available in the Chrome and Firefox br…" at bounding box center [406, 95] width 130 height 113
copy div "Access to premium content is only available in the Chrome and Firefox browsers.…"
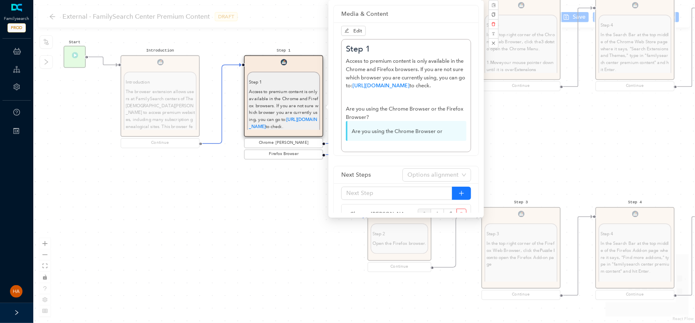
click at [249, 240] on div "Step 9 Step 9 Go to the familysearch.org/centers/portal website. Once you are t…" at bounding box center [364, 161] width 662 height 323
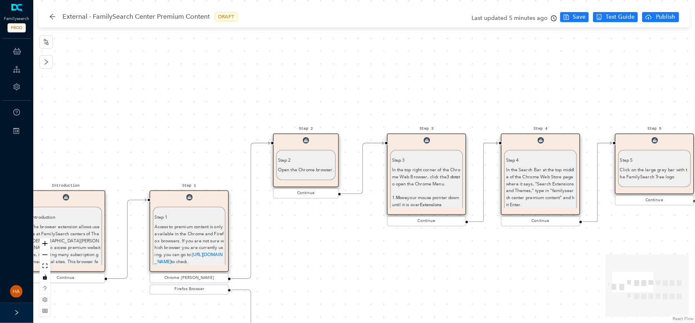
drag, startPoint x: 545, startPoint y: 134, endPoint x: 452, endPoint y: 268, distance: 163.9
click at [452, 268] on div "Step 9 Step 9 Go to the familysearch.org/centers/portal website. Once you are t…" at bounding box center [364, 161] width 662 height 323
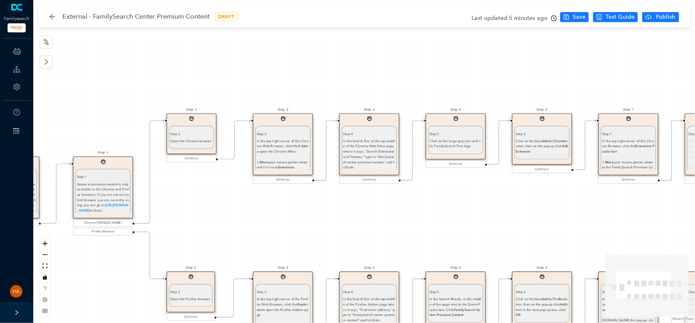
drag, startPoint x: 397, startPoint y: 149, endPoint x: 277, endPoint y: 214, distance: 136.7
click at [277, 214] on div "Step 9 Step 9 Go to the familysearch.org/centers/portal website. Once you are t…" at bounding box center [364, 161] width 662 height 323
drag, startPoint x: 164, startPoint y: 79, endPoint x: 156, endPoint y: 80, distance: 8.8
click at [164, 79] on div "Step 9 Step 9 Go to the familysearch.org/centers/portal website. Once you are t…" at bounding box center [364, 161] width 662 height 323
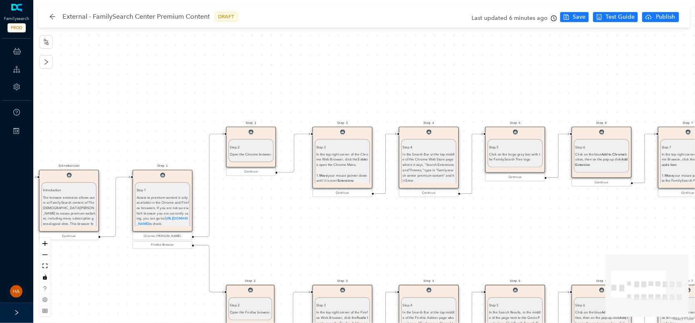
drag, startPoint x: 146, startPoint y: 75, endPoint x: 204, endPoint y: 86, distance: 59.2
click at [204, 86] on div "Step 9 Step 9 Go to the familysearch.org/centers/portal website. Once you are t…" at bounding box center [364, 161] width 662 height 323
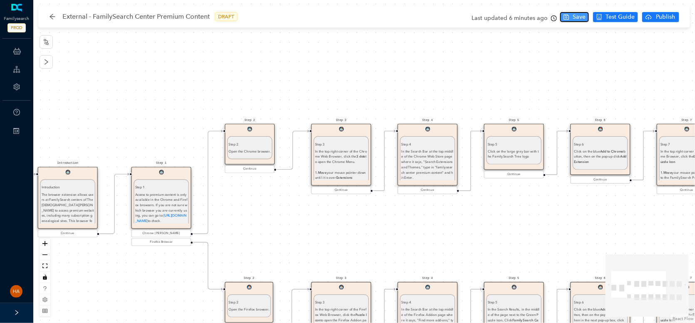
click at [577, 19] on span "Save" at bounding box center [579, 16] width 13 height 9
click at [331, 164] on div "In the top right corner of the Chrome Web Browser, click the 3 dots to open the…" at bounding box center [341, 172] width 52 height 47
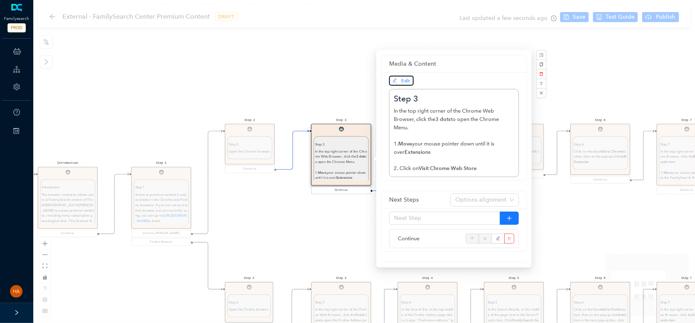
click at [406, 81] on span "Edit" at bounding box center [406, 81] width 9 height 6
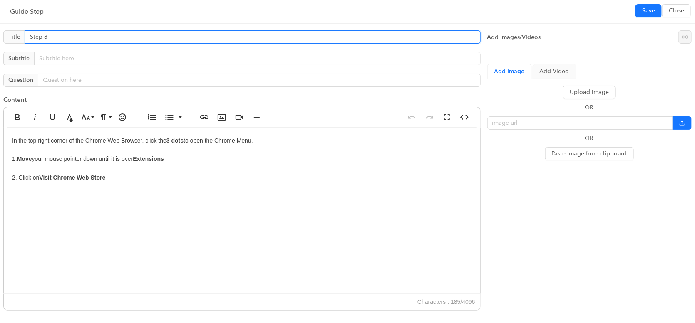
click at [55, 37] on input "Step 3" at bounding box center [253, 36] width 456 height 13
type input "Step 2"
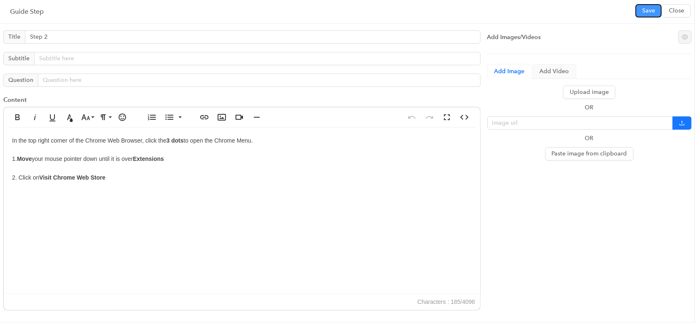
click at [641, 12] on button "Save" at bounding box center [648, 10] width 26 height 13
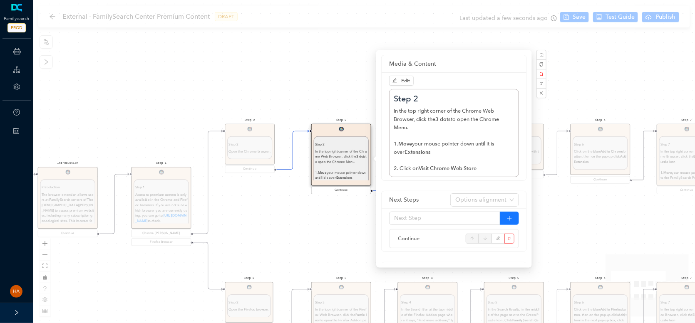
click at [535, 152] on div "Step 5 Step 5 Click on the large grey bar with the FamilySearch Tree logo Conti…" at bounding box center [514, 152] width 60 height 56
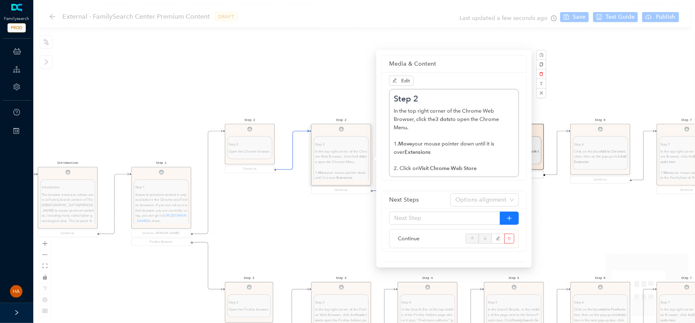
click at [551, 227] on div "Step 9 Step 9 Go to the familysearch.org/centers/portal website. Once you are t…" at bounding box center [364, 161] width 662 height 323
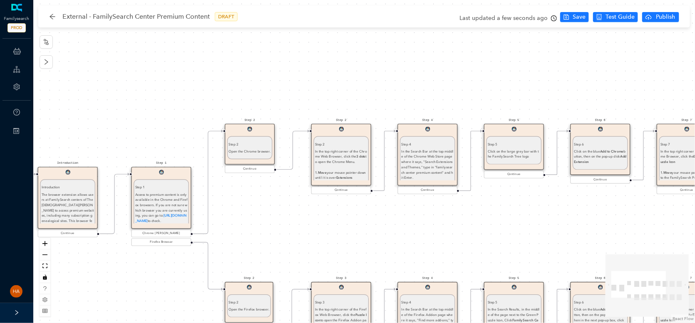
click at [448, 151] on undefined "In the Search Bar at the top middle of the Chrome Web Store page where it says,…" at bounding box center [428, 164] width 52 height 31
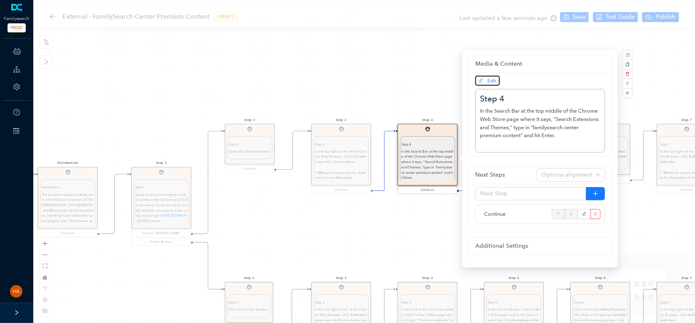
click at [491, 82] on span "Edit" at bounding box center [492, 81] width 9 height 6
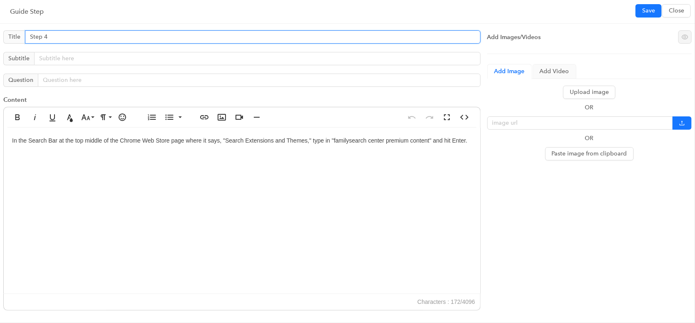
click at [89, 38] on input "Step 4" at bounding box center [253, 36] width 456 height 13
type input "Step 3"
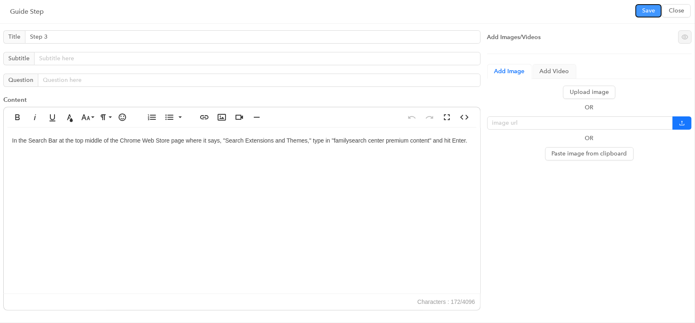
click at [647, 5] on button "Save" at bounding box center [648, 10] width 26 height 13
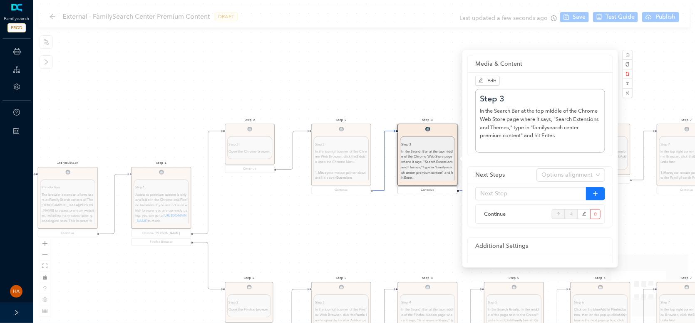
click at [662, 104] on div "Step 9 Step 9 Go to the familysearch.org/centers/portal website. Once you are t…" at bounding box center [364, 161] width 662 height 323
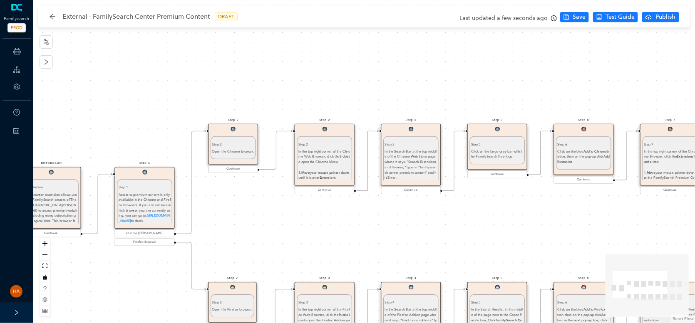
drag, startPoint x: 533, startPoint y: 204, endPoint x: 414, endPoint y: 214, distance: 119.0
click at [414, 214] on div "Step 9 Step 9 Go to the familysearch.org/centers/portal website. Once you are t…" at bounding box center [364, 161] width 662 height 323
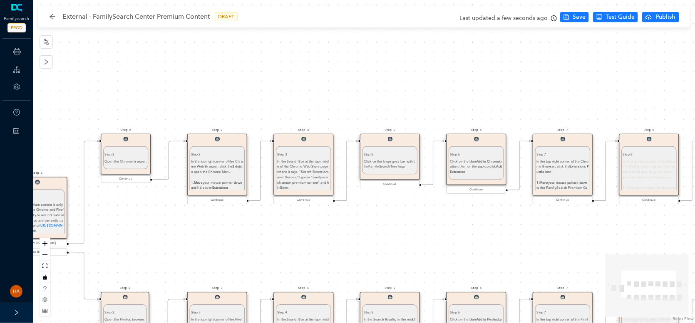
click at [385, 152] on p "Step 5" at bounding box center [390, 153] width 52 height 5
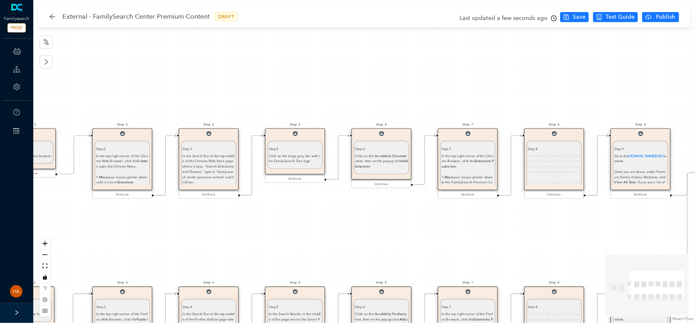
drag, startPoint x: 440, startPoint y: 223, endPoint x: 318, endPoint y: 188, distance: 126.8
click at [343, 218] on div "Step 9 Step 9 Go to the familysearch.org/centers/portal website. Once you are t…" at bounding box center [364, 161] width 662 height 323
click at [272, 157] on undefined "Click on the large grey bar with the FamilySearch Tree logo" at bounding box center [292, 159] width 51 height 10
click at [288, 149] on p "Step 5" at bounding box center [293, 148] width 52 height 5
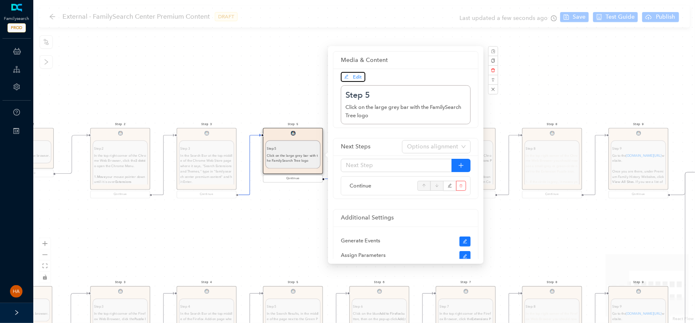
click at [355, 72] on button "Edit" at bounding box center [353, 77] width 25 height 10
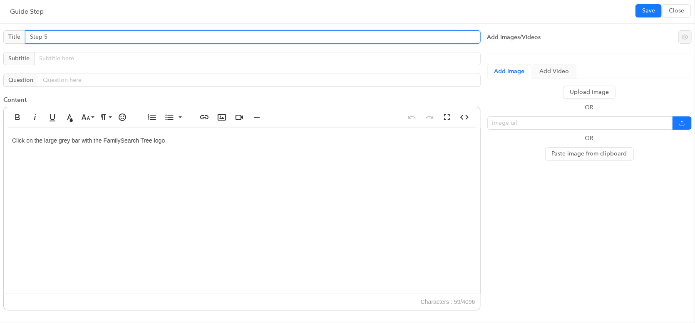
click at [77, 35] on input "Step 5" at bounding box center [253, 36] width 456 height 13
type input "Step 4"
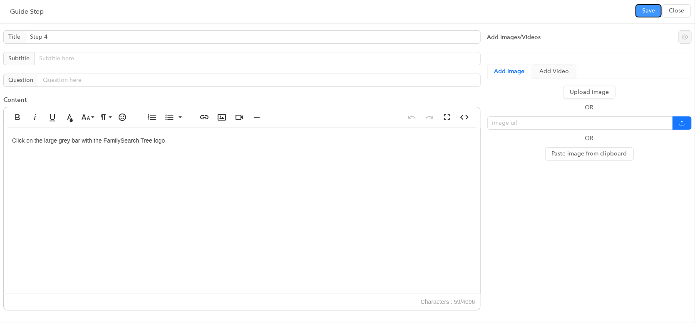
click at [650, 13] on span "Save" at bounding box center [648, 10] width 13 height 9
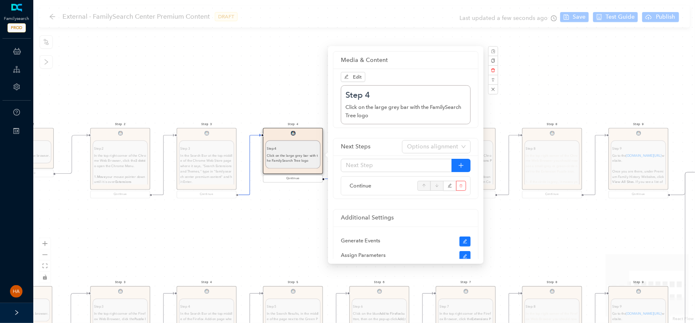
click at [270, 253] on div "Step 9 Step 9 Go to the familysearch.org/centers/portal website. Once you are t…" at bounding box center [364, 161] width 662 height 323
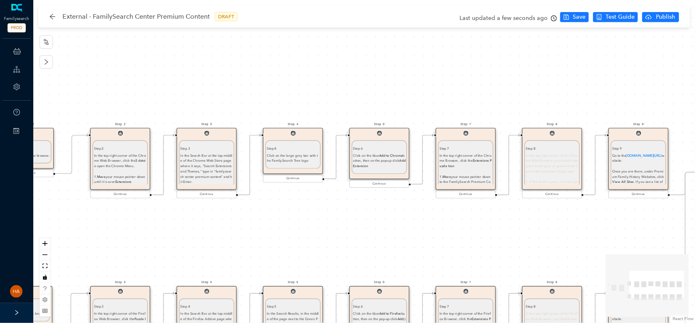
click at [371, 155] on undefined "Click on the blue Add to Chrome button, then on the pop-up click Add Extension" at bounding box center [379, 161] width 52 height 15
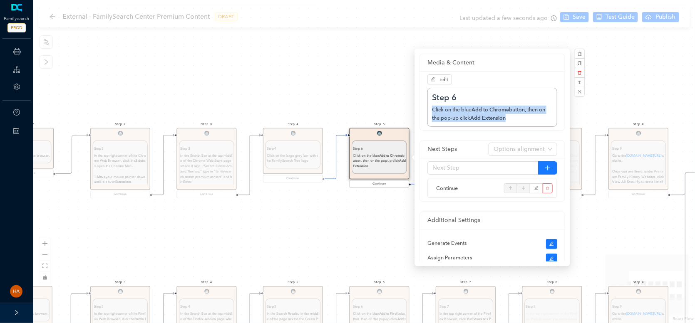
drag, startPoint x: 515, startPoint y: 117, endPoint x: 428, endPoint y: 112, distance: 86.7
click at [428, 112] on div "Step 6 Click on the blue Add to Chrome button, then on the pop-up click Add Ext…" at bounding box center [492, 107] width 130 height 39
copy undefined "Click on the blue Add to Chrome button, then on the pop-up click Add Extension"
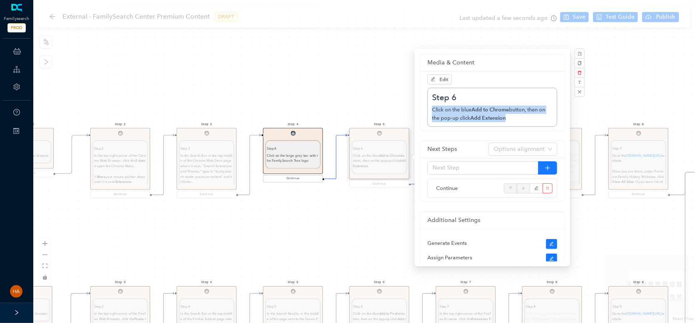
click at [295, 162] on div "Step 4 Step 4 Click on the large grey bar with the FamilySearch Tree logo Conti…" at bounding box center [293, 156] width 60 height 56
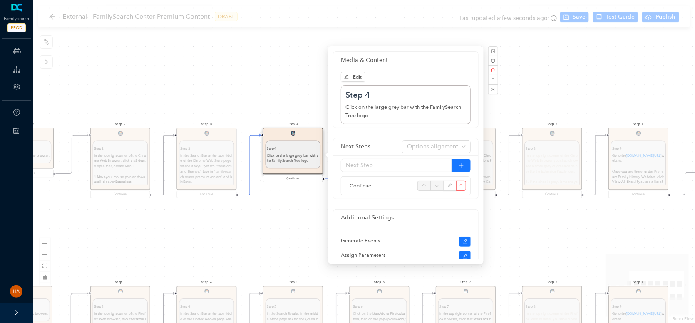
click at [378, 116] on div "Click on the large grey bar with the FamilySearch Tree logo" at bounding box center [405, 111] width 121 height 17
click at [377, 115] on div "Click on the large grey bar with the FamilySearch Tree logo" at bounding box center [405, 111] width 121 height 17
click at [355, 83] on div "Edit Step 4 Click on the large grey bar with the FamilySearch Tree logo" at bounding box center [405, 98] width 145 height 59
click at [354, 80] on span "Edit" at bounding box center [353, 76] width 18 height 7
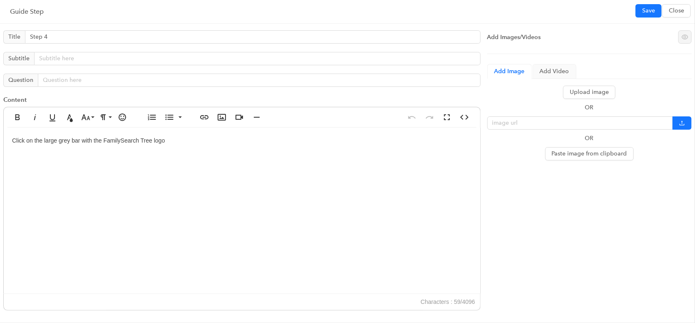
click at [179, 138] on div "Click on the large grey bar with the FamilySearch Tree logo" at bounding box center [242, 211] width 476 height 166
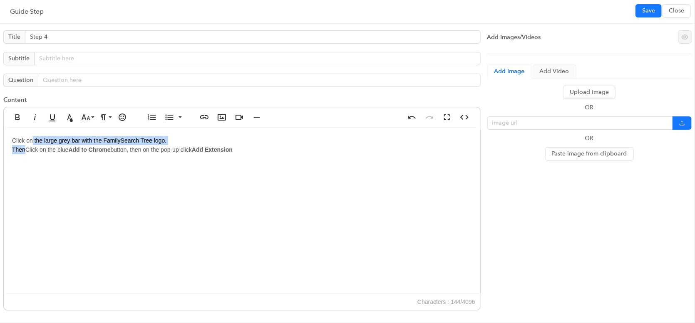
drag, startPoint x: 31, startPoint y: 144, endPoint x: 26, endPoint y: 146, distance: 6.1
click at [26, 146] on div "Click on the large grey bar with the FamilySearch Tree logo. Then Click on the …" at bounding box center [242, 211] width 476 height 166
click at [27, 141] on div "Click on the large grey bar with the FamilySearch Tree logo. Then Click on the …" at bounding box center [242, 211] width 476 height 166
drag, startPoint x: 194, startPoint y: 197, endPoint x: 91, endPoint y: 176, distance: 105.3
click at [195, 197] on div "Click the large grey bar with the FamilySearch Tree logo. Then Click on the blu…" at bounding box center [242, 211] width 476 height 166
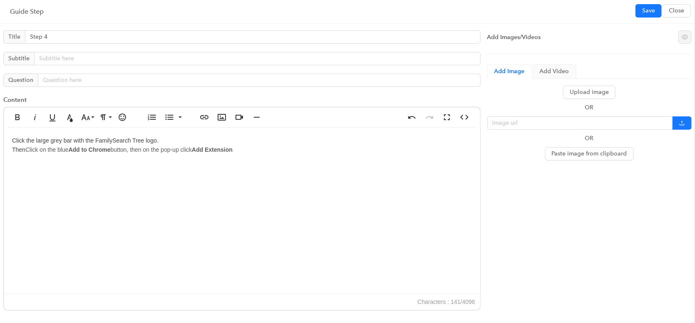
click at [40, 148] on span "Click on the blue" at bounding box center [46, 149] width 43 height 7
click at [30, 149] on span "Click the blue" at bounding box center [42, 149] width 35 height 7
drag, startPoint x: 228, startPoint y: 153, endPoint x: 234, endPoint y: 147, distance: 8.3
click at [228, 152] on div "Click the large grey bar with the FamilySearch Tree logo. Then c lick the blue …" at bounding box center [242, 211] width 476 height 166
click at [173, 138] on div "Click the large grey bar with the FamilySearch Tree logo. Then c lick the blue …" at bounding box center [242, 211] width 476 height 166
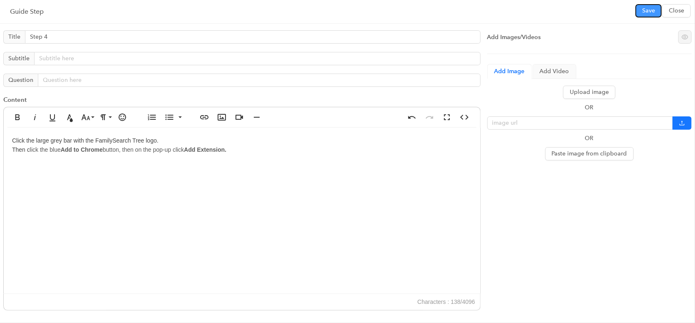
click at [645, 10] on span "Save" at bounding box center [648, 10] width 13 height 9
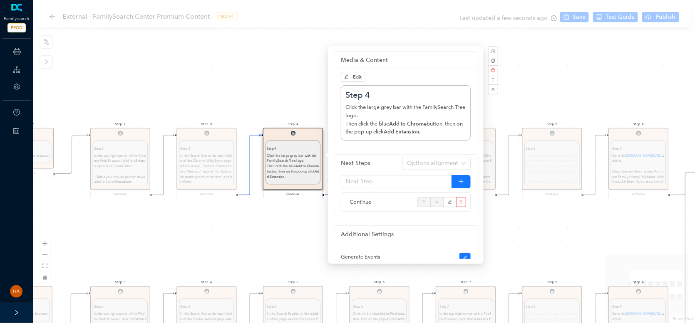
click at [521, 199] on div "Step 9 Step 9 Go to the familysearch.org/centers/portal website. Once you are t…" at bounding box center [364, 161] width 662 height 323
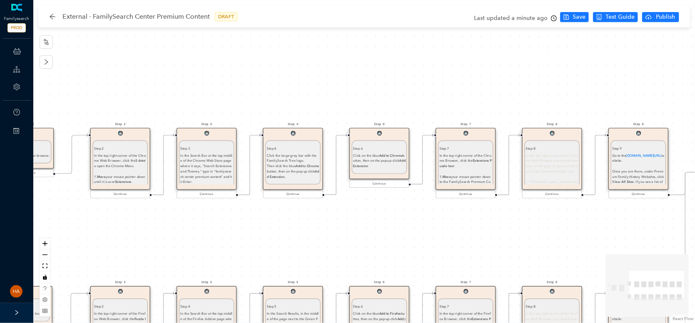
click at [388, 169] on div "Click on the blue Add to Chrome button, then on the pop-up click Add Extension" at bounding box center [379, 161] width 52 height 16
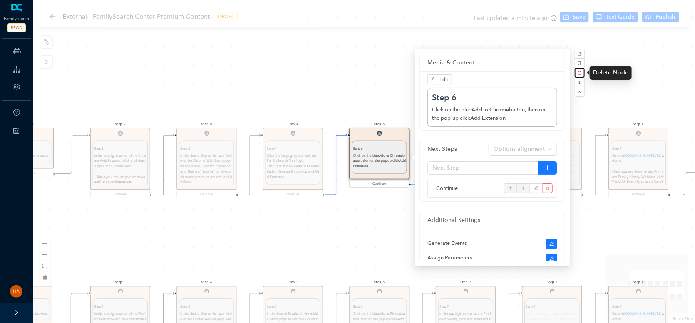
click at [579, 72] on icon "delete" at bounding box center [580, 73] width 4 height 4
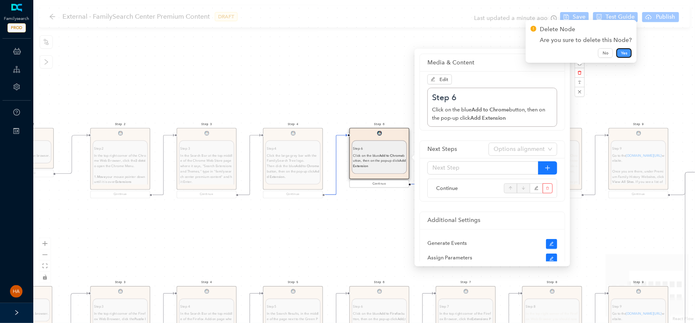
click at [621, 55] on span "Yes" at bounding box center [624, 53] width 6 height 7
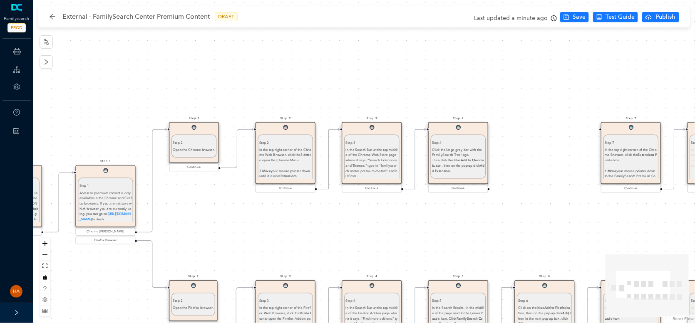
drag, startPoint x: 121, startPoint y: 231, endPoint x: 286, endPoint y: 220, distance: 165.6
click at [288, 224] on div "Step 9 Step 9 Go to the familysearch.org/centers/portal website. Once you are t…" at bounding box center [364, 161] width 662 height 323
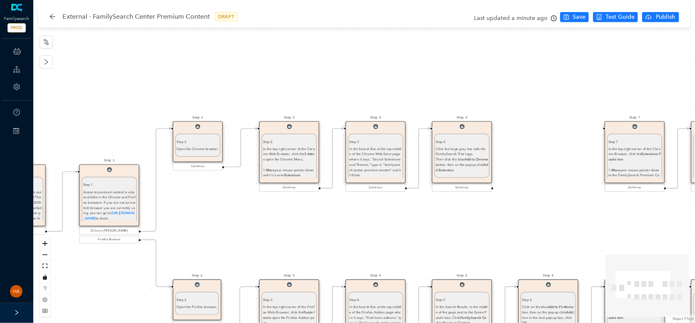
click at [192, 143] on p "Step 2" at bounding box center [197, 141] width 42 height 5
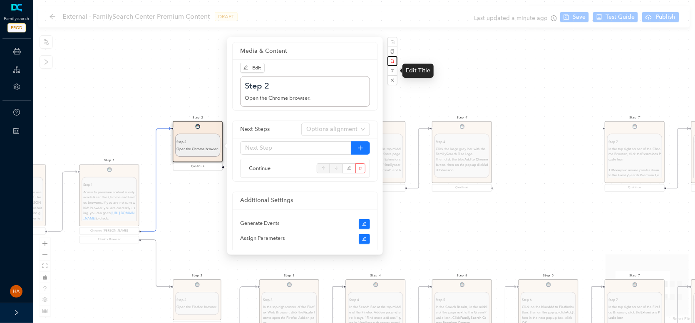
click at [391, 61] on icon "delete" at bounding box center [392, 61] width 4 height 4
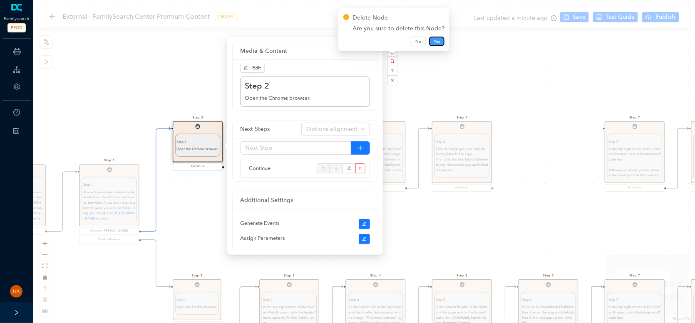
click at [434, 40] on span "Yes" at bounding box center [437, 41] width 6 height 7
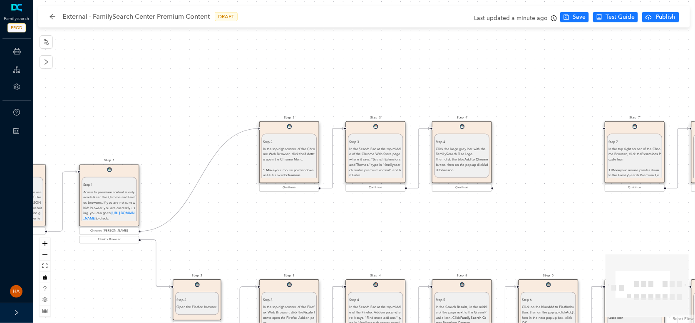
drag, startPoint x: 139, startPoint y: 231, endPoint x: 258, endPoint y: 133, distance: 154.3
click at [258, 133] on div "Step 9 Step 9 Go to the familysearch.org/centers/portal website. Once you are t…" at bounding box center [364, 161] width 662 height 323
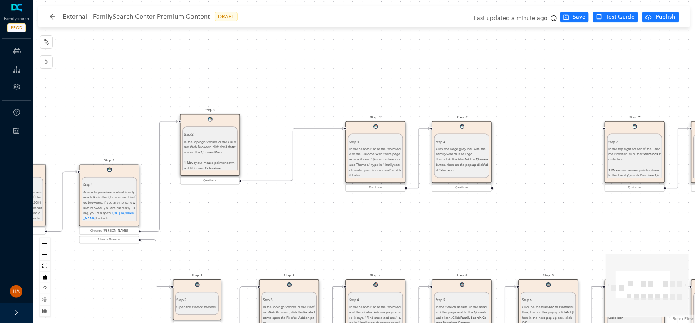
drag, startPoint x: 274, startPoint y: 151, endPoint x: 193, endPoint y: 146, distance: 81.2
click at [193, 146] on div "In the top right corner of the Chrome Web Browser, click the 3 dots to open the…" at bounding box center [210, 162] width 52 height 47
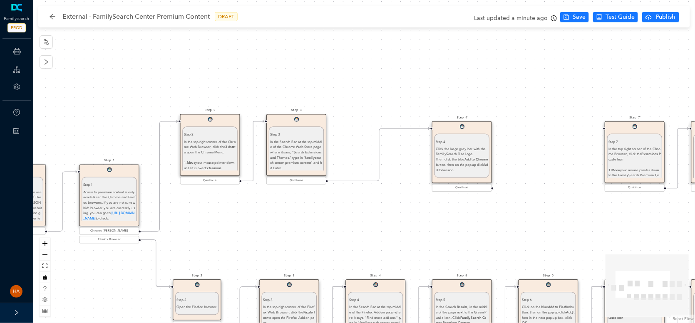
drag, startPoint x: 363, startPoint y: 153, endPoint x: 284, endPoint y: 144, distance: 79.5
click at [284, 144] on undefined "In the Search Bar at the top middle of the Chrome Web Store page where it says,…" at bounding box center [296, 155] width 52 height 31
click at [208, 149] on div "In the top right corner of the Chrome Web Browser, click the 3 dots to open the…" at bounding box center [210, 162] width 52 height 47
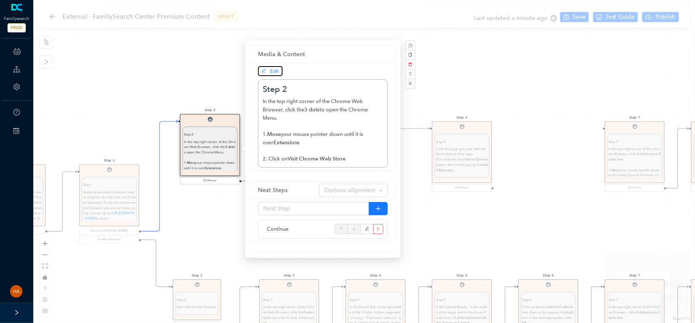
click at [269, 74] on span "Edit" at bounding box center [270, 70] width 18 height 7
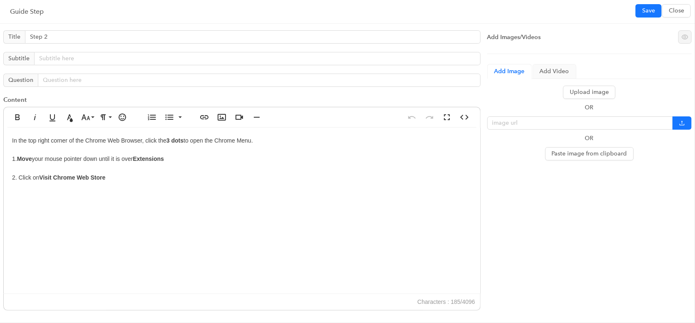
click at [22, 165] on div "In the top right corner of the Chrome Web Browser, click the 3 dots to open the…" at bounding box center [242, 211] width 476 height 166
click at [27, 158] on strong "Move" at bounding box center [24, 159] width 15 height 7
click at [44, 147] on div "In the top right corner of the Chrome Web Browser, click the 3 dots to open the…" at bounding box center [242, 211] width 476 height 166
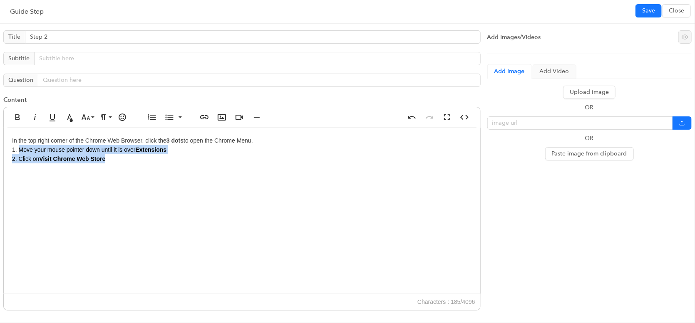
drag, startPoint x: 125, startPoint y: 158, endPoint x: 18, endPoint y: 152, distance: 106.7
click at [18, 152] on div "In the top right corner of the Chrome Web Browser, click the 3 dots to open the…" at bounding box center [242, 211] width 476 height 166
click at [149, 117] on icon "button" at bounding box center [152, 117] width 10 height 10
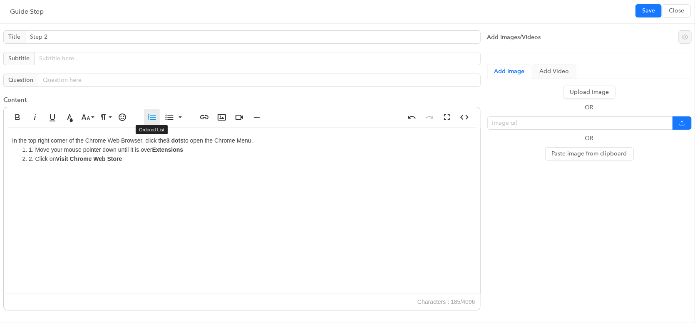
click at [150, 117] on icon "button" at bounding box center [152, 117] width 10 height 10
click at [151, 117] on icon "button" at bounding box center [152, 117] width 10 height 10
drag, startPoint x: 29, startPoint y: 147, endPoint x: 32, endPoint y: 155, distance: 8.2
click at [30, 147] on li "1. Move your mouse pointer down until it is over Extensions" at bounding box center [250, 149] width 443 height 9
click at [29, 160] on li "2. Click on Visit Chrome Web Store" at bounding box center [250, 158] width 443 height 9
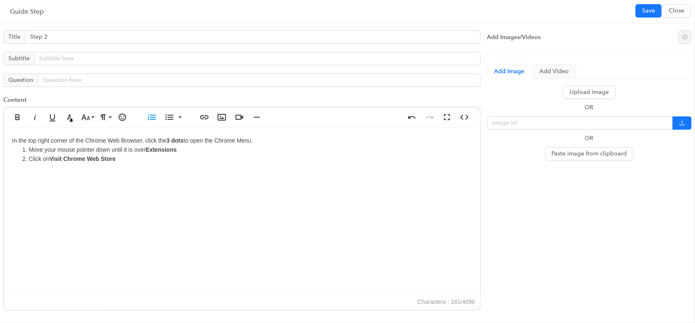
click at [133, 159] on li "Click on Visit Chrome Web Store" at bounding box center [250, 158] width 443 height 9
click at [187, 150] on li "Move your mouse pointer down until it is over Extensions" at bounding box center [250, 149] width 443 height 9
click at [29, 156] on li "Click on Visit Chrome Web Store." at bounding box center [250, 158] width 443 height 9
click at [183, 147] on li "Move your mouse pointer down until it is over Extensions" at bounding box center [250, 149] width 443 height 9
click at [181, 150] on li "Move your mouse pointer down until it is over Extensions" at bounding box center [250, 149] width 443 height 9
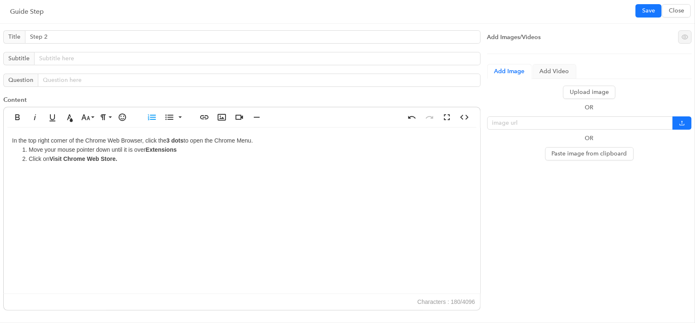
click at [177, 152] on strong "Extensions" at bounding box center [161, 149] width 31 height 7
drag, startPoint x: 30, startPoint y: 149, endPoint x: 146, endPoint y: 149, distance: 116.1
click at [146, 149] on li "Move your mouse pointer down until it is over Extensions." at bounding box center [250, 149] width 443 height 9
drag, startPoint x: 552, startPoint y: 0, endPoint x: 98, endPoint y: 149, distance: 477.4
click at [104, 149] on li "Look for Extensions." at bounding box center [250, 149] width 443 height 9
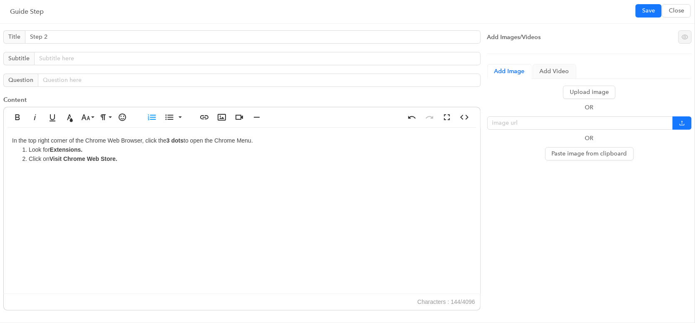
click at [97, 149] on li "Look for Extensions." at bounding box center [250, 149] width 443 height 9
click at [94, 147] on li "Look for Extensions." at bounding box center [250, 149] width 443 height 9
click at [89, 151] on li "Look for Extensions." at bounding box center [250, 149] width 443 height 9
click at [84, 148] on li "Look for Extensions." at bounding box center [250, 149] width 443 height 9
click at [83, 148] on strong "Extensions." at bounding box center [66, 149] width 33 height 7
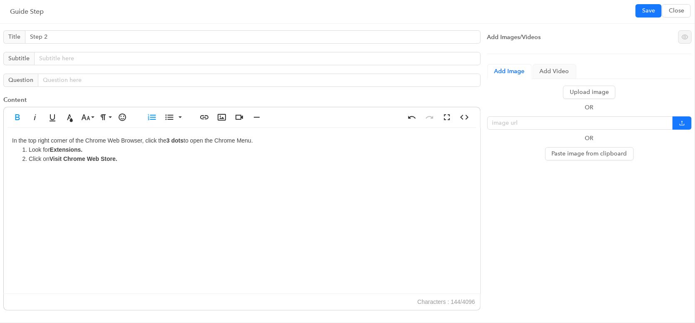
click at [80, 146] on strong "Extensions." at bounding box center [66, 149] width 33 height 7
drag, startPoint x: 152, startPoint y: 151, endPoint x: 97, endPoint y: 149, distance: 55.0
click at [97, 149] on li "Look for Extensions in the drop-down menu." at bounding box center [250, 149] width 443 height 9
click at [91, 150] on strong "Extensions in the drop-down menu." at bounding box center [99, 149] width 99 height 7
drag, startPoint x: 83, startPoint y: 151, endPoint x: 148, endPoint y: 150, distance: 64.5
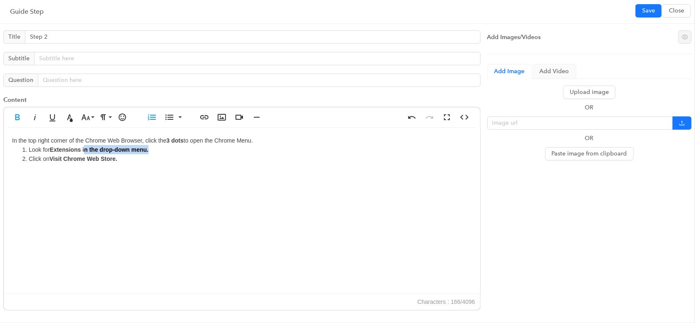
click at [148, 150] on strong "Extensions in the drop-down menu." at bounding box center [99, 149] width 99 height 7
drag, startPoint x: 596, startPoint y: 0, endPoint x: 160, endPoint y: 171, distance: 468.4
click at [160, 171] on div "In the top right corner of the Chrome Web Browser, click the 3 dots to open the…" at bounding box center [242, 211] width 476 height 166
click at [645, 14] on span "Save" at bounding box center [648, 10] width 13 height 9
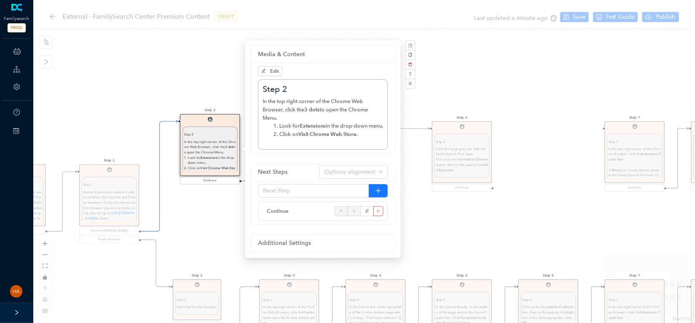
click at [653, 19] on div "Step 9 Step 9 Go to the familysearch.org/centers/portal website. Once you are t…" at bounding box center [364, 161] width 662 height 323
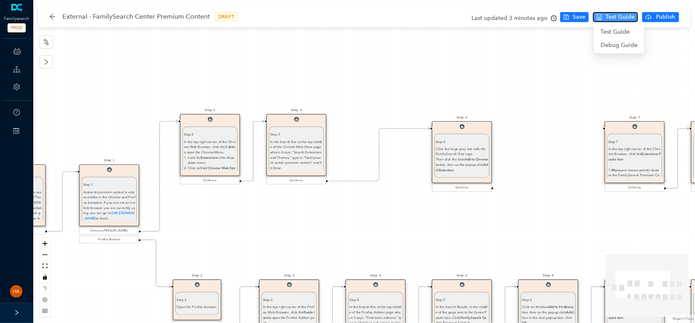
click at [607, 19] on span "Test Guide" at bounding box center [619, 16] width 29 height 9
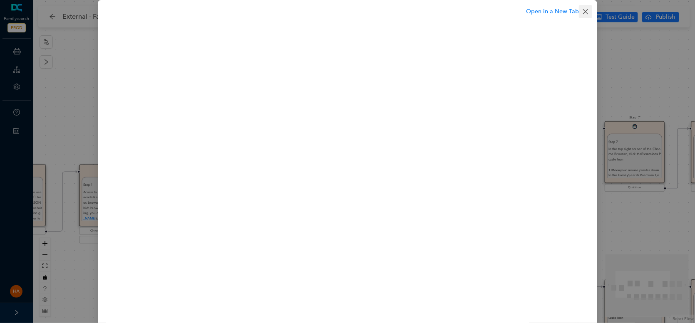
click at [582, 14] on icon "close" at bounding box center [585, 11] width 7 height 7
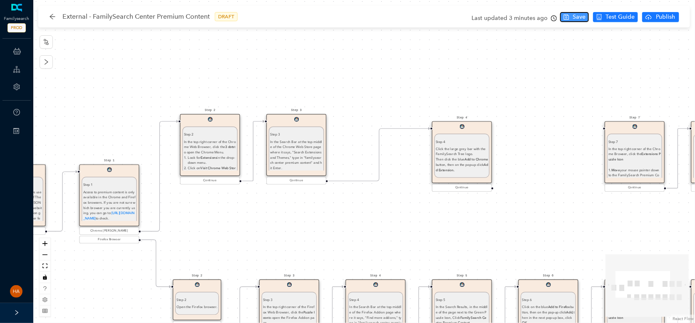
click at [565, 17] on icon "save" at bounding box center [566, 17] width 5 height 5
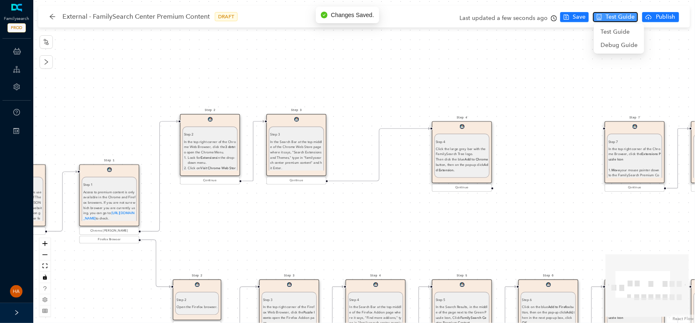
click at [604, 18] on button "Test Guide" at bounding box center [615, 17] width 45 height 10
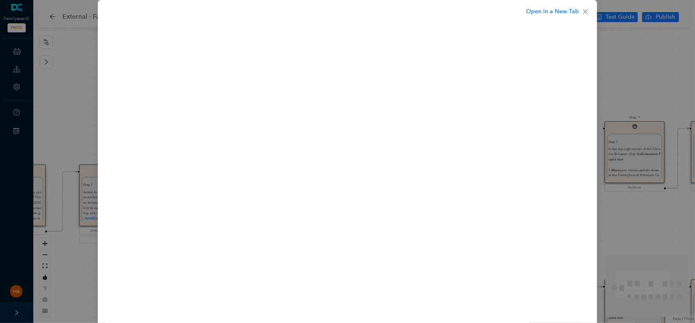
click at [624, 63] on div "Open in a New Tab" at bounding box center [347, 161] width 695 height 323
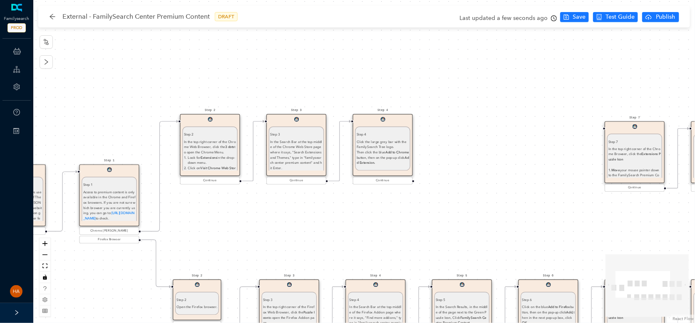
drag, startPoint x: 461, startPoint y: 150, endPoint x: 383, endPoint y: 143, distance: 79.0
click at [383, 143] on div "Click the large grey bar with the FamilySearch Tree logo. Then c lick the blue …" at bounding box center [383, 152] width 52 height 26
click at [605, 16] on button "Test Guide" at bounding box center [615, 17] width 45 height 10
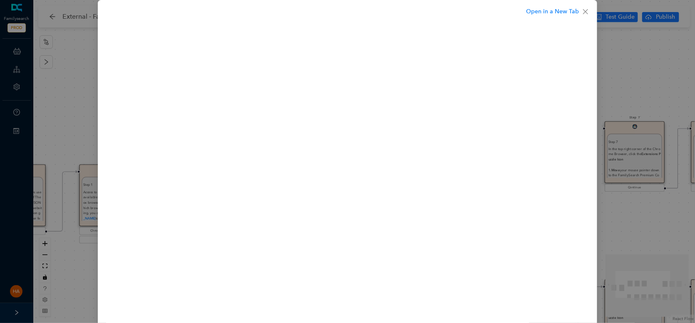
click at [624, 87] on div "Open in a New Tab" at bounding box center [347, 161] width 695 height 323
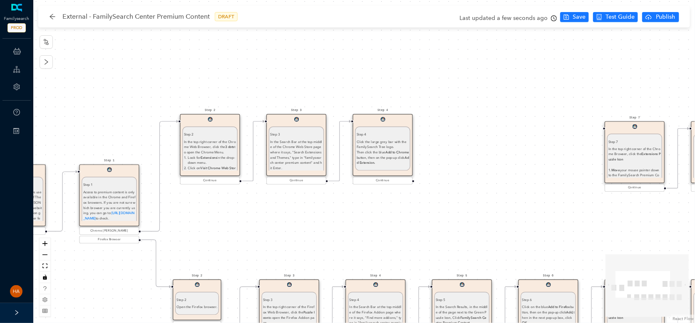
click at [366, 156] on span "button, then on the pop-up click" at bounding box center [381, 158] width 48 height 4
click at [366, 131] on div "Step 4 Click the large grey bar with the FamilySearch Tree logo. Then c lick th…" at bounding box center [382, 148] width 55 height 44
click at [372, 146] on div "Click the large grey bar with the FamilySearch Tree logo. Then c lick the blue …" at bounding box center [383, 152] width 52 height 26
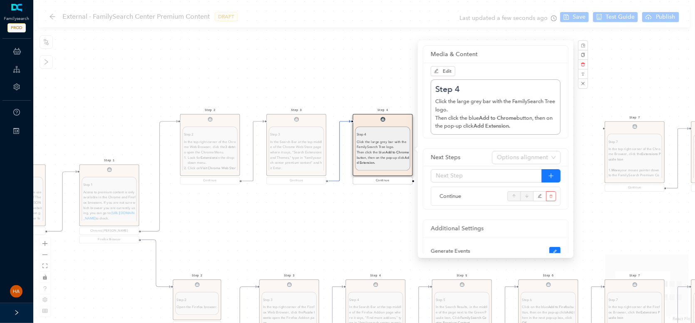
click at [372, 146] on div "Click the large grey bar with the FamilySearch Tree logo. Then c lick the blue …" at bounding box center [383, 152] width 52 height 26
click at [439, 69] on span "Edit" at bounding box center [443, 70] width 18 height 7
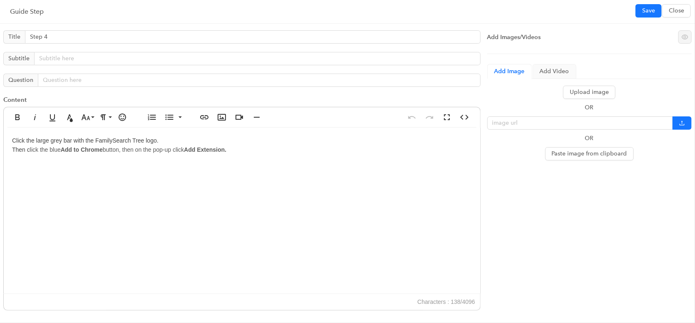
click at [184, 174] on div "Click the large grey bar with the FamilySearch Tree logo. Then c lick the blue …" at bounding box center [242, 211] width 476 height 166
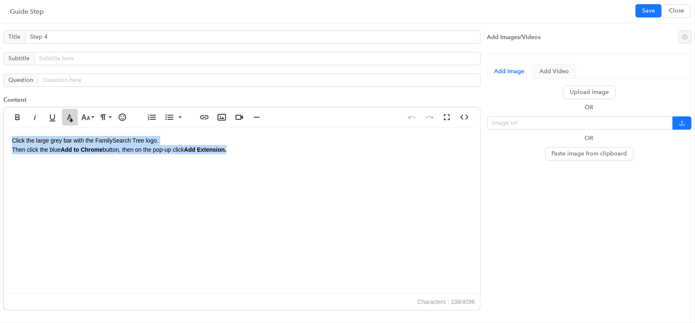
click at [69, 113] on icon "button" at bounding box center [70, 117] width 10 height 10
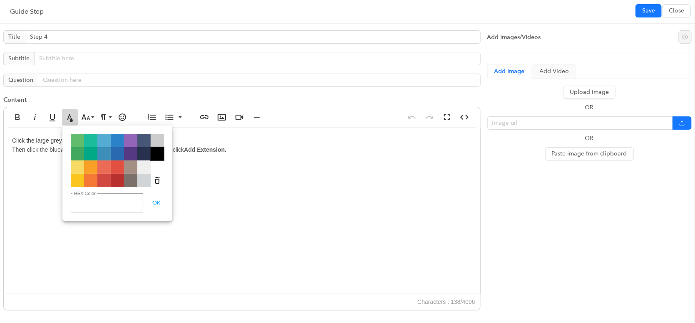
click at [158, 155] on span "Color#000000" at bounding box center [157, 153] width 13 height 13
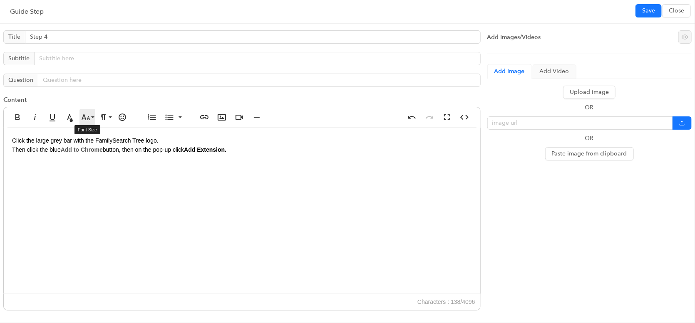
click at [87, 119] on icon "button" at bounding box center [86, 117] width 10 height 10
click at [98, 192] on link "14" at bounding box center [95, 196] width 30 height 12
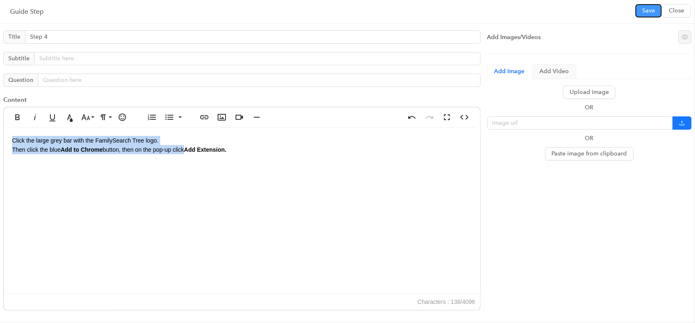
click at [643, 8] on span "Save" at bounding box center [648, 10] width 13 height 9
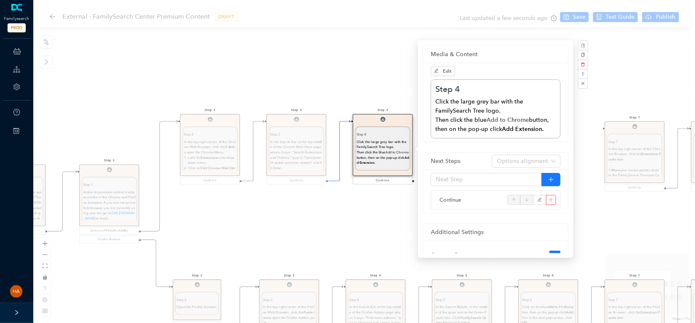
click at [313, 227] on div "Step 9 Step 9 Go to the familysearch.org/centers/portal website. Once you are t…" at bounding box center [364, 161] width 662 height 323
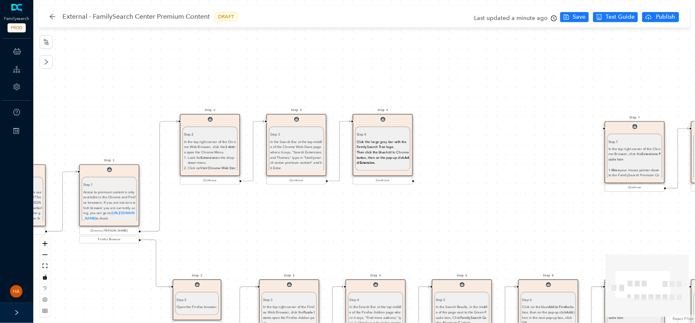
click at [206, 152] on div "In the top right corner of the Chrome Web Browser, click the 3 dots to open the…" at bounding box center [210, 157] width 52 height 37
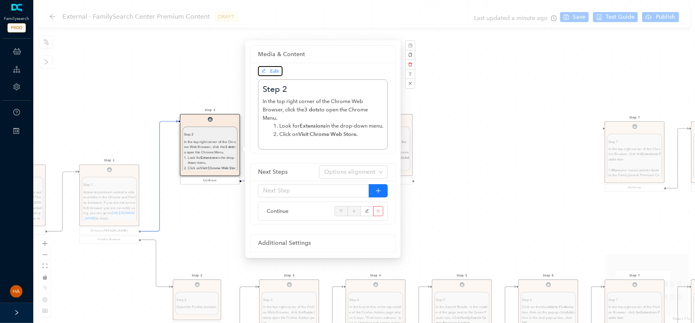
click at [269, 75] on button "Edit" at bounding box center [270, 71] width 25 height 10
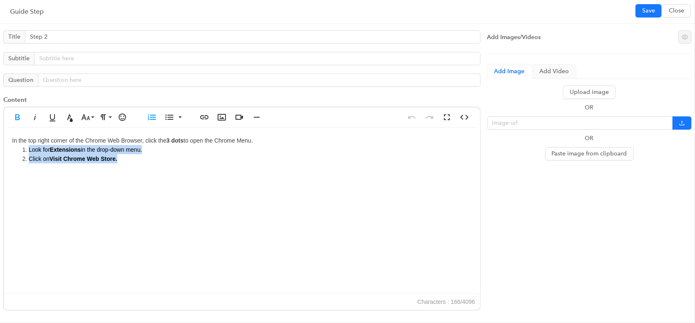
drag, startPoint x: 119, startPoint y: 164, endPoint x: 24, endPoint y: 153, distance: 95.9
click at [24, 153] on div "In the top right corner of the Chrome Web Browser, click the 3 dots to open the…" at bounding box center [242, 211] width 476 height 166
click at [171, 116] on icon "button" at bounding box center [169, 117] width 10 height 10
click at [652, 6] on span "Save" at bounding box center [648, 10] width 13 height 9
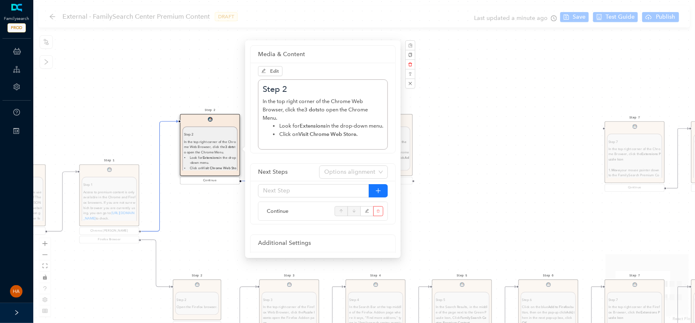
click at [197, 234] on div "Step 9 Step 9 Go to the familysearch.org/centers/portal website. Once you are t…" at bounding box center [364, 161] width 662 height 323
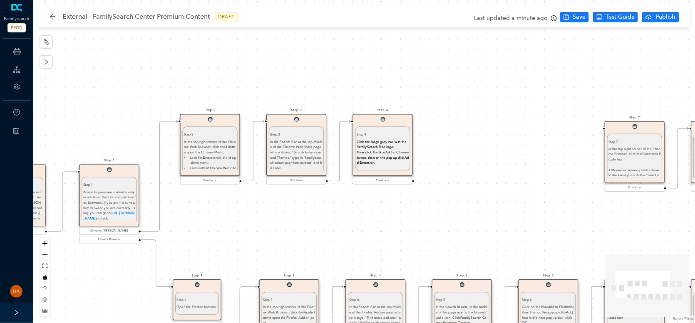
click at [646, 162] on div "In the top right corner of the Chrome Browser, click the Extensions Puzzle Icon…" at bounding box center [634, 183] width 52 height 74
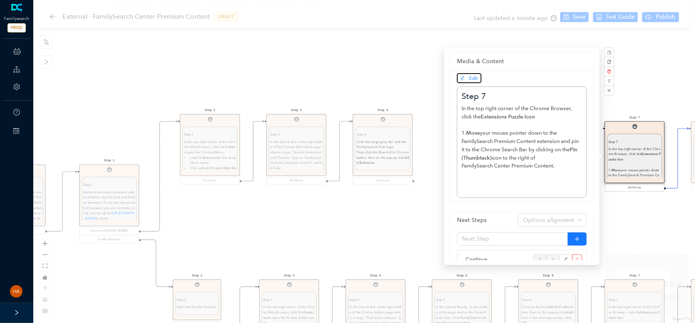
click at [469, 78] on span "Edit" at bounding box center [473, 78] width 9 height 6
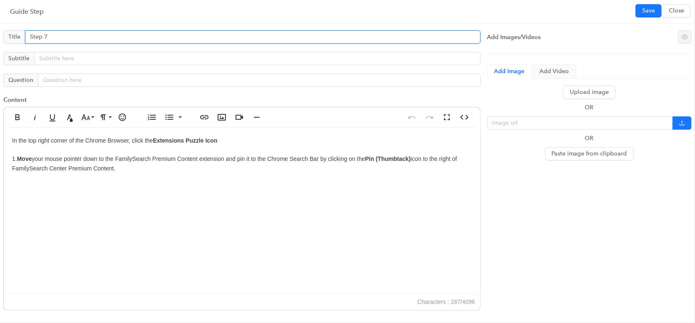
click at [65, 38] on input "Step 7" at bounding box center [253, 36] width 456 height 13
type input "Step 5"
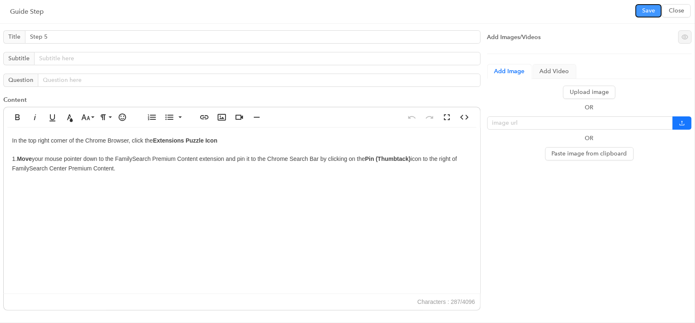
click at [645, 7] on span "Save" at bounding box center [648, 10] width 13 height 9
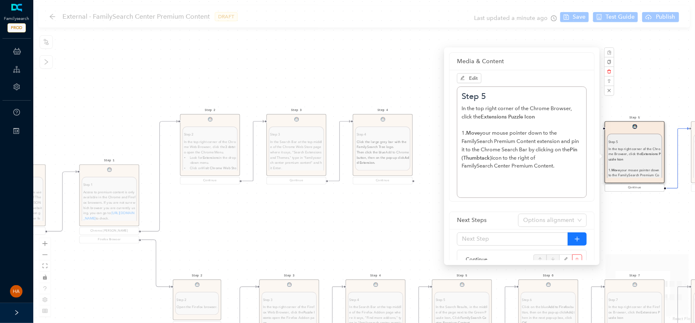
click at [419, 116] on div "Step 9 Step 9 Go to the familysearch.org/centers/portal website. Once you are t…" at bounding box center [364, 161] width 662 height 323
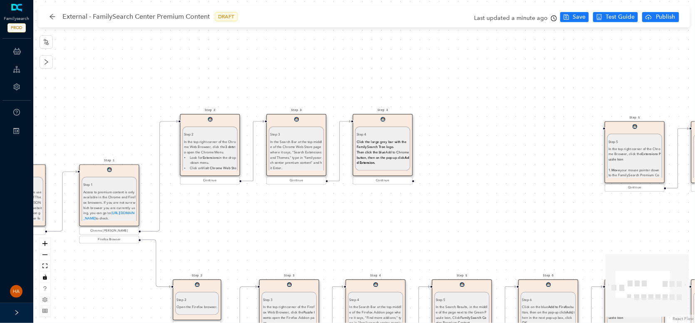
click at [399, 144] on div "Step 4 Step 4 Click the large grey bar with the FamilySearch Tree logo. Then c …" at bounding box center [383, 150] width 60 height 72
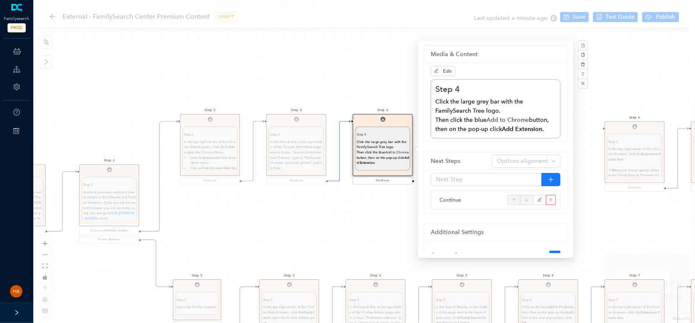
click at [532, 113] on div "Click the large grey bar with the FamilySearch Tree logo. Then c lick the blue …" at bounding box center [495, 115] width 121 height 37
click at [579, 156] on div "Step 9 Step 9 Go to the familysearch.org/centers/portal website. Once you are t…" at bounding box center [364, 161] width 662 height 323
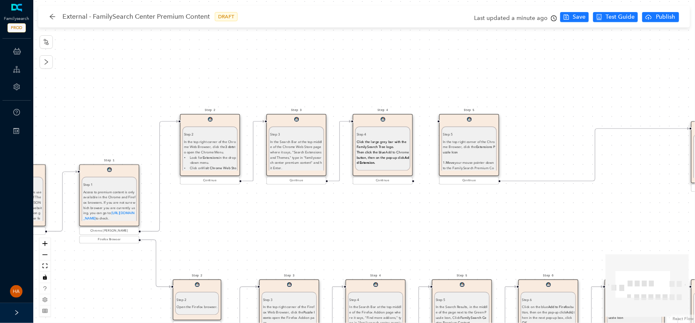
drag, startPoint x: 632, startPoint y: 161, endPoint x: 466, endPoint y: 153, distance: 166.2
click at [466, 153] on div "In the top right corner of the Chrome Browser, click the Extensions Puzzle Icon…" at bounding box center [469, 176] width 52 height 74
drag, startPoint x: 413, startPoint y: 181, endPoint x: 439, endPoint y: 124, distance: 62.8
click at [439, 124] on div "Step 9 Step 9 Go to the familysearch.org/centers/portal website. Once you are t…" at bounding box center [302, 207] width 763 height 373
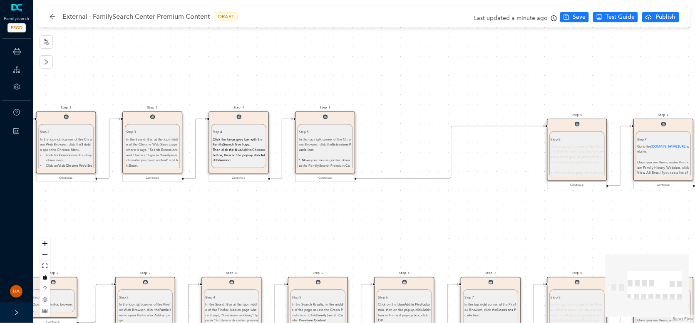
drag, startPoint x: 617, startPoint y: 216, endPoint x: 471, endPoint y: 215, distance: 145.6
click at [471, 215] on div "Step 9 Step 9 Go to the familysearch.org/centers/portal website. Once you are t…" at bounding box center [364, 161] width 662 height 323
click at [565, 147] on span "In the top right corner of the Chrome Web Browser you should now see a small gr…" at bounding box center [575, 155] width 52 height 20
click at [569, 150] on span "In the top right corner of the Chrome Web Browser you should now see a small gr…" at bounding box center [575, 155] width 52 height 20
click at [571, 151] on span "In the top right corner of the Chrome Web Browser you should now see a small gr…" at bounding box center [575, 155] width 52 height 20
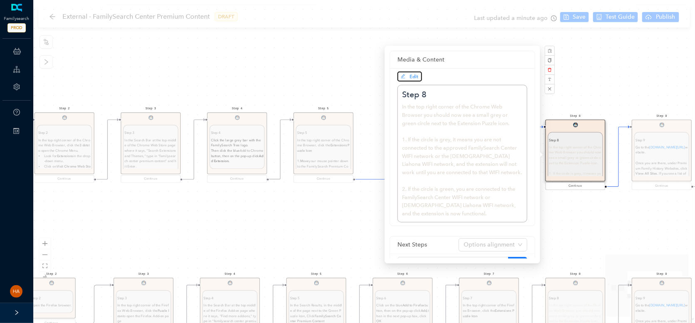
click at [410, 74] on span "Edit" at bounding box center [414, 77] width 9 height 6
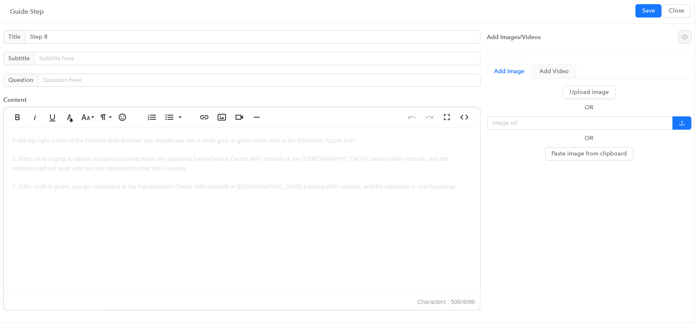
click at [175, 192] on div "In the top right corner of the Chrome Web Browser you should now see a small gr…" at bounding box center [242, 211] width 476 height 166
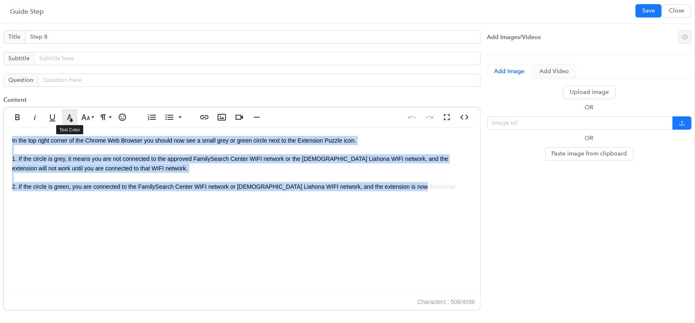
click at [72, 114] on icon "button" at bounding box center [70, 117] width 10 height 10
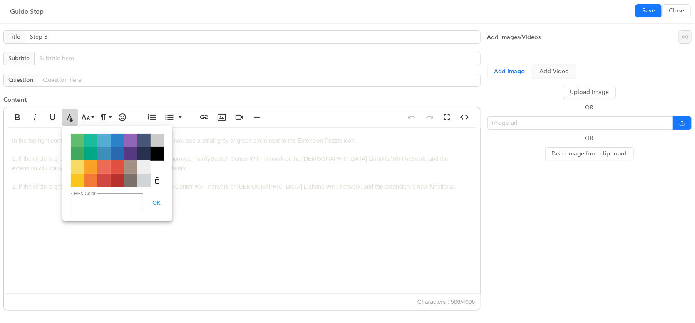
click at [155, 159] on span "Color#000000" at bounding box center [157, 153] width 13 height 13
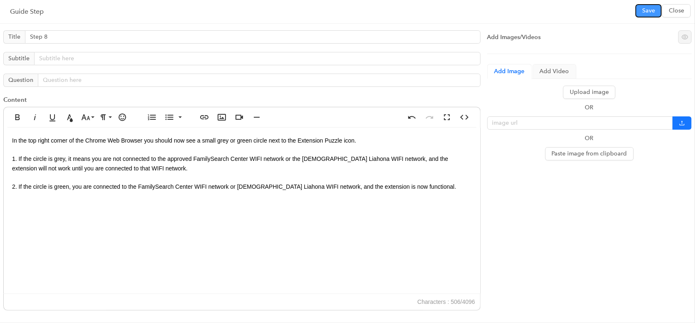
click at [642, 14] on span "Save" at bounding box center [648, 10] width 13 height 9
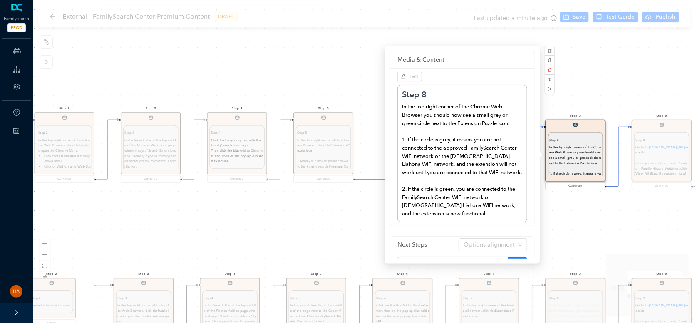
click at [619, 80] on div "Step 9 Step 9 Go to the familysearch.org/centers/portal website. Once you are t…" at bounding box center [364, 161] width 662 height 323
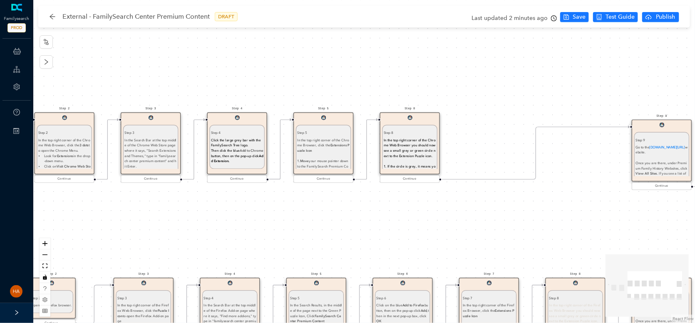
drag, startPoint x: 533, startPoint y: 151, endPoint x: 404, endPoint y: 146, distance: 128.3
click at [404, 146] on div "In the top right corner of the Chrome Web Browser you should now see a small gr…" at bounding box center [410, 190] width 52 height 106
click at [403, 146] on span "In the top right corner of the Chrome Web Browser you should now see a small gr…" at bounding box center [410, 148] width 52 height 20
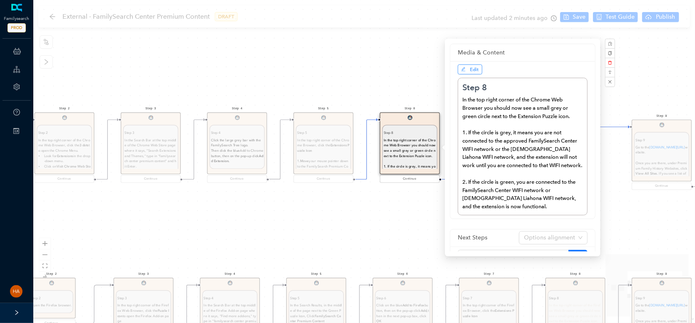
click at [469, 67] on div "Edit Step 8 In the top right corner of the Chrome Web Browser you should now se…" at bounding box center [522, 140] width 145 height 158
click at [474, 71] on span "Edit" at bounding box center [474, 70] width 9 height 6
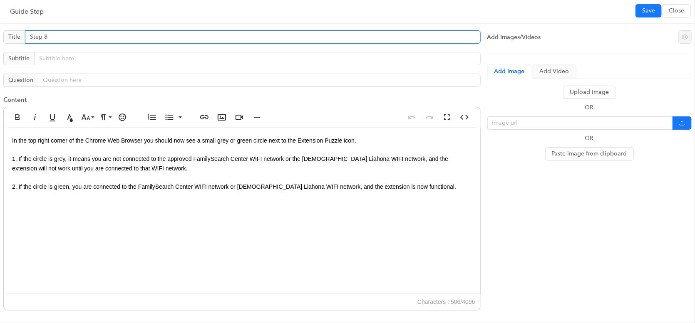
click at [74, 31] on input "Step 8" at bounding box center [253, 36] width 456 height 13
type input "Step 6"
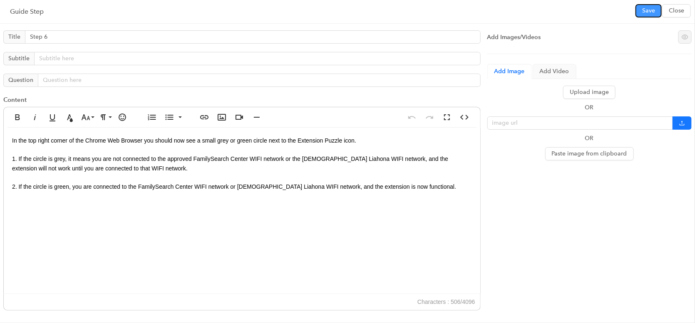
click at [649, 11] on span "Save" at bounding box center [648, 10] width 13 height 9
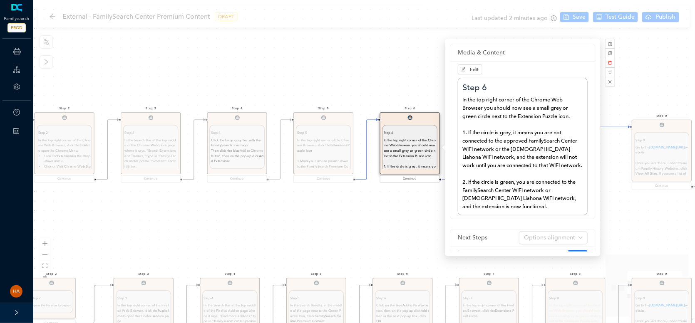
click at [638, 83] on div "Step 9 Step 9 Go to the familysearch.org/centers/portal website. Once you are t…" at bounding box center [364, 161] width 662 height 323
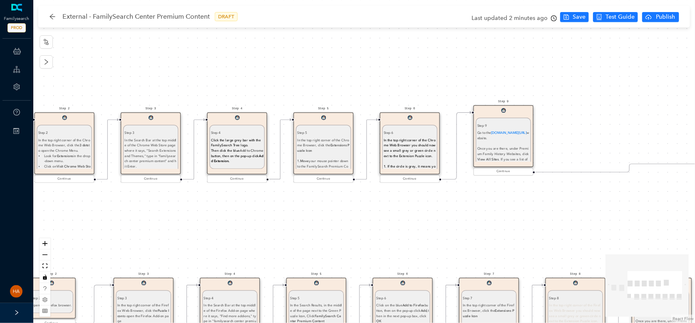
drag, startPoint x: 658, startPoint y: 150, endPoint x: 489, endPoint y: 138, distance: 169.4
click at [489, 138] on undefined "Go to the familysearch.org/centers/portal website." at bounding box center [503, 136] width 52 height 10
drag, startPoint x: 489, startPoint y: 139, endPoint x: 473, endPoint y: 132, distance: 18.1
click at [489, 139] on undefined "Go to the familysearch.org/centers/portal website." at bounding box center [503, 136] width 52 height 10
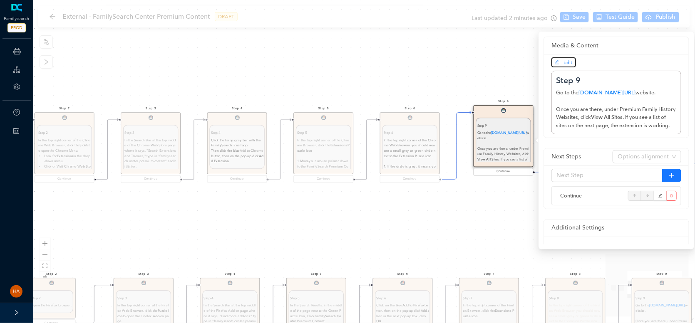
click at [570, 63] on span "Edit" at bounding box center [568, 63] width 9 height 6
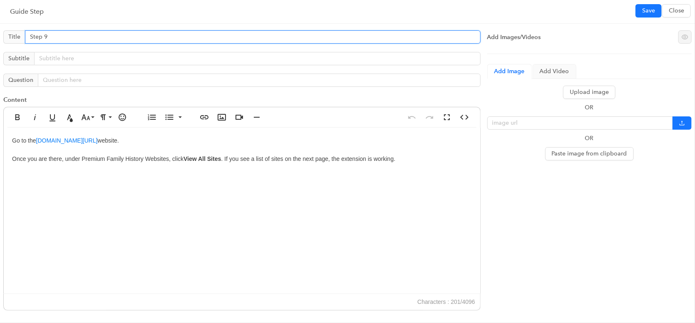
click at [62, 37] on input "Step 9" at bounding box center [253, 36] width 456 height 13
type input "Step 7"
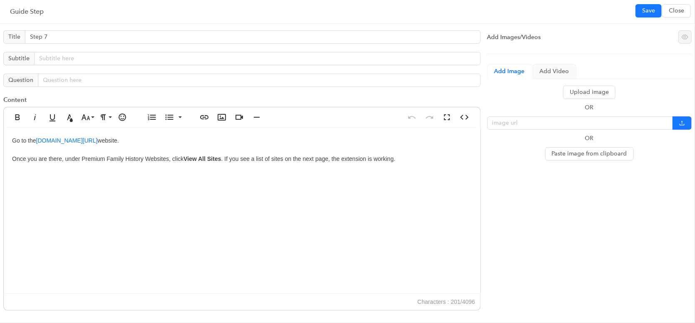
click at [145, 141] on div "Go to the familysearch.org/centers/portal website. Once you are there, under Pr…" at bounding box center [242, 211] width 476 height 166
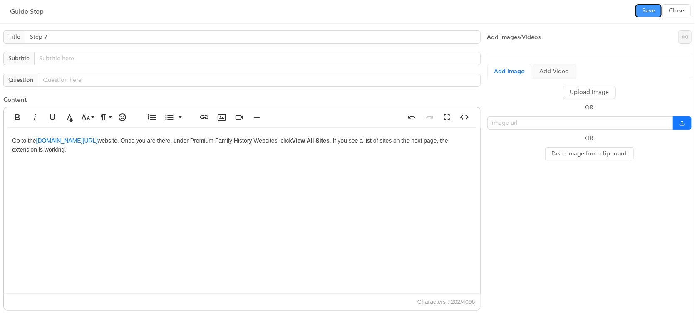
click at [645, 9] on span "Save" at bounding box center [648, 10] width 13 height 9
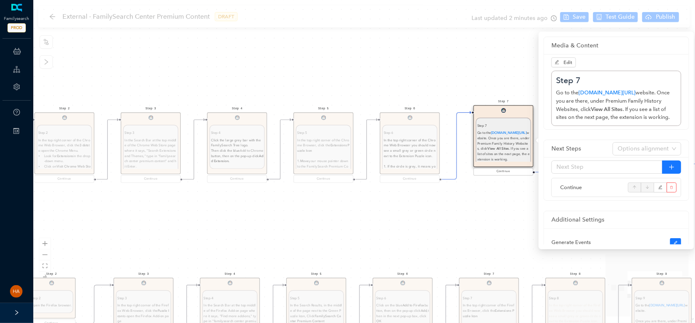
click at [399, 198] on div "Step 9 Step 9 Go to the familysearch.org/centers/portal website. Once you are t…" at bounding box center [364, 161] width 662 height 323
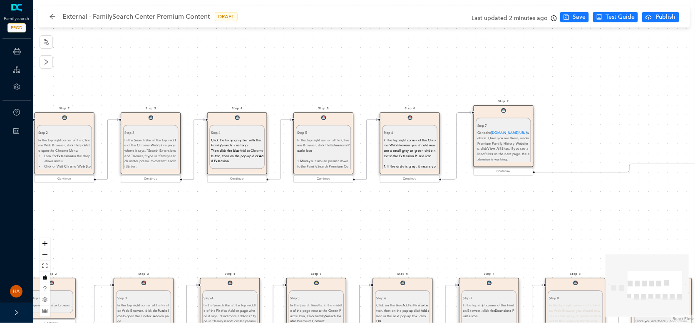
click at [408, 149] on span "In the top right corner of the Chrome Web Browser you should now see a small gr…" at bounding box center [410, 148] width 52 height 20
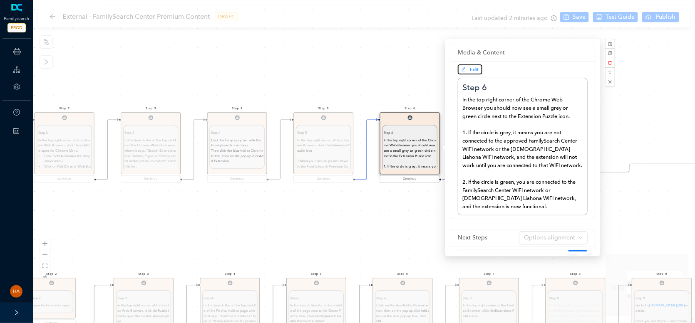
click at [472, 72] on span "Edit" at bounding box center [470, 69] width 18 height 7
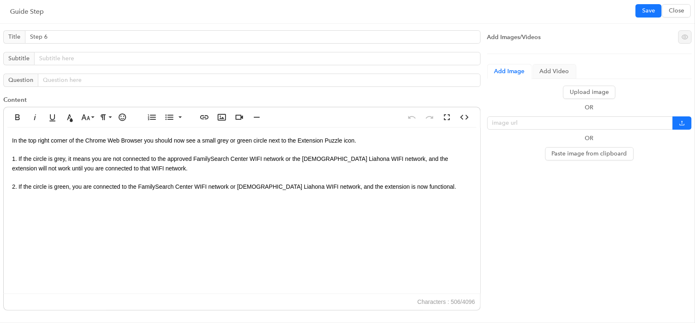
click at [26, 175] on div "In the top right corner of the Chrome Web Browser you should now see a small gr…" at bounding box center [242, 211] width 476 height 166
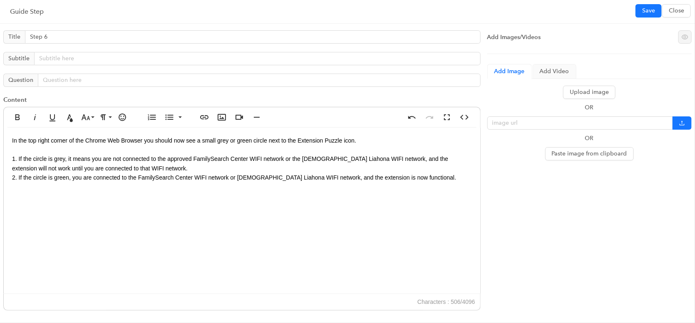
click at [17, 178] on span "2. If the circle is green, you are connected to the FamilySearch Center WIFI ne…" at bounding box center [234, 177] width 444 height 7
click at [15, 159] on span "1. If the circle is grey, it means you are not connected to the approved Family…" at bounding box center [230, 164] width 436 height 16
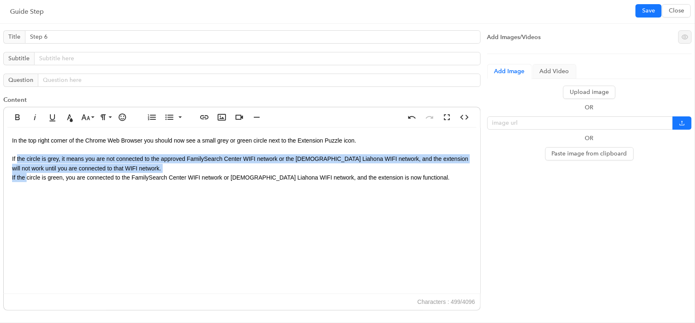
drag, startPoint x: 17, startPoint y: 161, endPoint x: 84, endPoint y: 143, distance: 69.2
click at [27, 185] on div "In the top right corner of the Chrome Web Browser you should now see a small gr…" at bounding box center [242, 211] width 476 height 166
click at [151, 115] on icon "button" at bounding box center [152, 117] width 10 height 10
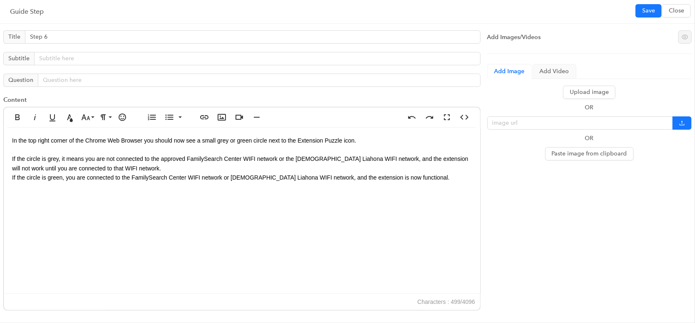
click at [365, 139] on div "In the top right corner of the Chrome Web Browser you should now see a small gr…" at bounding box center [242, 211] width 476 height 166
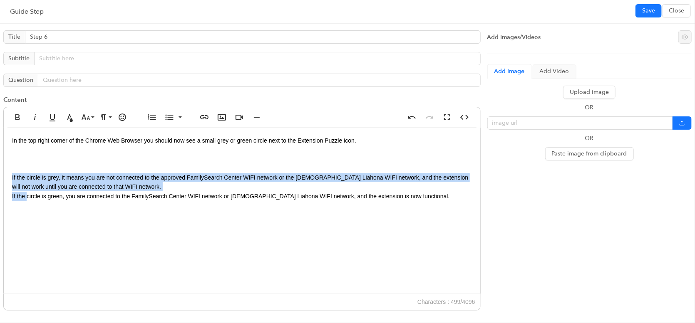
drag, startPoint x: 11, startPoint y: 174, endPoint x: 26, endPoint y: 195, distance: 25.6
click at [26, 195] on div "In the top right corner of the Chrome Web Browser you should now see a small gr…" at bounding box center [242, 211] width 476 height 166
click at [164, 117] on button "Unordered List" at bounding box center [169, 117] width 16 height 17
click at [28, 174] on ul "If the circle is grey, it means you are not connected to the approved FamilySea…" at bounding box center [242, 177] width 460 height 47
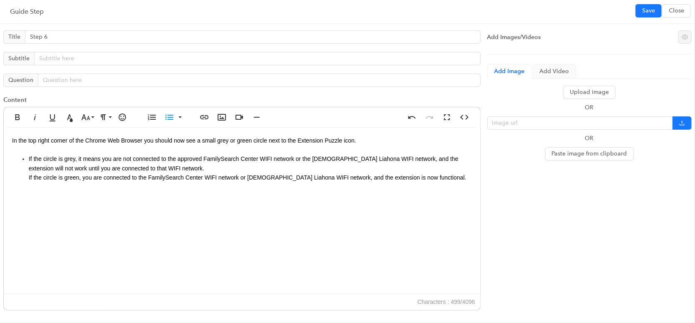
click at [153, 170] on li "If the circle is grey, it means you are not connected to the approved FamilySea…" at bounding box center [250, 168] width 443 height 28
click at [154, 164] on li "If the circle is grey, it means you are not connected to the approved FamilySea…" at bounding box center [250, 168] width 443 height 28
click at [19, 141] on span "In the top right corner of the Chrome Web Browser you should now see a small gr…" at bounding box center [184, 140] width 344 height 7
click at [649, 11] on span "Save" at bounding box center [648, 10] width 13 height 9
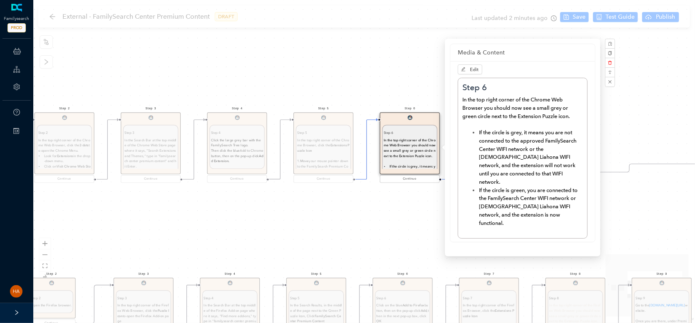
drag, startPoint x: 640, startPoint y: 153, endPoint x: 637, endPoint y: 160, distance: 7.5
click at [640, 154] on div "Step 9 Step 9 Go to the familysearch.org/centers/portal website. Once you are t…" at bounding box center [364, 161] width 662 height 323
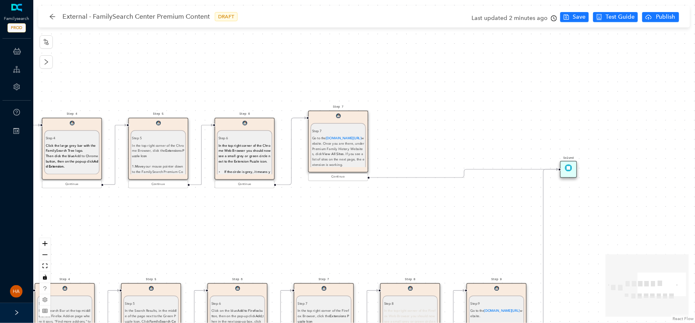
drag, startPoint x: 574, startPoint y: 210, endPoint x: 433, endPoint y: 206, distance: 141.1
click at [416, 216] on div "Step 9 Step 9 Go to the familysearch.org/centers/portal website. Once you are t…" at bounding box center [364, 161] width 662 height 323
drag, startPoint x: 354, startPoint y: 159, endPoint x: 355, endPoint y: 166, distance: 7.6
click at [355, 166] on div "Go to the familysearch.org/centers/portal website. Once you are there, under Pr…" at bounding box center [338, 159] width 52 height 32
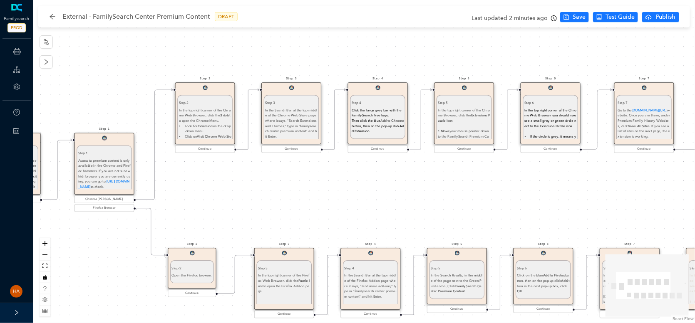
drag, startPoint x: 311, startPoint y: 234, endPoint x: 617, endPoint y: 198, distance: 307.9
click at [617, 198] on div "Step 9 Step 9 Go to the familysearch.org/centers/portal website. Once you are t…" at bounding box center [364, 161] width 662 height 323
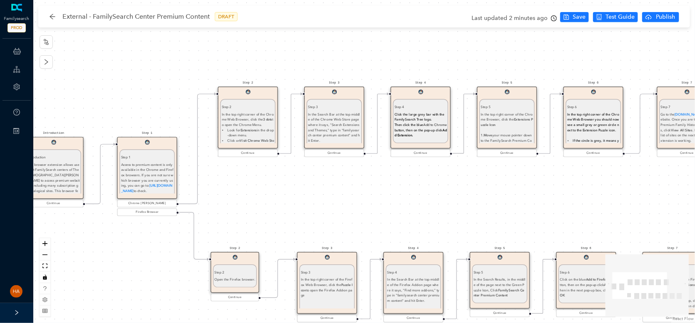
drag, startPoint x: 286, startPoint y: 201, endPoint x: 676, endPoint y: 154, distance: 392.3
click at [306, 202] on div "Step 9 Step 9 Go to the familysearch.org/centers/portal website. Once you are t…" at bounding box center [364, 161] width 662 height 323
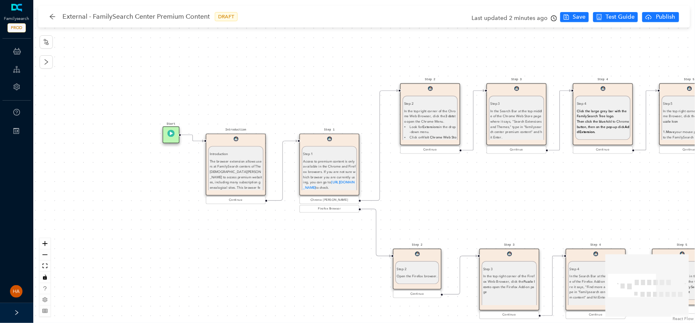
drag, startPoint x: 266, startPoint y: 188, endPoint x: 442, endPoint y: 184, distance: 175.6
click at [442, 184] on div "Step 9 Step 9 Go to the familysearch.org/centers/portal website. Once you are t…" at bounding box center [364, 161] width 662 height 323
click at [430, 119] on div "In the top right corner of the Chrome Web Browser, click the 3 dots to open the…" at bounding box center [430, 126] width 52 height 37
click at [429, 109] on div "In the top right corner of the Chrome Web Browser, click the 3 dots to open the…" at bounding box center [430, 126] width 52 height 37
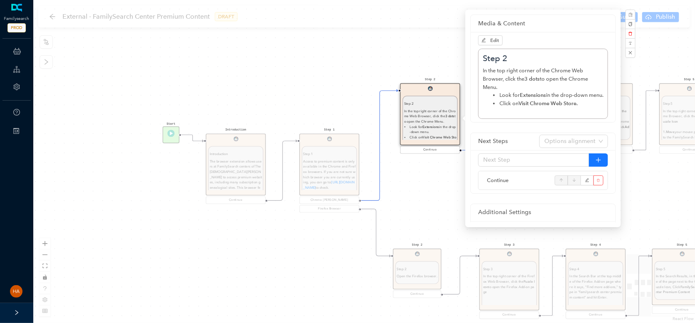
click at [528, 83] on div "In the top right corner of the Chrome Web Browser, click the 3 dots to open the…" at bounding box center [543, 87] width 121 height 41
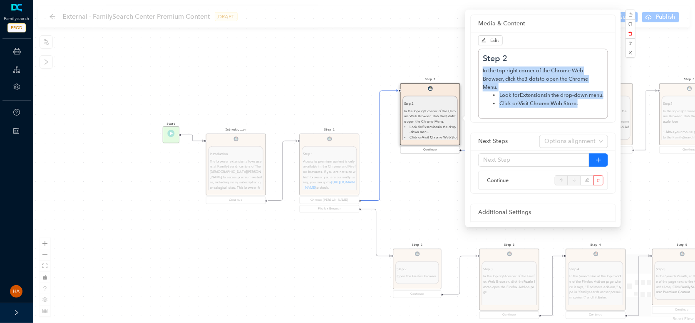
drag, startPoint x: 585, startPoint y: 115, endPoint x: 481, endPoint y: 70, distance: 113.3
click at [481, 70] on div "Step 2 In the top right corner of the Chrome Web Browser, click the 3 dots to o…" at bounding box center [543, 84] width 130 height 70
copy div "In the top right corner of the Chrome Web Browser, click the 3 dots to open the…"
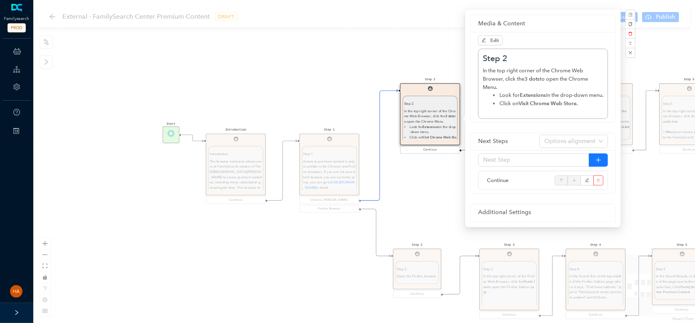
click at [417, 207] on div "Step 9 Step 9 Go to the familysearch.org/centers/portal website. Once you are t…" at bounding box center [364, 161] width 662 height 323
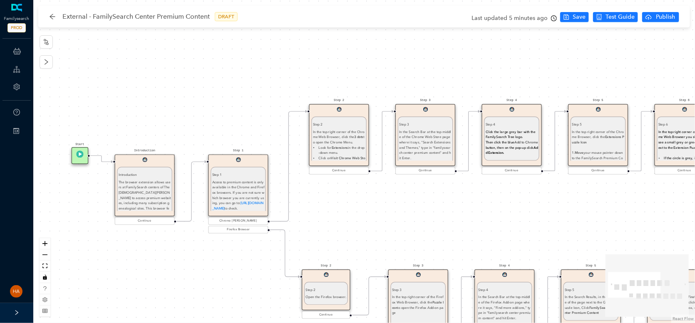
drag, startPoint x: 496, startPoint y: 195, endPoint x: 400, endPoint y: 206, distance: 95.8
click at [402, 218] on div "Step 9 Step 9 Go to the familysearch.org/centers/portal website. Once you are t…" at bounding box center [364, 161] width 662 height 323
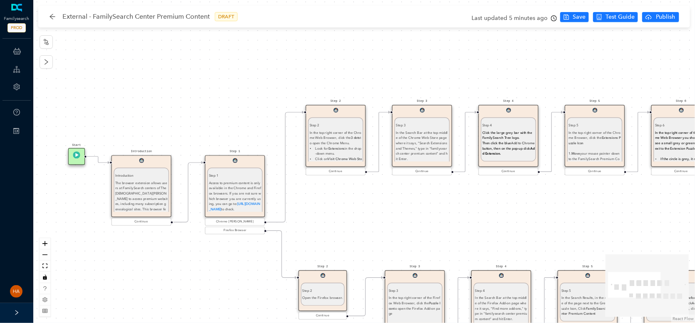
click at [407, 149] on undefined "In the Search Bar at the top middle of the Chrome Web Store page where it says,…" at bounding box center [422, 146] width 52 height 31
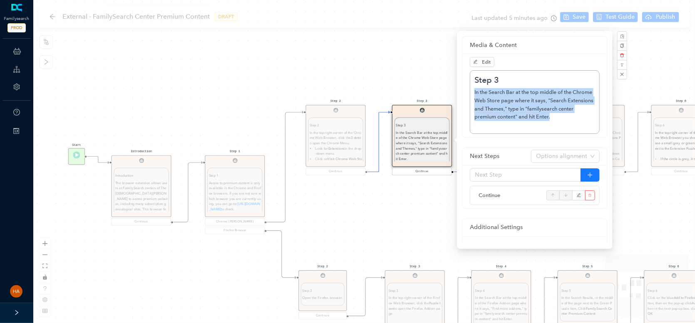
drag, startPoint x: 526, startPoint y: 114, endPoint x: 466, endPoint y: 93, distance: 63.8
click at [466, 93] on div "Edit Step 3 In the Search Bar at the top middle of the Chrome Web Store page wh…" at bounding box center [534, 96] width 145 height 84
copy undefined "In the Search Bar at the top middle of the Chrome Web Store page where it says,…"
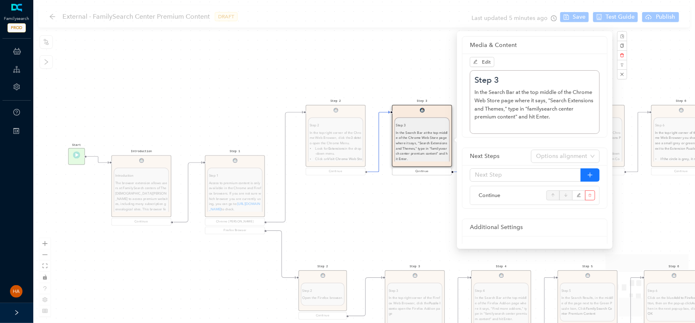
click at [414, 216] on div "Step 9 Step 9 Go to the familysearch.org/centers/portal website. Once you are t…" at bounding box center [364, 161] width 662 height 323
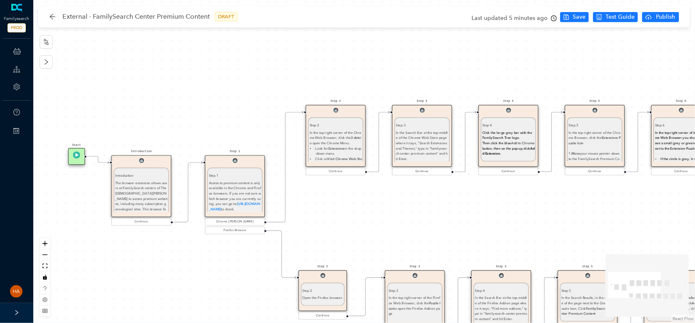
click at [504, 140] on div "Click the large grey bar with the FamilySearch Tree logo. Then c lick the blue …" at bounding box center [508, 143] width 52 height 26
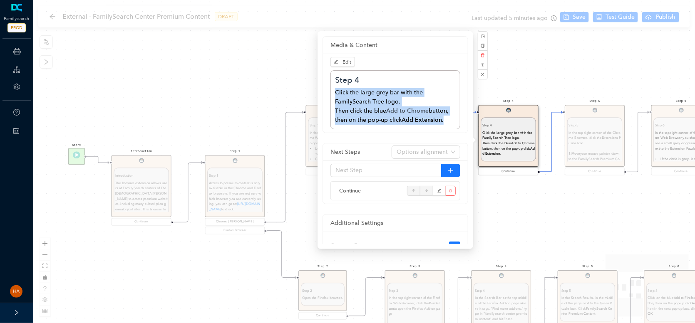
drag, startPoint x: 446, startPoint y: 120, endPoint x: 335, endPoint y: 95, distance: 113.6
click at [335, 95] on div "Click the large grey bar with the FamilySearch Tree logo. Then c lick the blue …" at bounding box center [395, 106] width 121 height 37
copy div "Click the large grey bar with the FamilySearch Tree logo. Then c lick the blue …"
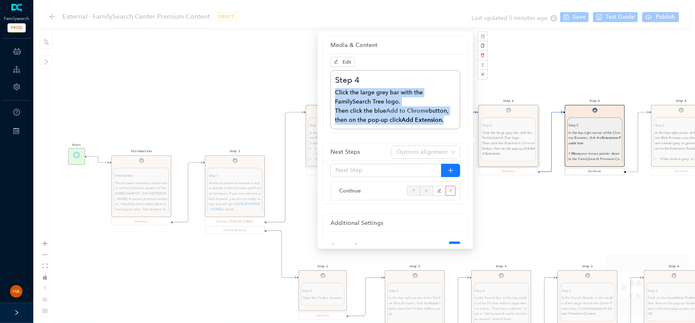
click at [574, 144] on div "Step 5 Step 5 In the top right corner of the Chrome Browser, click the Extensio…" at bounding box center [595, 141] width 60 height 72
click at [580, 151] on strong "Move" at bounding box center [575, 153] width 9 height 4
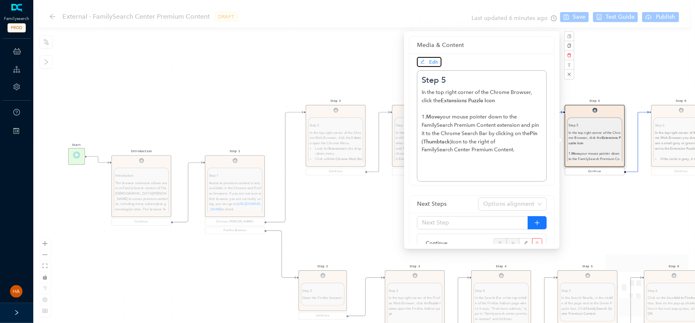
click at [433, 62] on span "Edit" at bounding box center [433, 62] width 9 height 6
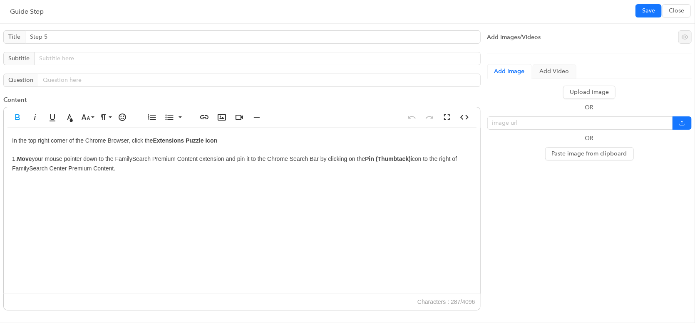
click at [20, 160] on strong "Move" at bounding box center [24, 159] width 15 height 7
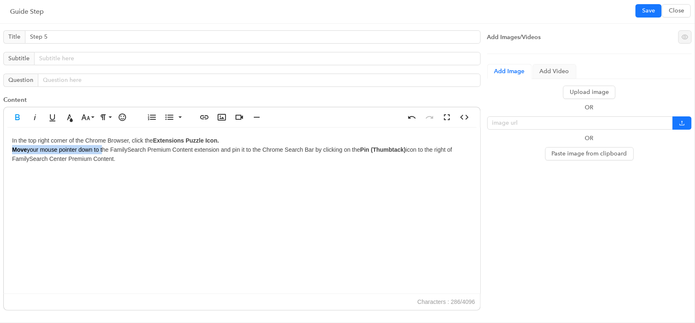
drag, startPoint x: 103, startPoint y: 148, endPoint x: 10, endPoint y: 146, distance: 92.8
click at [10, 146] on div "In the top right corner of the Chrome Browser, click the Extensions Puzzle Icon…" at bounding box center [242, 211] width 476 height 166
drag, startPoint x: 170, startPoint y: 169, endPoint x: 164, endPoint y: 170, distance: 5.8
click at [164, 170] on div "In the top right corner of the Chrome Browser, click the Extensions Puzzle Icon…" at bounding box center [242, 211] width 476 height 166
click at [227, 138] on div "In the top right corner of the Chrome Browser, click the Extensions Puzzle Icon…" at bounding box center [242, 211] width 476 height 166
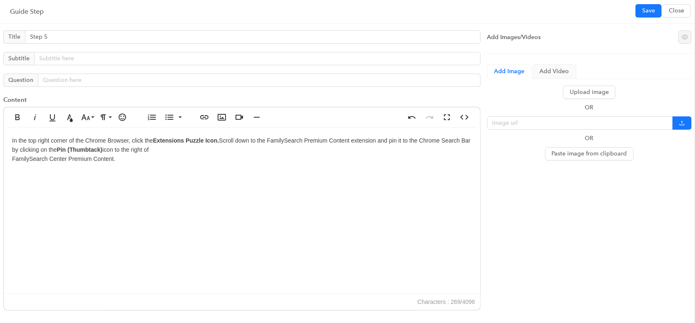
click at [172, 144] on div "In the top right corner of the Chrome Browser, click the Extensions Puzzle Icon…" at bounding box center [242, 211] width 476 height 166
click at [169, 151] on div "In the top right corner of the Chrome Browser, click the Extensions Puzzle Icon…" at bounding box center [242, 211] width 476 height 166
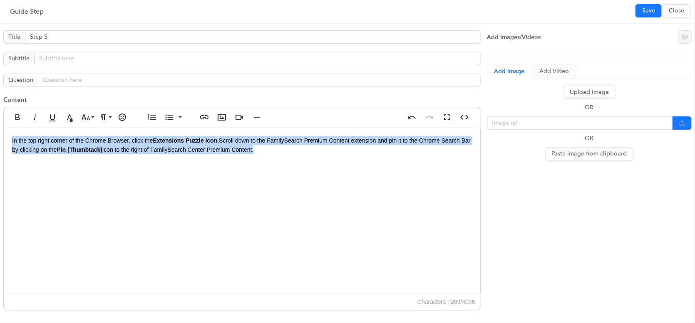
drag, startPoint x: 294, startPoint y: 154, endPoint x: 10, endPoint y: 131, distance: 284.2
click at [10, 131] on div "In the top right corner of the Chrome Browser, click the Extensions Puzzle Icon…" at bounding box center [242, 211] width 476 height 166
copy div "In the top right corner of the Chrome Browser, click the Extensions Puzzle Icon…"
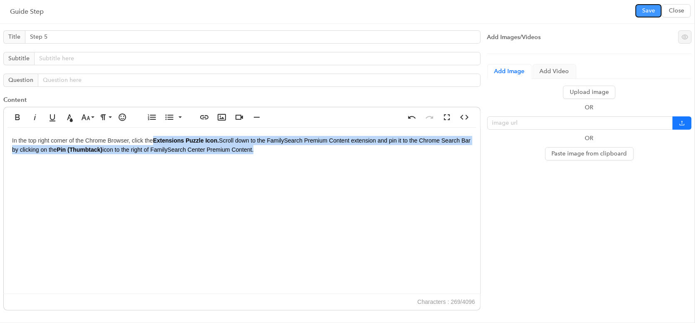
click at [645, 13] on span "Save" at bounding box center [648, 10] width 13 height 9
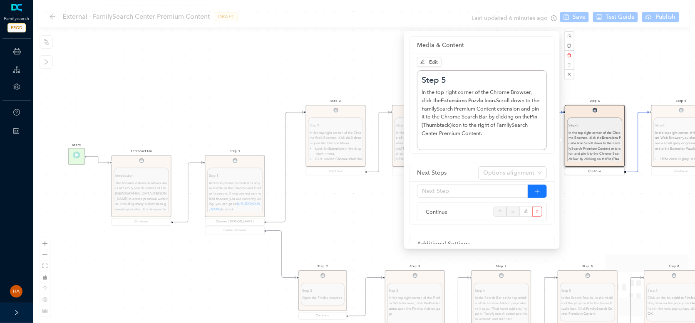
drag, startPoint x: 574, startPoint y: 152, endPoint x: 574, endPoint y: 167, distance: 15.0
click at [574, 152] on div "In the top right corner of the Chrome Browser, click the Extensions Puzzle Icon…" at bounding box center [594, 153] width 52 height 47
click at [636, 221] on div "Step 9 Step 9 Go to the familysearch.org/centers/portal website. Once you are t…" at bounding box center [364, 161] width 662 height 323
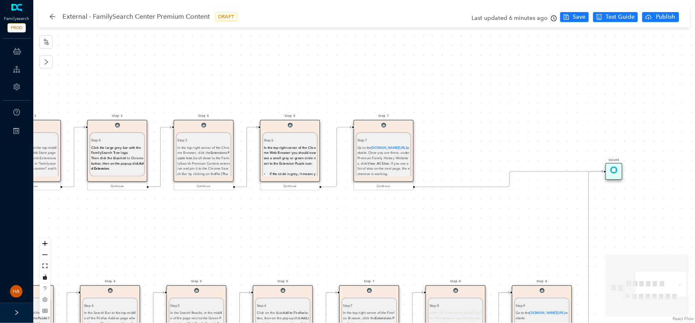
drag, startPoint x: 657, startPoint y: 216, endPoint x: 273, endPoint y: 231, distance: 385.2
click at [273, 231] on div "Step 9 Step 9 Go to the familysearch.org/centers/portal website. Once you are t…" at bounding box center [364, 161] width 662 height 323
click at [295, 162] on span "In the top right corner of the Chrome Web Browser you should now see a small gr…" at bounding box center [290, 156] width 52 height 20
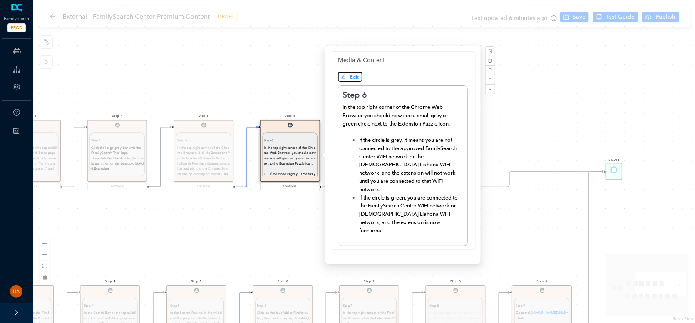
click at [355, 72] on button "Edit" at bounding box center [350, 77] width 25 height 10
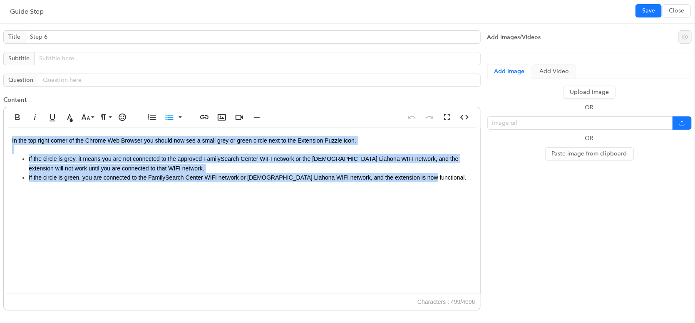
drag, startPoint x: 434, startPoint y: 183, endPoint x: 22, endPoint y: 139, distance: 415.1
click at [1, 143] on div "Title Step 6 Subtitle Question Content Bold Italic Underline Text Color Font Si…" at bounding box center [242, 173] width 484 height 292
copy div "In the top right corner of the Chrome Web Browser you should now see a small gr…"
click at [652, 7] on span "Save" at bounding box center [648, 10] width 13 height 9
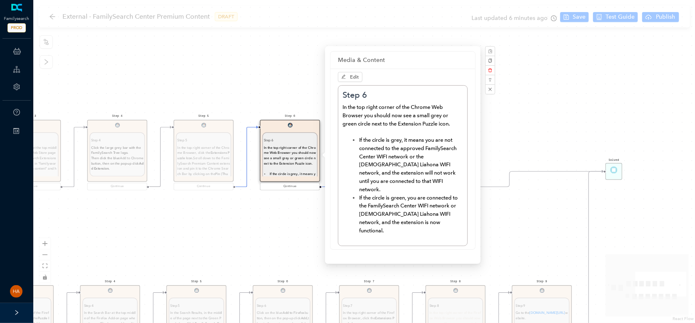
click at [519, 104] on div "Step 9 Step 9 Go to the familysearch.org/centers/portal website. Once you are t…" at bounding box center [364, 161] width 662 height 323
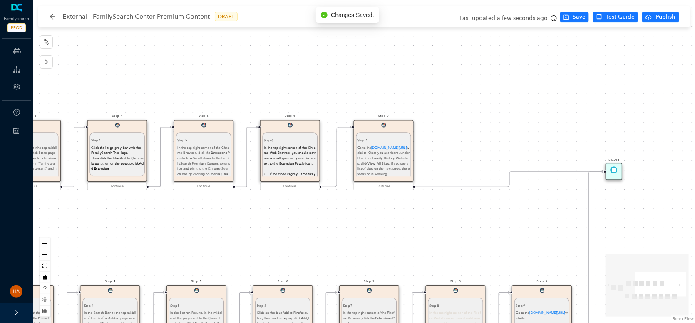
click at [381, 167] on div "Go to the familysearch.org/centers/portal website. Once you are there, under Pr…" at bounding box center [383, 161] width 52 height 32
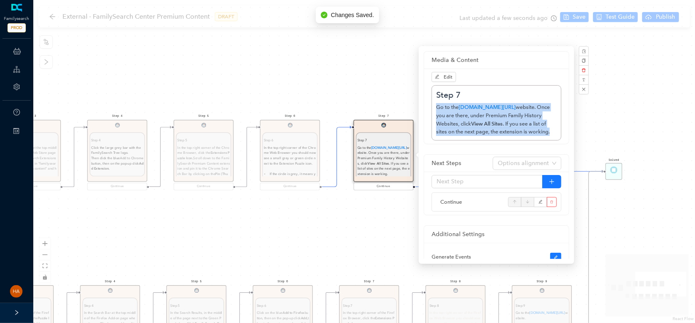
drag, startPoint x: 454, startPoint y: 138, endPoint x: 434, endPoint y: 109, distance: 34.7
click at [434, 109] on div "Step 7 Go to the familysearch.org/centers/portal website. Once you are there, u…" at bounding box center [496, 112] width 130 height 55
copy div "Go to the familysearch.org/centers/portal website. Once you are there, under Pr…"
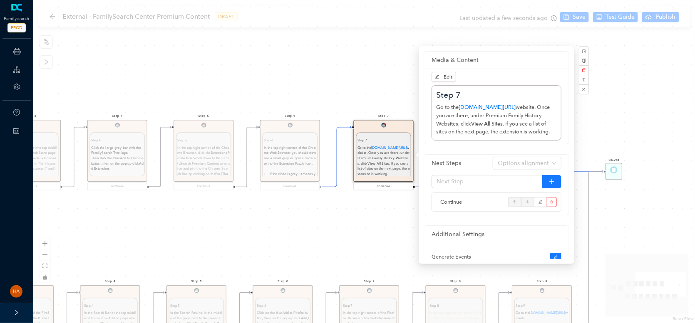
click at [277, 223] on div "Step 9 Step 9 Go to the familysearch.org/centers/portal website. Once you are t…" at bounding box center [364, 161] width 662 height 323
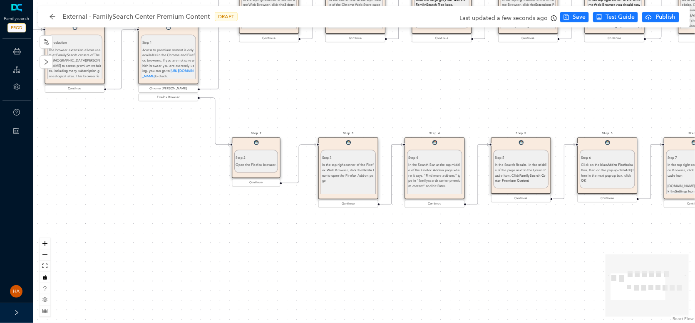
drag, startPoint x: 205, startPoint y: 238, endPoint x: 529, endPoint y: 88, distance: 356.9
click at [529, 88] on div "Step 9 Step 9 Go to the familysearch.org/centers/portal website. Once you are t…" at bounding box center [364, 161] width 662 height 323
click at [254, 149] on div "Step 2 Open the Firefox browser." at bounding box center [256, 160] width 44 height 23
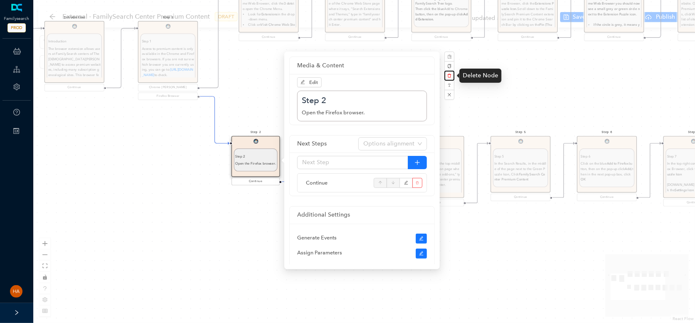
click at [449, 73] on button "button" at bounding box center [449, 76] width 10 height 10
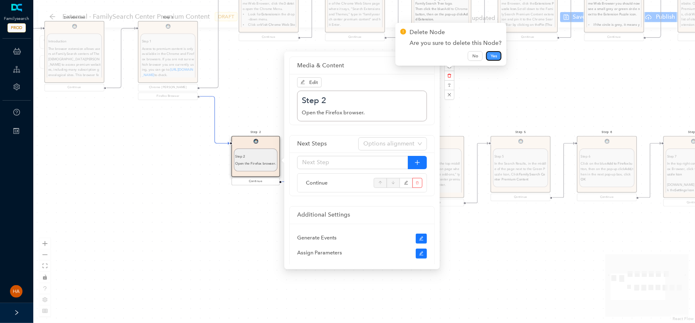
click at [492, 55] on span "Yes" at bounding box center [494, 56] width 6 height 7
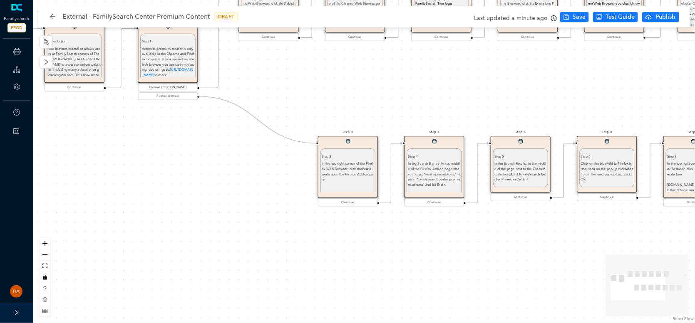
drag, startPoint x: 199, startPoint y: 97, endPoint x: 318, endPoint y: 147, distance: 129.6
click at [318, 147] on div "Step 9 Step 9 Go to the familysearch.org/centers/portal website. Once you are t…" at bounding box center [361, 63] width 763 height 373
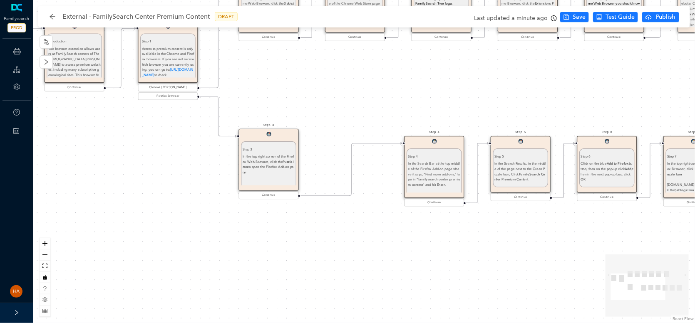
drag, startPoint x: 334, startPoint y: 158, endPoint x: 255, endPoint y: 153, distance: 79.2
click at [255, 153] on div "Step 3 In the top right corner of the Firefox Web Browser, click the Puzzle Ico…" at bounding box center [269, 166] width 52 height 39
click at [576, 17] on span "Save" at bounding box center [579, 16] width 13 height 9
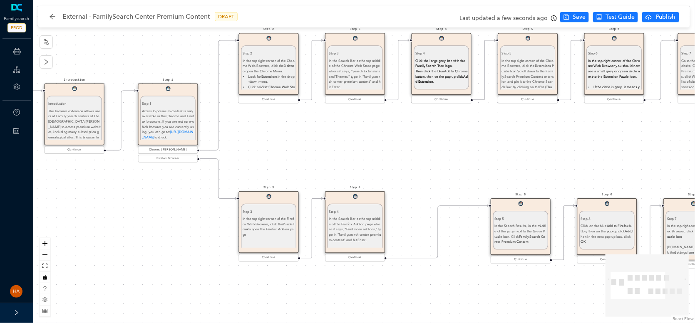
drag, startPoint x: 438, startPoint y: 230, endPoint x: 358, endPoint y: 221, distance: 80.3
click at [358, 221] on div "In the Search Bar at the top middle of the Firefox Add-on page where it says, "…" at bounding box center [355, 232] width 52 height 32
click at [269, 218] on div "In the top right corner of the Firefox Web Browser, click the Puzzle Icon to op…" at bounding box center [269, 232] width 52 height 32
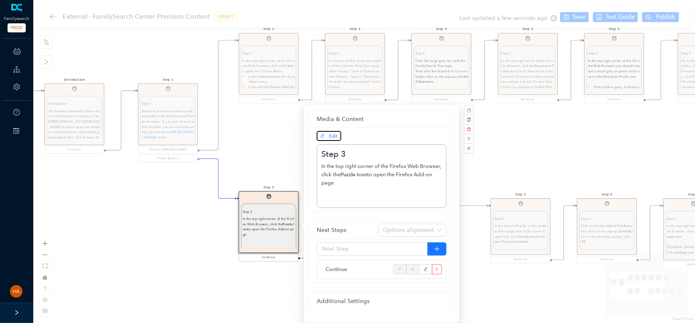
click at [329, 134] on span "Edit" at bounding box center [333, 136] width 9 height 6
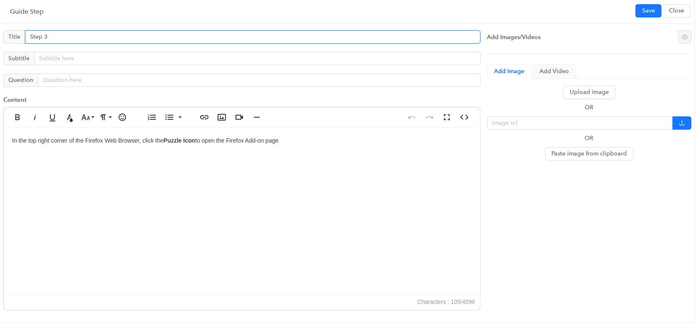
click at [55, 38] on input "Step 3" at bounding box center [253, 36] width 456 height 13
type input "Step 2"
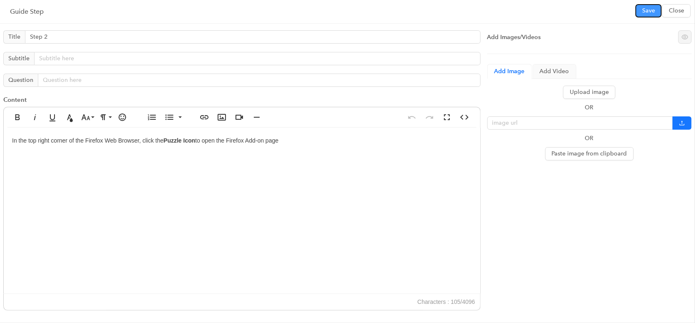
click at [643, 9] on span "Save" at bounding box center [648, 10] width 13 height 9
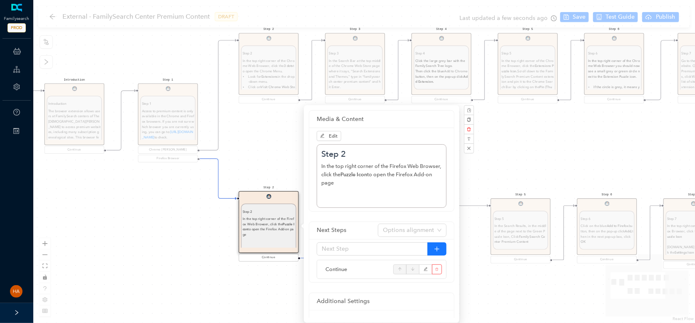
drag, startPoint x: 336, startPoint y: 185, endPoint x: 318, endPoint y: 169, distance: 23.9
click at [318, 169] on div "Step 2 In the top right corner of the Firefox Web Browser, click the Puzzle Ico…" at bounding box center [382, 176] width 130 height 64
copy div "In the top right corner of the Firefox Web Browser, click the Puzzle Icon to op…"
click at [495, 296] on div "Step 9 Step 9 Go to the familysearch.org/centers/portal website. Once you are t…" at bounding box center [364, 161] width 662 height 323
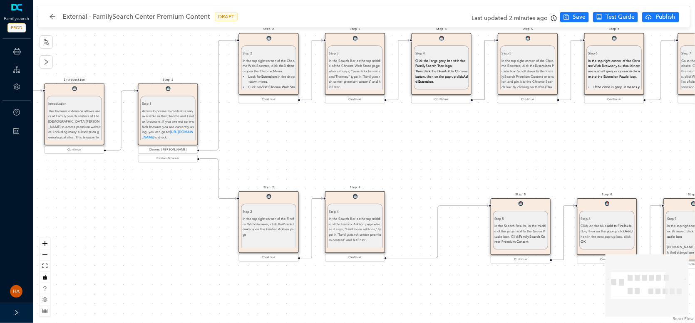
click at [366, 236] on div "In the Search Bar at the top middle of the Firefox Add-on page where it says, "…" at bounding box center [355, 232] width 52 height 32
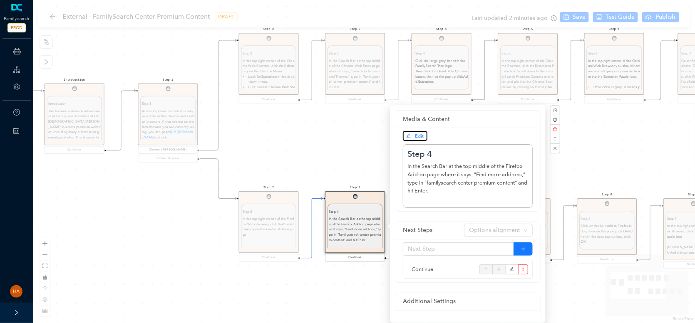
click at [419, 133] on span "Edit" at bounding box center [419, 136] width 9 height 6
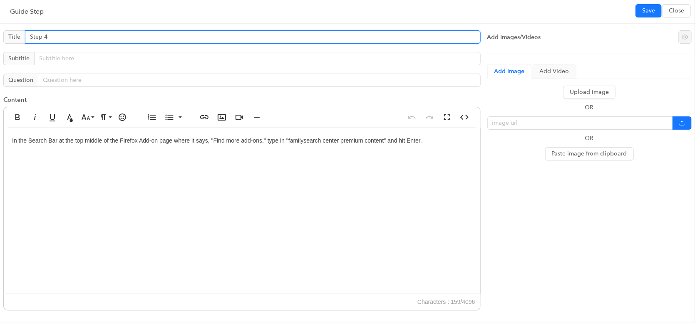
click at [52, 38] on input "Step 4" at bounding box center [253, 36] width 456 height 13
type input "Step 3"
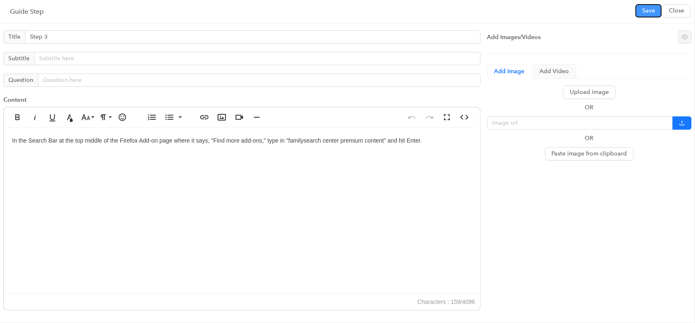
click at [645, 15] on span "Save" at bounding box center [648, 10] width 13 height 9
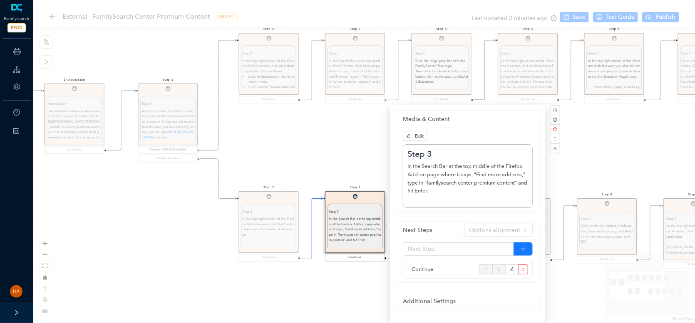
click at [574, 166] on div "Step 9 Step 9 Go to the familysearch.org/centers/portal website. Once you are t…" at bounding box center [364, 161] width 662 height 323
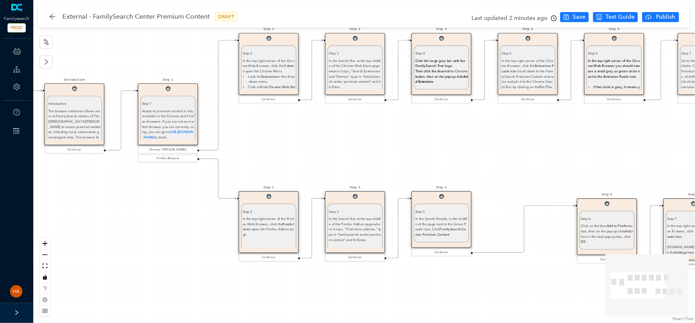
drag, startPoint x: 488, startPoint y: 235, endPoint x: 440, endPoint y: 227, distance: 48.9
click at [440, 227] on div "In the Search Results, in the middle of the page next to the Green Puzzle Icon,…" at bounding box center [441, 226] width 52 height 21
click at [440, 228] on strong "FamilySearch Center Premium Content" at bounding box center [440, 232] width 51 height 10
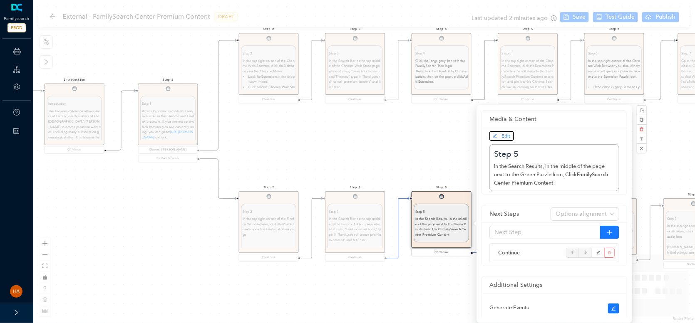
click at [496, 134] on icon "edit" at bounding box center [495, 136] width 5 height 5
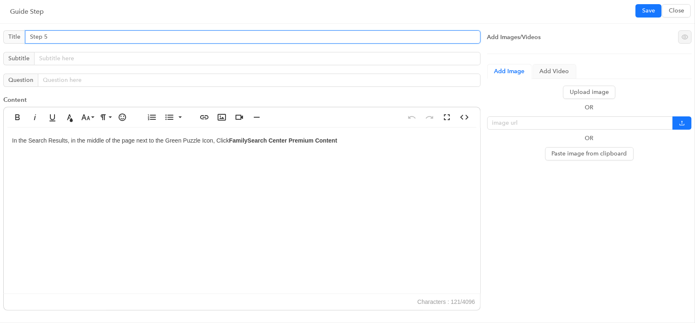
click at [61, 33] on input "Step 5" at bounding box center [253, 36] width 456 height 13
type input "Step 4"
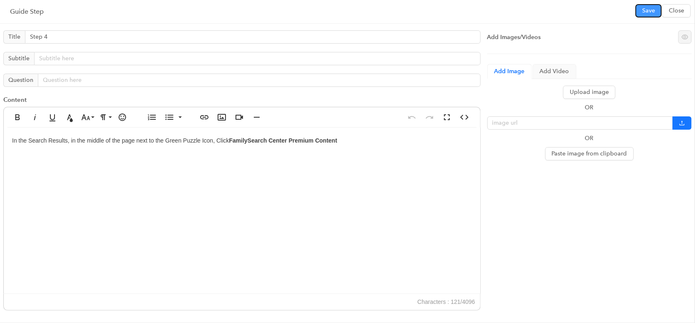
click at [653, 12] on span "Save" at bounding box center [648, 10] width 13 height 9
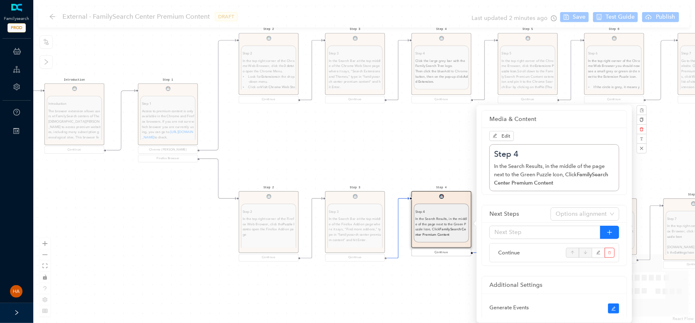
click at [407, 303] on div "Step 9 Step 9 Go to the familysearch.org/centers/portal website. Once you are t…" at bounding box center [364, 161] width 662 height 323
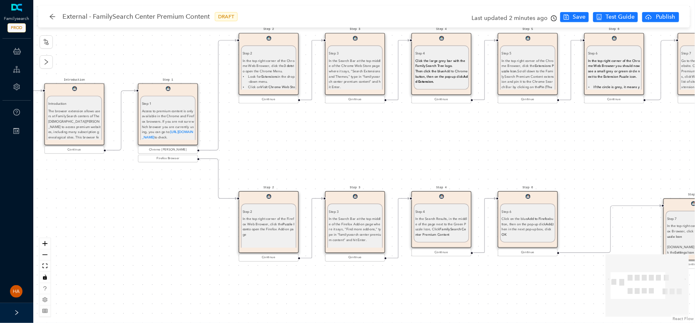
drag, startPoint x: 610, startPoint y: 225, endPoint x: 530, endPoint y: 217, distance: 79.8
click at [530, 217] on strong "Add to Firefox" at bounding box center [539, 219] width 22 height 4
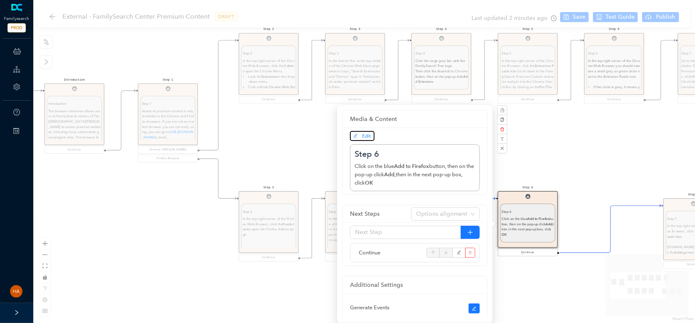
click at [367, 139] on span "Edit" at bounding box center [362, 135] width 18 height 7
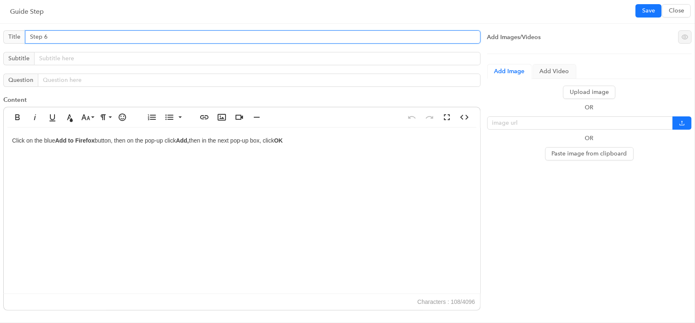
click at [52, 33] on input "Step 6" at bounding box center [253, 36] width 456 height 13
type input "Step 5"
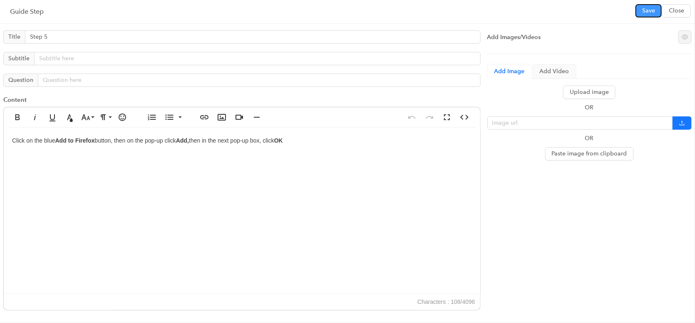
click at [643, 11] on span "Save" at bounding box center [648, 10] width 13 height 9
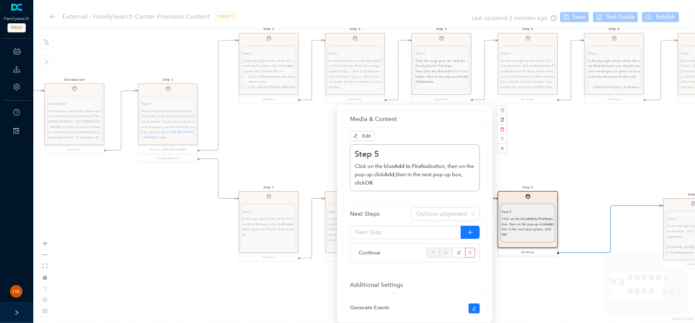
click at [236, 255] on div "Step 9 Step 9 Go to the familysearch.org/centers/portal website. Once you are t…" at bounding box center [364, 161] width 662 height 323
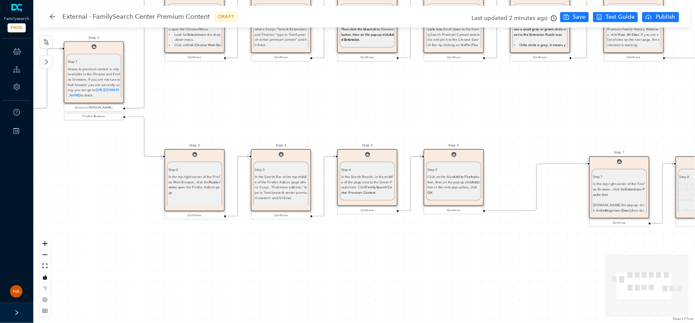
drag, startPoint x: 197, startPoint y: 280, endPoint x: 131, endPoint y: 252, distance: 71.6
click at [131, 252] on div "Step 9 Step 9 Go to the familysearch.org/centers/portal website. Once you are t…" at bounding box center [364, 161] width 662 height 323
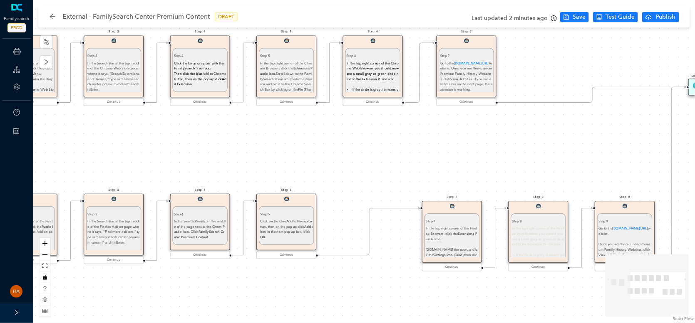
drag, startPoint x: 523, startPoint y: 270, endPoint x: 355, endPoint y: 315, distance: 173.6
click at [355, 315] on div "Step 9 Step 9 Go to the familysearch.org/centers/portal website. Once you are t…" at bounding box center [364, 161] width 662 height 323
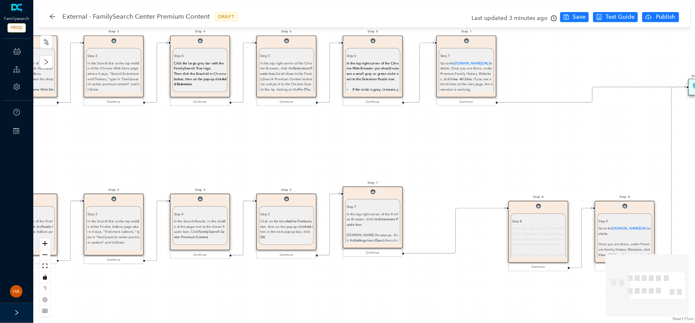
drag, startPoint x: 464, startPoint y: 243, endPoint x: 387, endPoint y: 230, distance: 78.6
click at [387, 230] on div "In the top right corner of the Firefox Browser, click the Extensions Puzzle Ico…" at bounding box center [373, 233] width 52 height 42
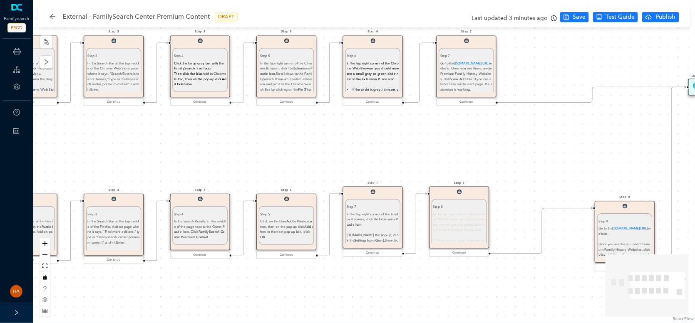
drag, startPoint x: 521, startPoint y: 236, endPoint x: 444, endPoint y: 221, distance: 79.2
click at [444, 221] on div "In the top right corner of the Firefox Web Browser you should now see a small g…" at bounding box center [459, 265] width 52 height 106
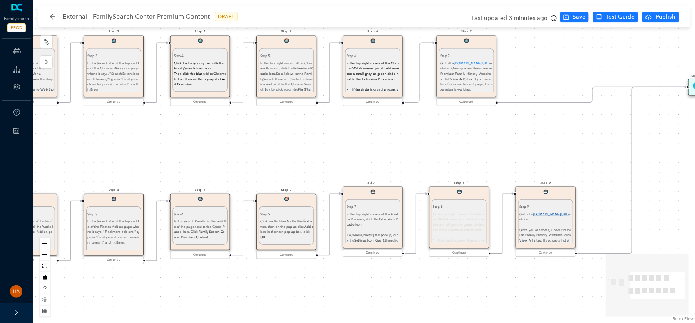
drag, startPoint x: 613, startPoint y: 230, endPoint x: 537, endPoint y: 215, distance: 77.5
click at [537, 215] on undefined "Go to the familysearch.org/centers/portal website." at bounding box center [545, 217] width 52 height 10
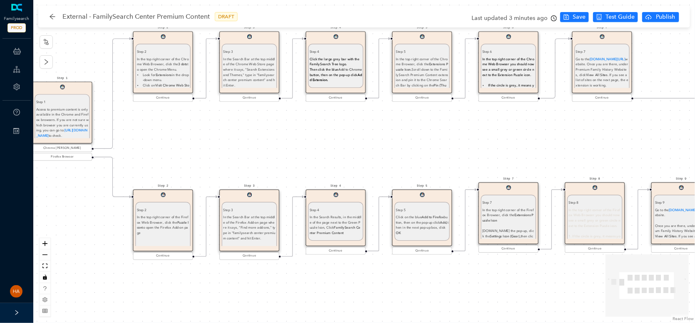
drag, startPoint x: 343, startPoint y: 299, endPoint x: 429, endPoint y: 288, distance: 86.8
click at [429, 288] on div "Step 9 Step 9 Go to the familysearch.org/centers/portal website. Once you are t…" at bounding box center [364, 161] width 662 height 323
click at [319, 211] on p "Step 4" at bounding box center [336, 210] width 52 height 5
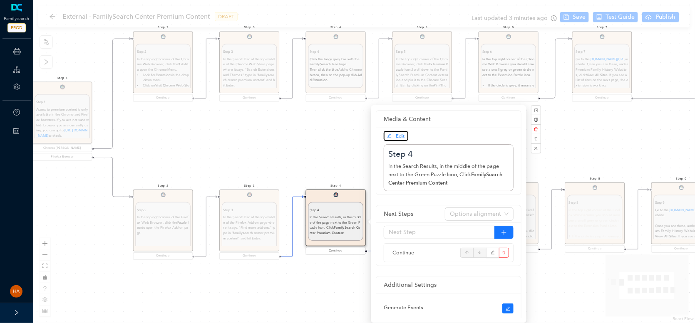
click at [388, 134] on icon "edit" at bounding box center [389, 136] width 5 height 5
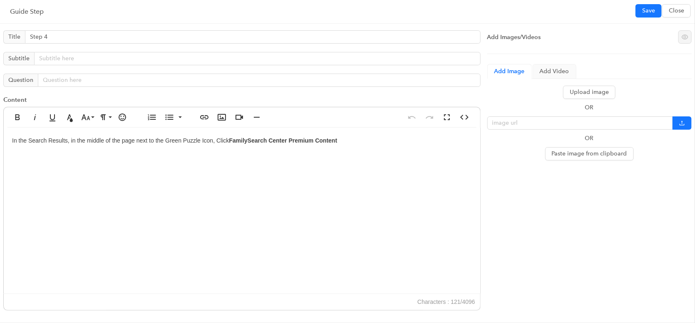
click at [219, 141] on div "In the Search Results, in the middle of the page next to the Green Puzzle Icon,…" at bounding box center [242, 211] width 476 height 166
click at [640, 10] on button "Save" at bounding box center [648, 10] width 26 height 13
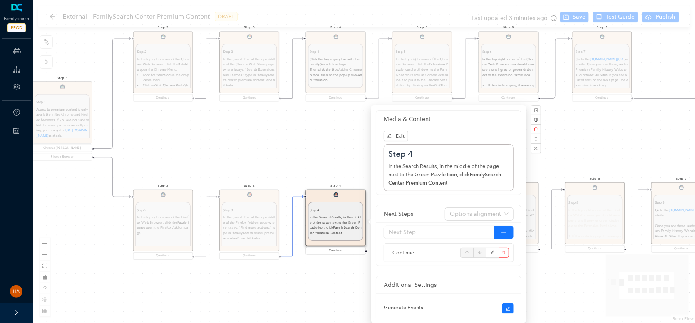
click at [568, 291] on div "Step 9 Step 9 Go to the familysearch.org/centers/portal website. Once you are t…" at bounding box center [364, 161] width 662 height 323
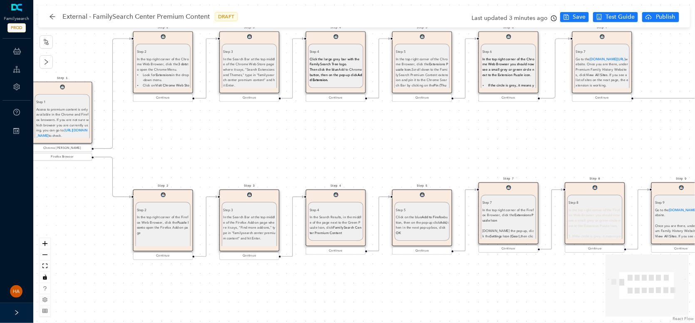
click at [496, 229] on div "In the top right corner of the Firefox Browser, click the Extensions Puzzle Ico…" at bounding box center [508, 229] width 52 height 42
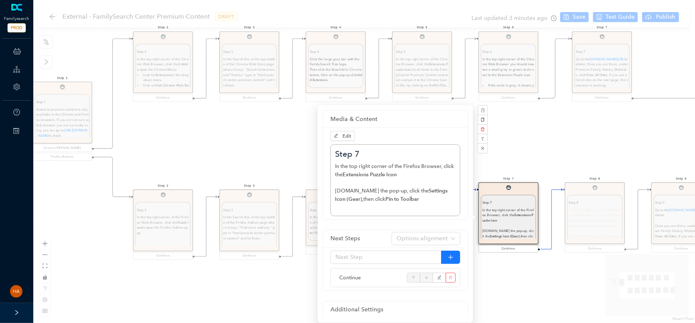
click at [522, 156] on div "Step 9 Step 9 Go to the familysearch.org/centers/portal website. Once you are t…" at bounding box center [364, 161] width 662 height 323
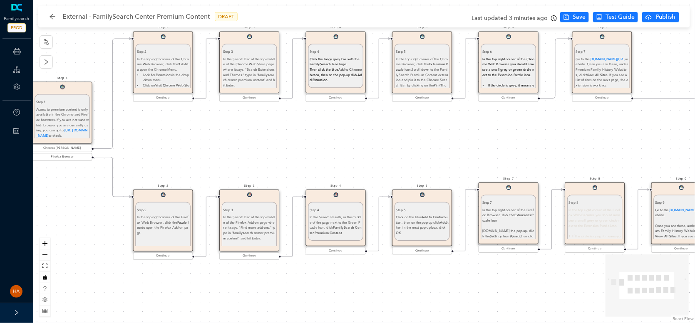
click at [416, 223] on div "Click on the blue Add to Firefox button, then on the pop-up click Add, then in …" at bounding box center [422, 225] width 52 height 21
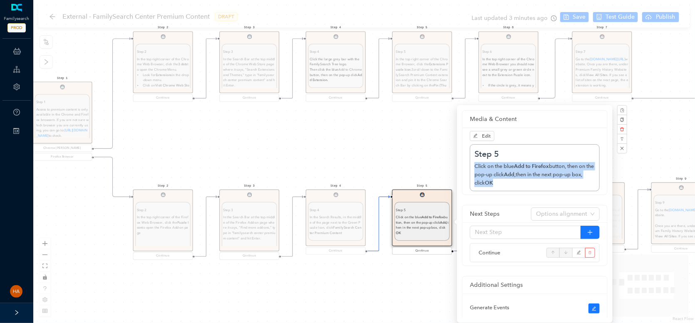
drag, startPoint x: 513, startPoint y: 186, endPoint x: 475, endPoint y: 160, distance: 45.8
click at [475, 160] on div "Step 5 Click on the blue Add to Firefox button, then on the pop-up click Add, t…" at bounding box center [534, 168] width 121 height 38
click at [357, 224] on div "Step 4 Step 4 In the Search Results, in the middle of the page next to the Gree…" at bounding box center [336, 223] width 60 height 66
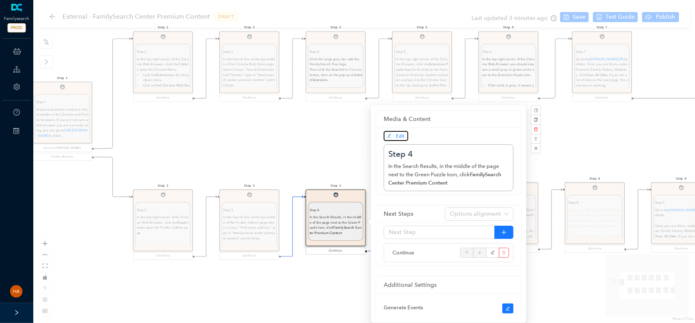
click at [396, 137] on span "Edit" at bounding box center [400, 136] width 9 height 6
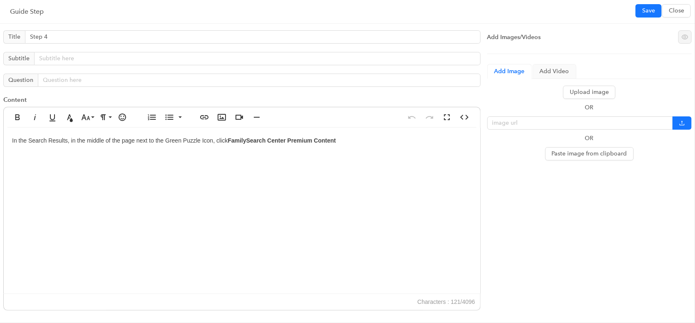
click at [374, 140] on div "In the Search Results, in the middle of the page next to the Green Puzzle Icon,…" at bounding box center [242, 211] width 476 height 166
click at [347, 138] on strong "FamilySearch Center Premium Content. Then Click on the blue Add to Firefox butt…" at bounding box center [239, 145] width 454 height 16
drag, startPoint x: 201, startPoint y: 146, endPoint x: 200, endPoint y: 150, distance: 4.3
click at [201, 149] on div "In the Search Results, in the middle of the page next to the Green Puzzle Icon,…" at bounding box center [242, 211] width 476 height 166
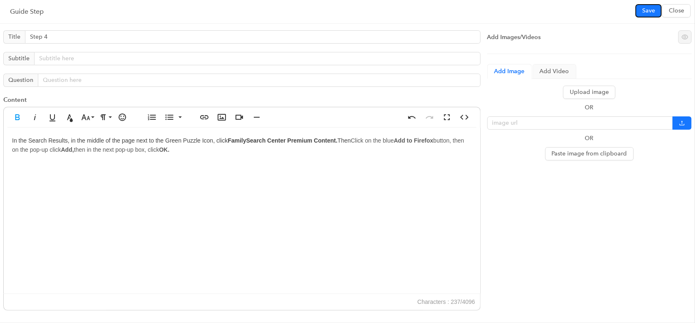
drag, startPoint x: 646, startPoint y: 14, endPoint x: 646, endPoint y: 19, distance: 5.0
click at [646, 14] on span "Save" at bounding box center [648, 10] width 13 height 9
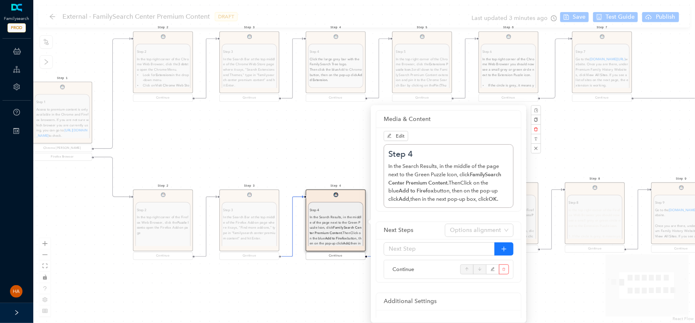
click at [310, 285] on div "Step 9 Step 9 Go to the familysearch.org/centers/portal website. Once you are t…" at bounding box center [364, 161] width 662 height 323
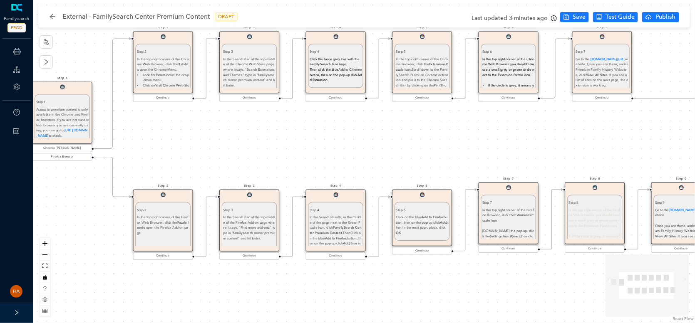
click at [414, 217] on div "Click on the blue Add to Firefox button, then on the pop-up click Add, then in …" at bounding box center [422, 225] width 52 height 21
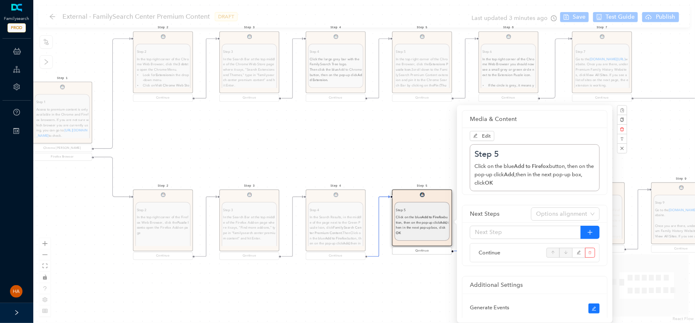
drag, startPoint x: 414, startPoint y: 217, endPoint x: 412, endPoint y: 227, distance: 10.1
click at [410, 228] on div "Click on the blue Add to Firefox button, then on the pop-up click Add, then in …" at bounding box center [422, 225] width 52 height 21
click at [624, 131] on button "button" at bounding box center [622, 129] width 10 height 10
click at [663, 110] on span "Yes" at bounding box center [666, 110] width 6 height 7
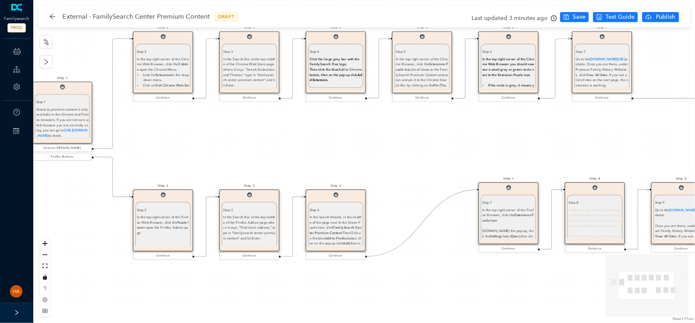
drag, startPoint x: 366, startPoint y: 257, endPoint x: 472, endPoint y: 191, distance: 124.6
click at [472, 191] on div "Step 9 Step 9 Go to the familysearch.org/centers/portal website. Once you are t…" at bounding box center [364, 161] width 662 height 323
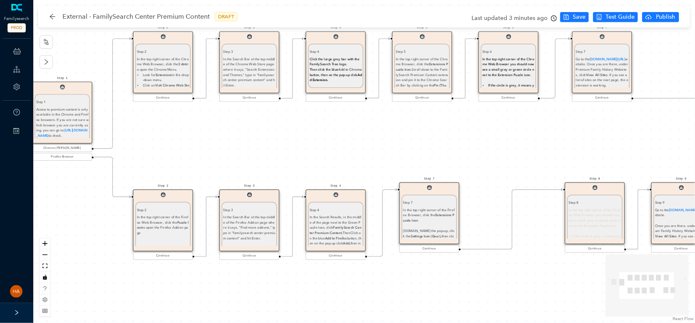
drag, startPoint x: 516, startPoint y: 205, endPoint x: 434, endPoint y: 211, distance: 81.3
click at [437, 203] on p "Step 7" at bounding box center [429, 202] width 52 height 5
click at [433, 212] on div "In the top right corner of the Firefox Browser, click the Extensions Puzzle Ico…" at bounding box center [429, 229] width 52 height 42
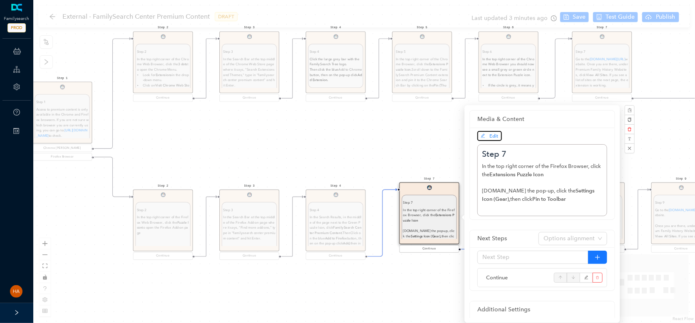
click at [483, 139] on span "Edit" at bounding box center [490, 135] width 18 height 7
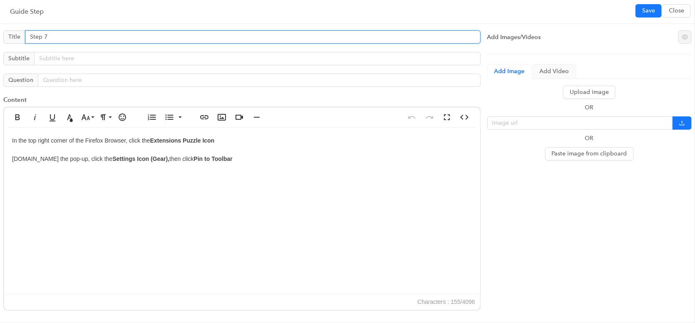
click at [72, 41] on input "Step 7" at bounding box center [253, 36] width 456 height 13
type input "Step 5"
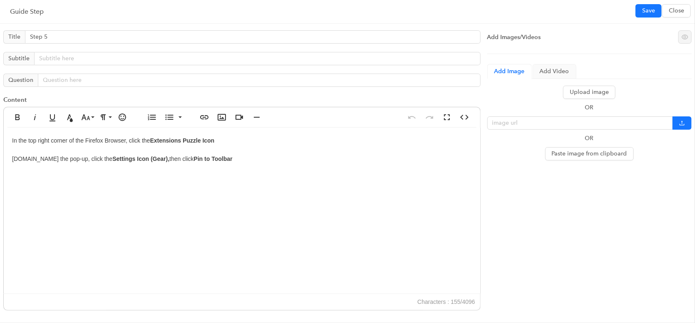
click at [16, 160] on div "In the top right corner of the Firefox Browser, click the Extensions Puzzle Ico…" at bounding box center [242, 211] width 476 height 166
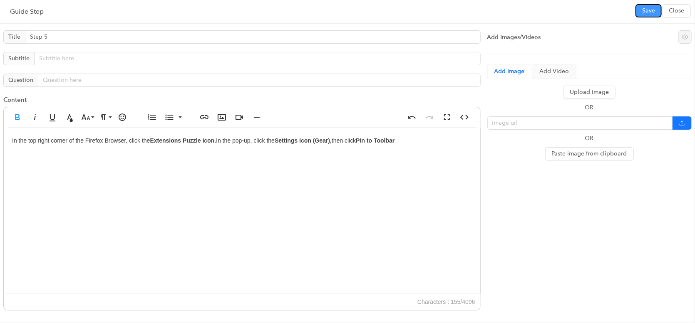
click at [642, 12] on button "Save" at bounding box center [648, 10] width 26 height 13
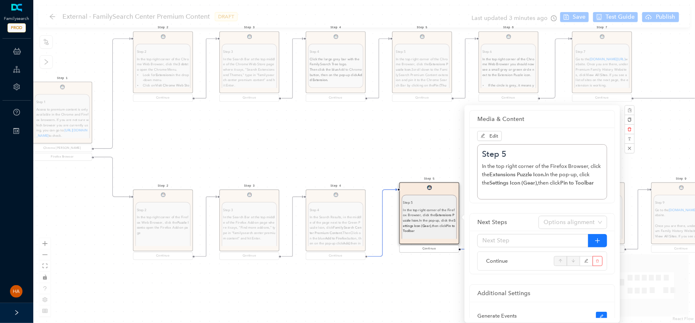
click at [352, 294] on div "Step 9 Step 9 Go to the familysearch.org/centers/portal website. Once you are t…" at bounding box center [364, 161] width 662 height 323
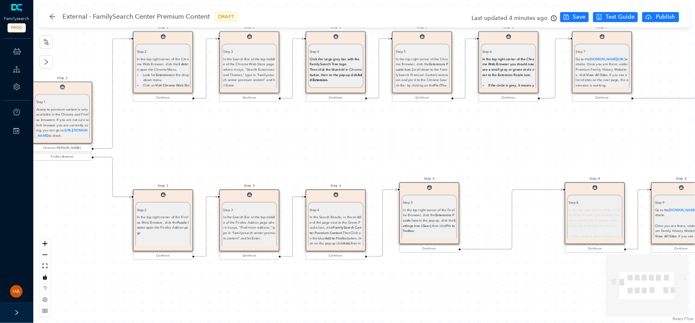
scroll to position [13, 0]
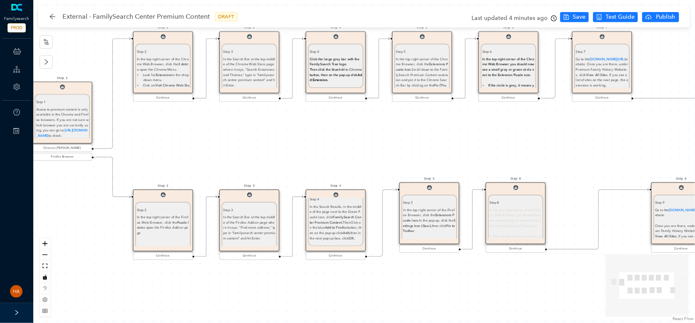
drag, startPoint x: 580, startPoint y: 214, endPoint x: 501, endPoint y: 213, distance: 79.1
click at [501, 213] on span "In the top right corner of the Firefox Web Browser you should now see a small g…" at bounding box center [515, 218] width 52 height 20
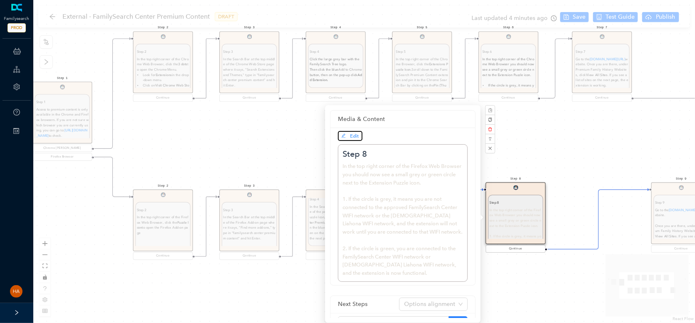
click at [355, 139] on span "Edit" at bounding box center [350, 135] width 18 height 7
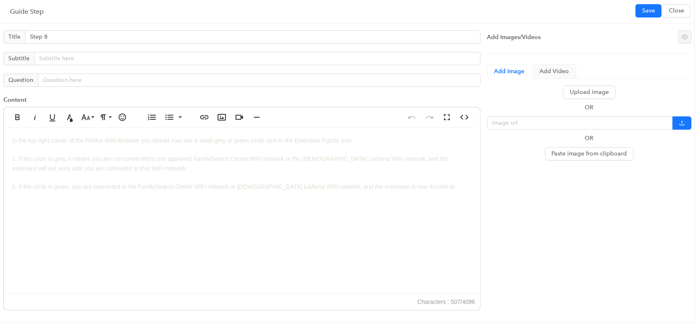
click at [130, 202] on div "In the top right corner of the Firefox Web Browser you should now see a small g…" at bounding box center [242, 211] width 476 height 166
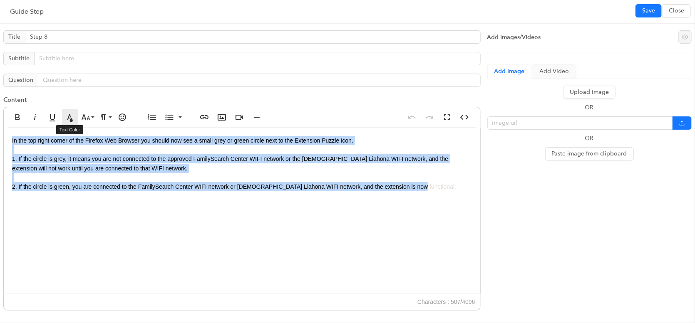
click at [67, 121] on button "Text Color" at bounding box center [70, 117] width 16 height 17
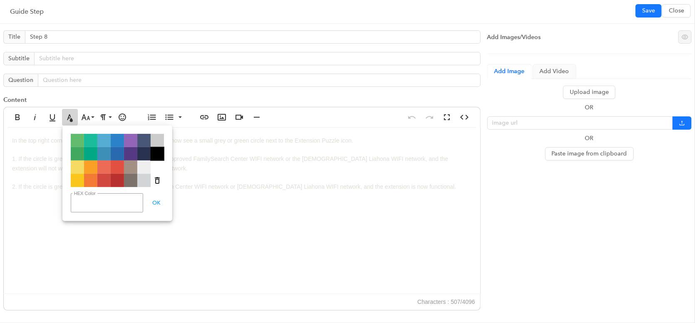
click at [161, 156] on span "Color#000000" at bounding box center [157, 153] width 13 height 13
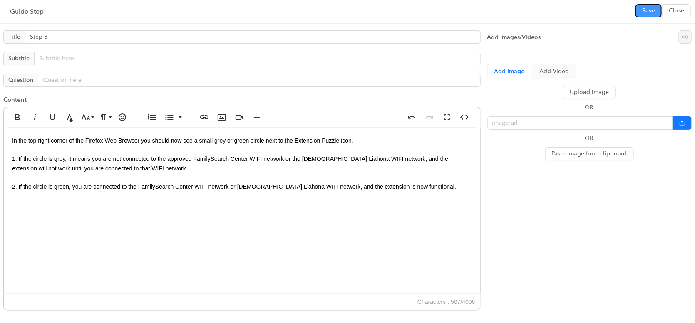
click at [649, 10] on span "Save" at bounding box center [648, 10] width 13 height 9
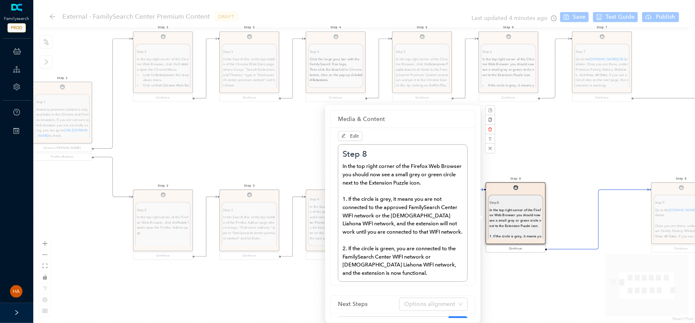
click at [582, 161] on div "Step 9 Step 9 Go to the familysearch.org/centers/portal website. Once you are t…" at bounding box center [364, 161] width 662 height 323
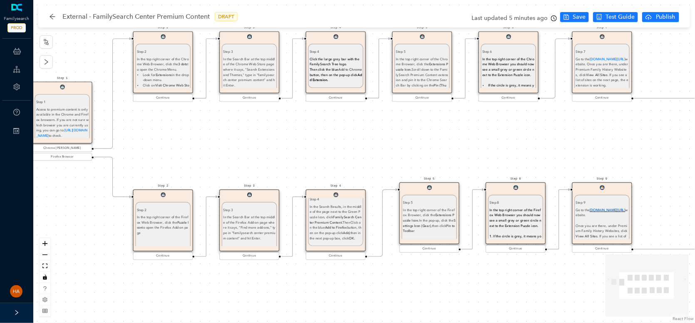
drag, startPoint x: 666, startPoint y: 216, endPoint x: 585, endPoint y: 213, distance: 80.4
click at [590, 212] on link "familysearch.org/centers/portal" at bounding box center [607, 210] width 35 height 4
click at [505, 210] on span "In the top right corner of the Firefox Web Browser you should now see a small g…" at bounding box center [515, 218] width 52 height 20
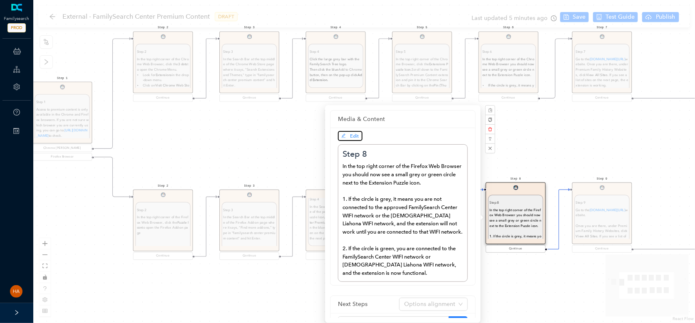
click at [352, 136] on span "Edit" at bounding box center [354, 136] width 9 height 6
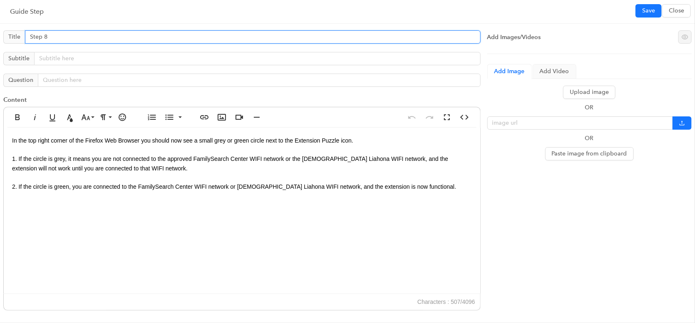
click at [57, 41] on input "Step 8" at bounding box center [253, 36] width 456 height 13
type input "Step 6"
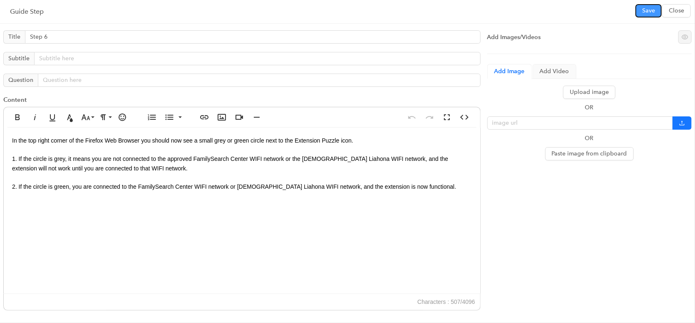
click at [641, 10] on button "Save" at bounding box center [648, 10] width 26 height 13
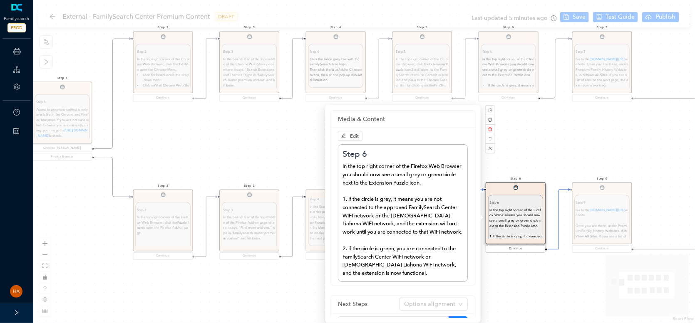
click at [596, 205] on div "Step 9 Step 9 Go to the familysearch.org/centers/portal website. Once you are t…" at bounding box center [602, 219] width 60 height 72
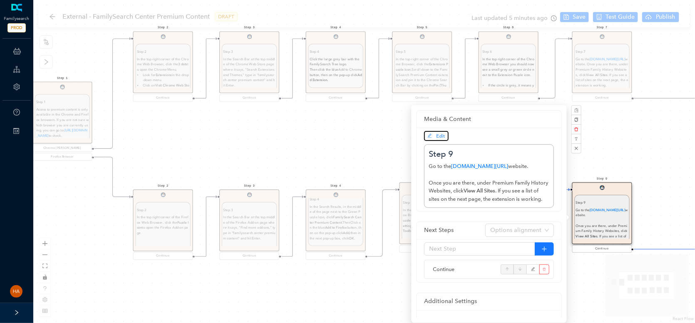
click at [425, 139] on button "Edit" at bounding box center [436, 136] width 25 height 10
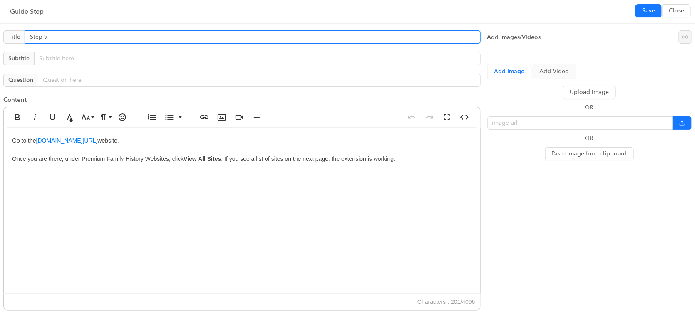
click at [52, 40] on input "Step 9" at bounding box center [253, 36] width 456 height 13
type input "Step 7"
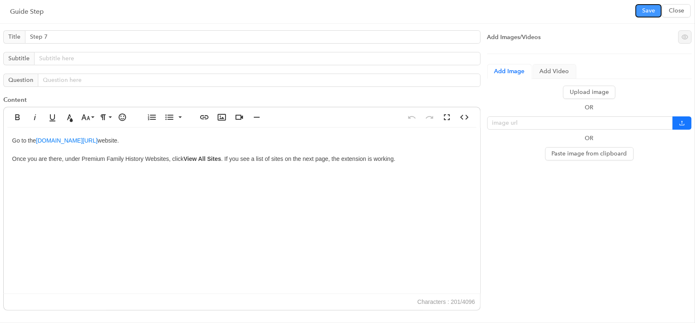
click at [646, 10] on span "Save" at bounding box center [648, 10] width 13 height 9
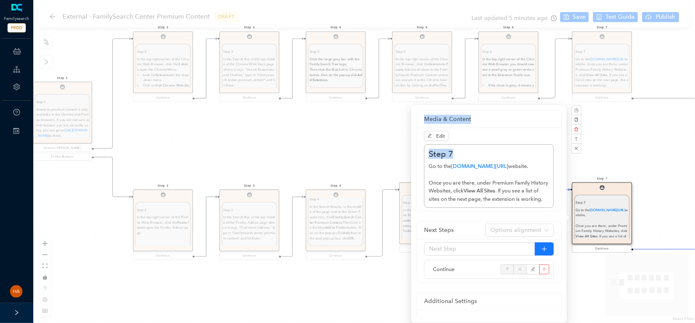
drag, startPoint x: 655, startPoint y: 165, endPoint x: 497, endPoint y: 141, distance: 159.5
click at [417, 158] on div "Step 7 Step 7 Go to the familysearch.org/centers/portal website. Once you are t…" at bounding box center [364, 161] width 662 height 323
click at [638, 141] on div "Step 7 Step 7 Go to the familysearch.org/centers/portal website. Once you are t…" at bounding box center [364, 161] width 662 height 323
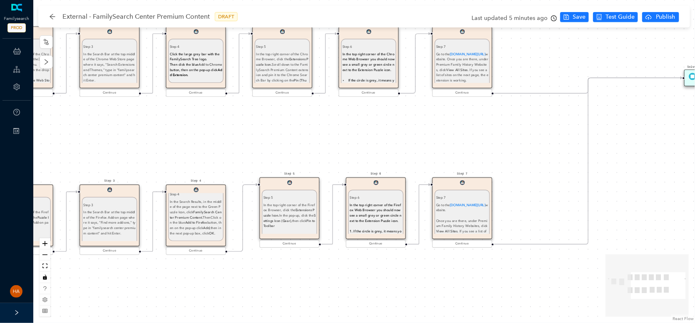
drag, startPoint x: 649, startPoint y: 141, endPoint x: 436, endPoint y: 144, distance: 213.5
click at [436, 144] on div "Step 7 Step 7 Go to the familysearch.org/centers/portal website. Once you are t…" at bounding box center [364, 161] width 662 height 323
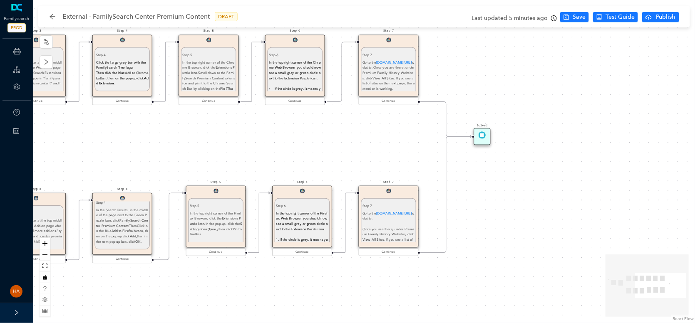
drag, startPoint x: 565, startPoint y: 126, endPoint x: 485, endPoint y: 140, distance: 81.5
click at [485, 140] on div "Solved" at bounding box center [482, 136] width 17 height 17
click at [568, 20] on button "Save" at bounding box center [574, 17] width 29 height 10
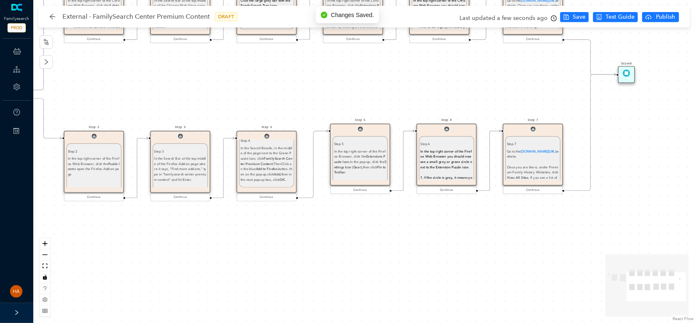
drag, startPoint x: 495, startPoint y: 219, endPoint x: 639, endPoint y: 157, distance: 157.1
click at [639, 157] on div "Step 7 Step 7 Go to the familysearch.org/centers/portal website. Once you are t…" at bounding box center [364, 161] width 662 height 323
click at [449, 164] on span "In the top right corner of the Firefox Web Browser you should now see a small g…" at bounding box center [446, 159] width 52 height 20
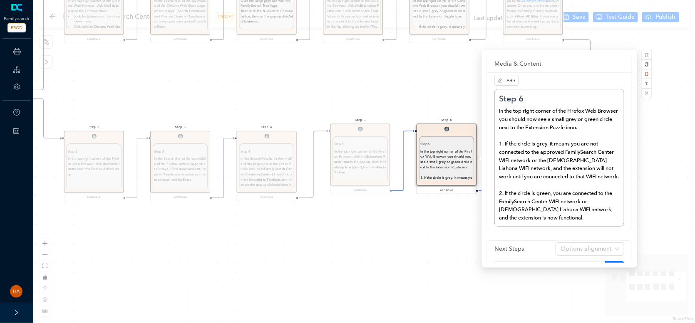
click at [349, 58] on div "Step 7 Step 7 Go to the familysearch.org/centers/portal website. Once you are t…" at bounding box center [364, 161] width 662 height 323
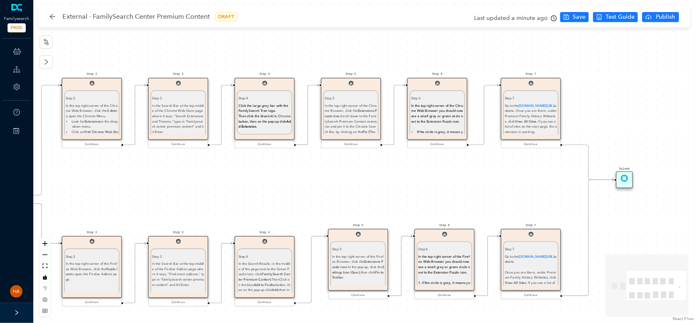
drag, startPoint x: 402, startPoint y: 54, endPoint x: 400, endPoint y: 159, distance: 105.3
click at [400, 159] on div "Step 7 Step 7 Go to the familysearch.org/centers/portal website. Once you are t…" at bounding box center [364, 161] width 662 height 323
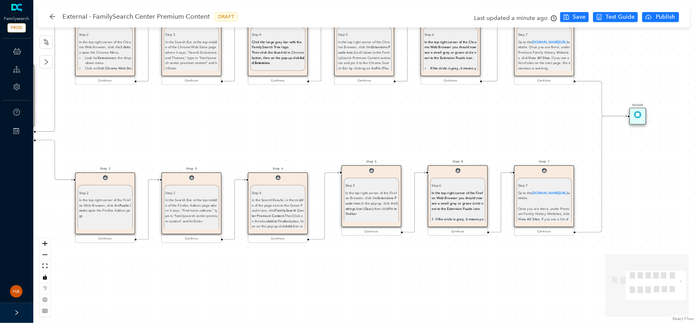
drag, startPoint x: 411, startPoint y: 194, endPoint x: 424, endPoint y: 131, distance: 63.7
click at [424, 131] on div "Step 7 Step 7 Go to the familysearch.org/centers/portal website. Once you are t…" at bounding box center [364, 161] width 662 height 323
click at [427, 131] on div "Step 7 Step 7 Go to the familysearch.org/centers/portal website. Once you are t…" at bounding box center [364, 161] width 662 height 323
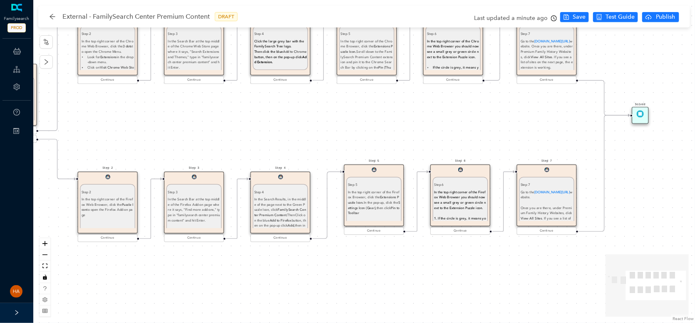
click at [201, 204] on div "In the Search Bar at the top middle of the Firefox Add-on page where it says, "…" at bounding box center [194, 213] width 52 height 32
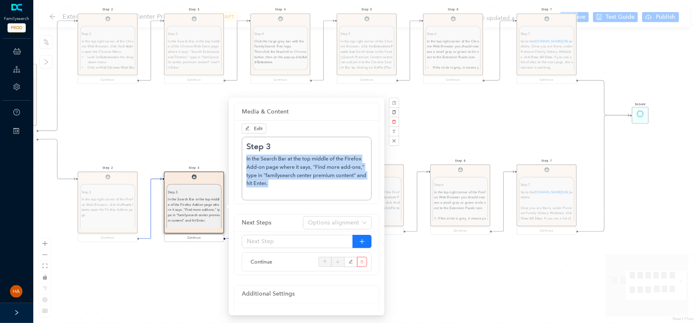
drag, startPoint x: 277, startPoint y: 185, endPoint x: 245, endPoint y: 159, distance: 41.4
click at [245, 159] on div "Step 3 In the Search Bar at the top middle of the Firefox Add-on page where it …" at bounding box center [307, 169] width 130 height 64
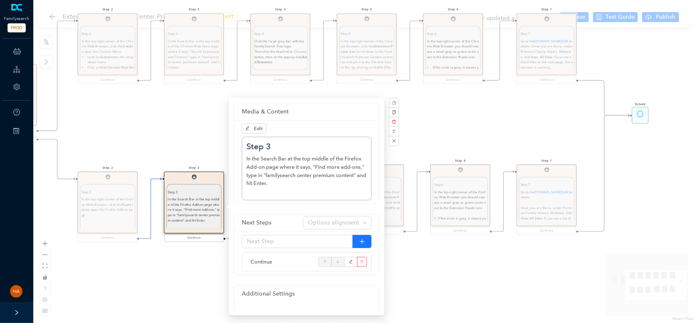
click at [476, 267] on div "Step 7 Step 7 Go to the familysearch.org/centers/portal website. Once you are t…" at bounding box center [364, 161] width 662 height 323
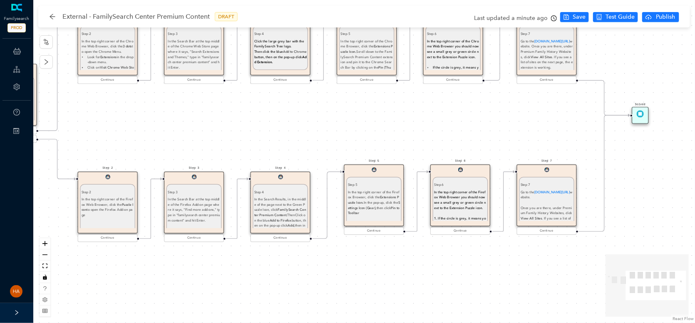
click at [267, 209] on div "In the Search Results, in the middle of the page next to the Green Puzzle Icon,…" at bounding box center [280, 215] width 52 height 37
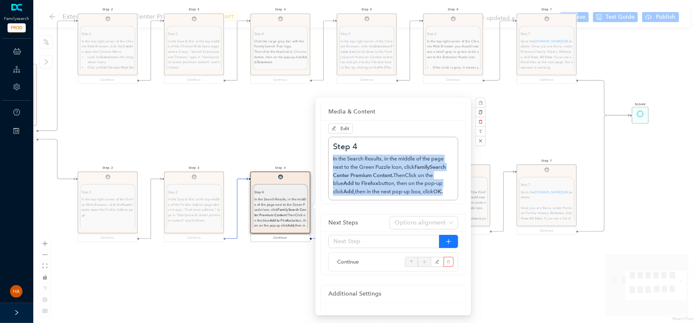
drag, startPoint x: 423, startPoint y: 188, endPoint x: 333, endPoint y: 156, distance: 95.7
click at [333, 156] on div "In the Search Results, in the middle of the page next to the Green Puzzle Icon,…" at bounding box center [393, 175] width 121 height 41
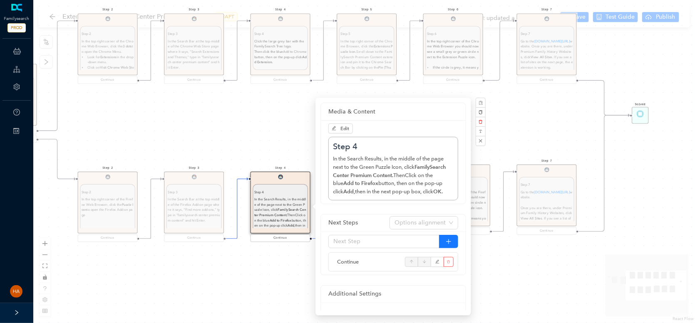
click at [521, 270] on div "Step 7 Step 7 Go to the familysearch.org/centers/portal website. Once you are t…" at bounding box center [364, 161] width 662 height 323
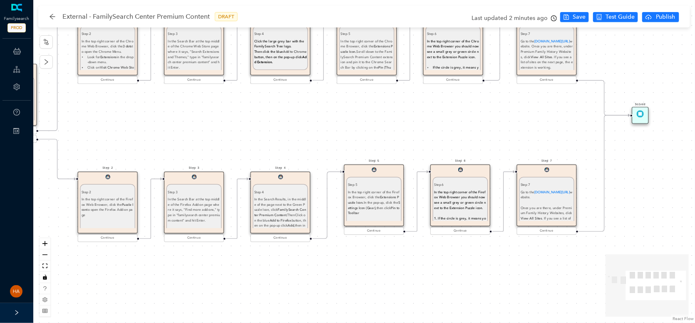
click at [385, 208] on div "In the top right corner of the Firefox Browser, click the Extensions Puzzle Ico…" at bounding box center [374, 206] width 52 height 32
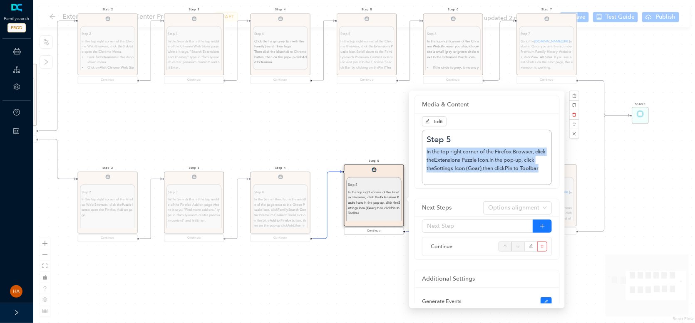
drag, startPoint x: 545, startPoint y: 169, endPoint x: 425, endPoint y: 151, distance: 121.5
click at [425, 151] on div "Step 5 In the top right corner of the Firefox Browser, click the Extensions Puz…" at bounding box center [487, 157] width 130 height 55
click at [338, 270] on div "Step 7 Step 7 Go to the familysearch.org/centers/portal website. Once you are t…" at bounding box center [364, 161] width 662 height 323
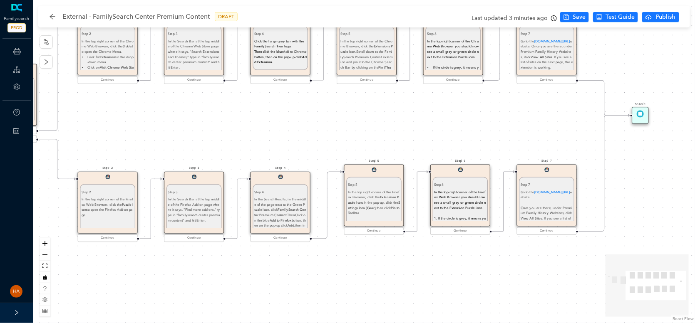
click at [449, 208] on span "In the top right corner of the Firefox Web Browser you should now see a small g…" at bounding box center [460, 200] width 52 height 20
click at [460, 202] on span "In the top right corner of the Firefox Web Browser you should now see a small g…" at bounding box center [460, 200] width 52 height 20
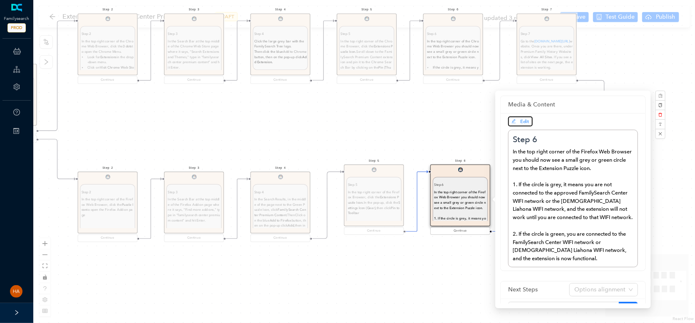
click at [522, 126] on button "Edit" at bounding box center [520, 122] width 25 height 10
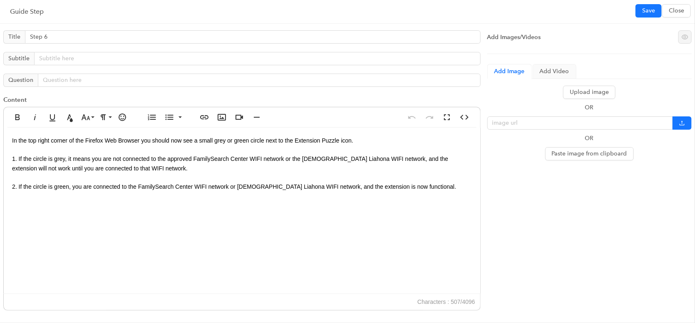
click at [22, 146] on div "In the top right corner of the Firefox Web Browser you should now see a small g…" at bounding box center [242, 211] width 476 height 166
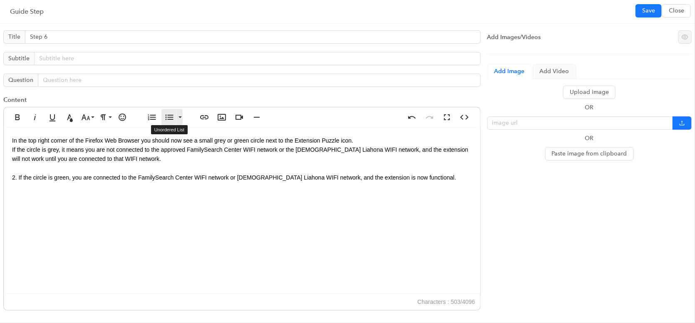
drag, startPoint x: 171, startPoint y: 116, endPoint x: 164, endPoint y: 128, distance: 13.9
click at [171, 116] on icon "button" at bounding box center [169, 117] width 10 height 10
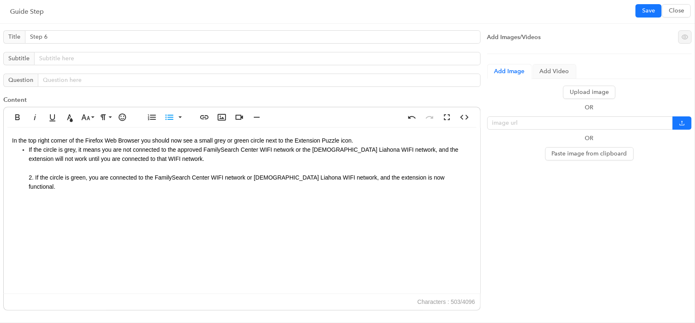
click at [35, 174] on span "2. If the circle is green, you are connected to the FamilySearch Center WIFI ne…" at bounding box center [237, 182] width 416 height 16
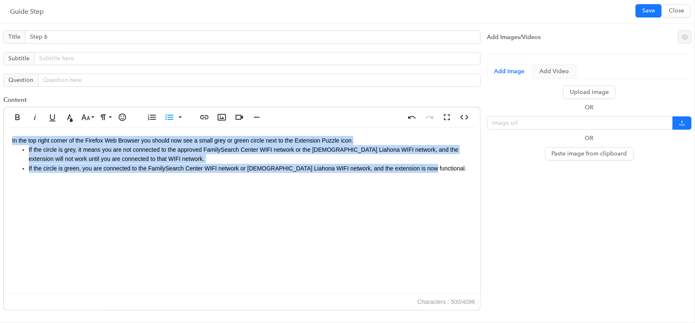
drag, startPoint x: 8, startPoint y: 138, endPoint x: 471, endPoint y: 177, distance: 463.9
click at [469, 177] on div "In the top right corner of the Firefox Web Browser you should now see a small g…" at bounding box center [242, 211] width 476 height 166
click at [652, 12] on span "Save" at bounding box center [648, 10] width 13 height 9
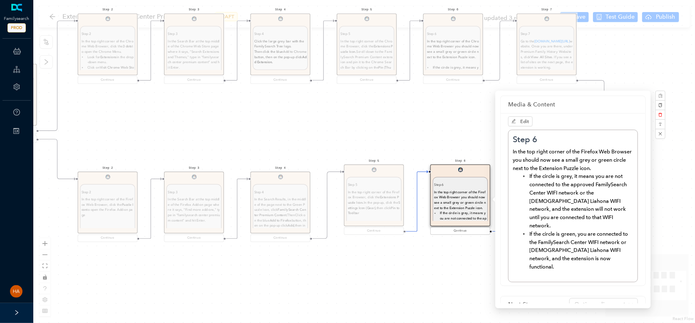
click at [451, 271] on div "Step 7 Step 7 Go to the familysearch.org/centers/portal website. Once you are t…" at bounding box center [364, 161] width 662 height 323
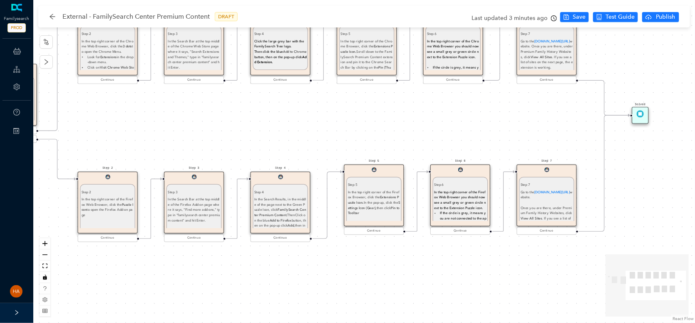
click at [543, 199] on div "Go to the familysearch.org/centers/portal website. Once you are there, under Pr…" at bounding box center [547, 211] width 52 height 42
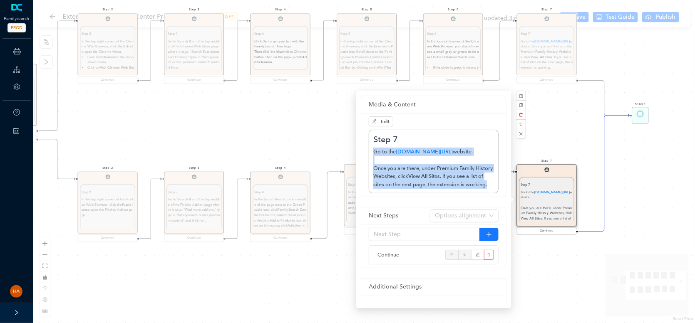
drag, startPoint x: 371, startPoint y: 179, endPoint x: 359, endPoint y: 150, distance: 31.1
click at [359, 150] on div "Media & Content Edit Step 7 Go to the familysearch.org/centers/portal website. …" at bounding box center [434, 200] width 156 height 218
click at [384, 120] on span "Edit" at bounding box center [385, 122] width 9 height 6
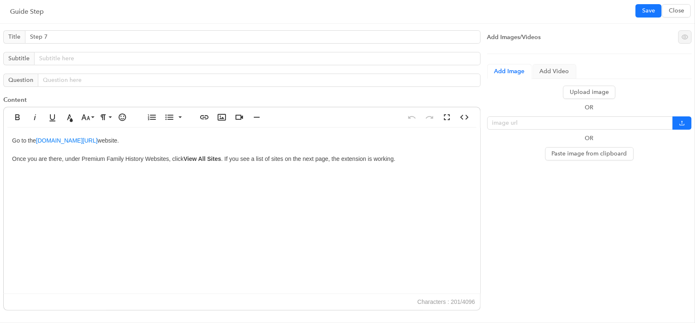
click at [158, 141] on div "Go to the familysearch.org/centers/portal website. Once you are there, under Pr…" at bounding box center [242, 211] width 476 height 166
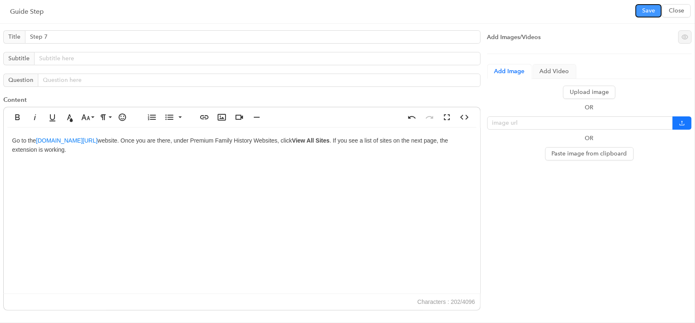
click at [645, 13] on span "Save" at bounding box center [648, 10] width 13 height 9
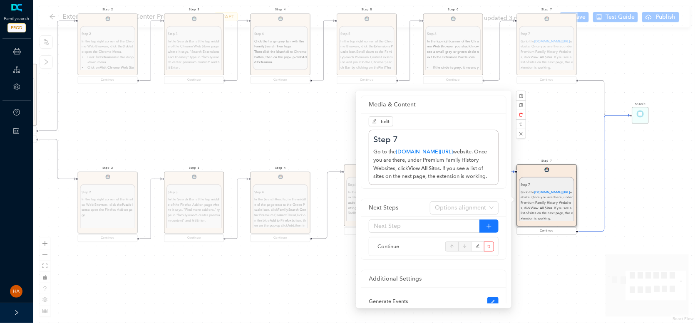
click at [584, 18] on div "Step 7 Step 7 Go to the familysearch.org/centers/portal website. Once you are t…" at bounding box center [364, 161] width 662 height 323
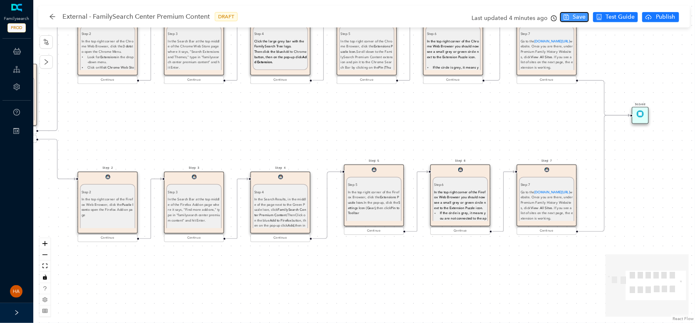
click at [582, 17] on span "Save" at bounding box center [579, 16] width 13 height 9
click at [637, 114] on img at bounding box center [640, 113] width 7 height 7
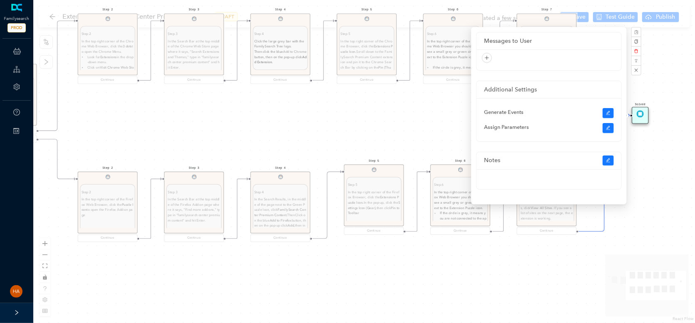
drag, startPoint x: 483, startPoint y: 52, endPoint x: 485, endPoint y: 66, distance: 13.4
click at [485, 54] on div at bounding box center [549, 59] width 130 height 13
click at [483, 61] on button "button" at bounding box center [487, 58] width 10 height 10
click at [481, 74] on link "Text" at bounding box center [472, 72] width 17 height 9
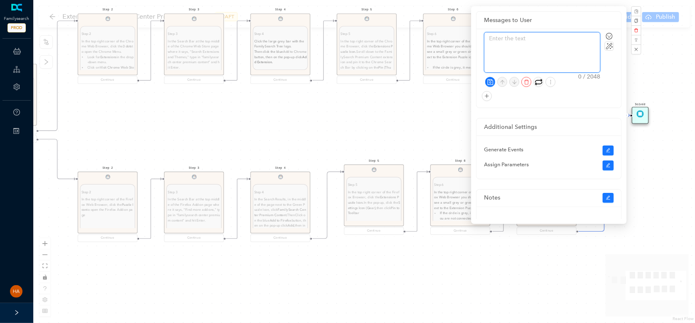
click at [533, 45] on textarea at bounding box center [542, 52] width 116 height 40
paste textarea "Done! You have successfully learned how to"
type textarea "Done! You have successfully learned how to"
type textarea "Done! You have successfully learned how to a"
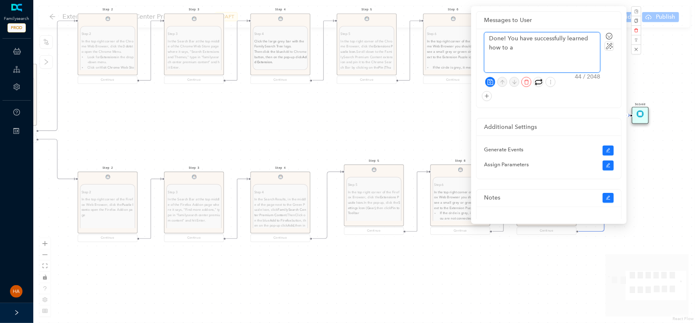
type textarea "Done! You have successfully learned how to ad"
type textarea "Done! You have successfully learned how to add"
type textarea "Done! You have successfully learned how to add t"
type textarea "Done! You have successfully learned how to add th"
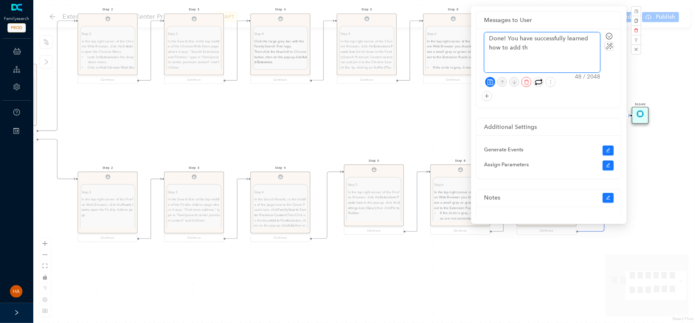
type textarea "Done! You have successfully learned how to add the"
type textarea "Done! You have successfully learned how to add the F"
type textarea "Done! You have successfully learned how to add the Fa"
type textarea "Done! You have successfully learned how to add the Fam"
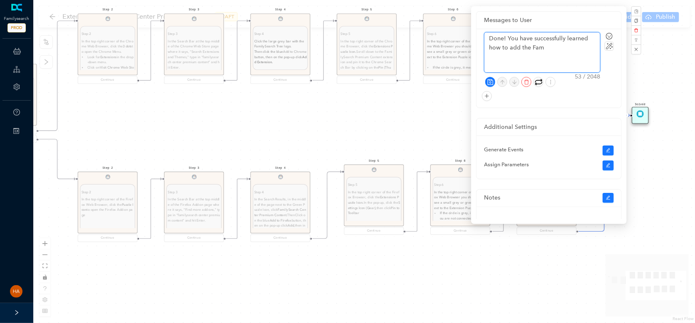
type textarea "Done! You have successfully learned how to add the Fami"
type textarea "Done! You have successfully learned how to add the Famil"
type textarea "Done! You have successfully learned how to add the Family"
type textarea "Done! You have successfully learned how to add the FamilyS"
type textarea "Done! You have successfully learned how to add the FamilySe"
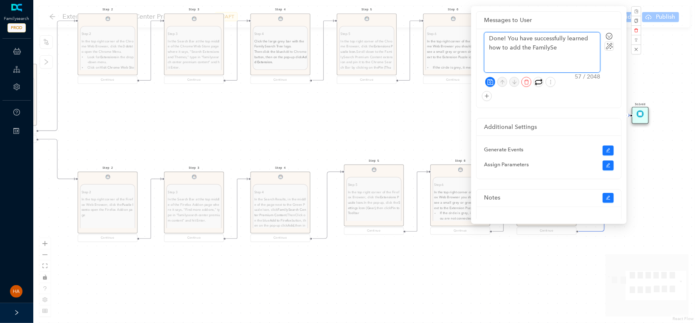
type textarea "Done! You have successfully learned how to add the FamilySea"
type textarea "Done! You have successfully learned how to add the FamilySear"
type textarea "Done! You have successfully learned how to add the FamilySearc"
type textarea "Done! You have successfully learned how to add the FamilySearch"
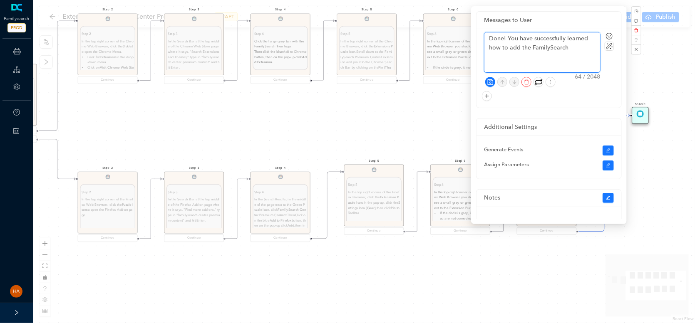
type textarea "Done! You have successfully learned how to add the FamilySearch C"
type textarea "Done! You have successfully learned how to add the FamilySearch Ce"
type textarea "Done! You have successfully learned how to add the FamilySearch Cen"
type textarea "Done! You have successfully learned how to add the FamilySearch Cent"
type textarea "Done! You have successfully learned how to add the FamilySearch Cente"
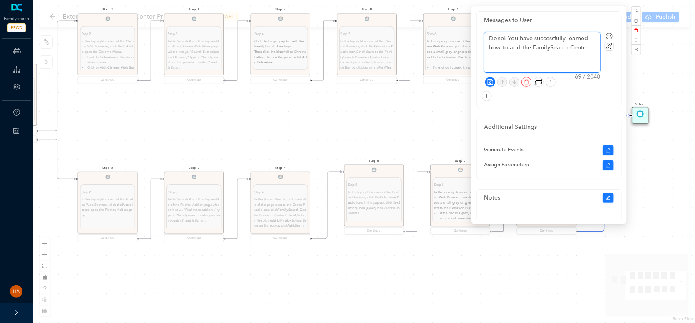
type textarea "Done! You have successfully learned how to add the FamilySearch Center"
type textarea "Done! You have successfully learned how to add the FamilySearch Center b"
type textarea "Done! You have successfully learned how to add the FamilySearch Center br"
type textarea "Done! You have successfully learned how to add the FamilySearch Center bro"
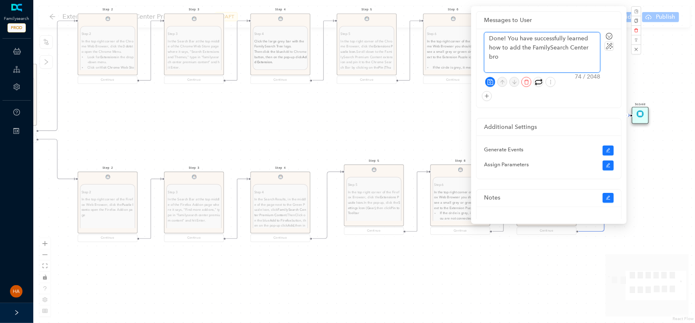
type textarea "Done! You have successfully learned how to add the FamilySearch Center brow"
type textarea "Done! You have successfully learned how to add the FamilySearch Center brows"
type textarea "Done! You have successfully learned how to add the FamilySearch Center brow"
type textarea "Done! You have successfully learned how to add the FamilySearch Center bro"
type textarea "Done! You have successfully learned how to add the FamilySearch Center br"
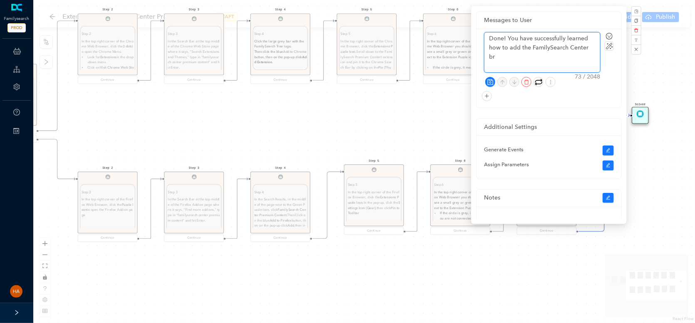
type textarea "Done! You have successfully learned how to add the FamilySearch Center b"
type textarea "Done! You have successfully learned how to add the FamilySearch Center"
type textarea "Done! You have successfully learned how to add the FamilySearch Center p"
type textarea "Done! You have successfully learned how to add the FamilySearch Center pr"
type textarea "Done! You have successfully learned how to add the FamilySearch Center pre"
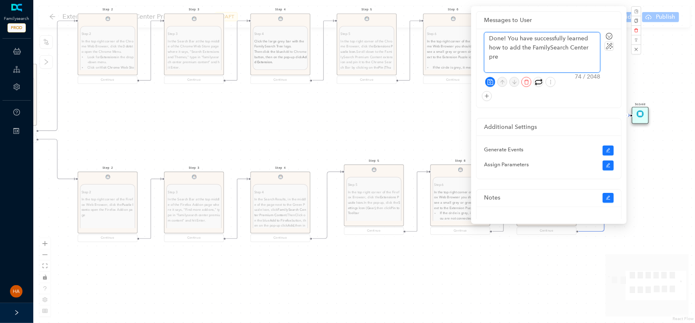
type textarea "Done! You have successfully learned how to add the FamilySearch Center prem"
type textarea "Done! You have successfully learned how to add the FamilySearch Center premi"
type textarea "Done! You have successfully learned how to add the FamilySearch Center premim"
type textarea "Done! You have successfully learned how to add the FamilySearch Center premi"
type textarea "Done! You have successfully learned how to add the FamilySearch Center premiu"
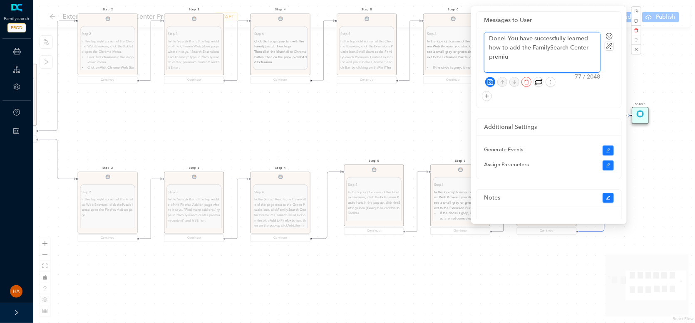
type textarea "Done! You have successfully learned how to add the FamilySearch Center premium"
type textarea "Done! You have successfully learned how to add the FamilySearch Center premium c"
type textarea "Done! You have successfully learned how to add the FamilySearch Center premium …"
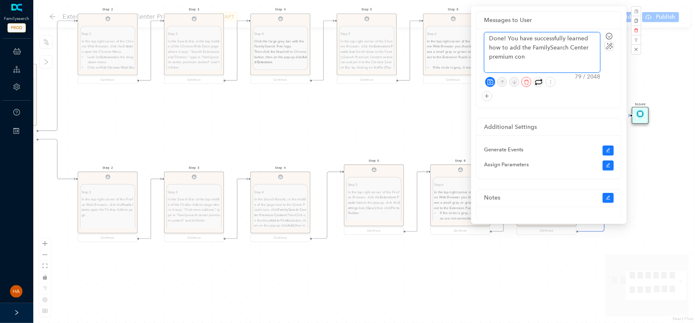
type textarea "Done! You have successfully learned how to add the FamilySearch Center premium …"
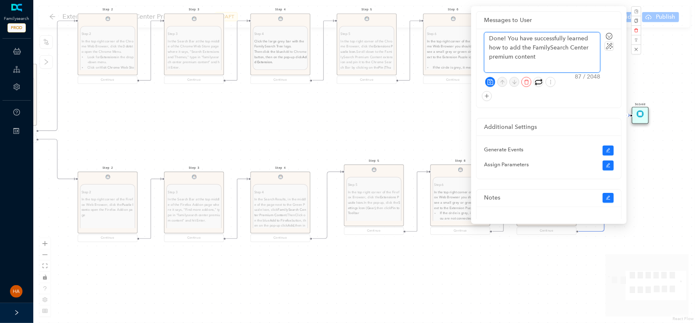
type textarea "Done! You have successfully learned how to add the FamilySearch Center premium …"
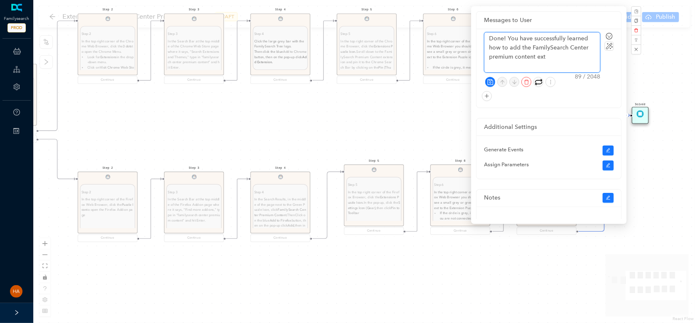
type textarea "Done! You have successfully learned how to add the FamilySearch Center premium …"
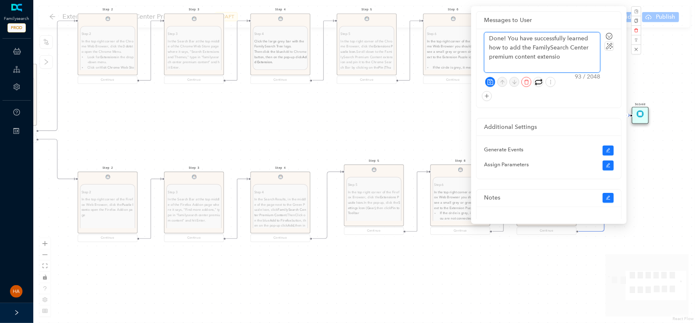
type textarea "Done! You have successfully learned how to add the FamilySearch Center premium …"
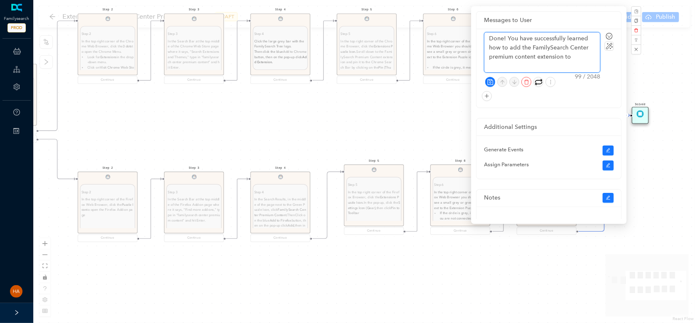
type textarea "Done! You have successfully learned how to add the FamilySearch Center premium …"
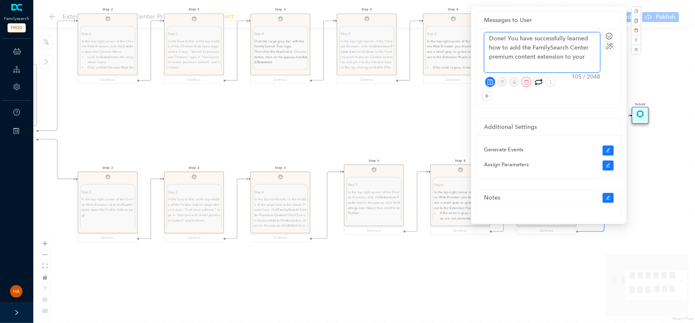
type textarea "Done! You have successfully learned how to add the FamilySearch Center premium …"
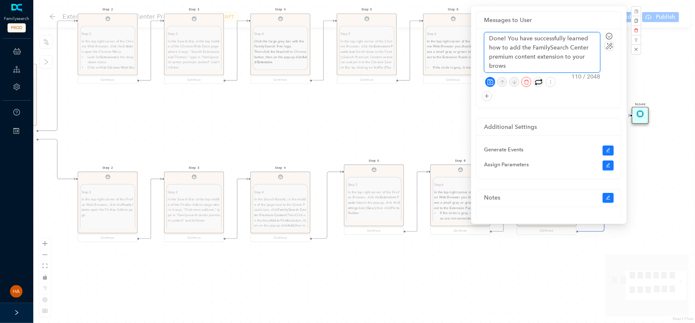
type textarea "Done! You have successfully learned how to add the FamilySearch Center premium …"
click at [492, 80] on icon "save" at bounding box center [490, 82] width 6 height 6
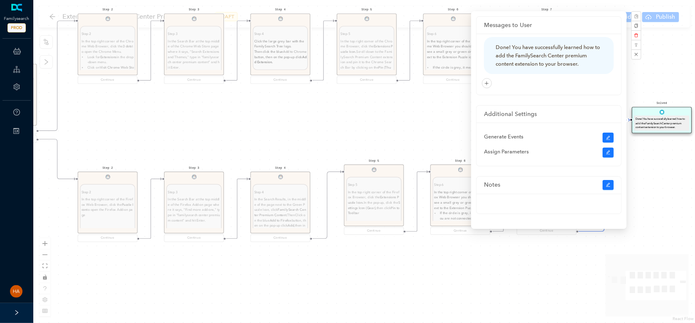
drag, startPoint x: 661, startPoint y: 84, endPoint x: 659, endPoint y: 78, distance: 6.2
click at [662, 84] on div "Step 7 Step 7 Go to the familysearch.org/centers/portal website. Once you are t…" at bounding box center [364, 161] width 662 height 323
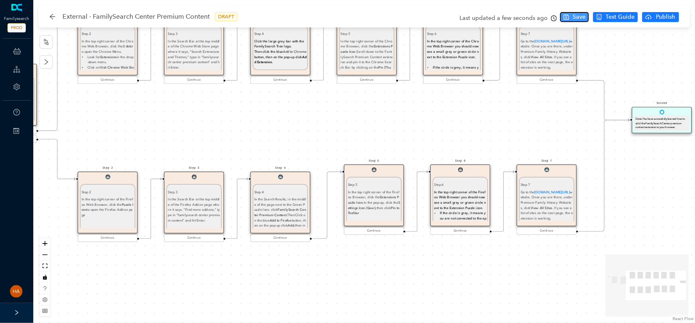
click at [585, 12] on button "Save" at bounding box center [574, 17] width 29 height 10
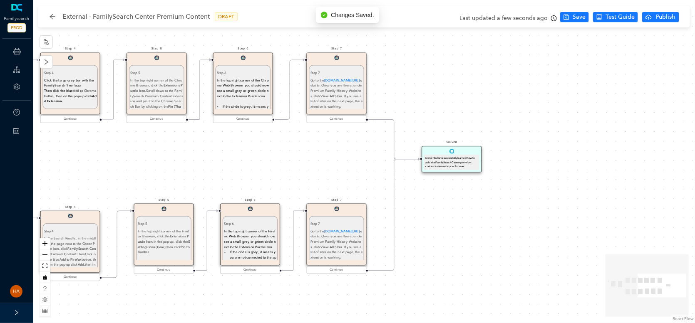
drag, startPoint x: 643, startPoint y: 198, endPoint x: 448, endPoint y: 223, distance: 196.7
click at [455, 247] on div "Step 7 Step 7 Go to the familysearch.org/centers/portal website. Once you are t…" at bounding box center [364, 161] width 662 height 323
click at [443, 167] on div "Done! You have successfully learned how to add the FamilySearch Center premium …" at bounding box center [450, 163] width 52 height 12
click at [438, 165] on div "Done! You have successfully learned how to add the FamilySearch Center premium …" at bounding box center [450, 163] width 52 height 12
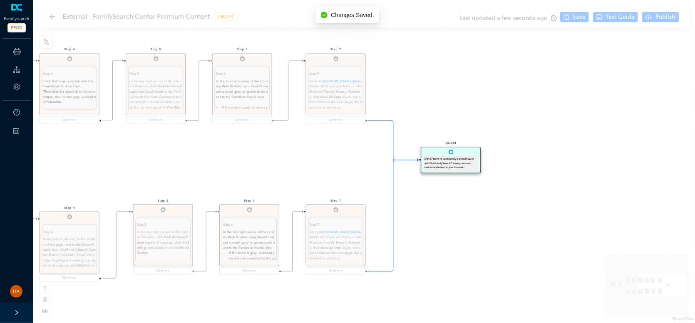
click at [438, 165] on div "Done! You have successfully learned how to add the FamilySearch Center premium …" at bounding box center [450, 163] width 52 height 12
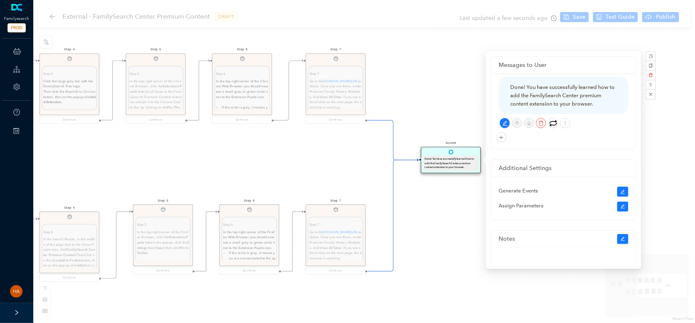
click at [538, 95] on div "Done! You have successfully learned how to add the FamilySearch Center premium …" at bounding box center [563, 95] width 107 height 25
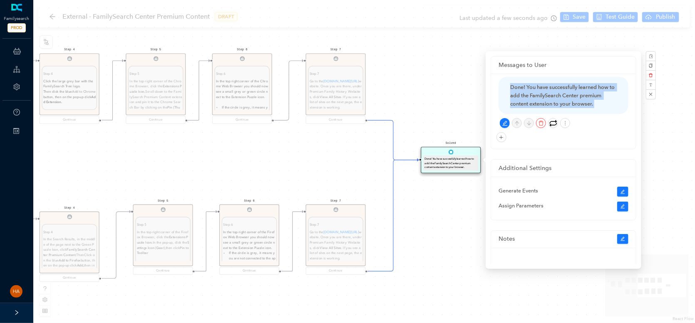
click at [538, 96] on div "Done! You have successfully learned how to add the FamilySearch Center premium …" at bounding box center [563, 95] width 107 height 25
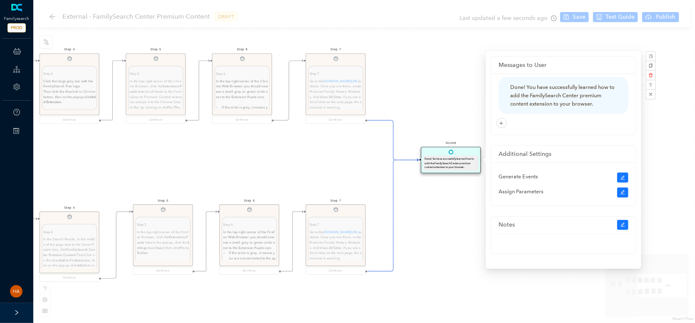
drag, startPoint x: 444, startPoint y: 69, endPoint x: 473, endPoint y: 58, distance: 31.1
click at [446, 69] on div "Step 7 Step 7 Go to the familysearch.org/centers/portal website. Once you are t…" at bounding box center [364, 161] width 662 height 323
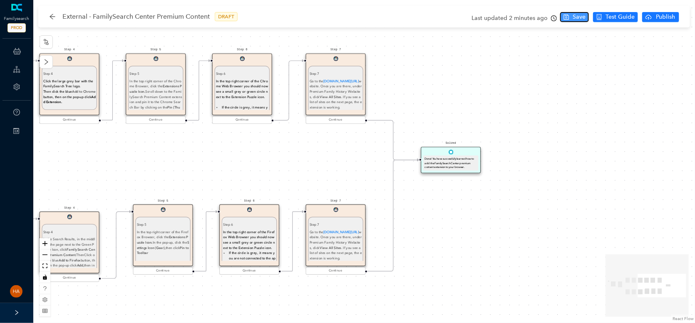
click at [575, 16] on span "Save" at bounding box center [579, 16] width 13 height 9
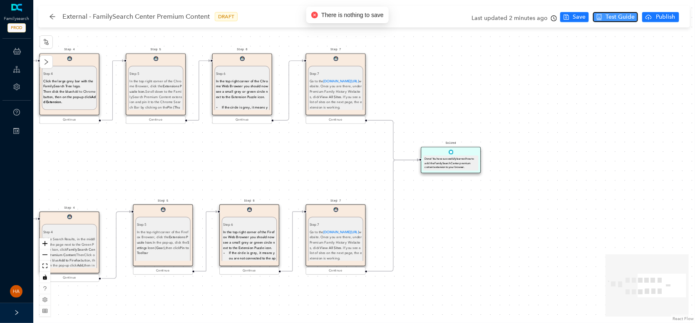
click at [611, 18] on span "Test Guide" at bounding box center [619, 16] width 29 height 9
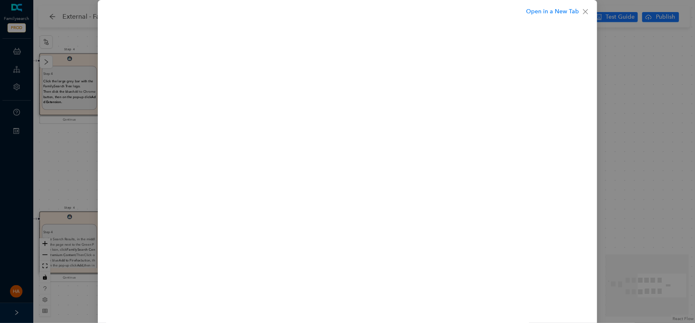
click at [621, 58] on div "Open in a New Tab" at bounding box center [347, 161] width 695 height 323
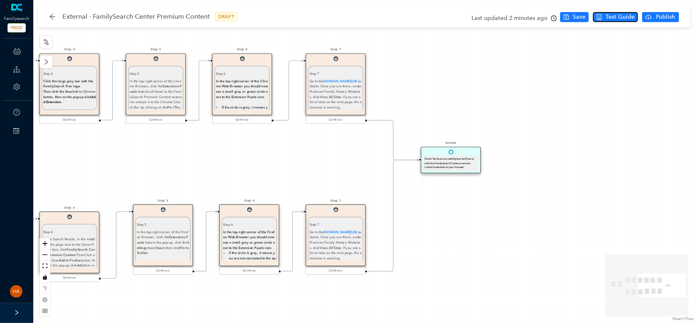
click at [612, 16] on span "Test Guide" at bounding box center [619, 16] width 29 height 9
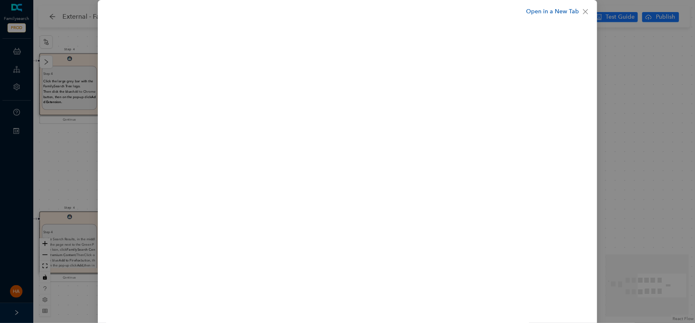
drag, startPoint x: 550, startPoint y: 2, endPoint x: 551, endPoint y: 8, distance: 6.0
click at [550, 2] on div "Open in a New Tab" at bounding box center [347, 165] width 499 height 330
click at [551, 13] on link "Open in a New Tab" at bounding box center [552, 11] width 53 height 9
click at [644, 100] on div "Open in a New Tab" at bounding box center [347, 161] width 695 height 323
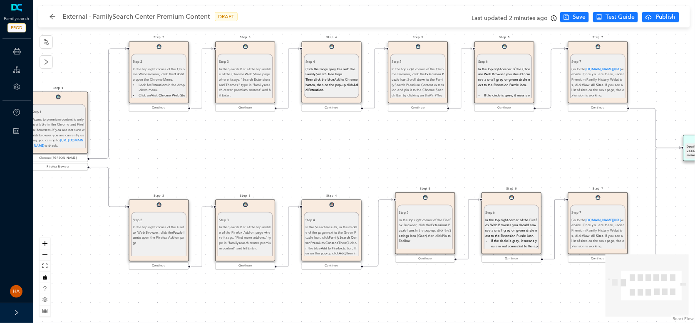
drag, startPoint x: 374, startPoint y: 158, endPoint x: 478, endPoint y: 156, distance: 104.0
click at [477, 156] on div "Step 7 Step 7 Go to the familysearch.org/centers/portal website. Once you are t…" at bounding box center [364, 161] width 662 height 323
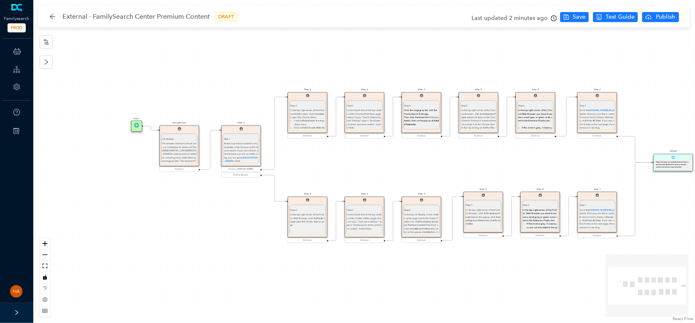
drag, startPoint x: 299, startPoint y: 155, endPoint x: 388, endPoint y: 153, distance: 88.7
click at [388, 153] on div "Step 7 Step 7 Go to the familysearch.org/centers/portal website. Once you are t…" at bounding box center [364, 161] width 662 height 323
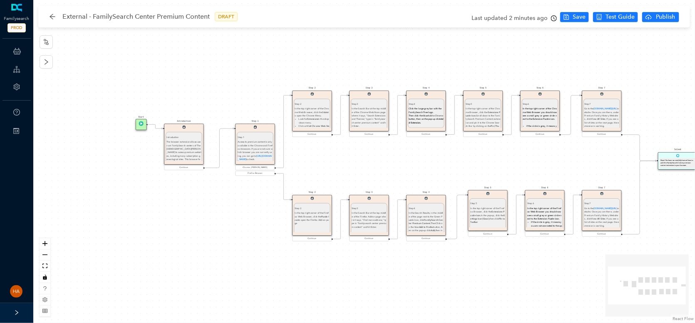
drag, startPoint x: 255, startPoint y: 146, endPoint x: 265, endPoint y: 146, distance: 10.4
click at [265, 146] on p "Access to premium content is only available in the Chrome and Firefox browsers.…" at bounding box center [255, 150] width 35 height 21
drag, startPoint x: 193, startPoint y: 156, endPoint x: 204, endPoint y: 157, distance: 11.3
click at [204, 157] on p "The browser extension allows users at FamilySearch centers of The Church of Jes…" at bounding box center [198, 159] width 35 height 38
drag, startPoint x: 144, startPoint y: 124, endPoint x: 158, endPoint y: 124, distance: 14.6
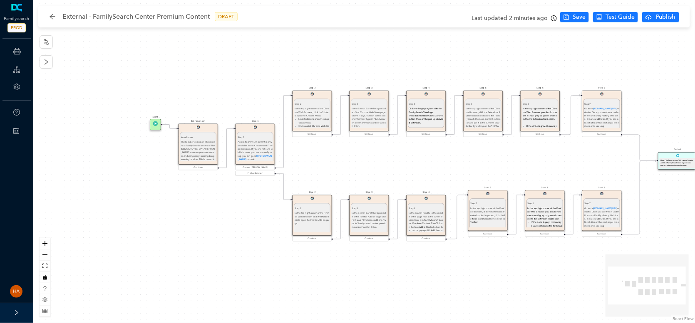
click at [158, 124] on div "Start" at bounding box center [155, 124] width 11 height 11
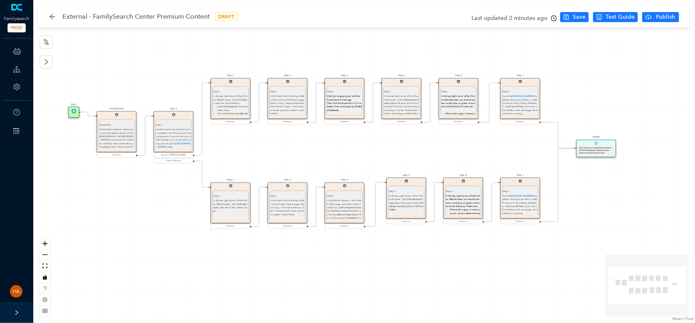
drag, startPoint x: 223, startPoint y: 238, endPoint x: 206, endPoint y: 199, distance: 42.7
click at [175, 238] on div "Step 7 Step 7 Go to the familysearch.org/centers/portal website. Once you are t…" at bounding box center [364, 161] width 662 height 323
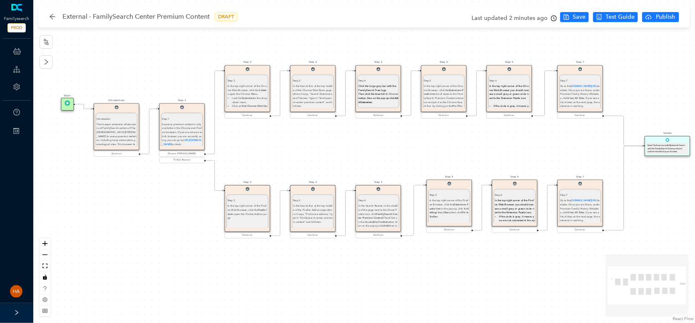
drag, startPoint x: 186, startPoint y: 224, endPoint x: 204, endPoint y: 224, distance: 18.7
click at [204, 224] on div "Step 7 Step 7 Go to the familysearch.org/centers/portal website. Once you are t…" at bounding box center [364, 161] width 662 height 323
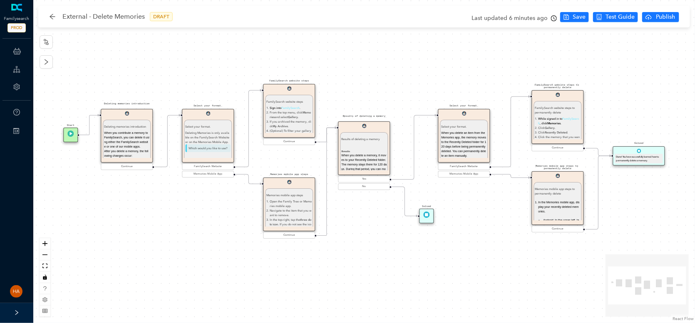
click at [630, 157] on div "Done! You have successfully learned how to permanently delete a memory." at bounding box center [638, 158] width 45 height 7
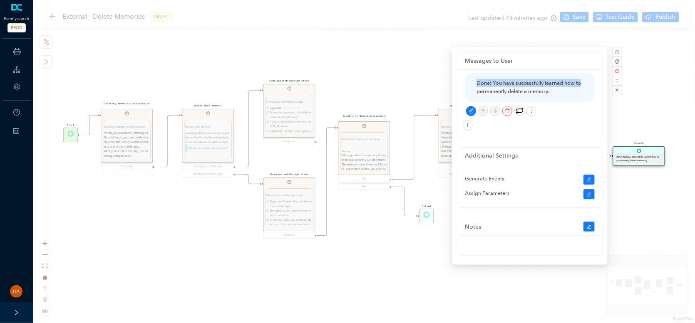
drag, startPoint x: 477, startPoint y: 79, endPoint x: 482, endPoint y: 93, distance: 15.0
click at [482, 93] on div "Done! You have successfully learned how to permanently delete a memory." at bounding box center [529, 87] width 107 height 17
copy div "Done! You have successfully learned how to"
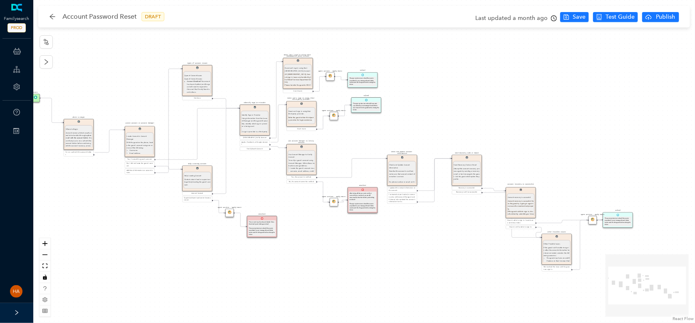
drag, startPoint x: 373, startPoint y: 265, endPoint x: 341, endPoint y: 267, distance: 32.1
click at [341, 267] on div "Start Identify Sign-in Provider Identify Sign-in Provider Using information fro…" at bounding box center [364, 161] width 662 height 323
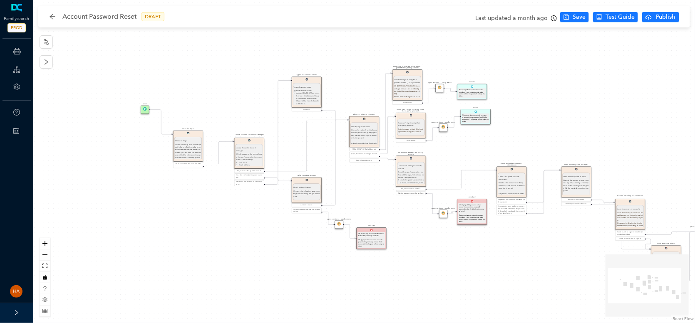
drag, startPoint x: 376, startPoint y: 282, endPoint x: 486, endPoint y: 295, distance: 110.2
click at [486, 295] on div "Start Identify Sign-in Provider Identify Sign-in Provider Using information fro…" at bounding box center [364, 161] width 662 height 323
drag, startPoint x: 248, startPoint y: 156, endPoint x: 250, endPoint y: 147, distance: 9.4
click at [248, 143] on div "With the guest on the phone, locate the guest's account using one or more of th…" at bounding box center [246, 179] width 26 height 80
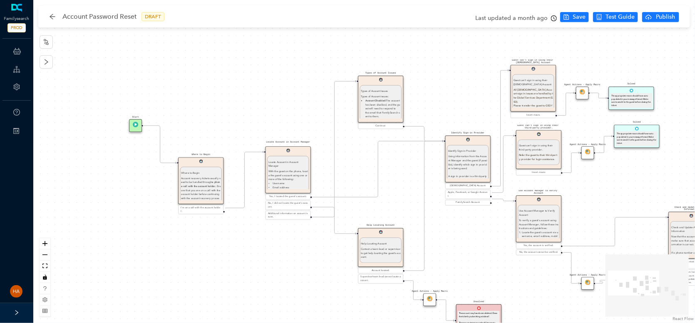
drag, startPoint x: 238, startPoint y: 210, endPoint x: 281, endPoint y: 268, distance: 72.3
click at [281, 268] on div "Start Identify Sign-in Provider Identify Sign-in Provider Using information fro…" at bounding box center [364, 161] width 662 height 323
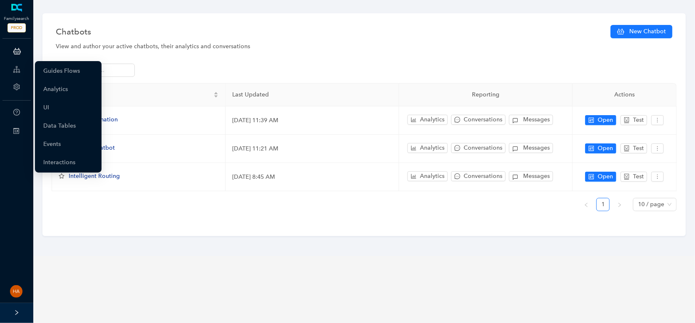
click at [15, 68] on icon at bounding box center [16, 69] width 7 height 17
click at [43, 70] on link "Guides Flows" at bounding box center [61, 71] width 37 height 17
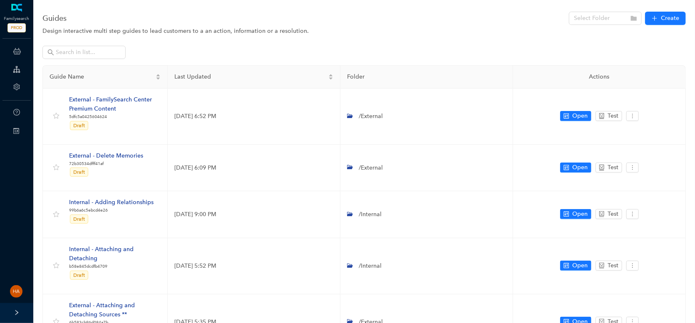
click at [598, 25] on input "search" at bounding box center [603, 18] width 58 height 12
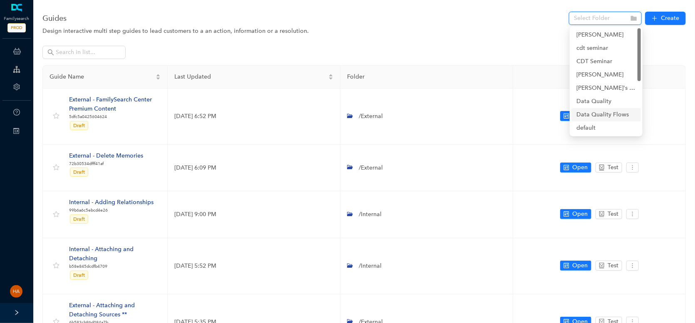
scroll to position [83, 0]
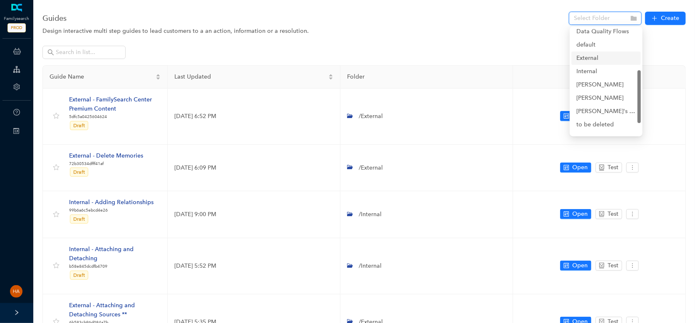
click at [585, 60] on div "External" at bounding box center [606, 58] width 60 height 9
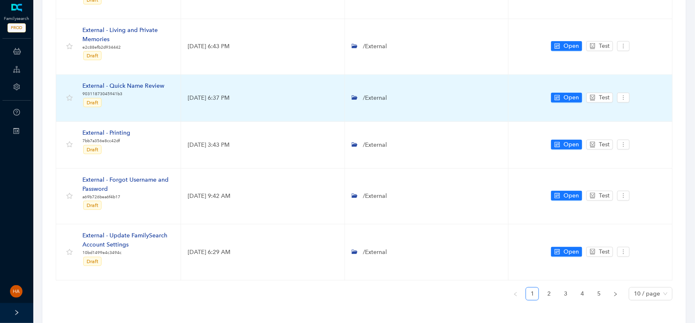
scroll to position [440, 0]
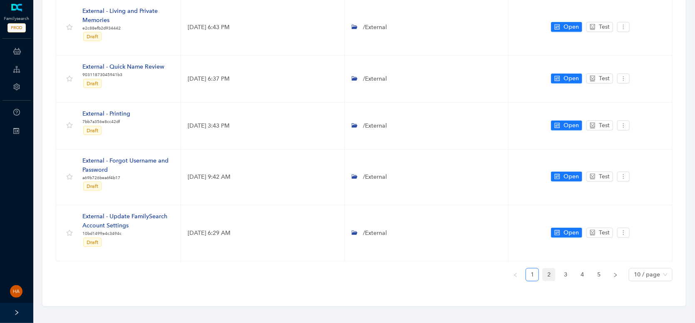
click at [552, 271] on link "2" at bounding box center [549, 275] width 12 height 12
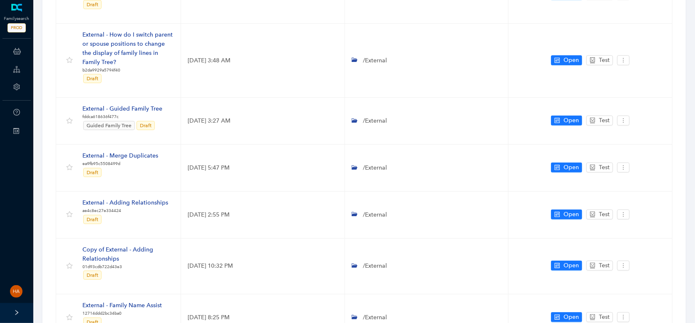
scroll to position [115, 0]
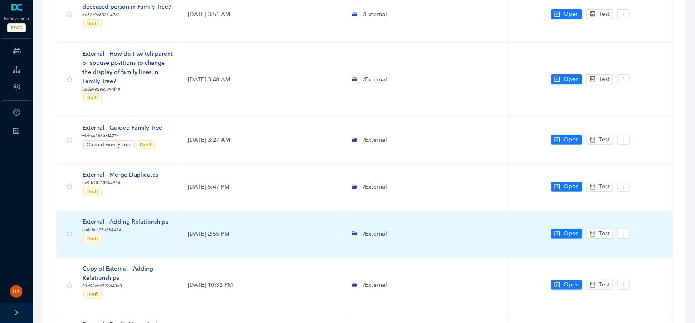
click at [126, 222] on div "External - Adding Relationships" at bounding box center [125, 222] width 86 height 9
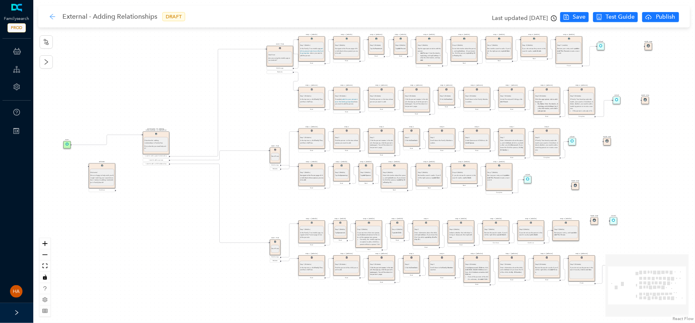
click at [51, 15] on icon "arrow-left" at bounding box center [52, 16] width 7 height 7
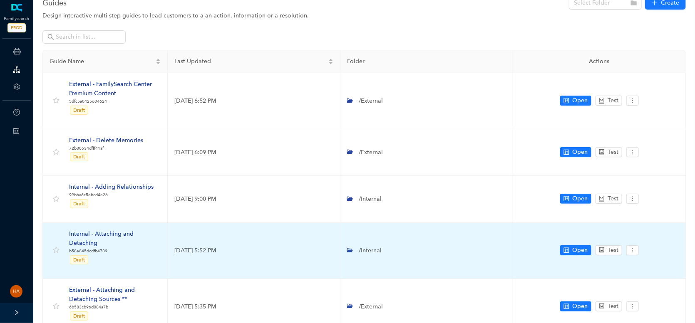
scroll to position [42, 0]
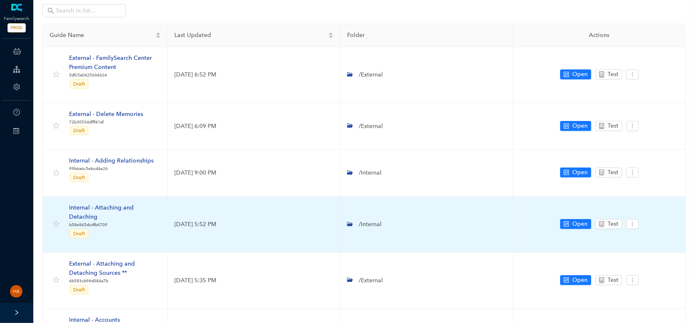
click at [112, 203] on div "Internal - Attaching and Detaching" at bounding box center [115, 212] width 92 height 18
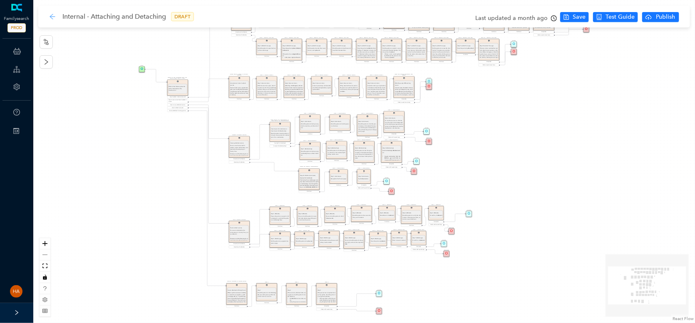
click at [51, 16] on icon "arrow-left" at bounding box center [52, 16] width 5 height 5
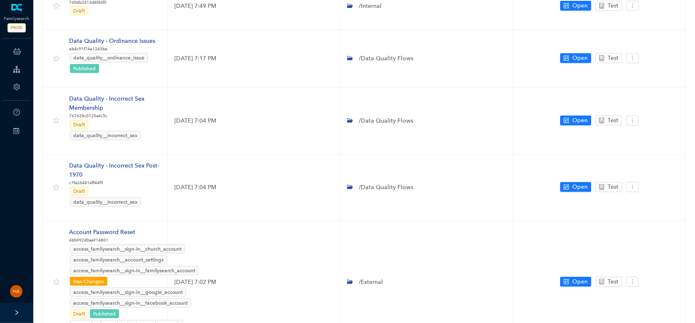
scroll to position [415, 0]
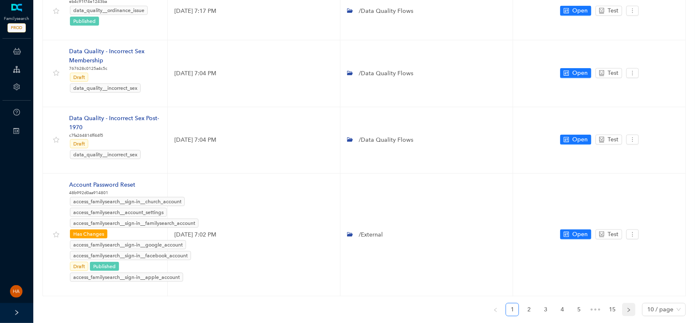
click at [630, 308] on icon "right" at bounding box center [628, 310] width 5 height 5
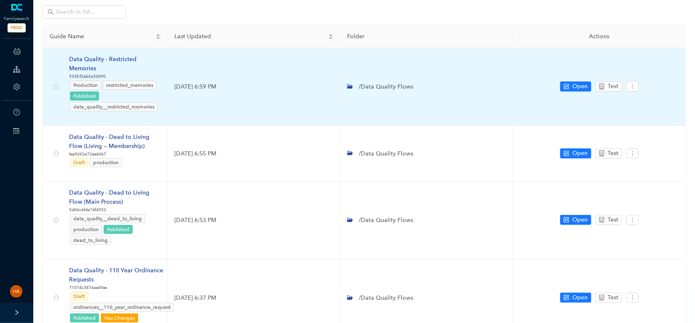
scroll to position [0, 0]
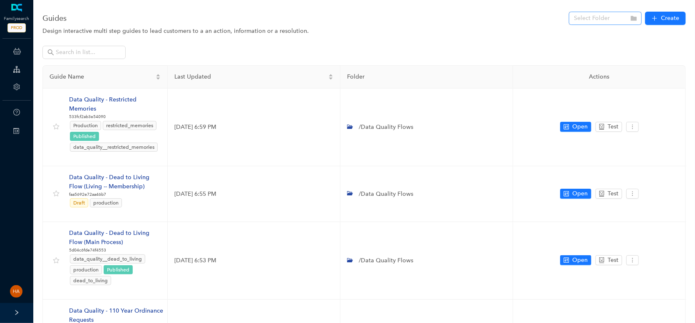
click at [578, 19] on input "search" at bounding box center [603, 18] width 58 height 12
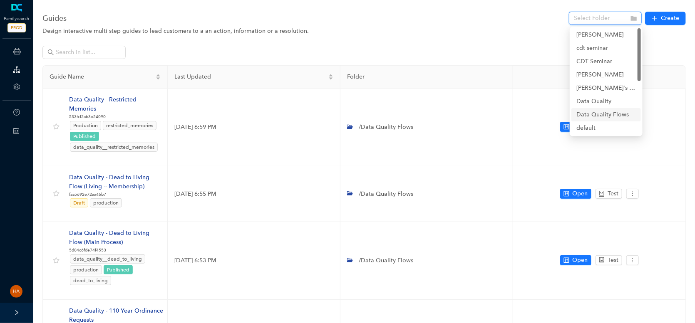
scroll to position [83, 0]
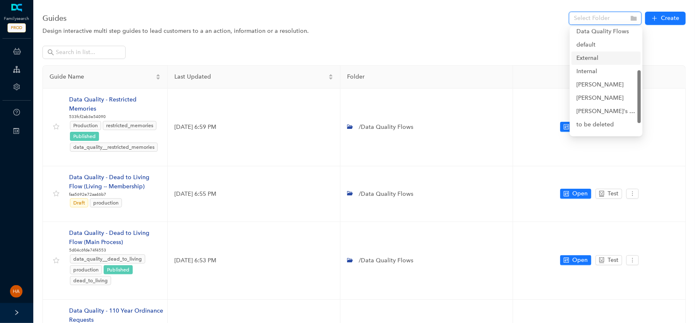
click at [580, 59] on div "External" at bounding box center [606, 58] width 60 height 9
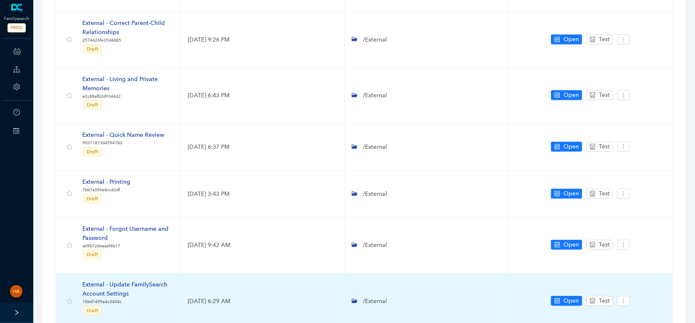
scroll to position [440, 0]
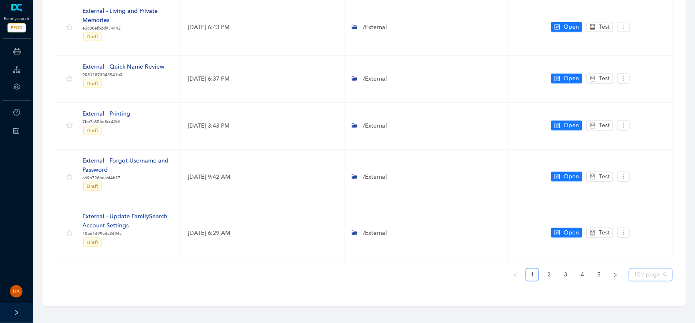
click at [655, 274] on span "10 / page" at bounding box center [651, 275] width 34 height 12
click at [647, 255] on div "30 / page" at bounding box center [650, 258] width 30 height 9
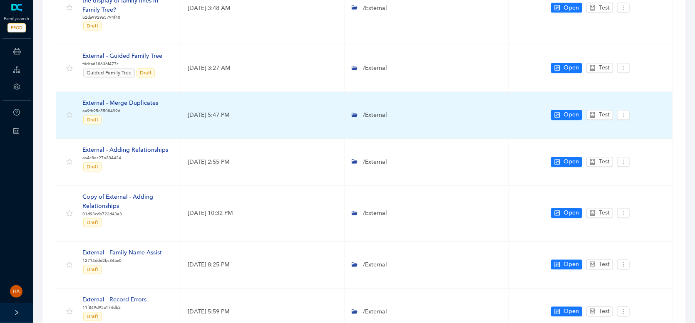
scroll to position [939, 0]
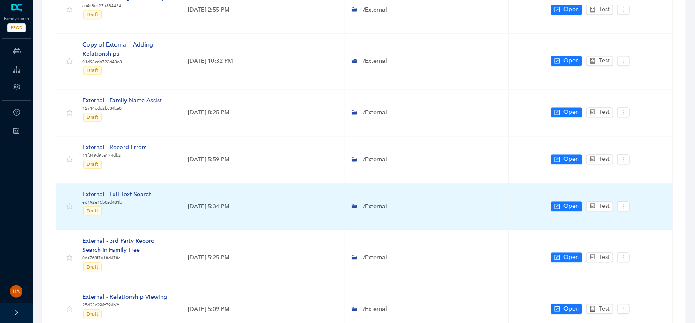
click at [122, 191] on div "External - Full Text Search" at bounding box center [116, 194] width 69 height 9
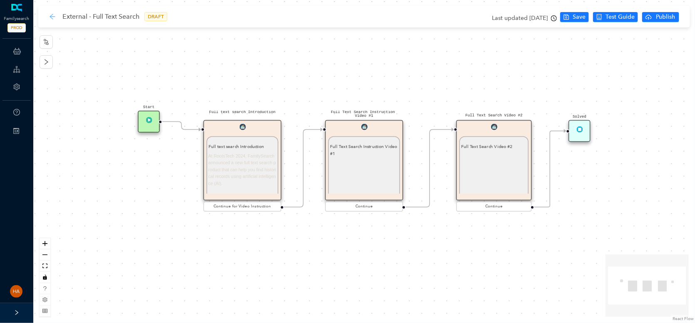
click at [51, 15] on icon "arrow-left" at bounding box center [52, 16] width 7 height 7
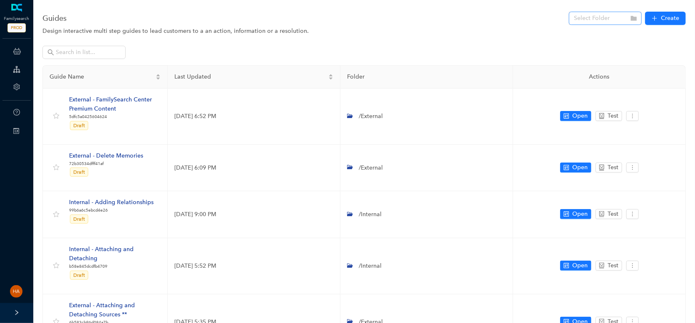
click at [602, 15] on input "search" at bounding box center [603, 18] width 58 height 12
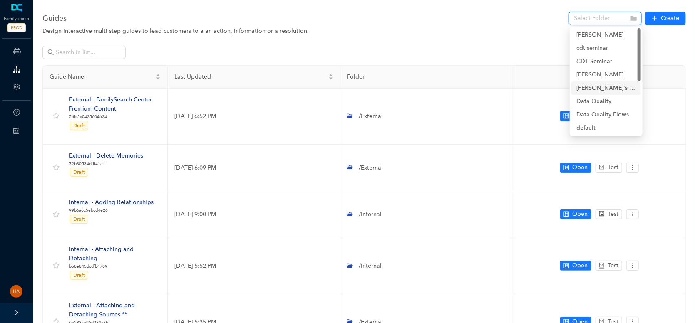
scroll to position [106, 0]
click at [578, 37] on div "External" at bounding box center [606, 35] width 60 height 9
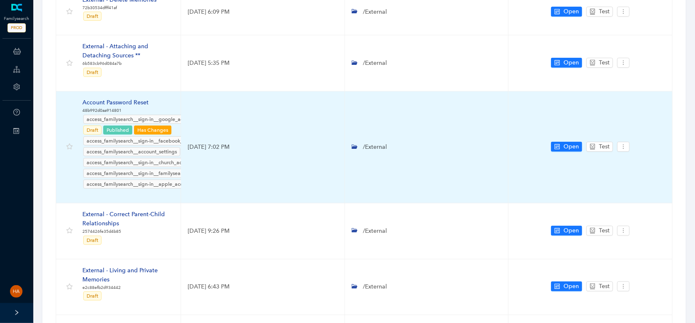
scroll to position [250, 0]
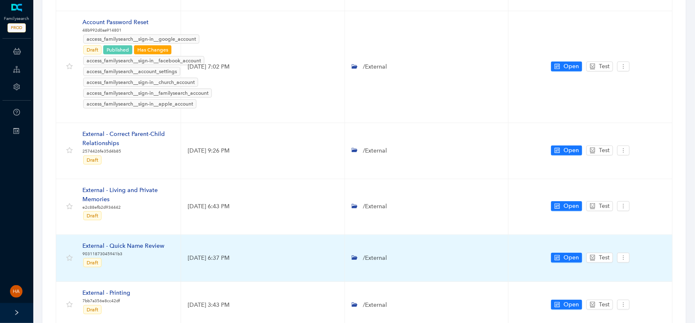
click at [144, 246] on div "External - Quick Name Review" at bounding box center [123, 246] width 82 height 9
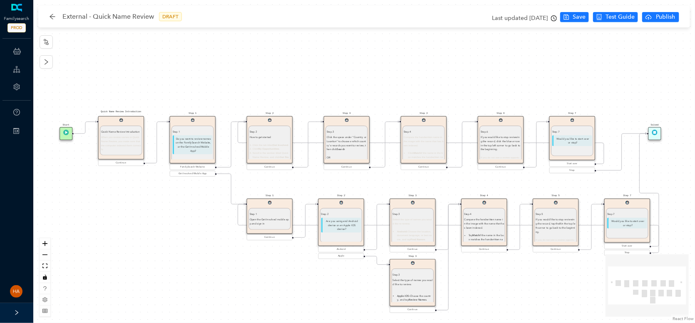
drag, startPoint x: 180, startPoint y: 236, endPoint x: 177, endPoint y: 288, distance: 52.5
click at [177, 288] on div "Step 5 Step 5 If you would like to stop reviewing the record, tap the X in the …" at bounding box center [364, 161] width 662 height 323
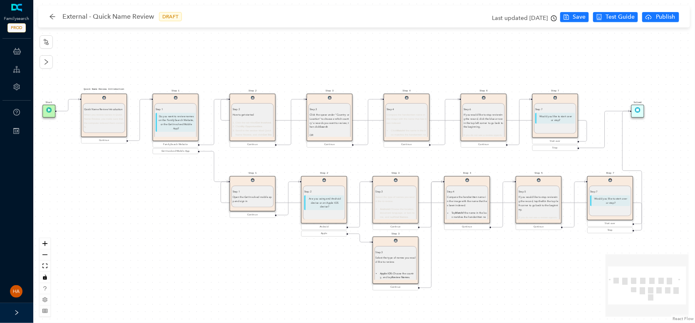
drag, startPoint x: 177, startPoint y: 206, endPoint x: 161, endPoint y: 184, distance: 27.4
click at [161, 184] on div "Step 5 Step 5 If you would like to stop reviewing the record, tap the X in the …" at bounding box center [364, 161] width 662 height 323
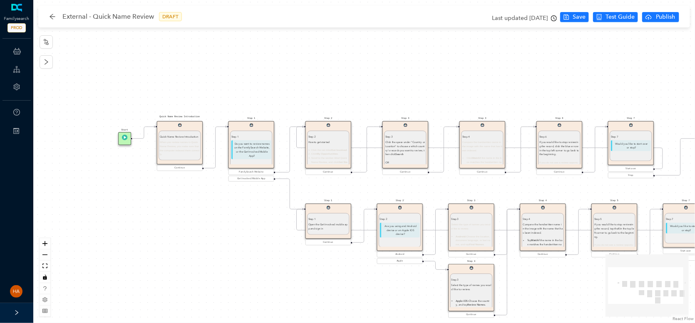
drag, startPoint x: 126, startPoint y: 188, endPoint x: 201, endPoint y: 216, distance: 80.6
click at [201, 216] on div "Step 5 Step 5 If you would like to stop reviewing the record, tap the X in the …" at bounding box center [364, 161] width 662 height 323
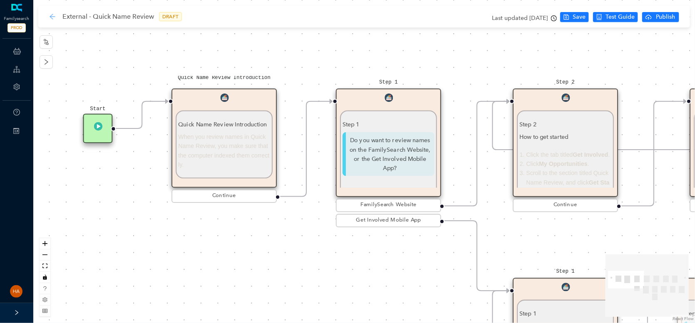
click at [51, 17] on icon "arrow-left" at bounding box center [52, 16] width 5 height 5
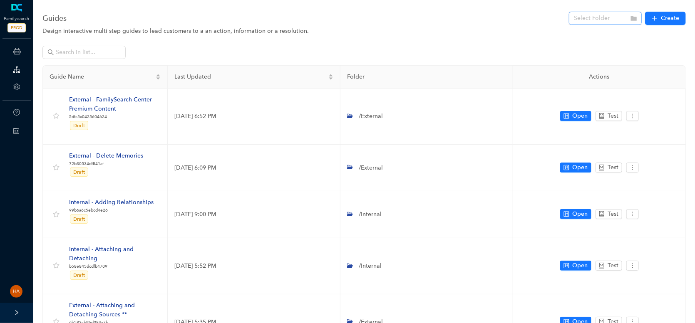
click at [599, 17] on input "search" at bounding box center [603, 18] width 58 height 12
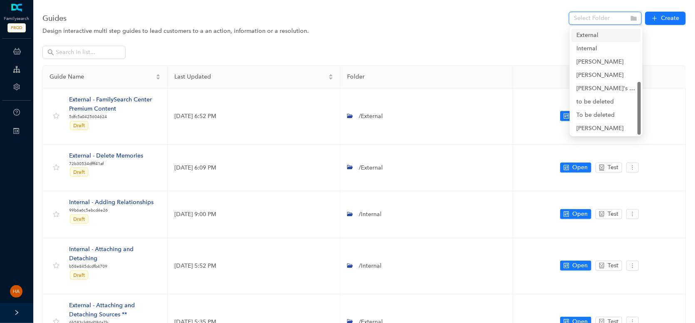
click at [590, 37] on div "External" at bounding box center [606, 35] width 60 height 9
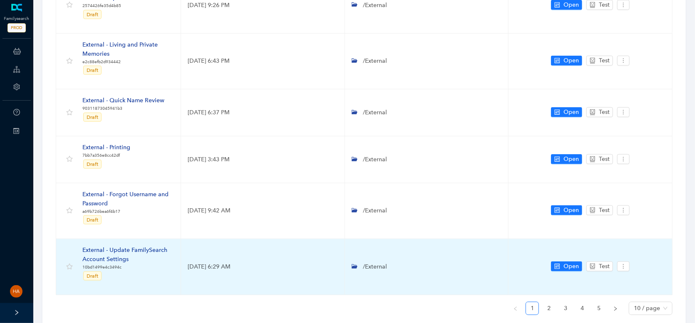
scroll to position [440, 0]
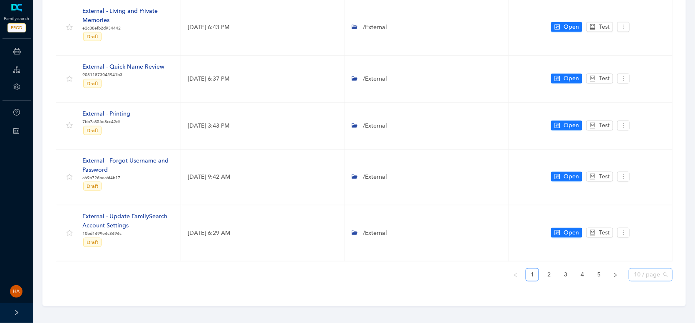
click at [635, 269] on span "10 / page" at bounding box center [651, 275] width 34 height 12
click at [646, 258] on div "30 / page" at bounding box center [650, 258] width 30 height 9
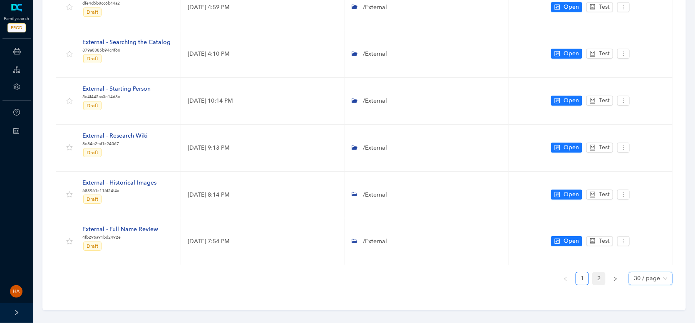
click at [602, 273] on link "2" at bounding box center [599, 279] width 12 height 12
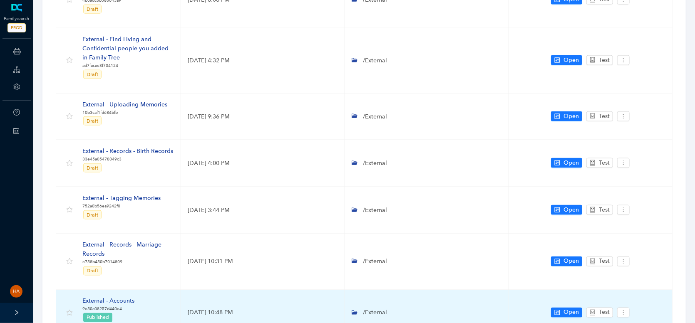
scroll to position [559, 0]
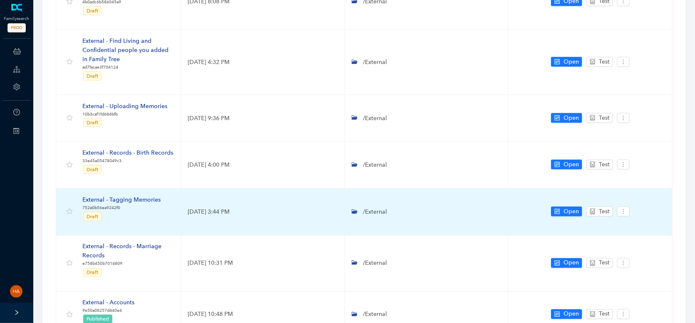
click at [126, 196] on div "External - Tagging Memories" at bounding box center [121, 200] width 78 height 9
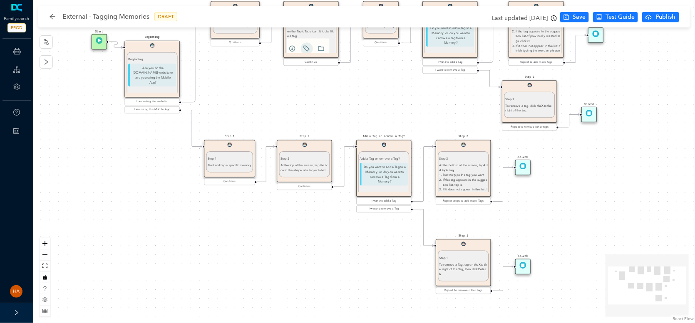
drag, startPoint x: 148, startPoint y: 202, endPoint x: 132, endPoint y: 159, distance: 45.7
click at [132, 159] on div "Start Beginning Beginning Are you on the [DOMAIN_NAME] website or are you using…" at bounding box center [364, 161] width 662 height 323
